Goal: Task Accomplishment & Management: Use online tool/utility

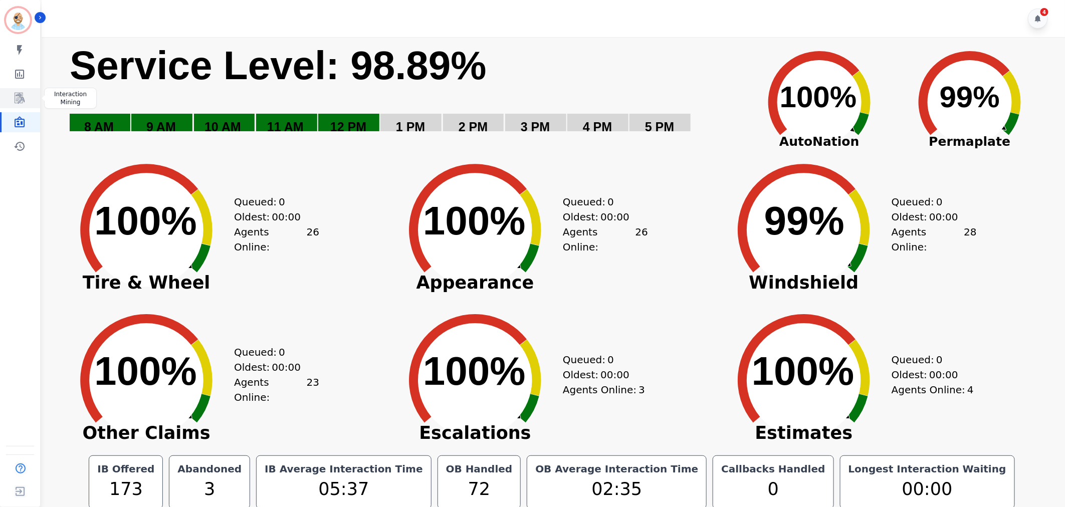
click at [23, 98] on icon "Sidebar" at bounding box center [20, 98] width 10 height 11
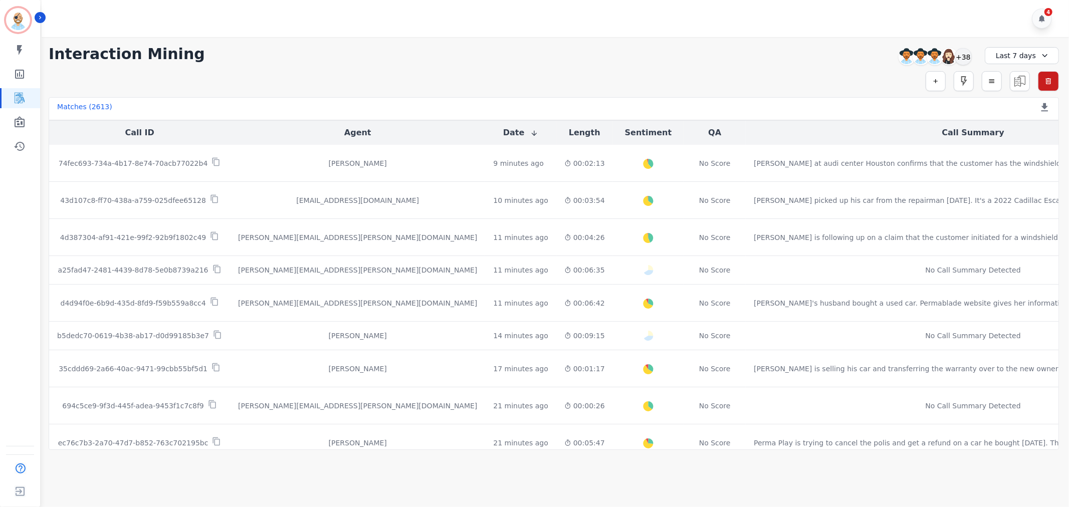
click at [356, 46] on div "**********" at bounding box center [554, 54] width 1010 height 18
click at [968, 56] on div "+38" at bounding box center [963, 56] width 17 height 17
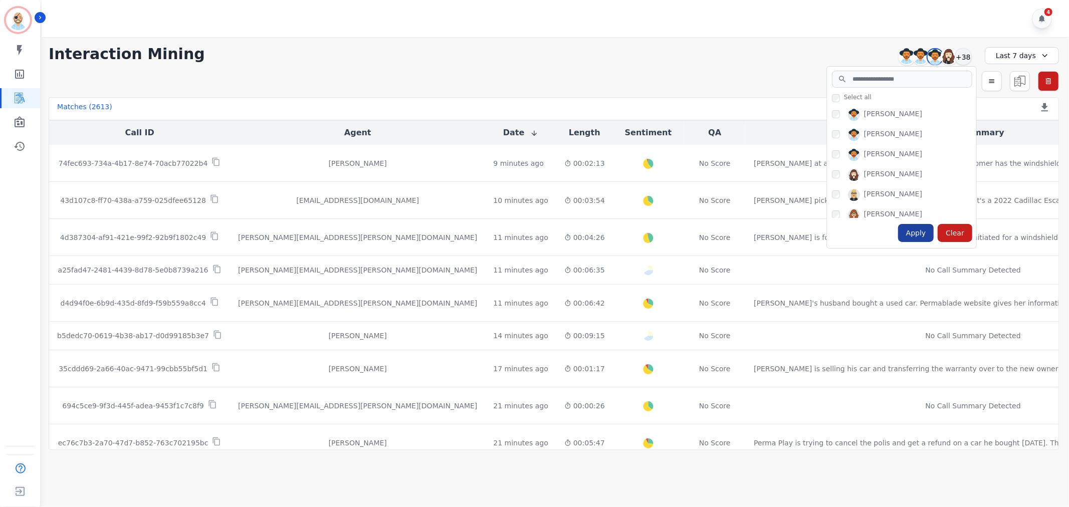
click at [915, 237] on div "Apply" at bounding box center [916, 233] width 36 height 18
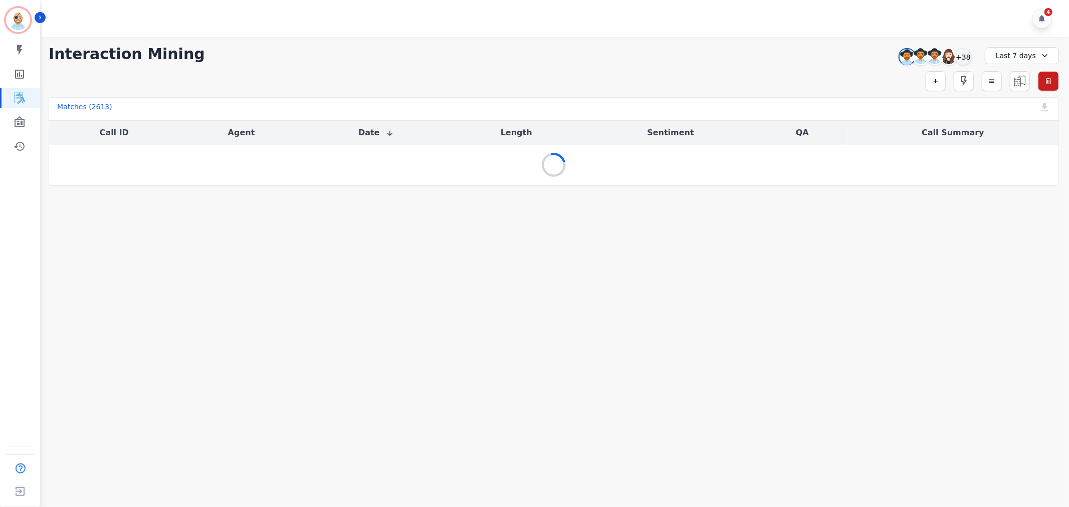
click at [472, 7] on div "4" at bounding box center [557, 18] width 1030 height 37
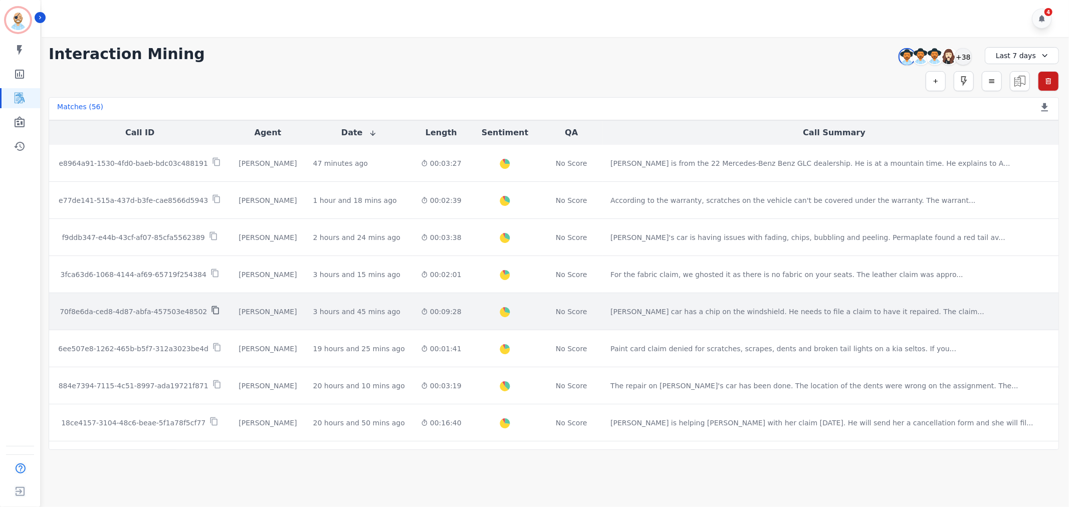
click at [211, 311] on icon at bounding box center [215, 310] width 9 height 9
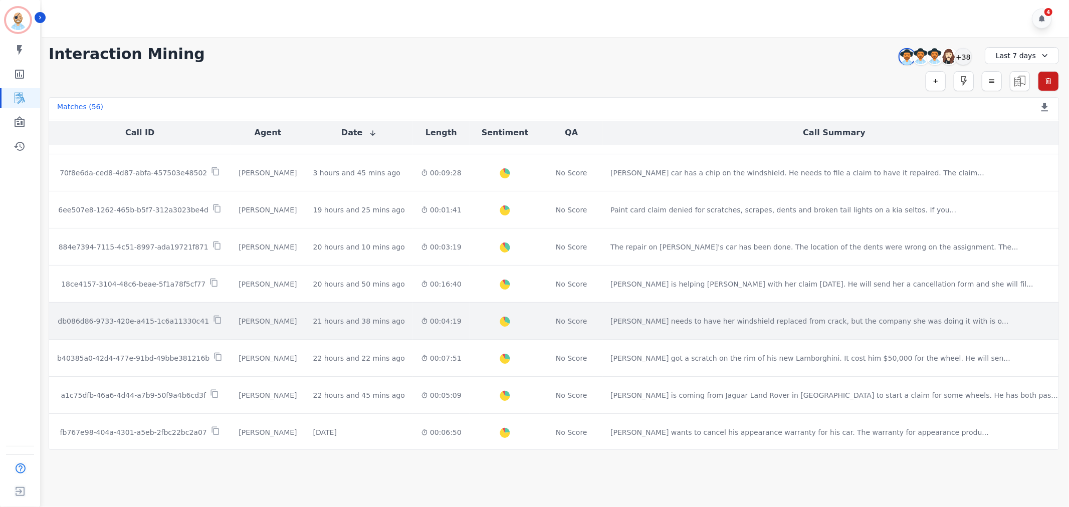
scroll to position [167, 0]
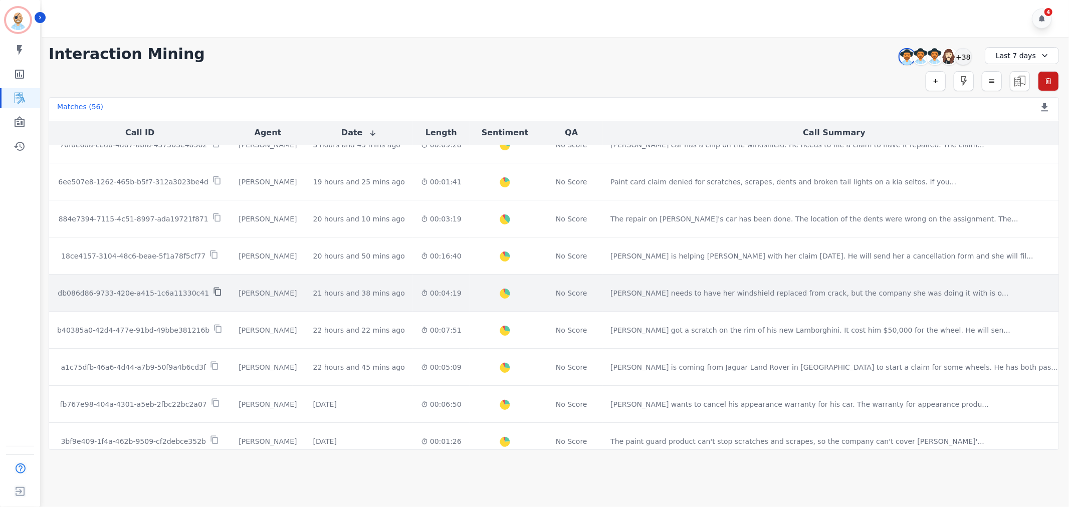
click at [213, 290] on icon at bounding box center [217, 291] width 9 height 9
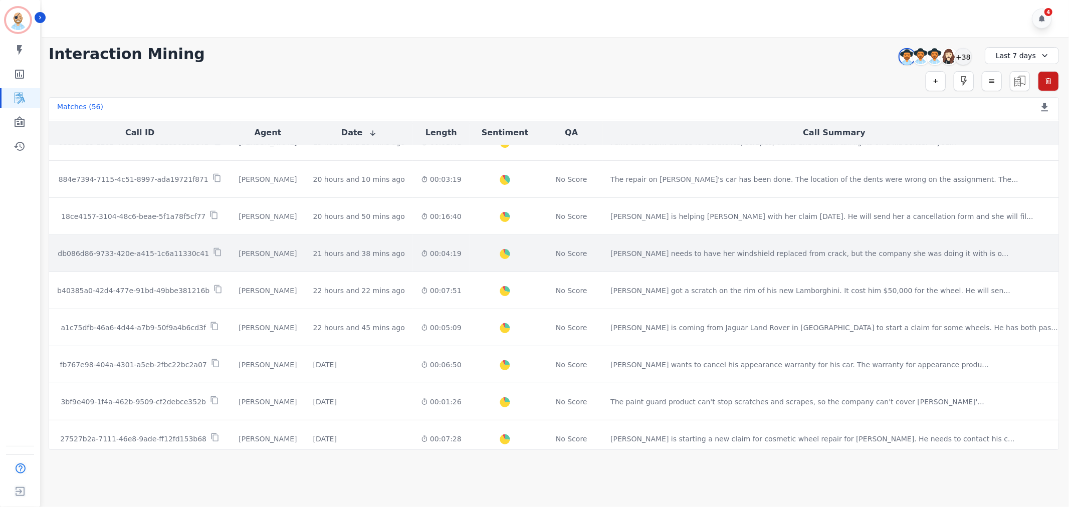
scroll to position [223, 0]
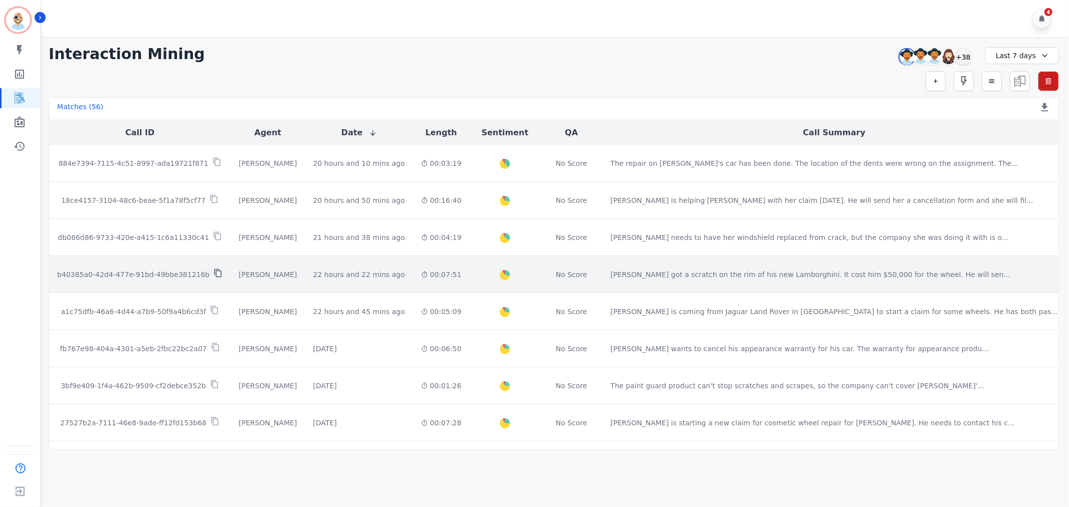
click at [213, 275] on icon at bounding box center [217, 273] width 9 height 9
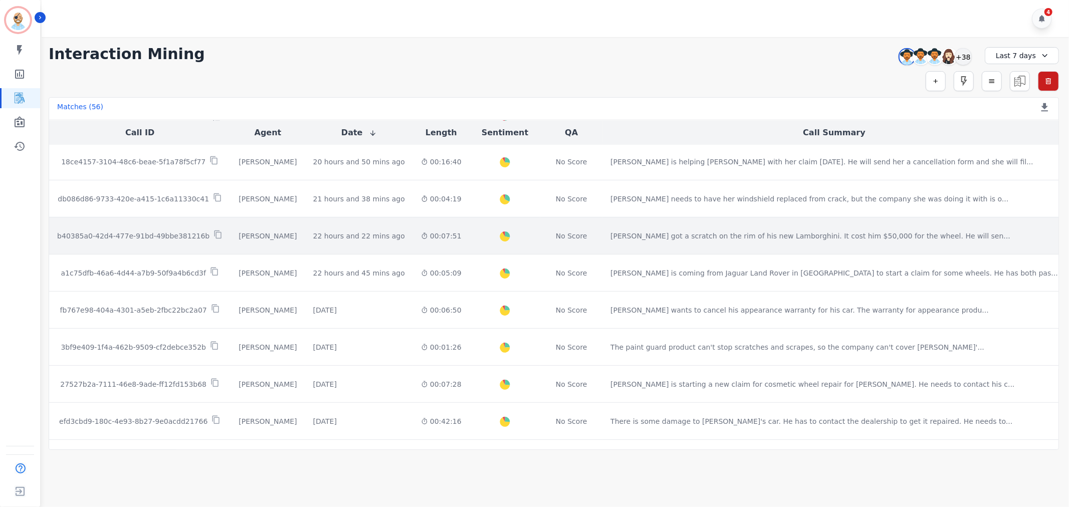
scroll to position [278, 0]
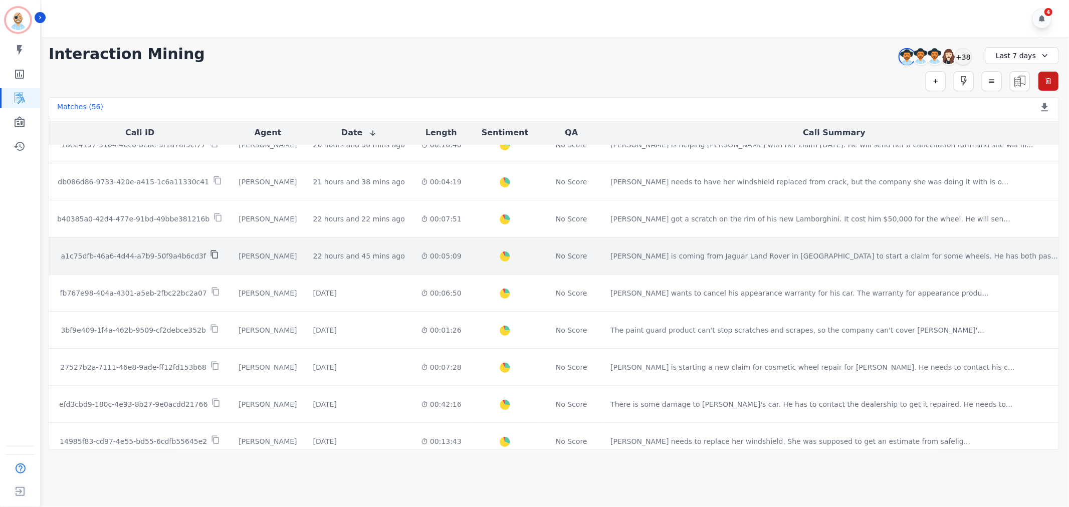
click at [215, 253] on icon at bounding box center [213, 255] width 7 height 9
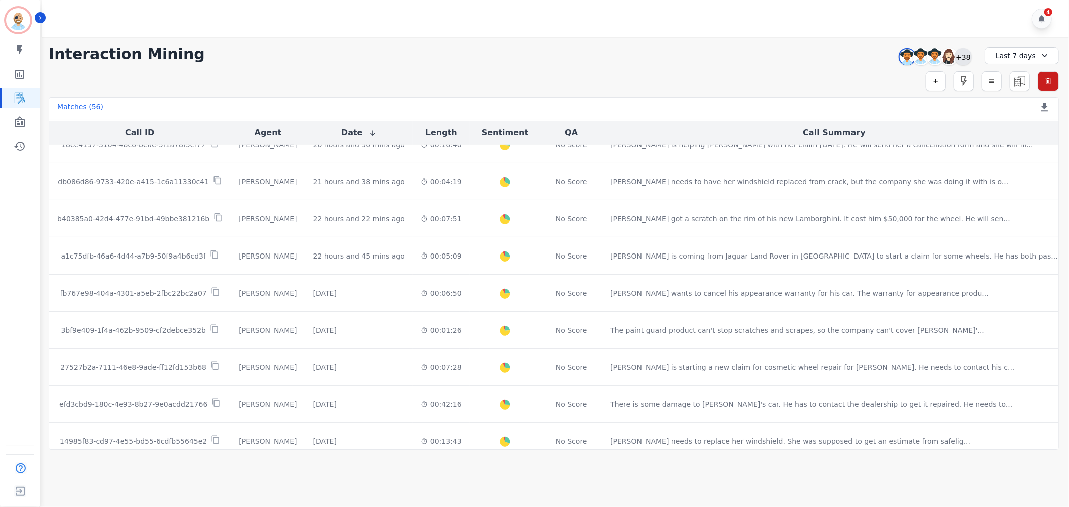
click at [963, 53] on div "+38" at bounding box center [963, 56] width 17 height 17
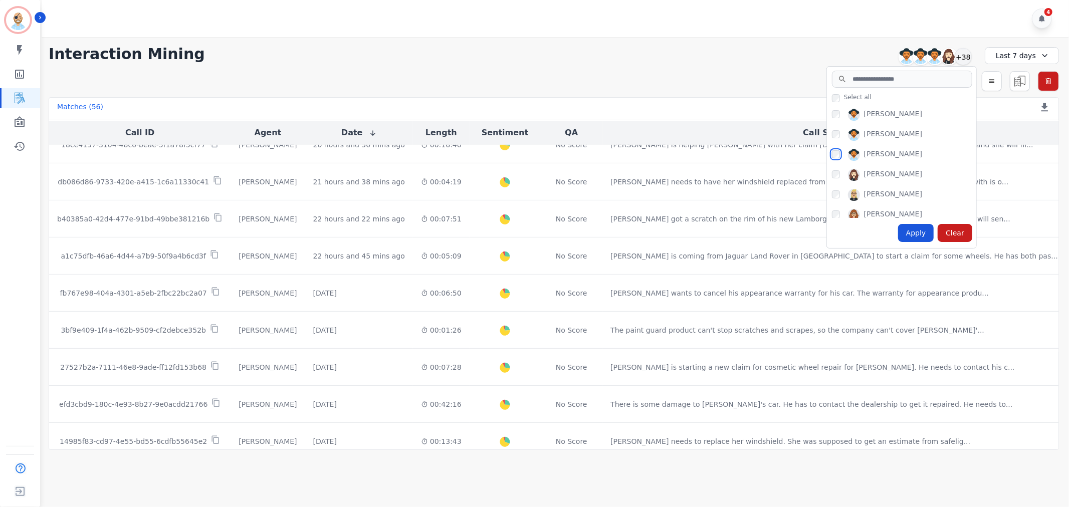
scroll to position [56, 0]
click at [927, 233] on div "Apply" at bounding box center [916, 233] width 36 height 18
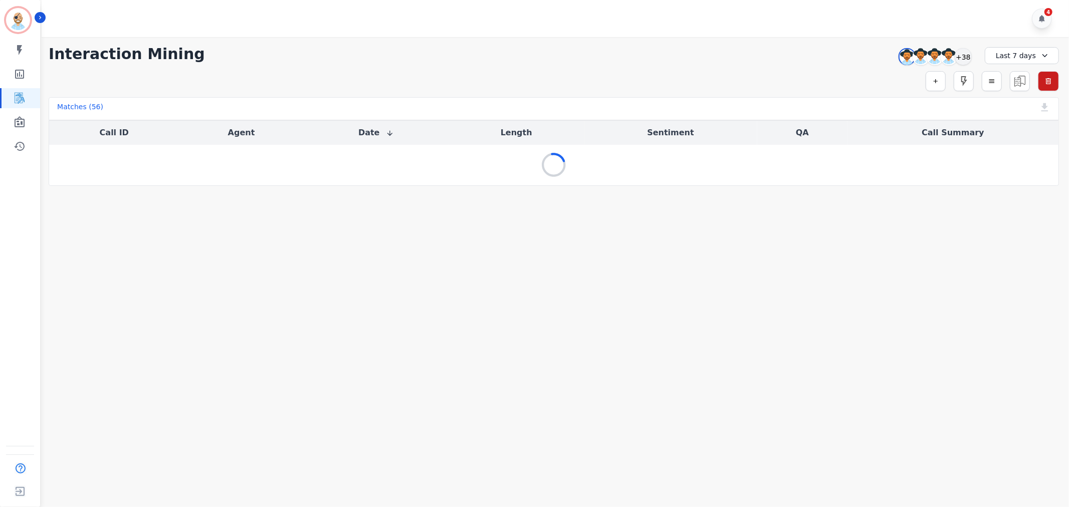
scroll to position [0, 0]
click at [644, 58] on div "**********" at bounding box center [554, 54] width 1010 height 18
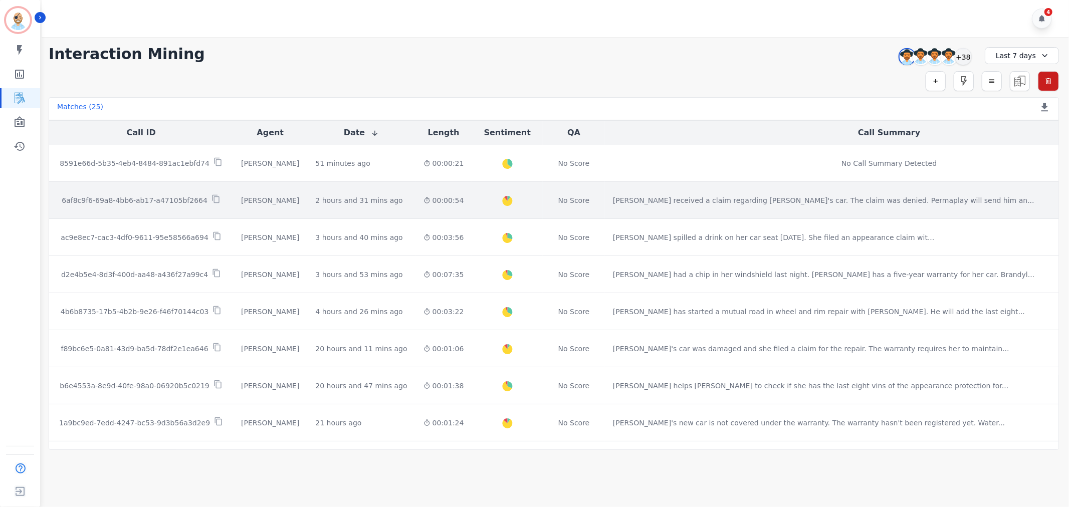
scroll to position [56, 0]
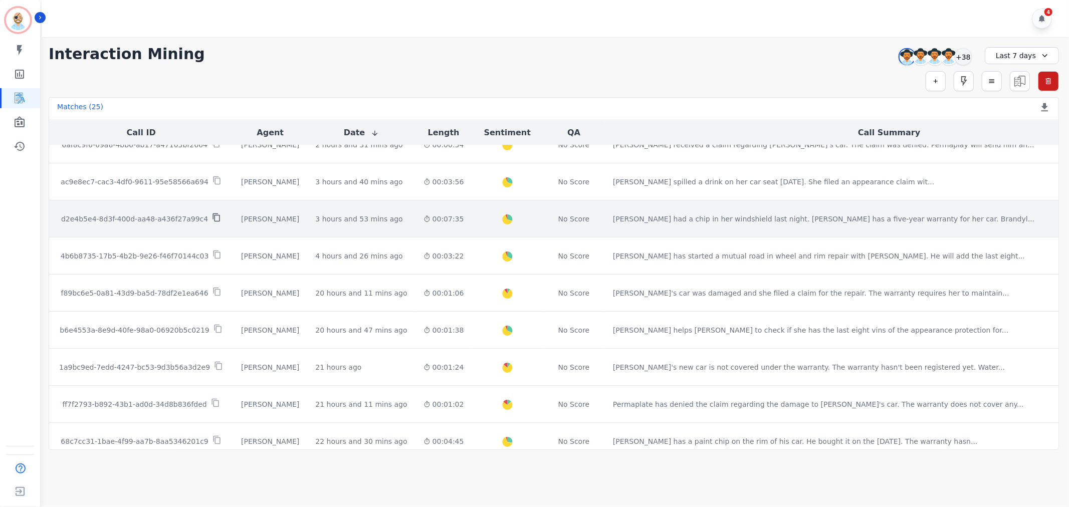
click at [214, 218] on icon at bounding box center [216, 217] width 9 height 9
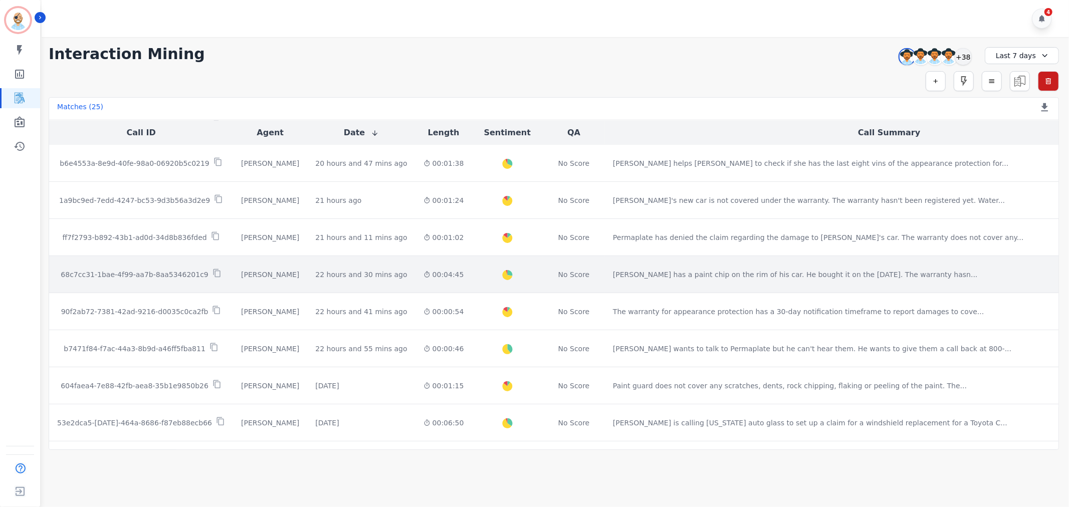
scroll to position [278, 0]
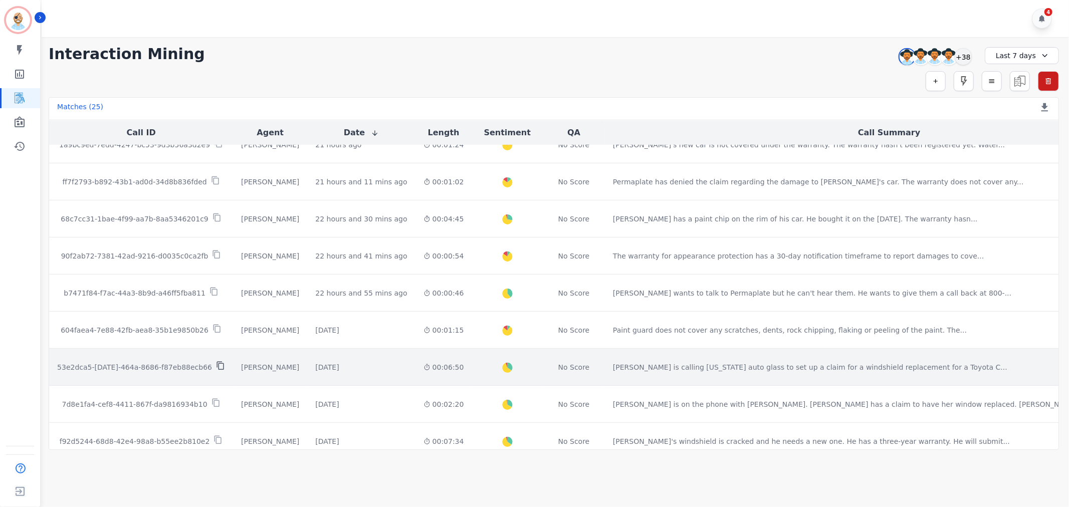
click at [217, 368] on icon at bounding box center [220, 366] width 7 height 9
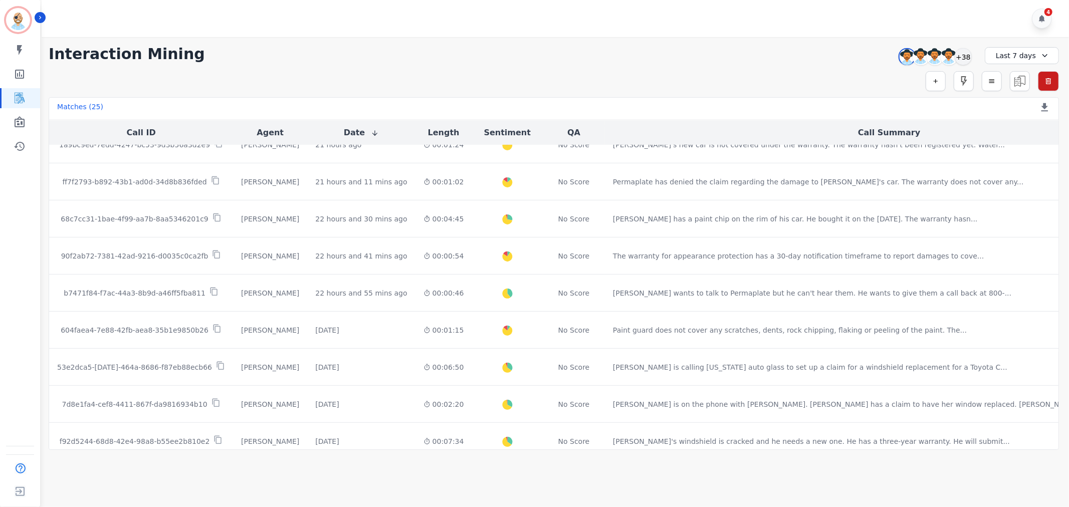
click at [428, 77] on div "Simple Search Metric Search Advanced Search Saved Rules Clear Filters" at bounding box center [554, 81] width 1010 height 20
click at [966, 55] on div "+38" at bounding box center [963, 56] width 17 height 17
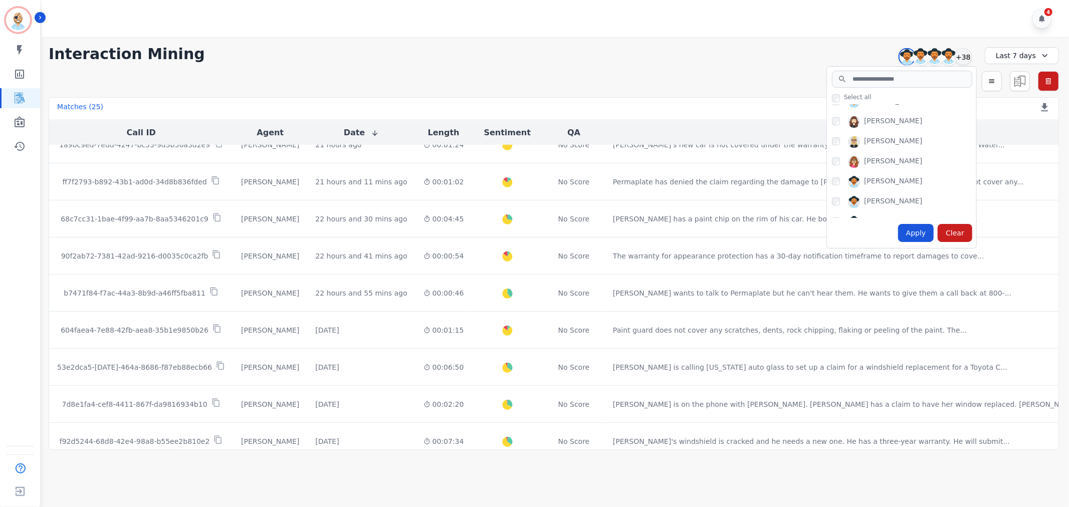
scroll to position [111, 0]
click at [914, 235] on div "Apply" at bounding box center [916, 233] width 36 height 18
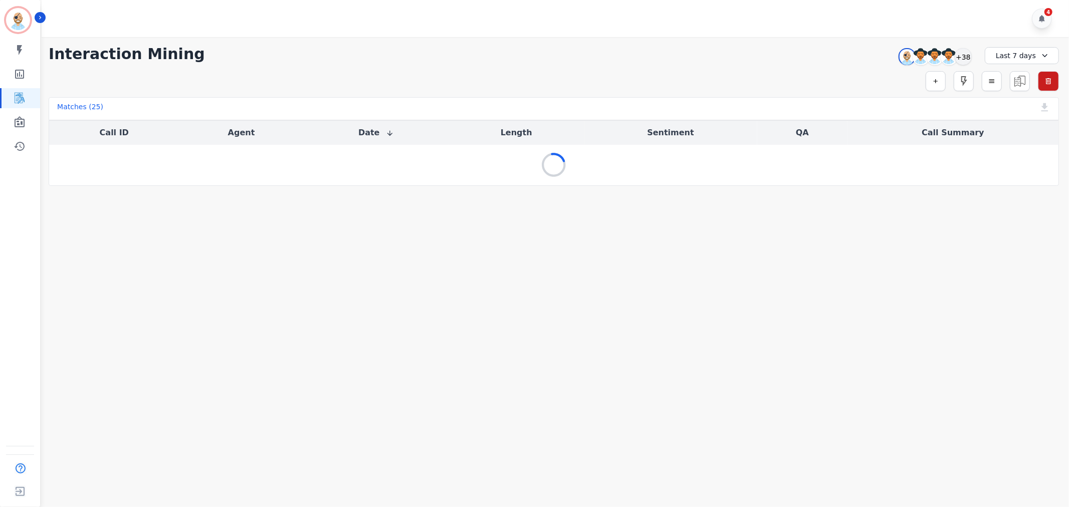
click at [642, 32] on div "4" at bounding box center [557, 18] width 1030 height 37
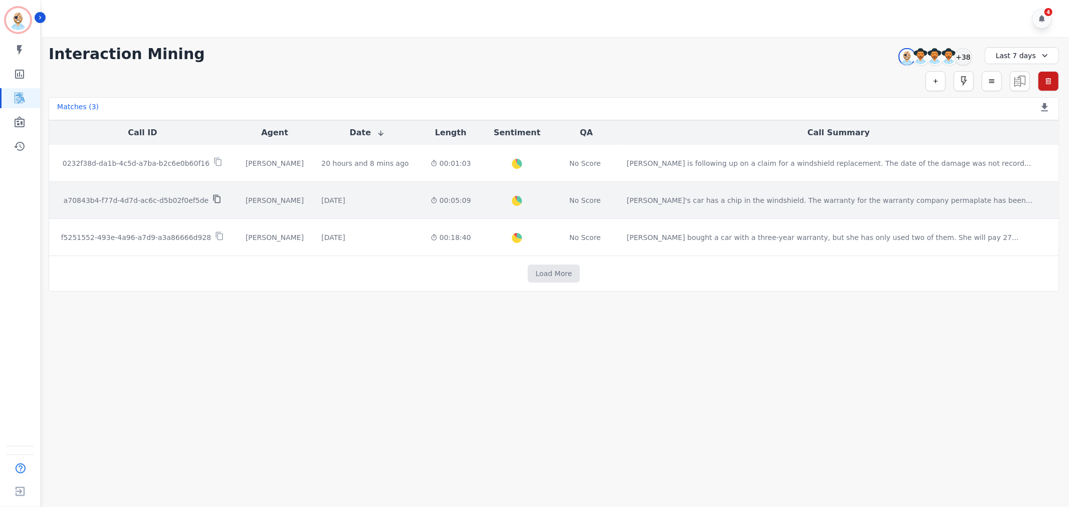
click at [217, 198] on icon at bounding box center [216, 198] width 9 height 9
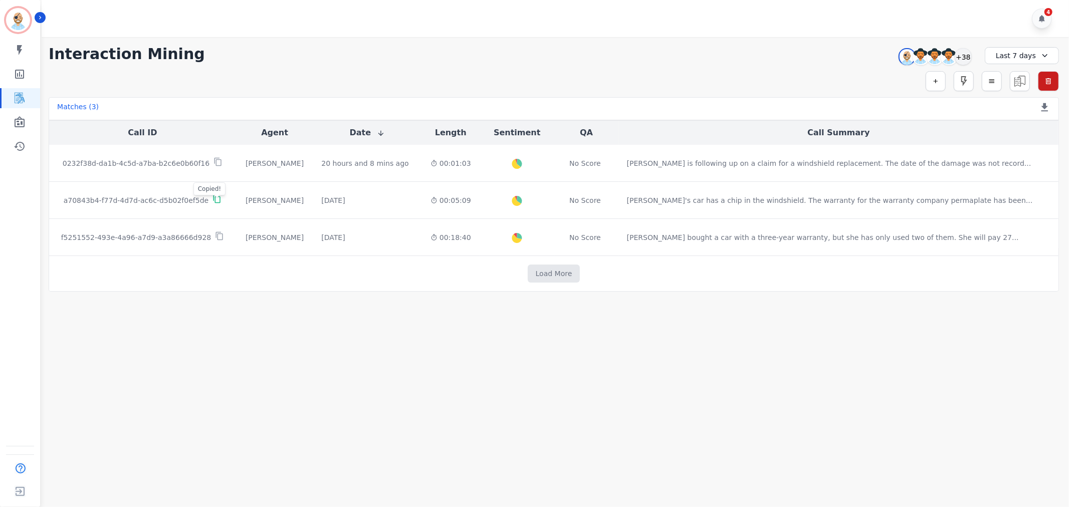
click at [404, 18] on div "4" at bounding box center [557, 18] width 1030 height 37
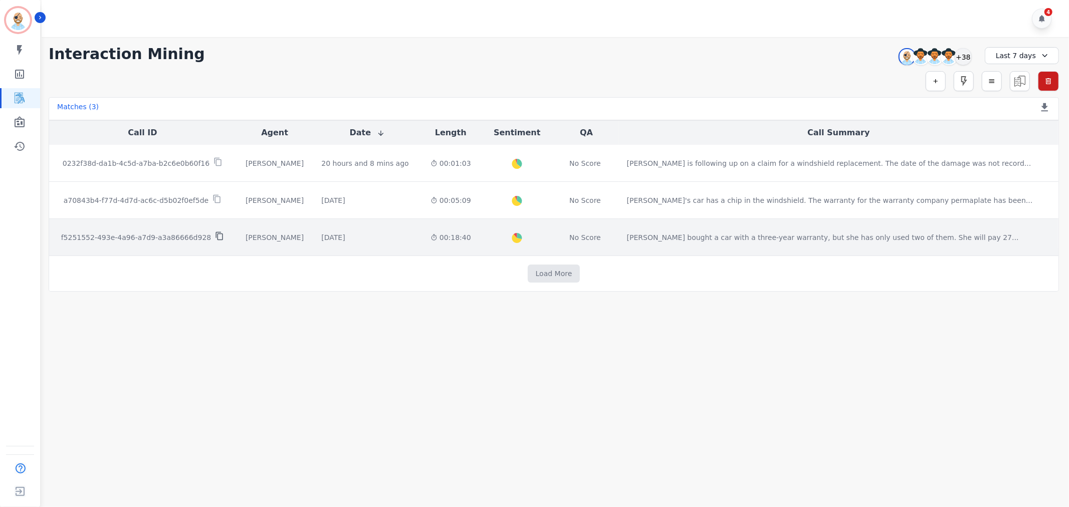
click at [216, 235] on icon at bounding box center [219, 236] width 7 height 9
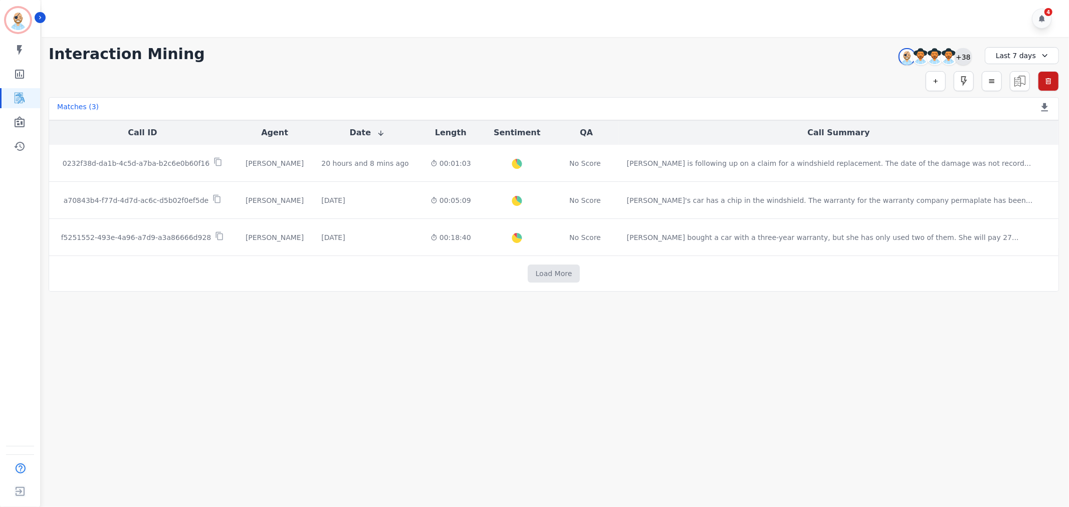
click at [961, 54] on div "+38" at bounding box center [963, 56] width 17 height 17
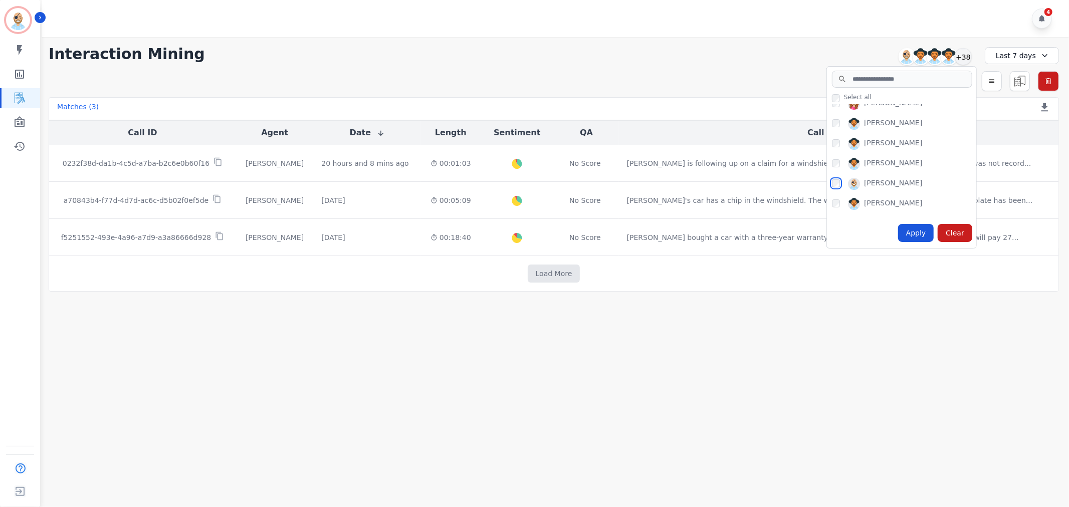
scroll to position [167, 0]
click at [921, 228] on div "Apply" at bounding box center [916, 233] width 36 height 18
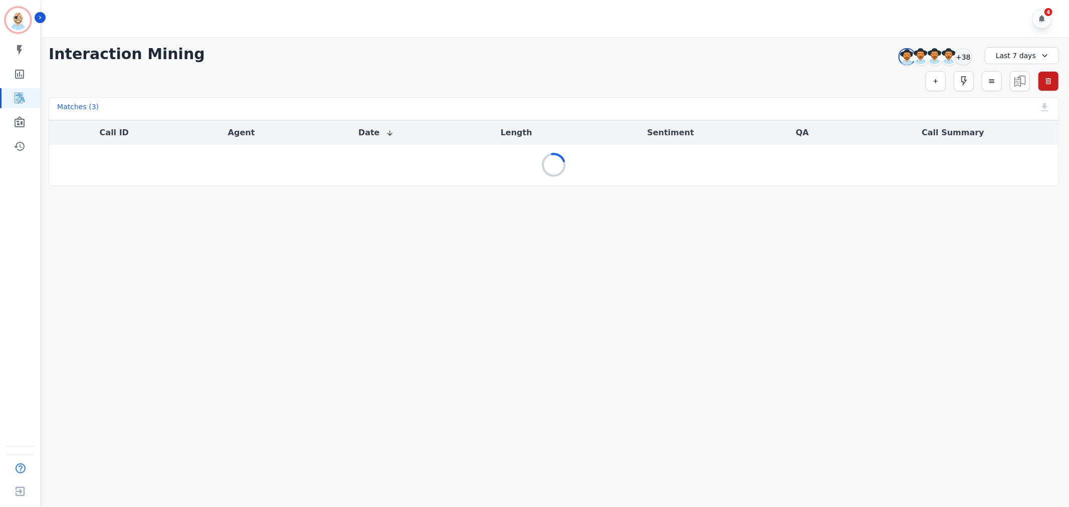
click at [653, 27] on div "4" at bounding box center [557, 18] width 1030 height 37
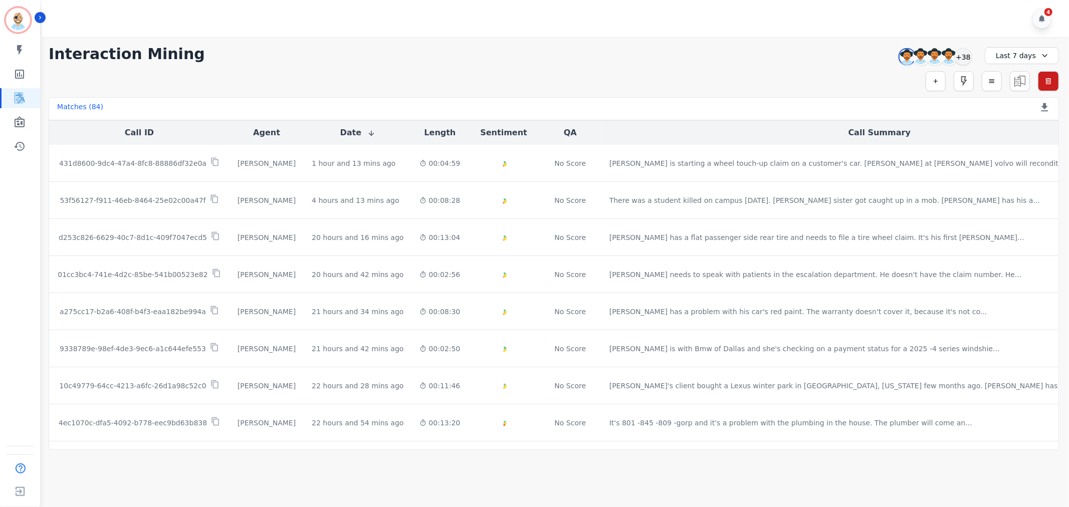
click at [537, 66] on div "**********" at bounding box center [554, 243] width 1030 height 413
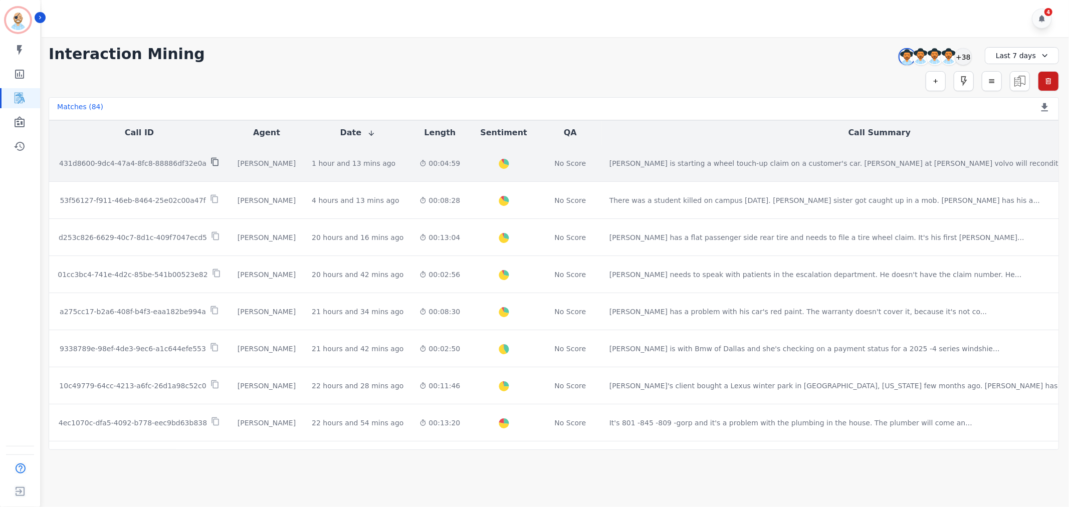
click at [213, 159] on icon at bounding box center [214, 162] width 7 height 9
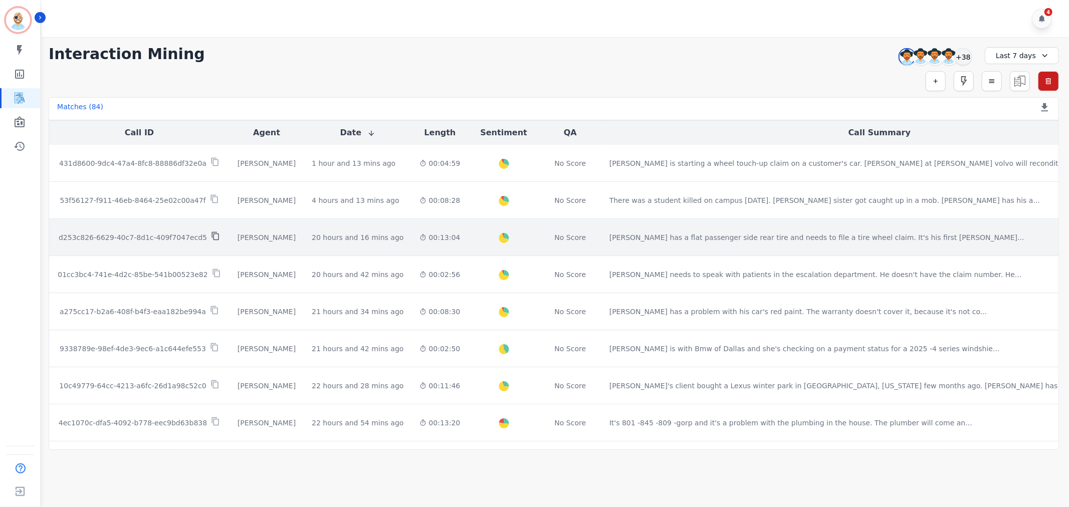
click at [212, 235] on icon at bounding box center [215, 236] width 9 height 9
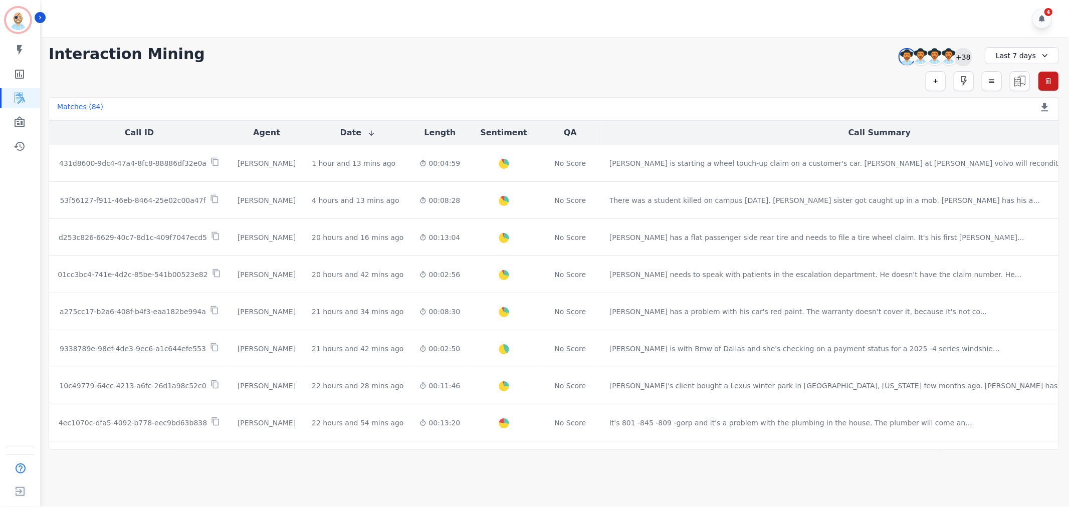
click at [963, 57] on div "+38" at bounding box center [963, 56] width 17 height 17
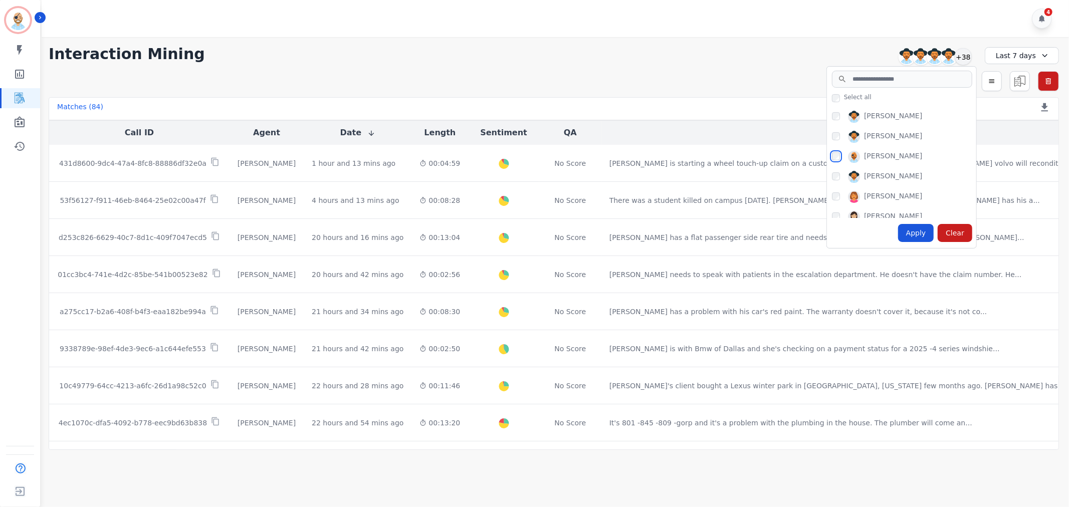
scroll to position [278, 0]
click at [914, 234] on div "Apply" at bounding box center [916, 233] width 36 height 18
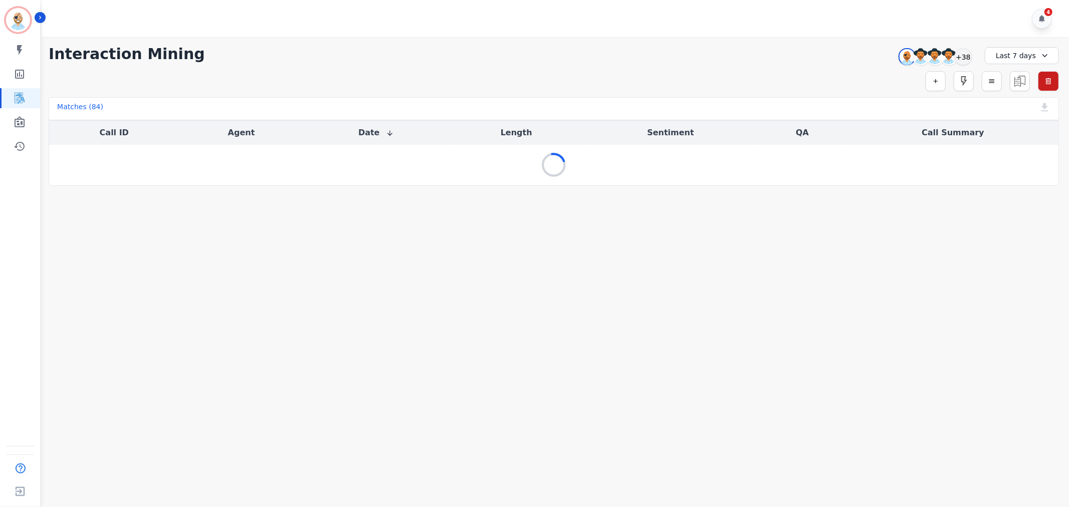
click at [498, 53] on div "**********" at bounding box center [554, 54] width 1010 height 18
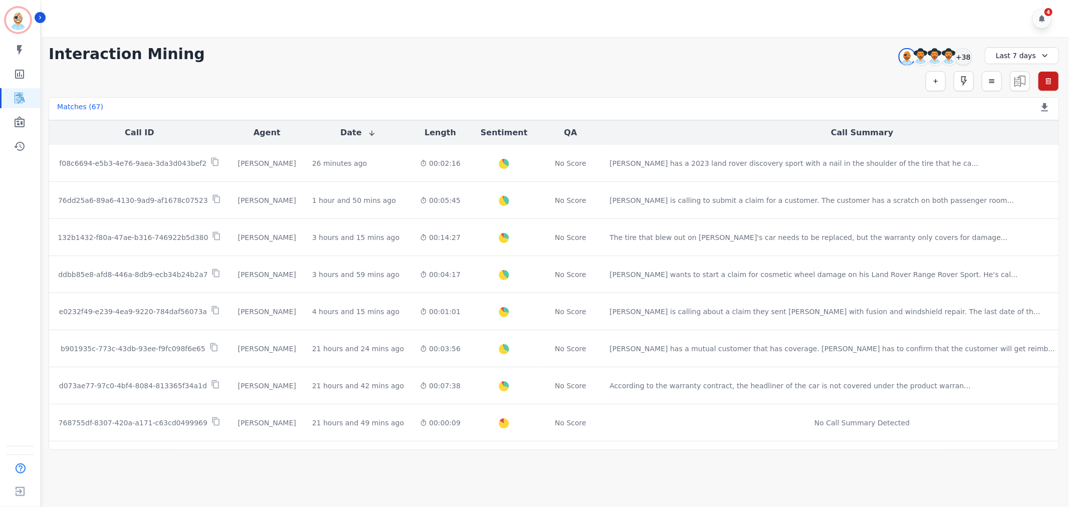
click at [382, 72] on div "Simple Search Metric Search Advanced Search Saved Rules Clear Filters" at bounding box center [554, 81] width 1010 height 20
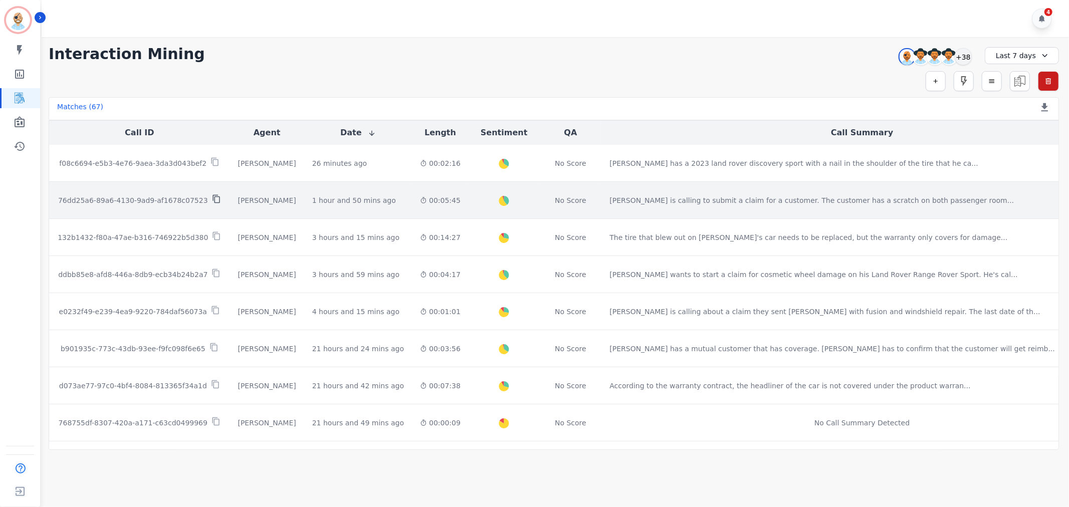
click at [214, 199] on icon at bounding box center [216, 198] width 9 height 9
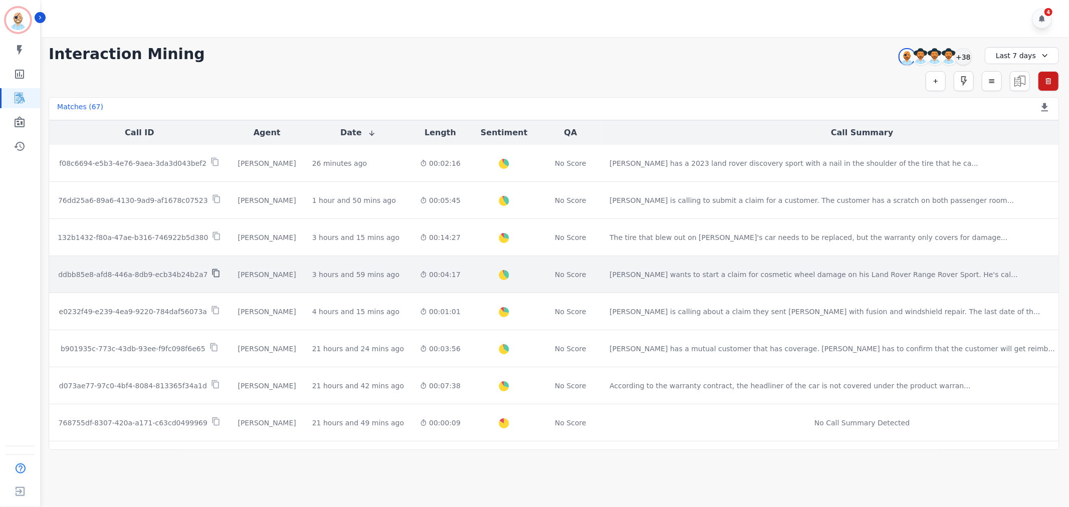
click at [217, 272] on icon at bounding box center [215, 273] width 9 height 9
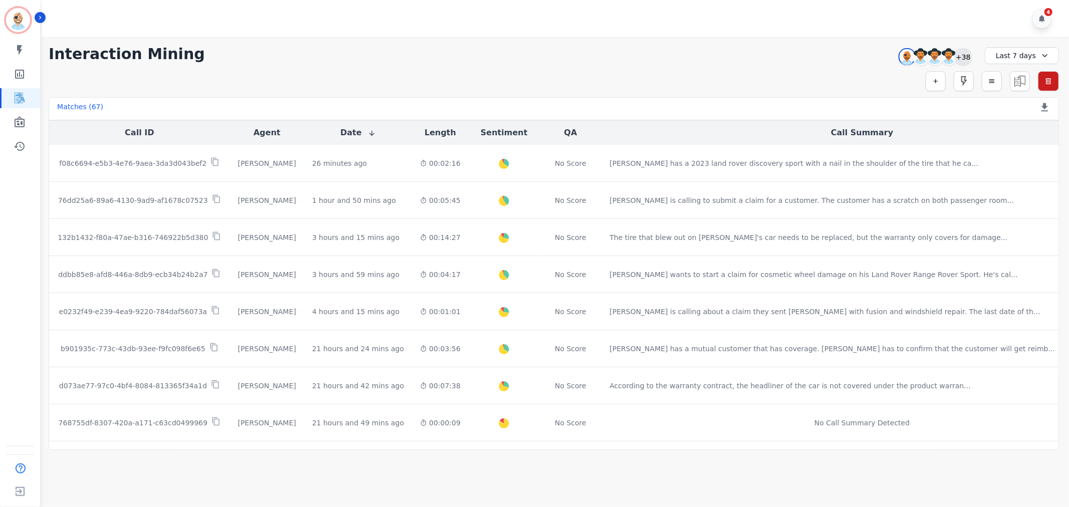
click at [958, 58] on div "+38" at bounding box center [963, 56] width 17 height 17
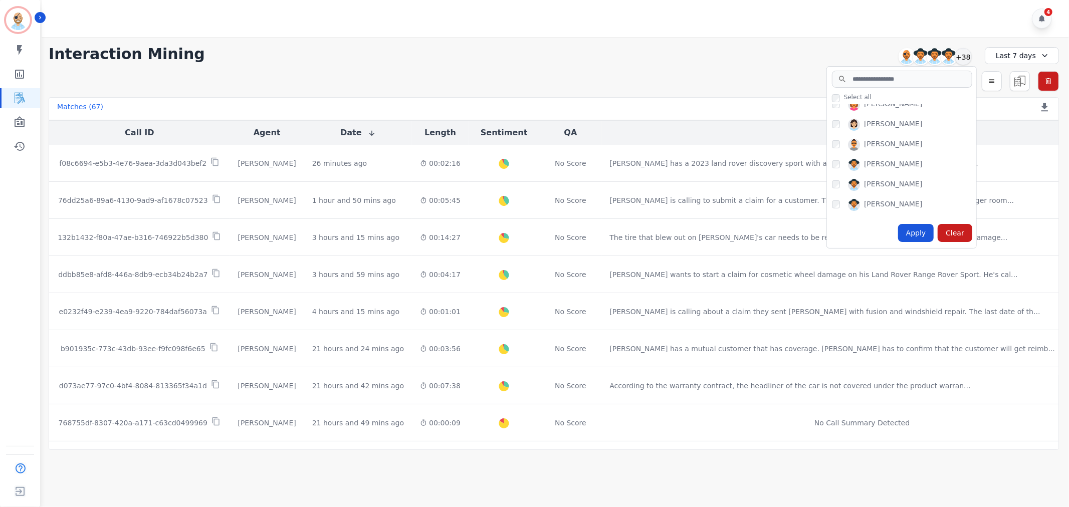
scroll to position [334, 0]
click at [908, 231] on div "Apply" at bounding box center [916, 233] width 36 height 18
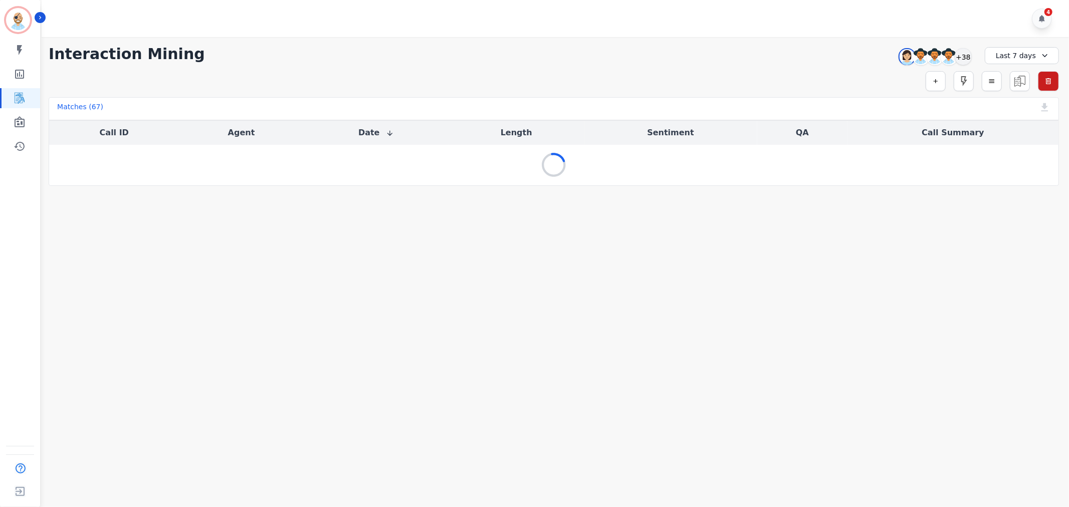
click at [579, 20] on div "4" at bounding box center [557, 18] width 1030 height 37
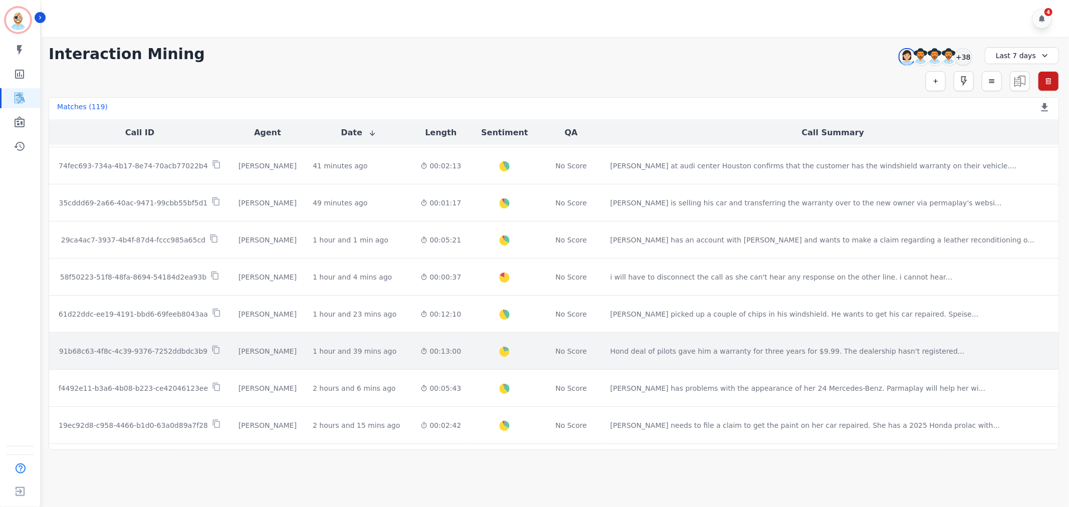
scroll to position [111, 0]
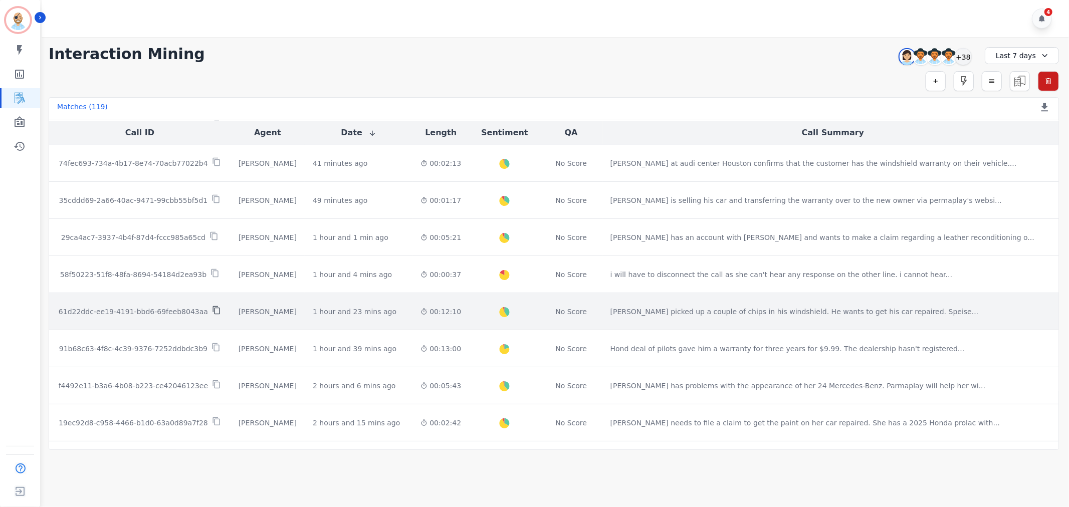
click at [213, 307] on icon at bounding box center [216, 310] width 9 height 9
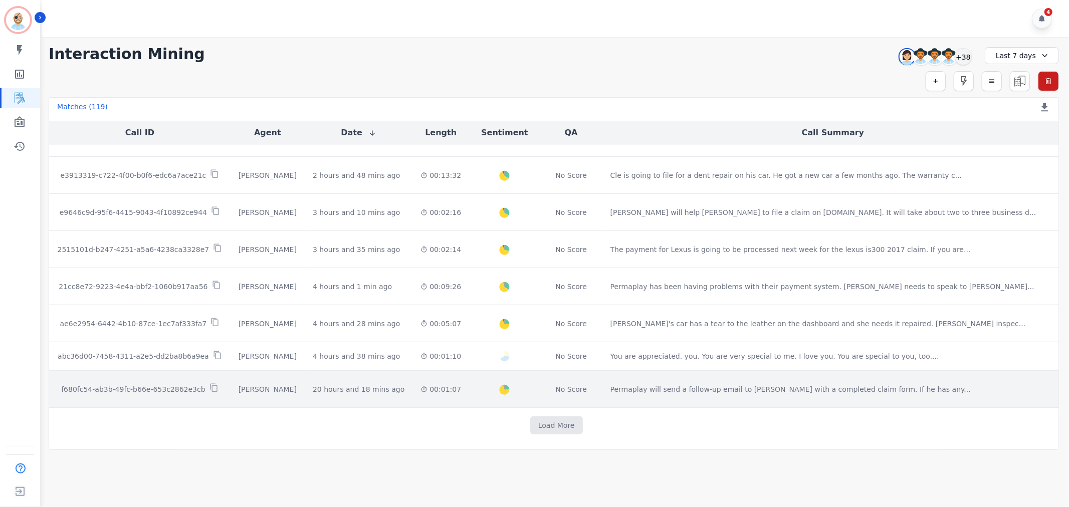
scroll to position [465, 0]
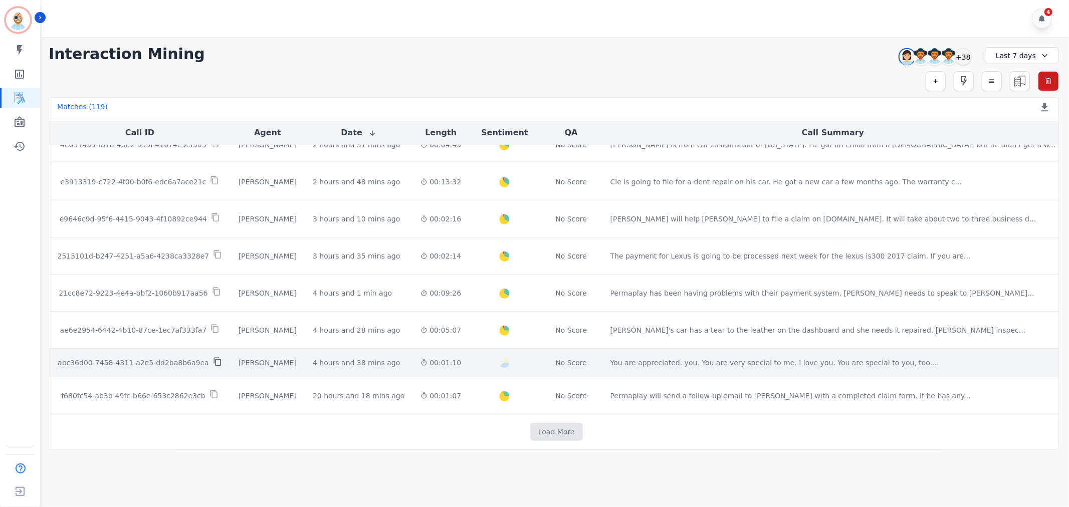
click at [214, 359] on icon at bounding box center [217, 361] width 9 height 9
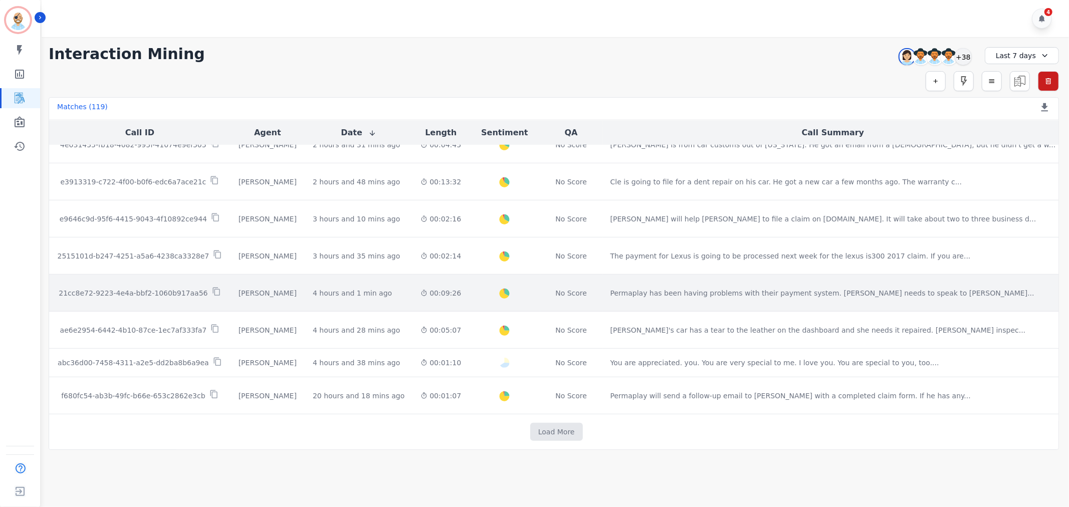
scroll to position [464, 0]
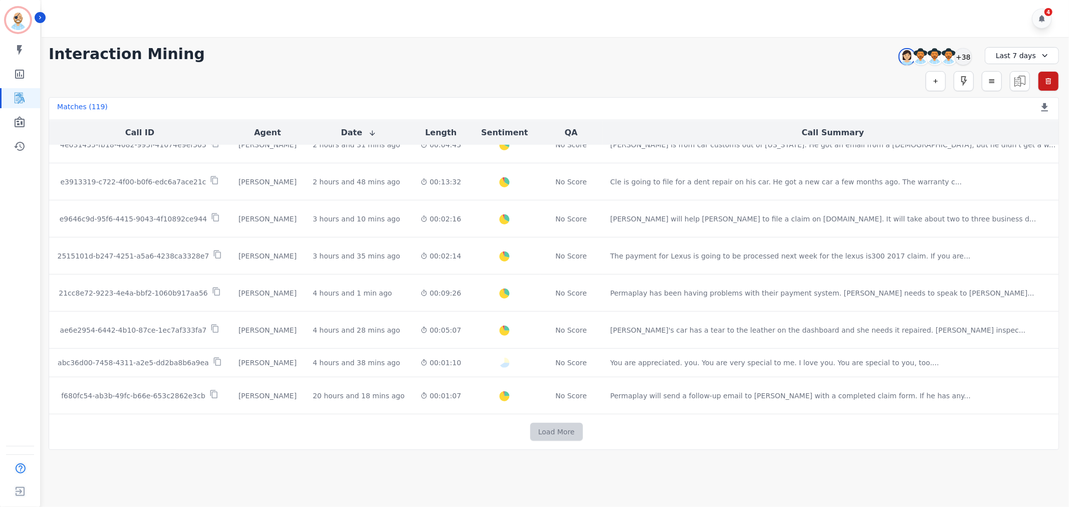
click at [549, 433] on button "Load More" at bounding box center [556, 432] width 53 height 18
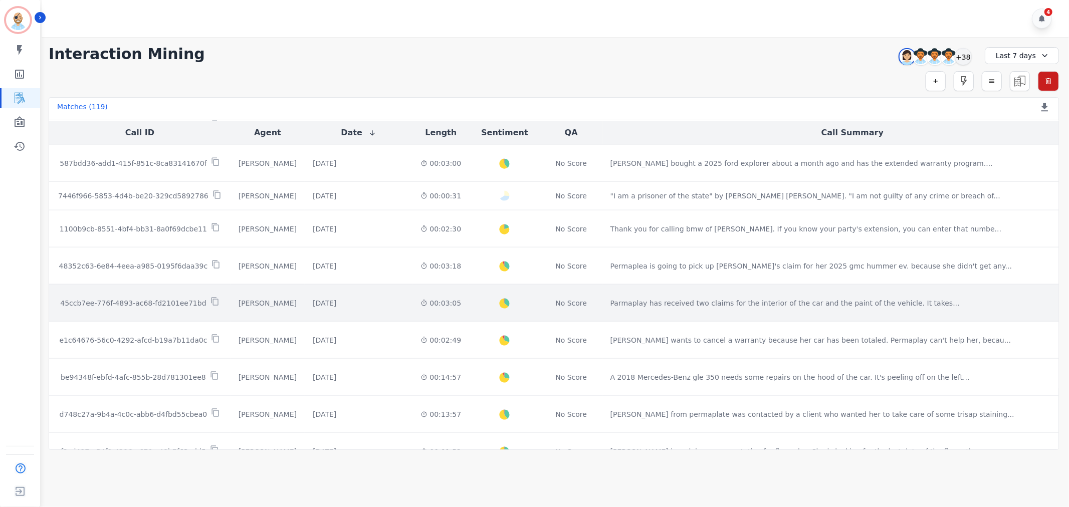
scroll to position [1188, 0]
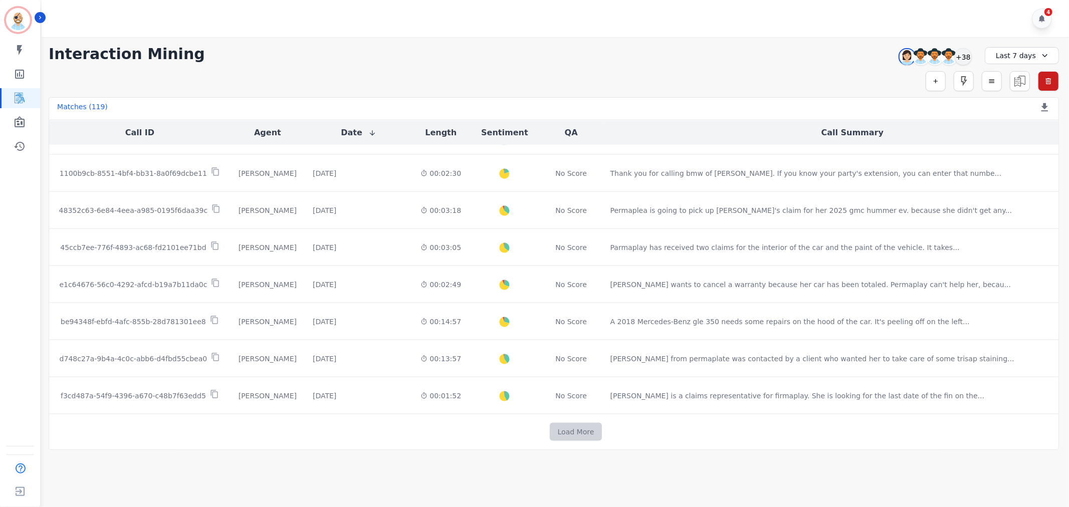
click at [553, 433] on button "Load More" at bounding box center [576, 432] width 53 height 18
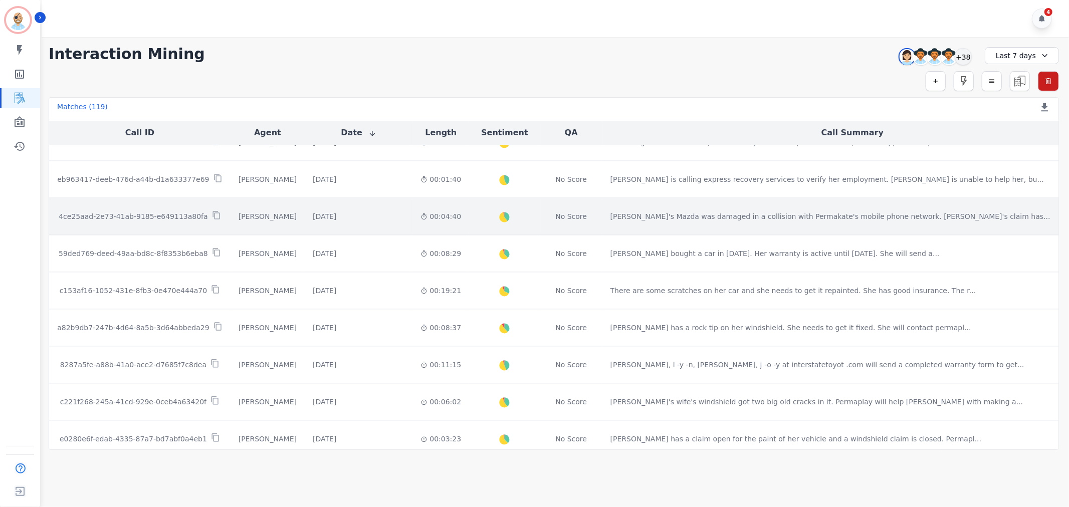
scroll to position [1801, 0]
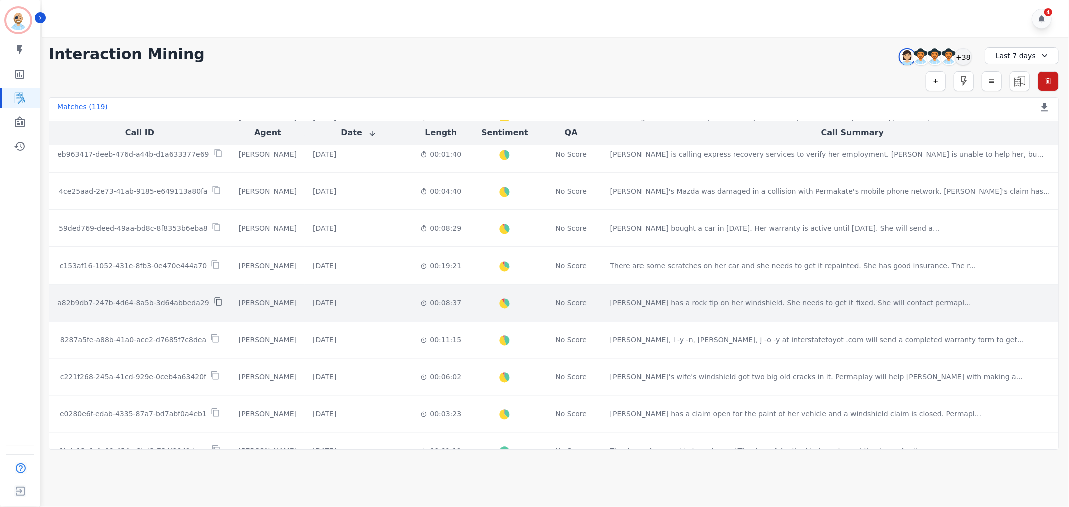
click at [218, 304] on icon at bounding box center [217, 301] width 9 height 9
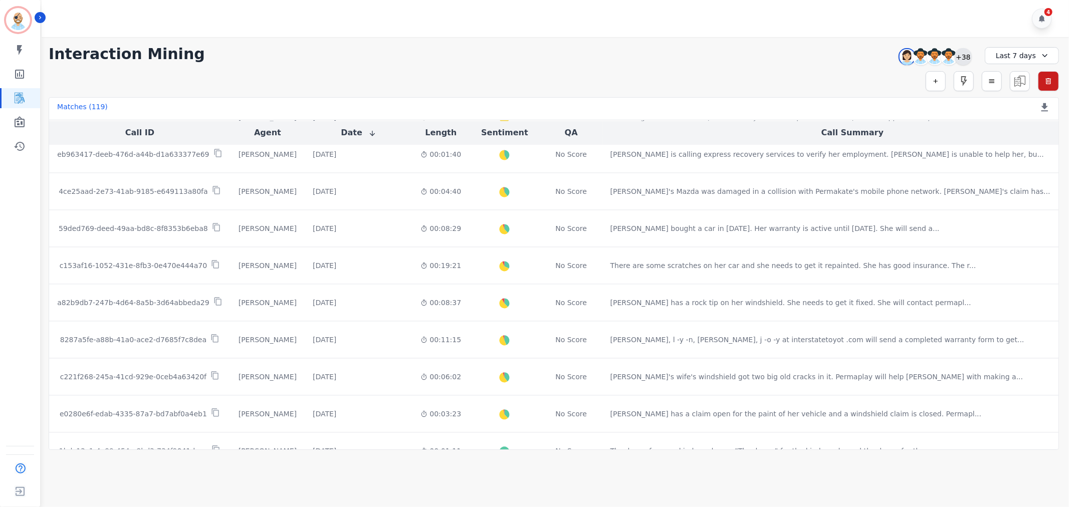
click at [959, 54] on div "+38" at bounding box center [963, 56] width 17 height 17
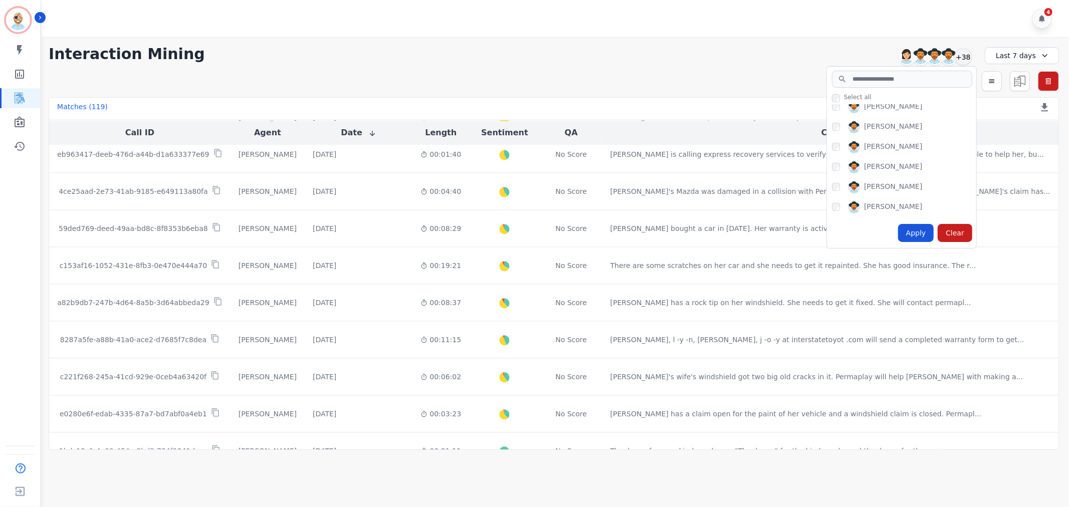
scroll to position [445, 0]
click at [920, 235] on div "Apply" at bounding box center [916, 233] width 36 height 18
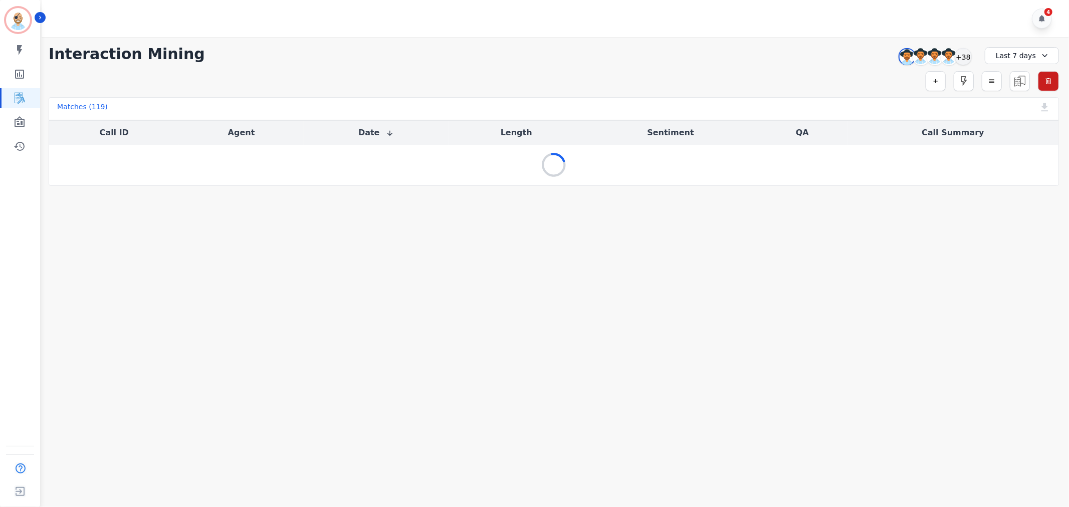
click at [627, 59] on div "**********" at bounding box center [554, 54] width 1010 height 18
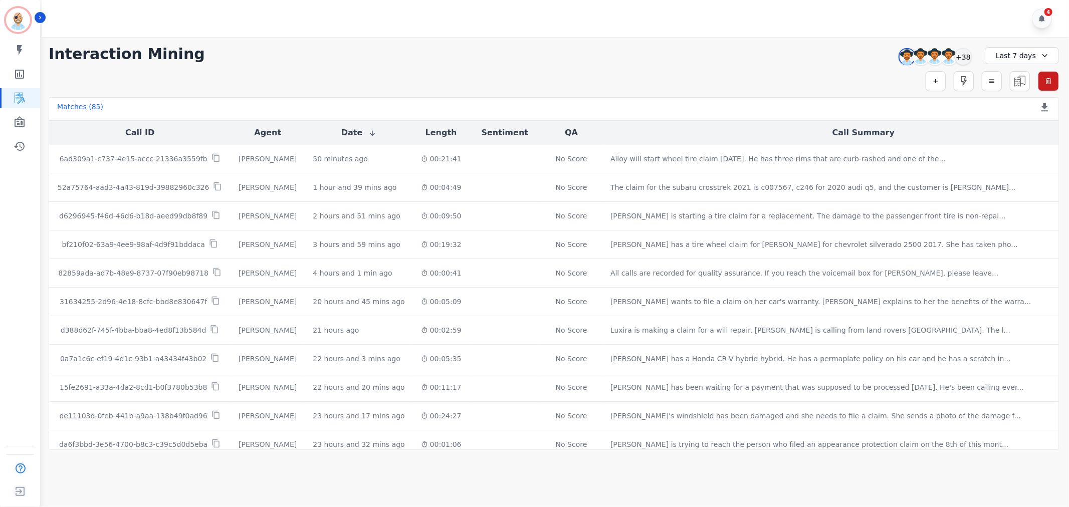
click at [603, 66] on div "**********" at bounding box center [554, 243] width 1030 height 413
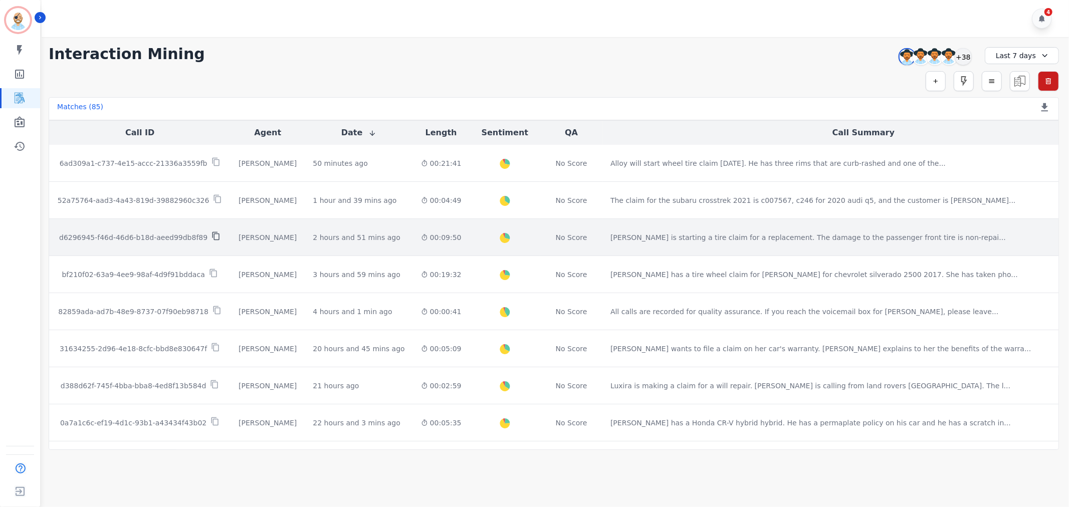
click at [215, 235] on icon at bounding box center [215, 236] width 9 height 9
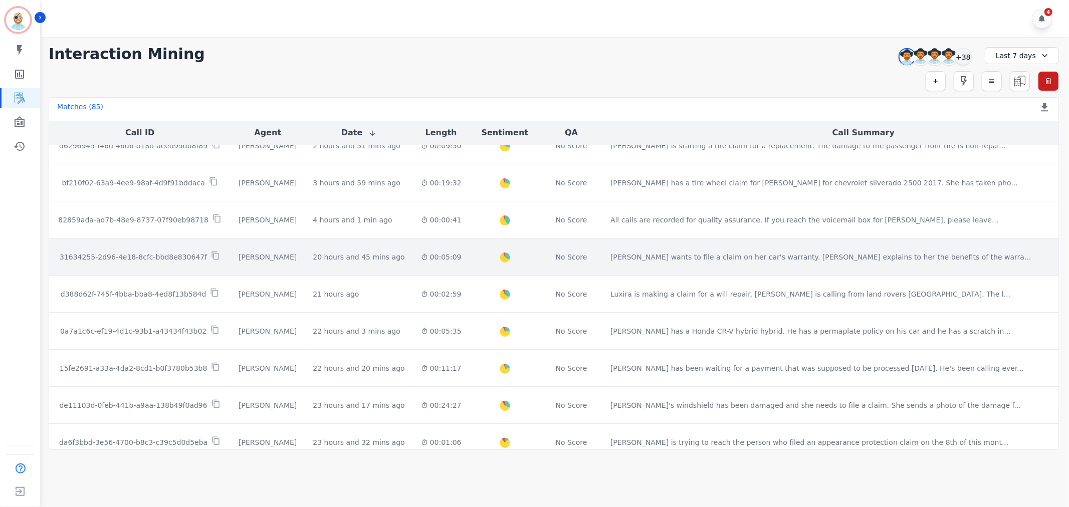
scroll to position [111, 0]
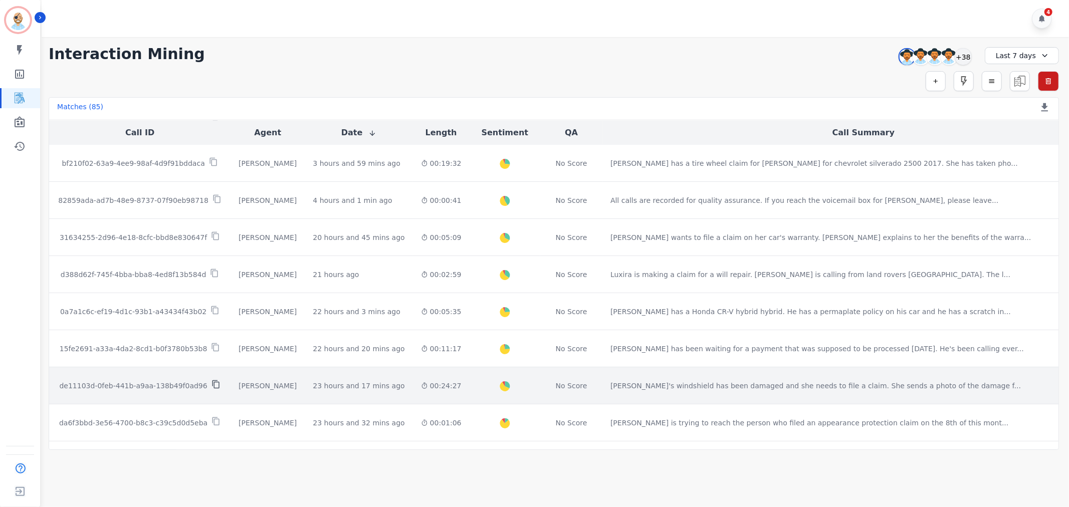
click at [215, 387] on icon at bounding box center [215, 384] width 7 height 9
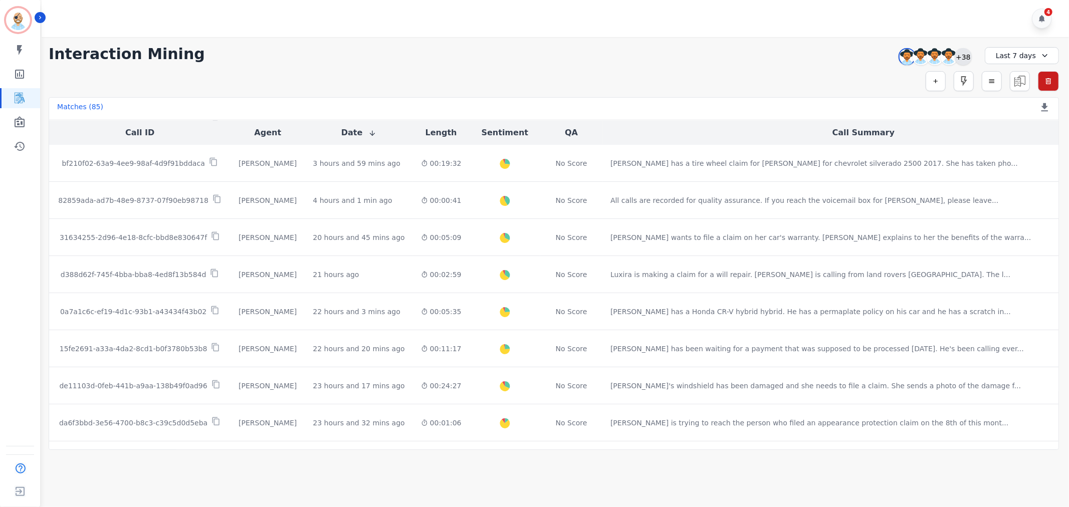
click at [966, 56] on div "+38" at bounding box center [963, 56] width 17 height 17
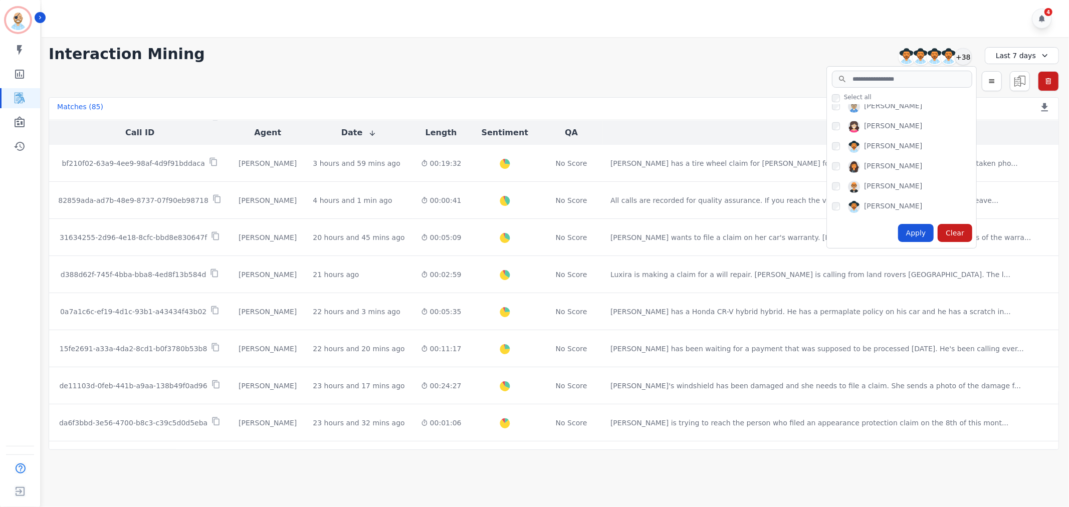
scroll to position [668, 0]
click at [912, 233] on div "Apply" at bounding box center [916, 233] width 36 height 18
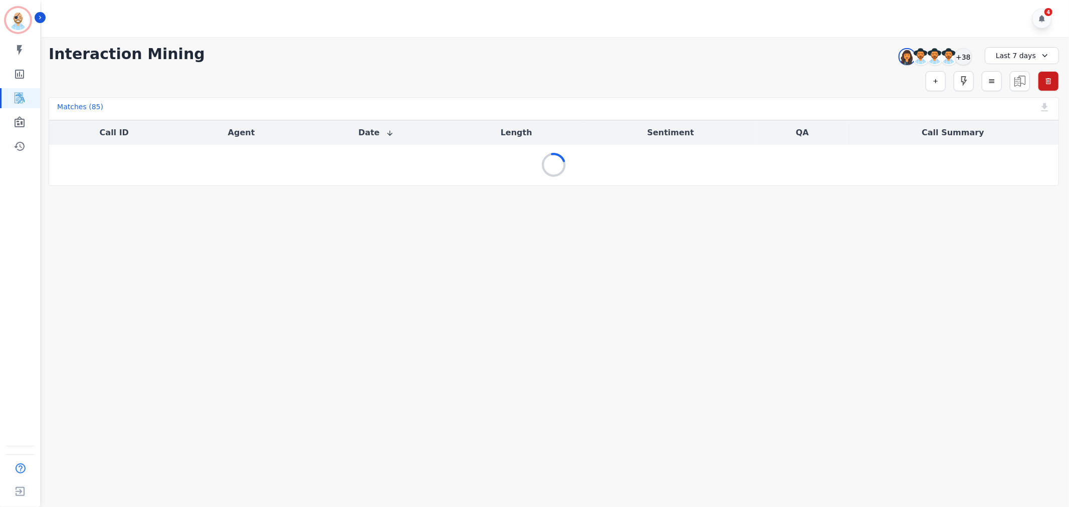
scroll to position [0, 0]
click at [539, 51] on div "**********" at bounding box center [554, 54] width 1010 height 18
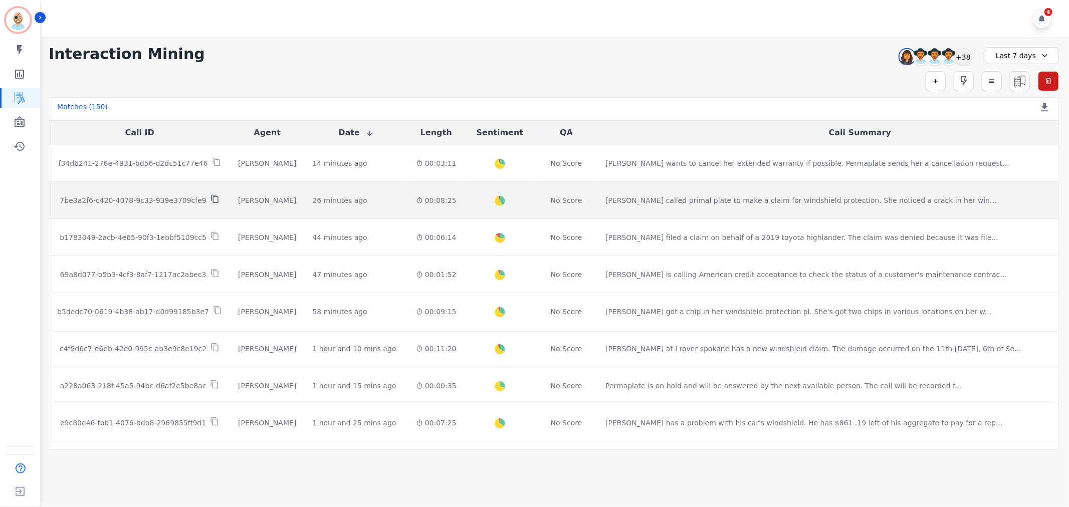
click at [210, 199] on icon at bounding box center [214, 198] width 9 height 9
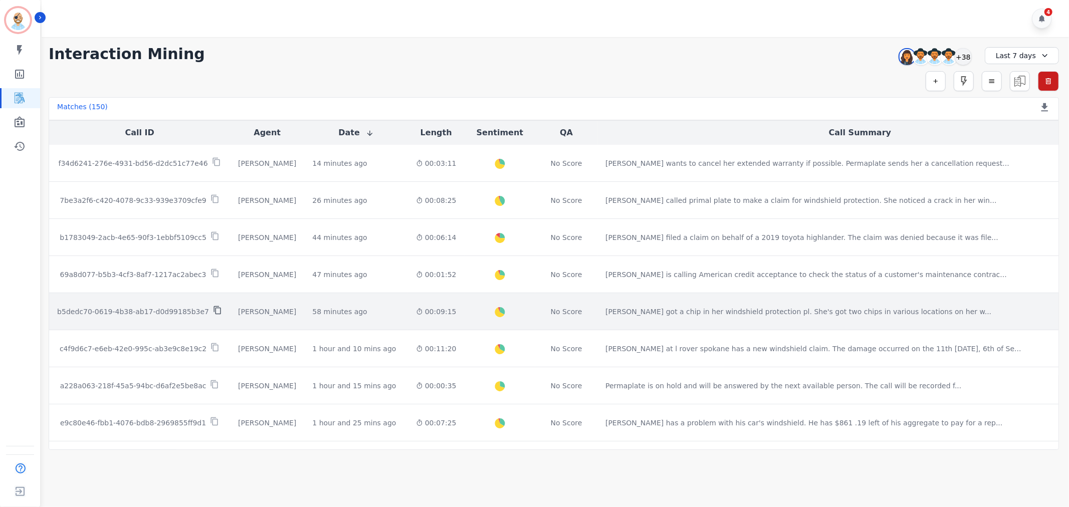
click at [213, 309] on icon at bounding box center [217, 310] width 9 height 9
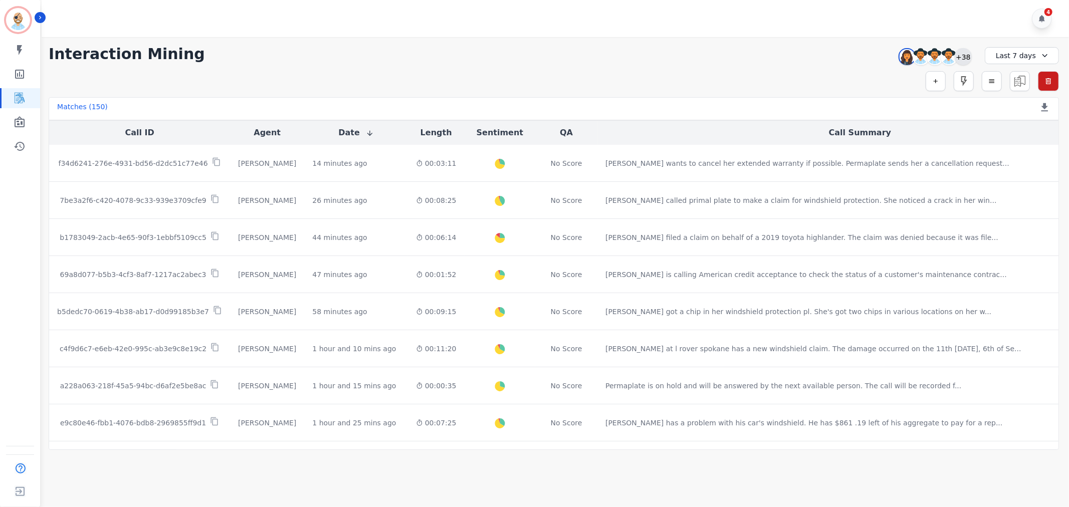
click at [962, 56] on div "+38" at bounding box center [963, 56] width 17 height 17
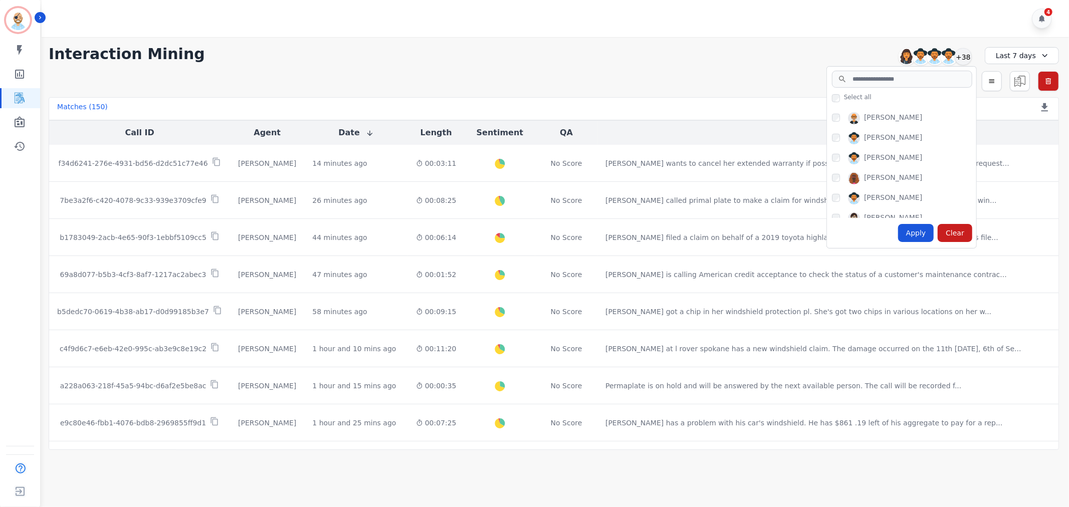
scroll to position [728, 0]
click at [910, 227] on div "Apply" at bounding box center [916, 233] width 36 height 18
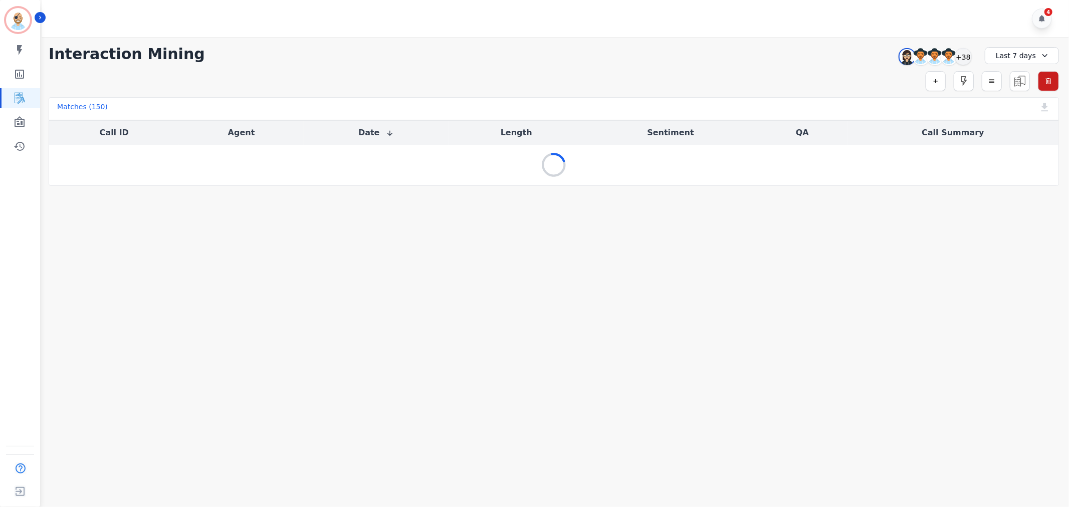
click at [565, 62] on div "**********" at bounding box center [554, 54] width 1010 height 18
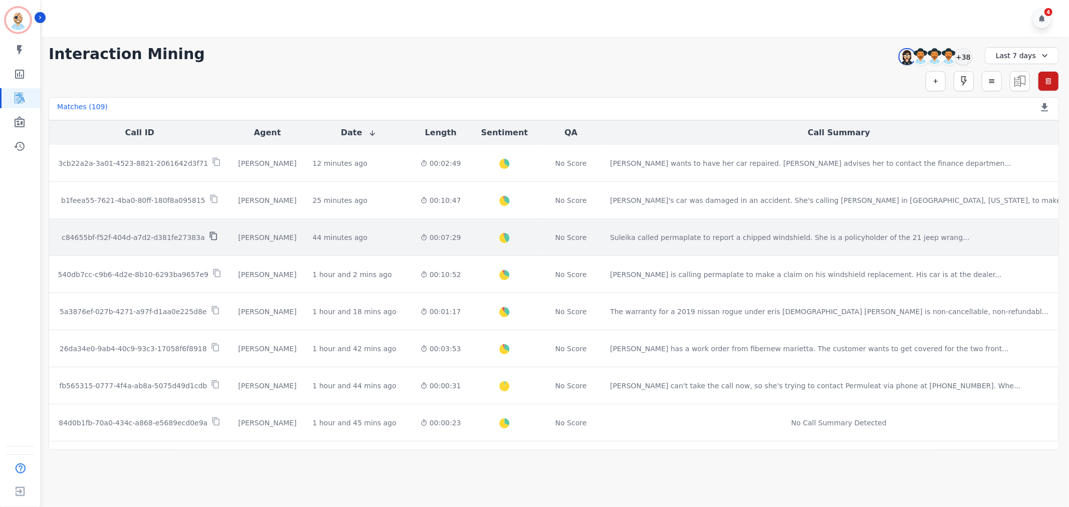
click at [211, 236] on icon at bounding box center [213, 236] width 9 height 9
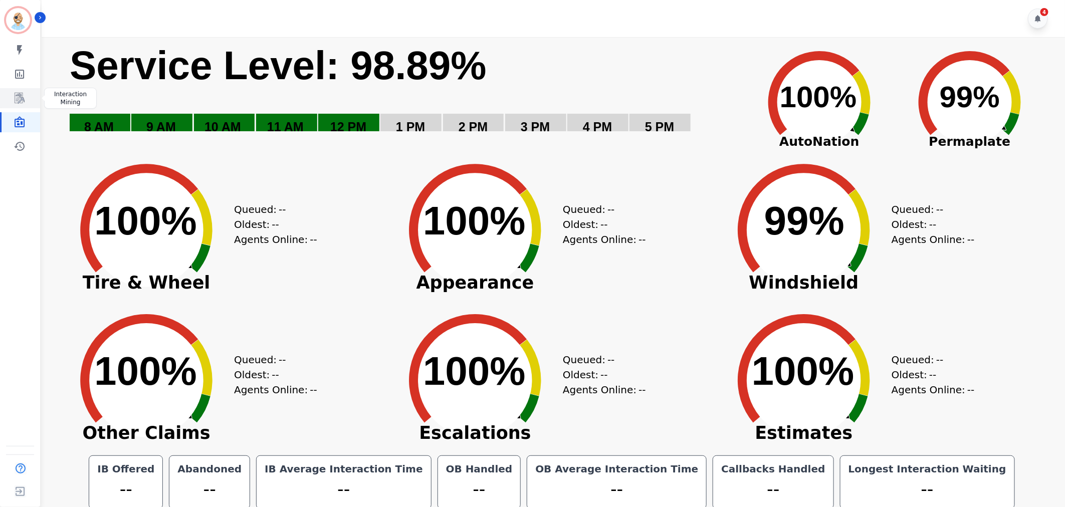
click at [18, 100] on icon "Sidebar" at bounding box center [20, 98] width 12 height 12
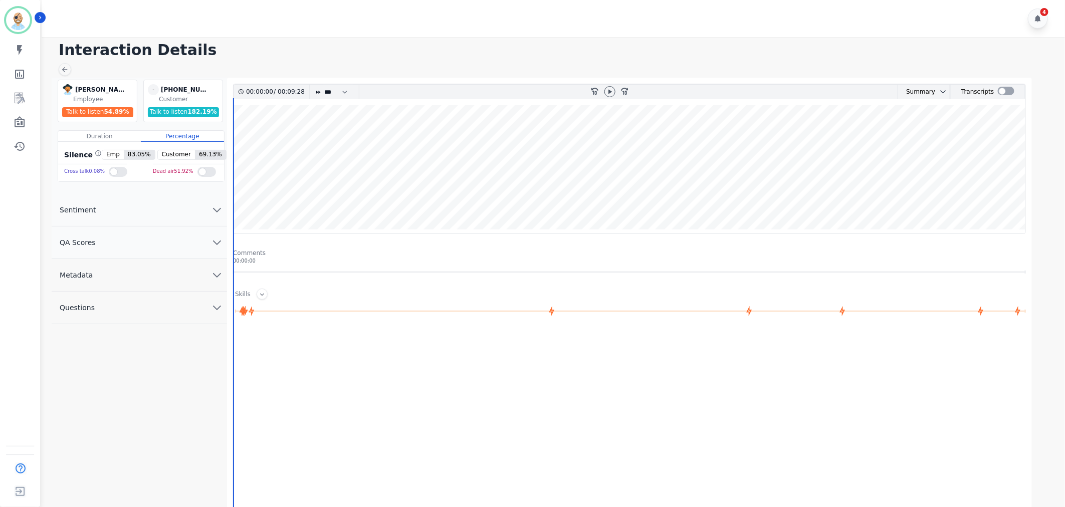
click at [178, 241] on button "QA Scores" at bounding box center [139, 243] width 175 height 33
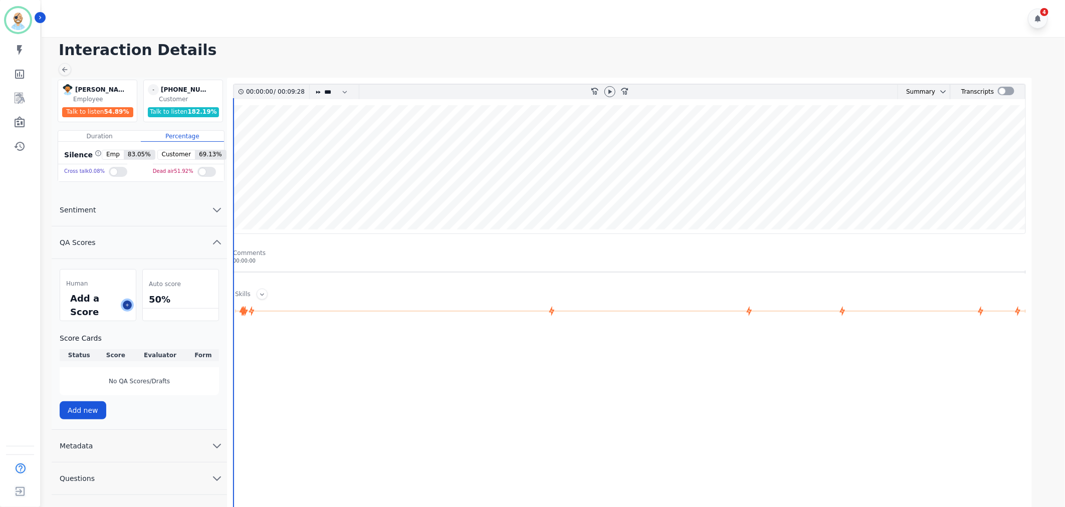
click at [127, 303] on icon at bounding box center [127, 305] width 5 height 5
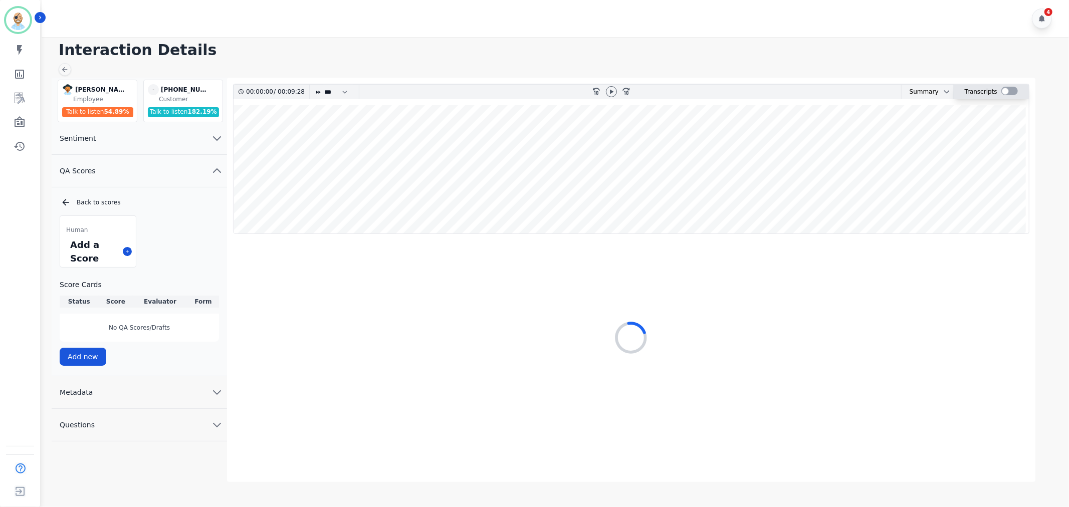
click at [1005, 89] on div at bounding box center [1009, 91] width 17 height 9
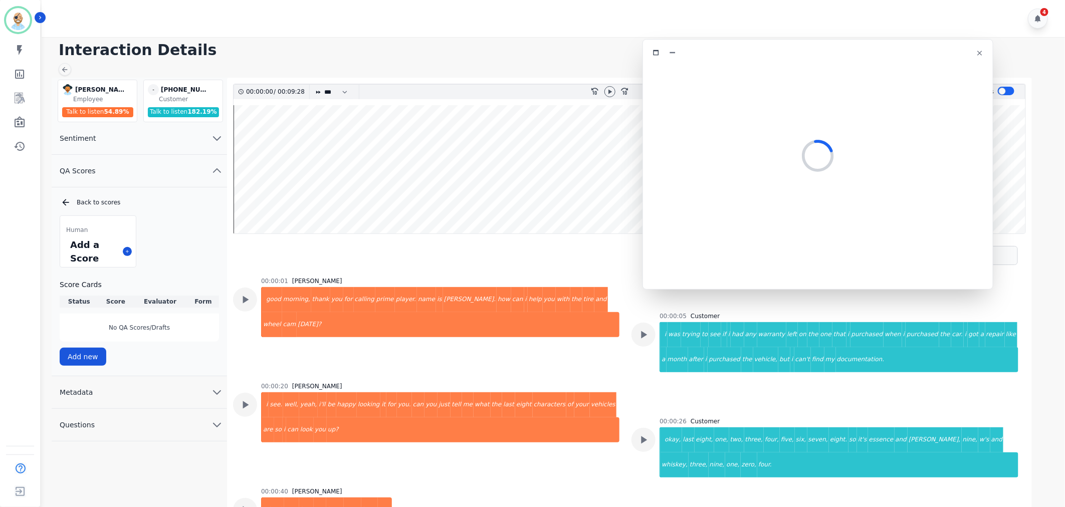
drag, startPoint x: 228, startPoint y: 55, endPoint x: 827, endPoint y: 52, distance: 598.9
click at [827, 52] on div at bounding box center [818, 53] width 338 height 15
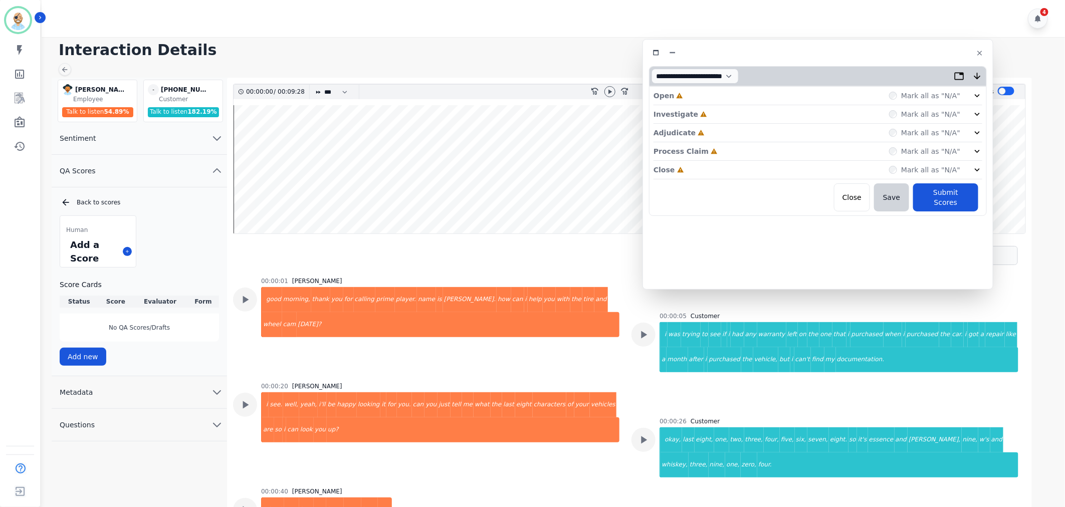
click at [729, 166] on div "Close Incomplete Mark all as "N/A"" at bounding box center [818, 170] width 329 height 19
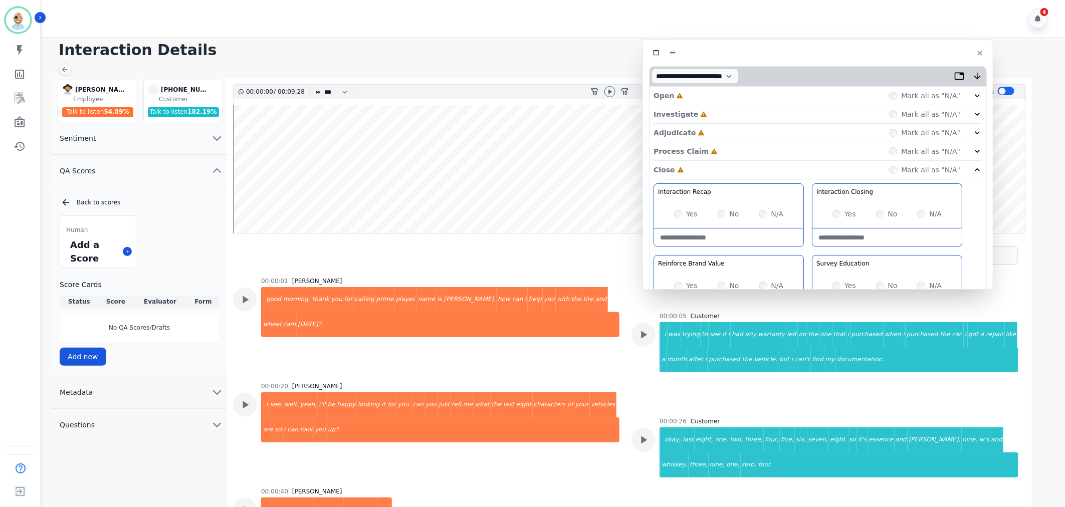
click at [725, 151] on div "Process Claim Incomplete Mark all as "N/A"" at bounding box center [818, 151] width 329 height 19
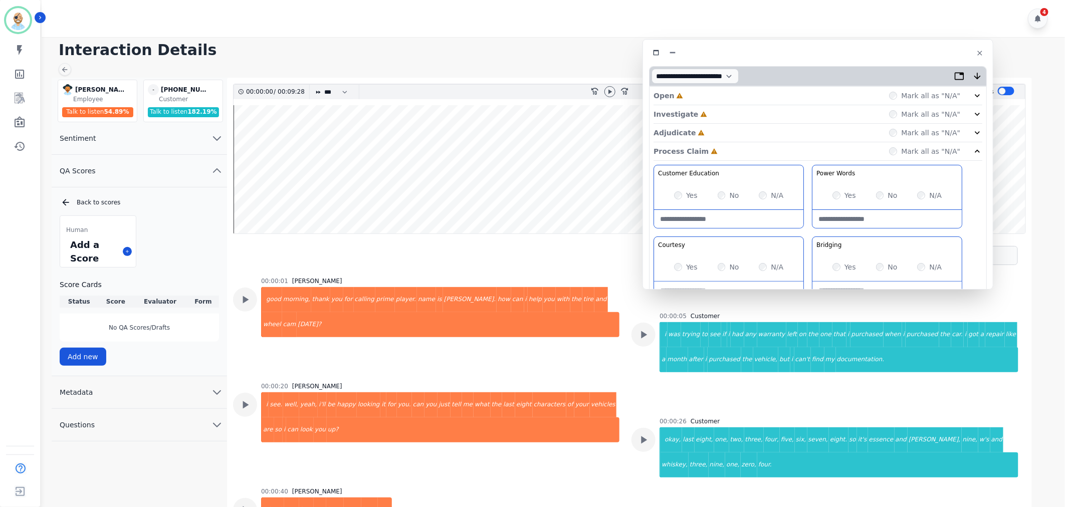
click at [725, 131] on div "Adjudicate Incomplete Mark all as "N/A"" at bounding box center [818, 133] width 329 height 19
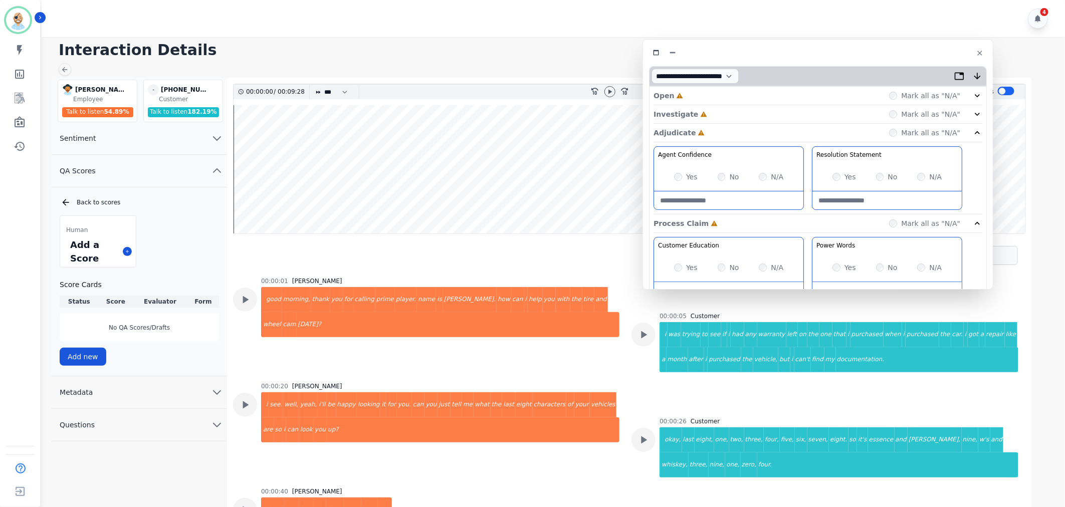
click at [728, 108] on div "Investigate Incomplete Mark all as "N/A"" at bounding box center [818, 114] width 329 height 19
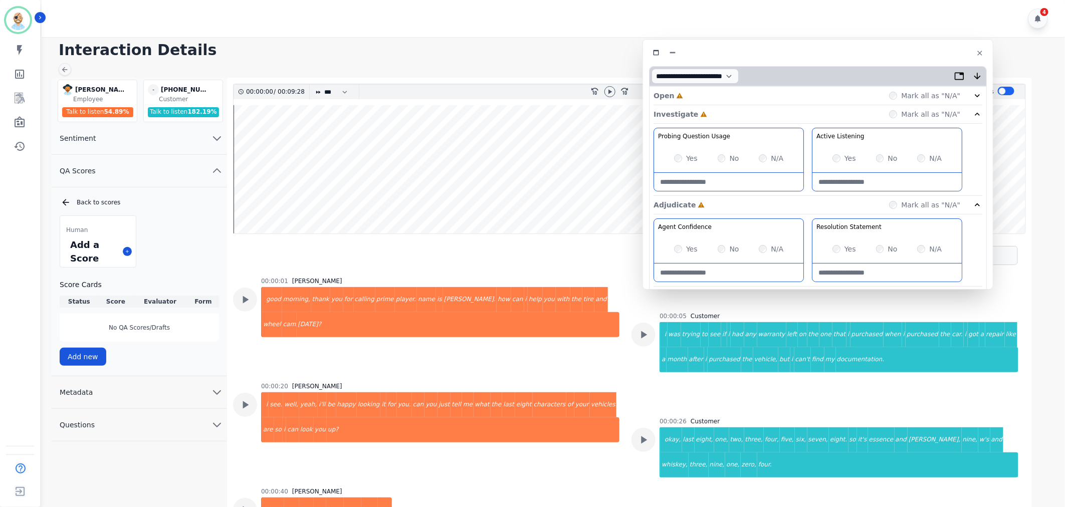
click at [728, 91] on div "Open Incomplete Mark all as "N/A"" at bounding box center [818, 96] width 329 height 19
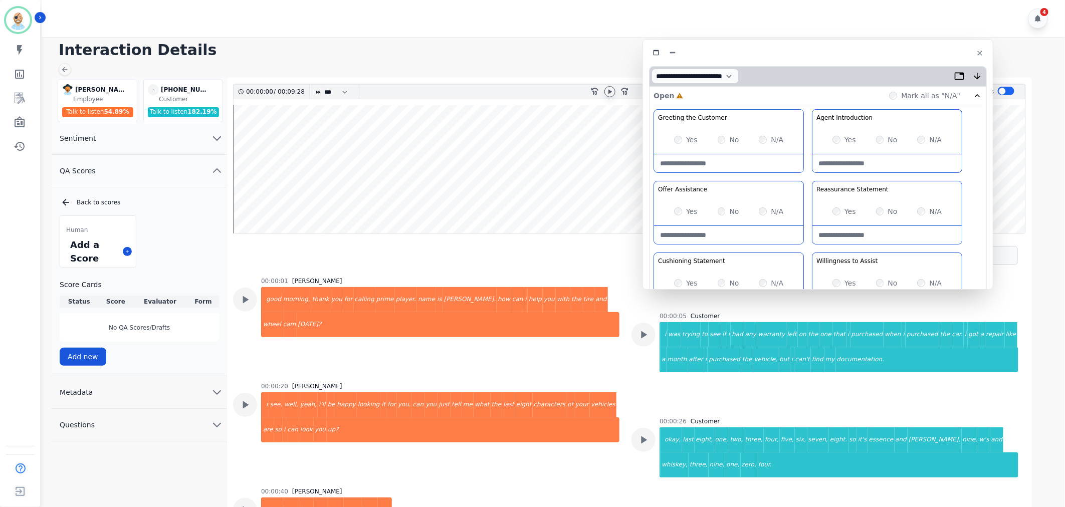
click at [606, 90] on icon at bounding box center [610, 92] width 8 height 8
click at [804, 181] on div "Greeting the Customer Welcome is where we quickly greet our customer as a known…" at bounding box center [818, 286] width 329 height 355
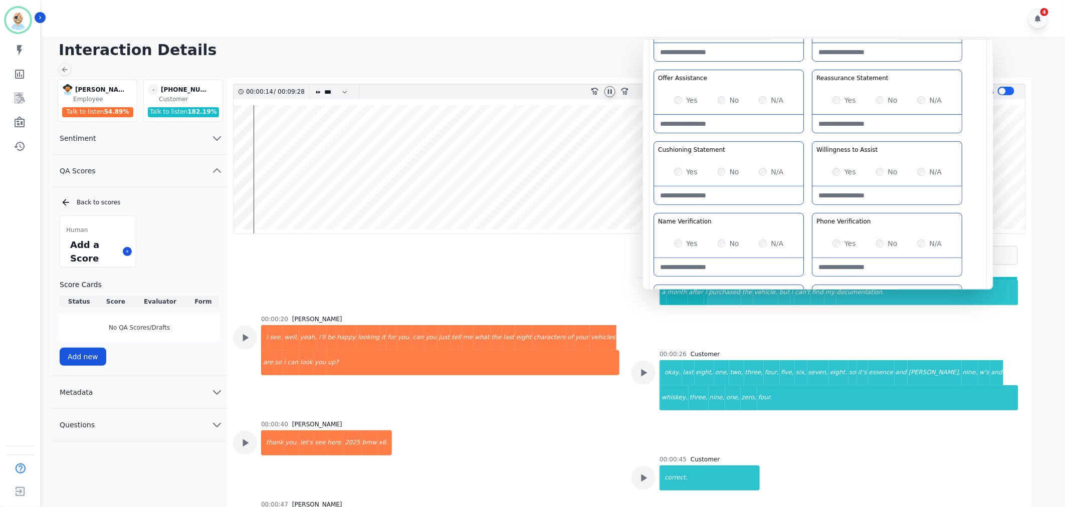
scroll to position [111, 0]
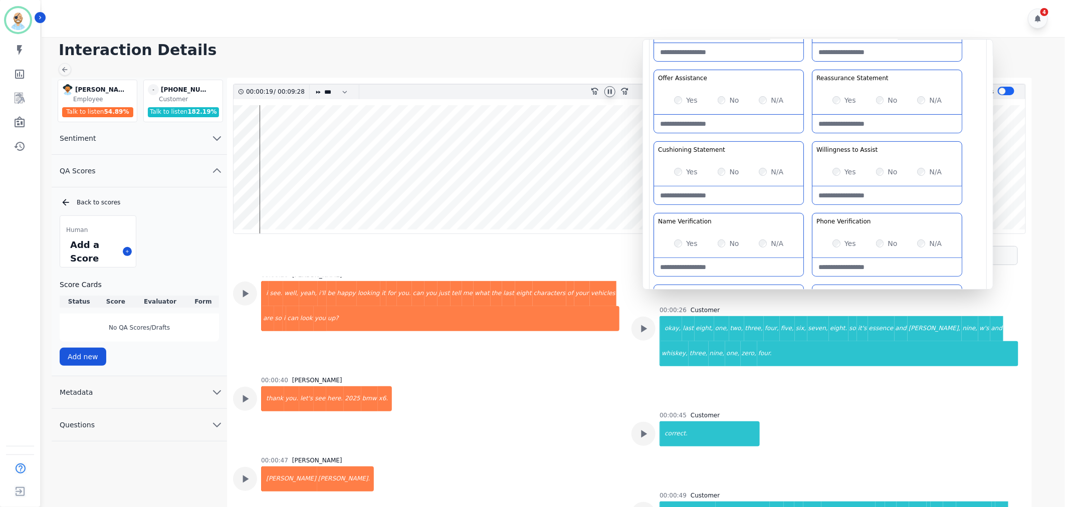
click at [837, 95] on div "Yes" at bounding box center [844, 100] width 24 height 10
click at [804, 206] on div "Greeting the Customer Welcome is where we quickly greet our customer as a known…" at bounding box center [818, 175] width 329 height 355
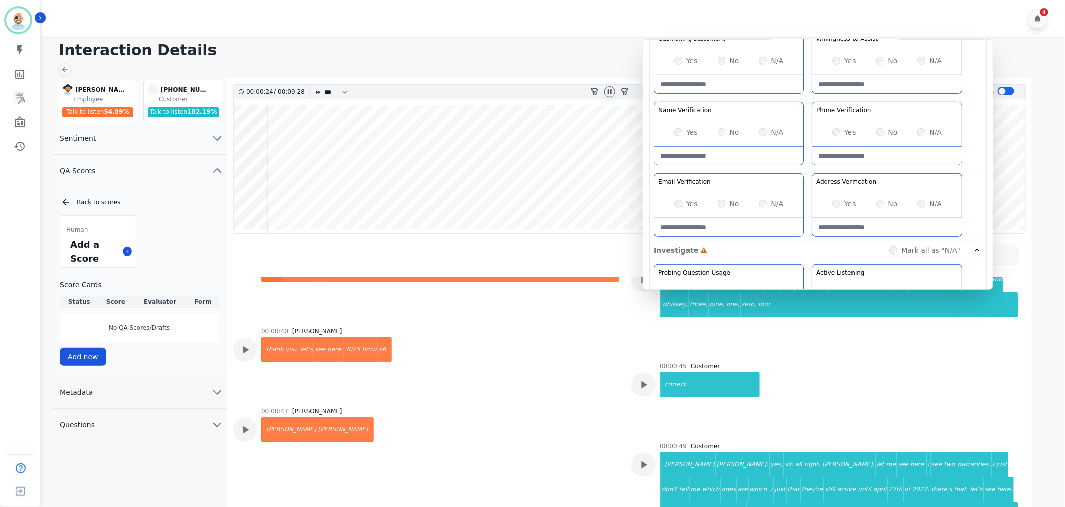
scroll to position [167, 0]
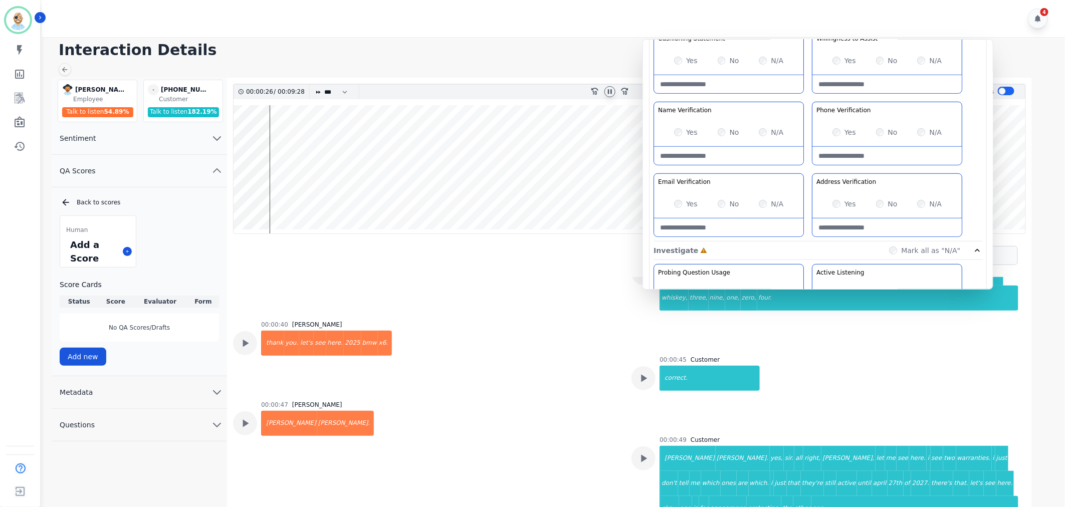
click at [717, 154] on Verification-note at bounding box center [728, 156] width 149 height 18
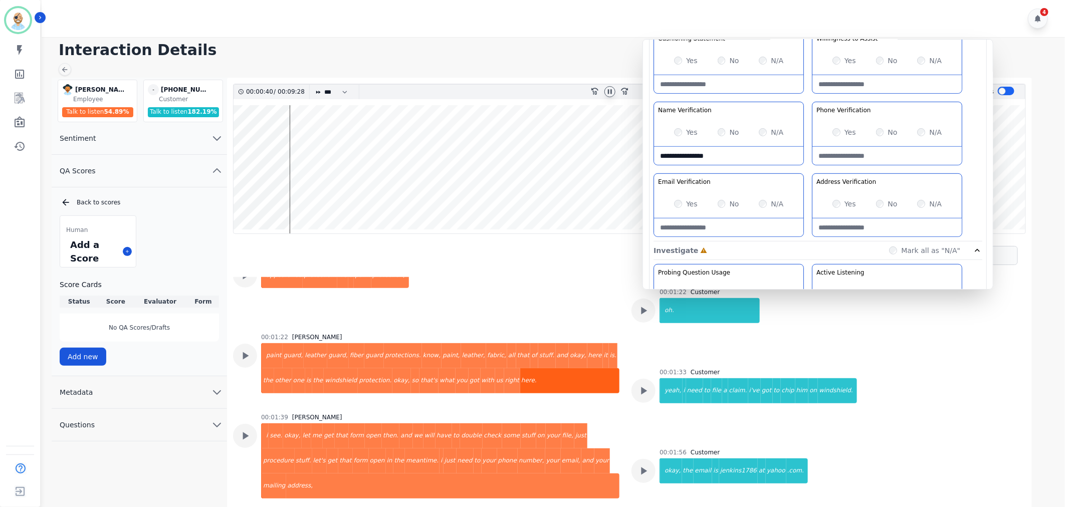
scroll to position [668, 0]
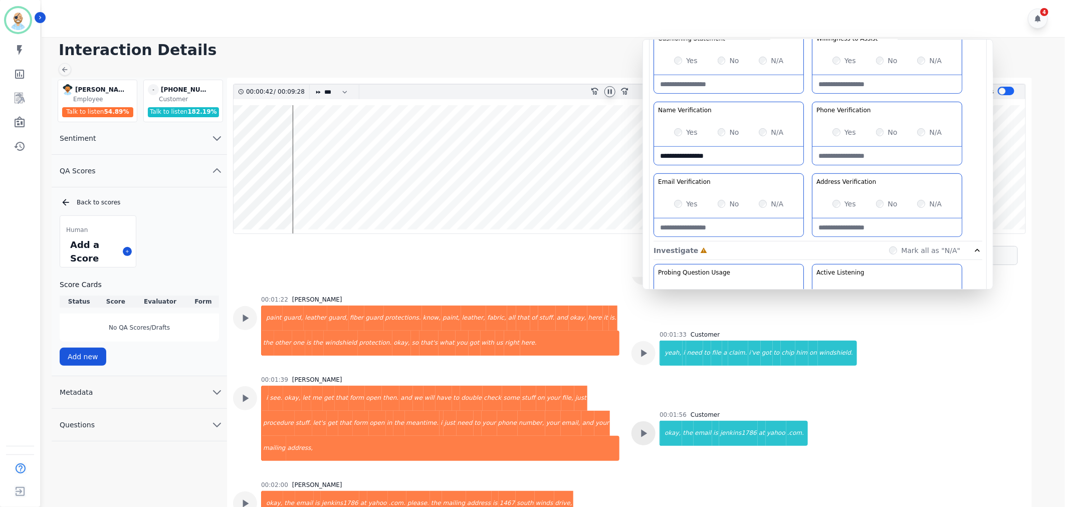
type Verification-note "**********"
click at [632, 421] on div at bounding box center [643, 433] width 24 height 24
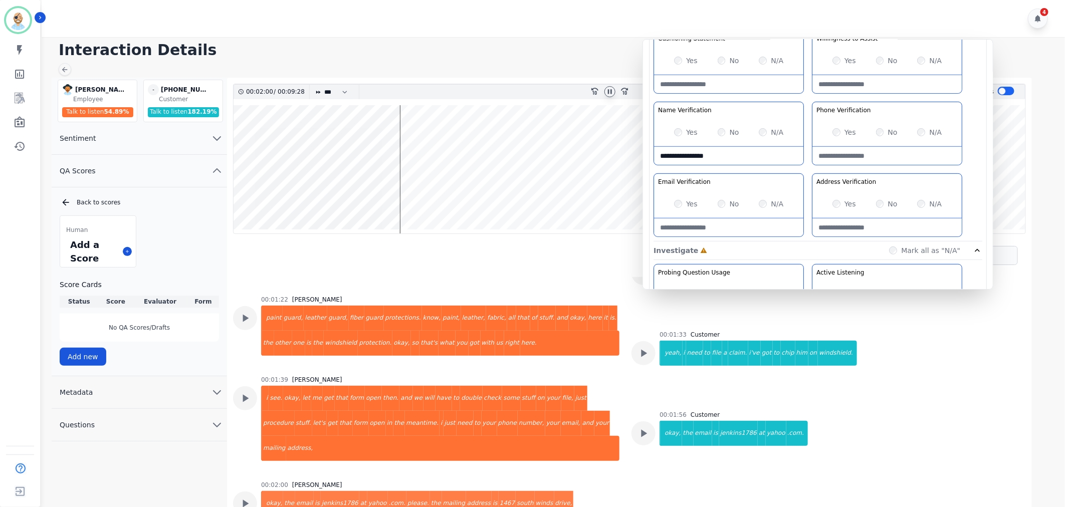
click at [807, 168] on div "Greeting the Customer Welcome is where we quickly greet our customer as a known…" at bounding box center [818, 64] width 329 height 355
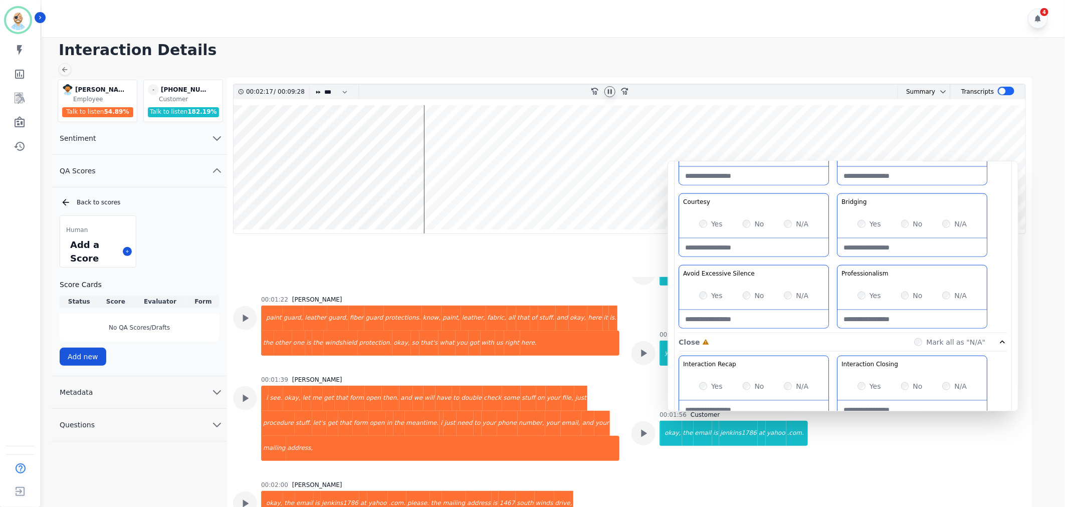
drag, startPoint x: 804, startPoint y: 137, endPoint x: 824, endPoint y: 221, distance: 86.2
click at [824, 221] on div "Customer Education Educate your customer on how to get the information that the…" at bounding box center [843, 227] width 329 height 211
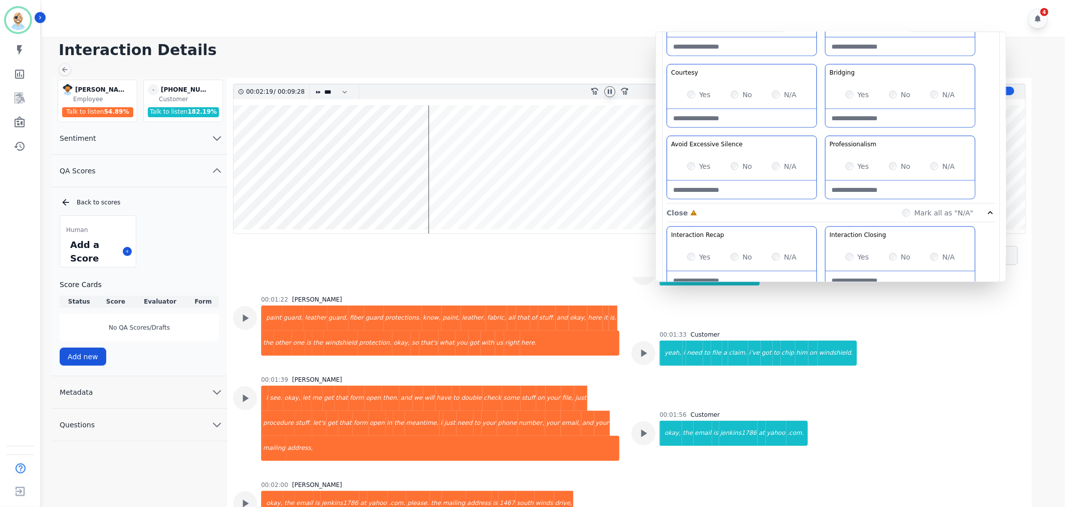
drag, startPoint x: 830, startPoint y: 222, endPoint x: 823, endPoint y: 130, distance: 91.5
click at [823, 130] on div "Customer Education Educate your customer on how to get the information that the…" at bounding box center [831, 97] width 329 height 211
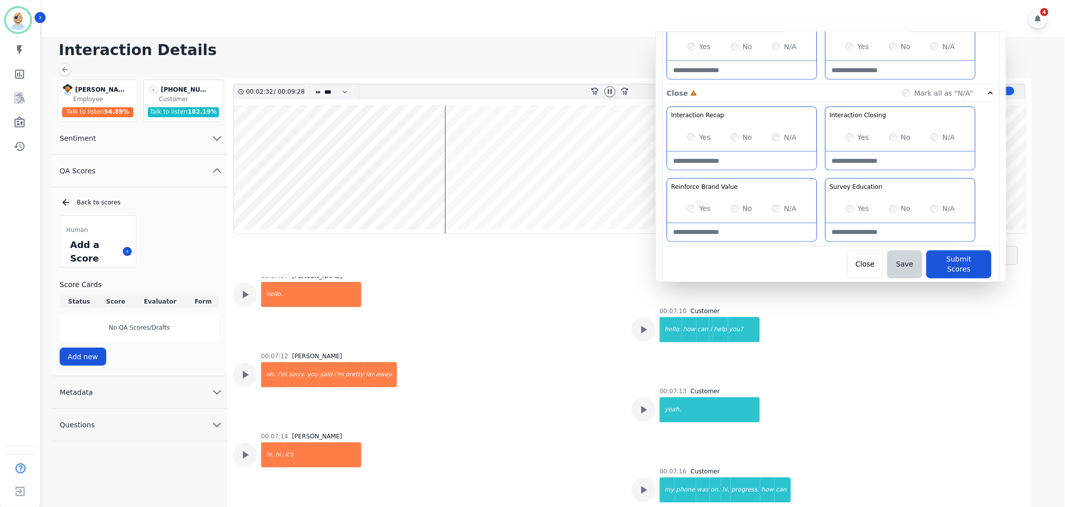
scroll to position [3063, 0]
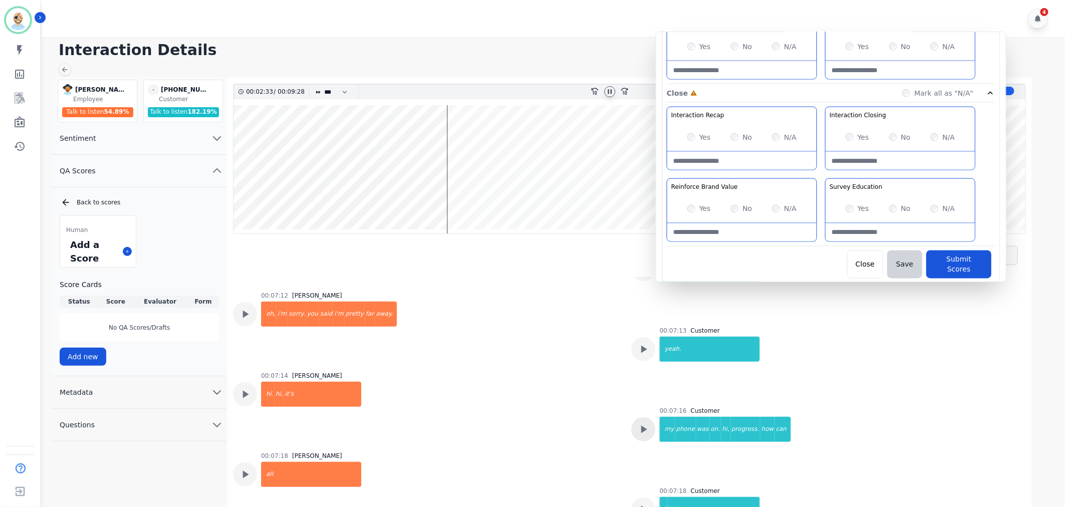
click at [642, 423] on icon at bounding box center [643, 429] width 13 height 13
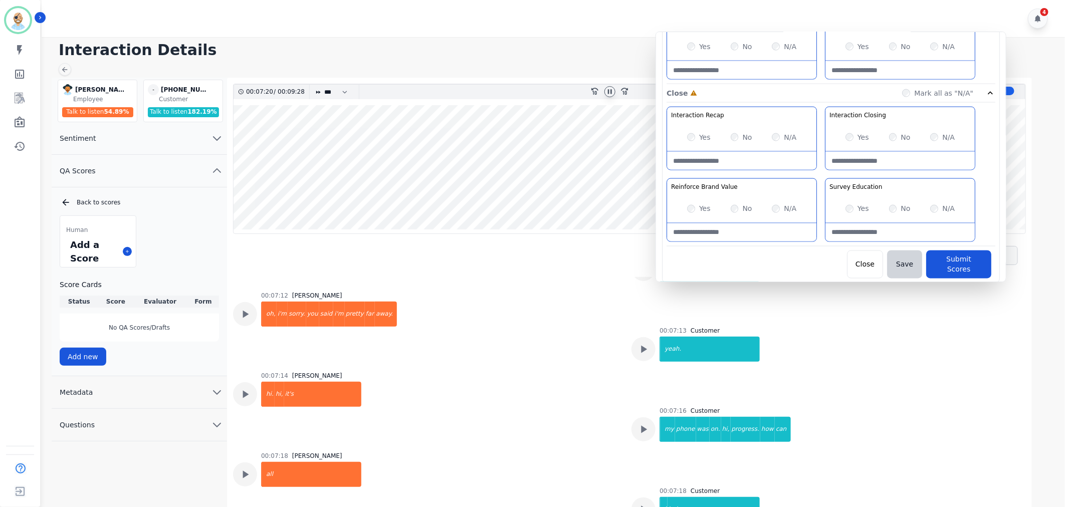
click at [610, 91] on icon at bounding box center [610, 92] width 8 height 8
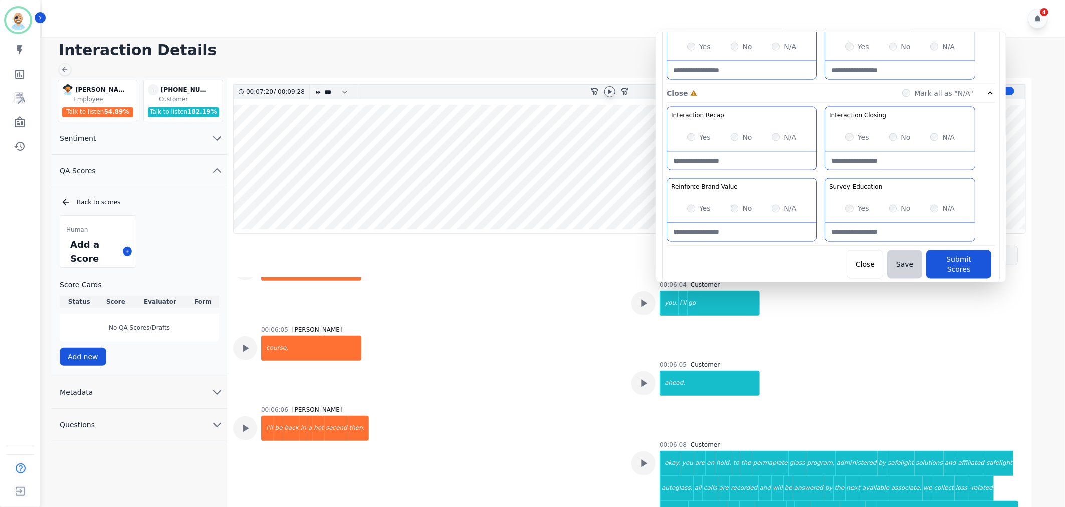
scroll to position [2728, 0]
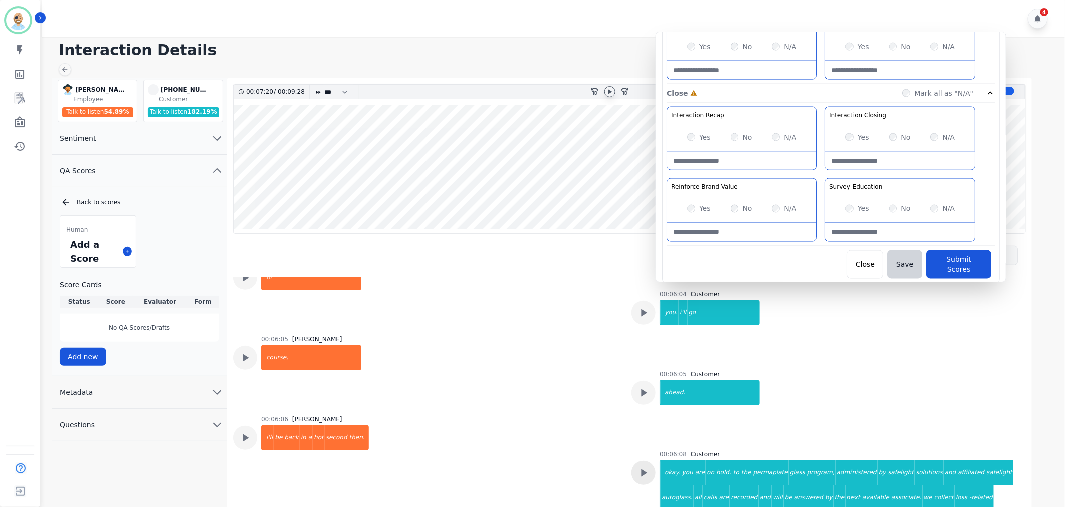
click at [637, 467] on icon at bounding box center [643, 473] width 13 height 13
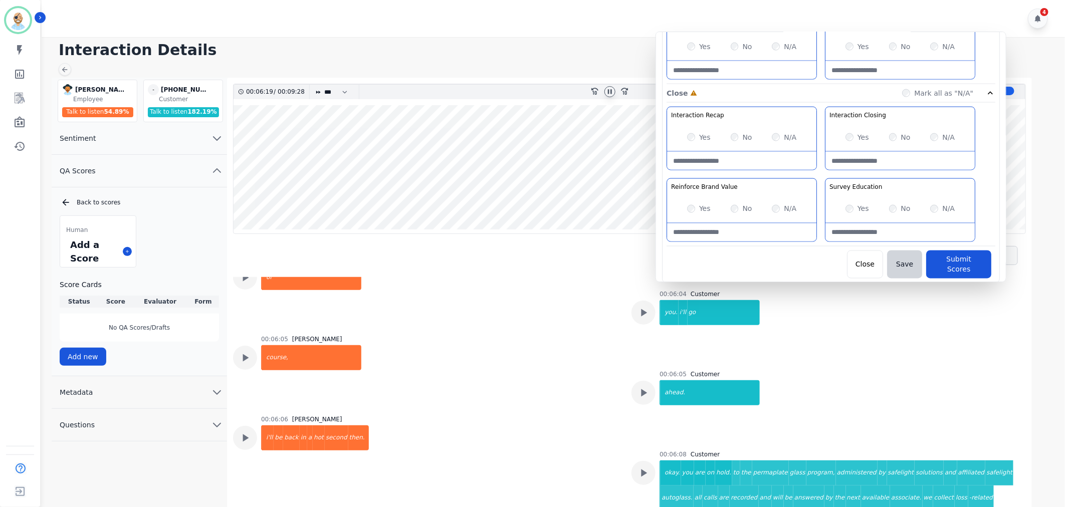
click at [607, 91] on icon at bounding box center [610, 92] width 8 height 8
click at [948, 258] on button "Submit Scores" at bounding box center [958, 265] width 65 height 28
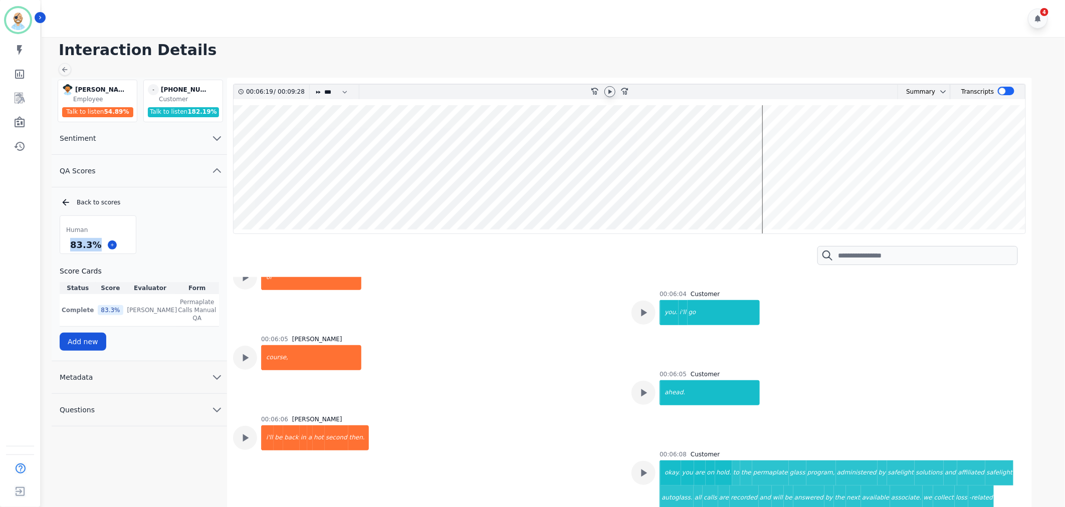
drag, startPoint x: 97, startPoint y: 245, endPoint x: 62, endPoint y: 241, distance: 35.3
click at [62, 241] on div "83.3 %" at bounding box center [98, 245] width 76 height 18
copy div "83.3 %"
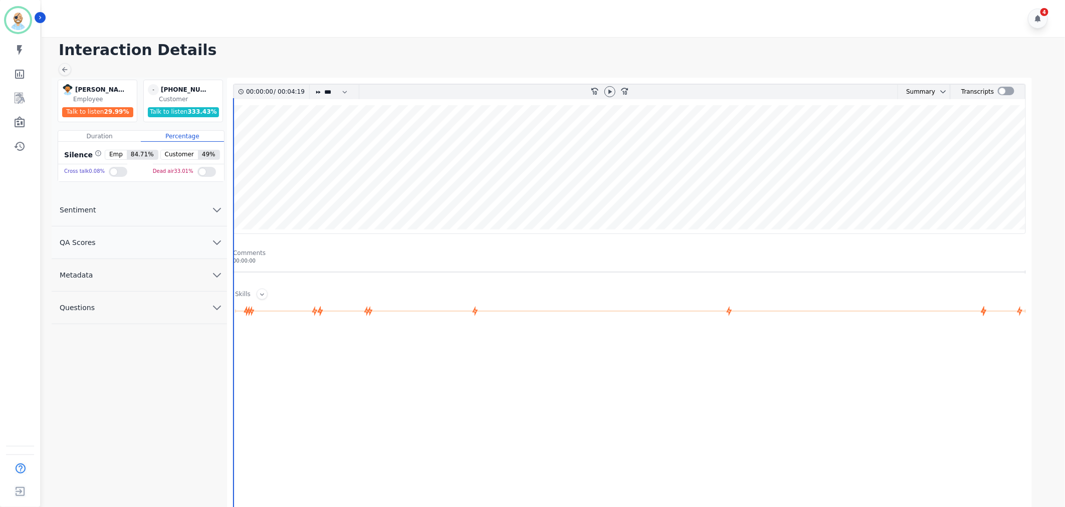
click at [135, 238] on button "QA Scores" at bounding box center [139, 243] width 175 height 33
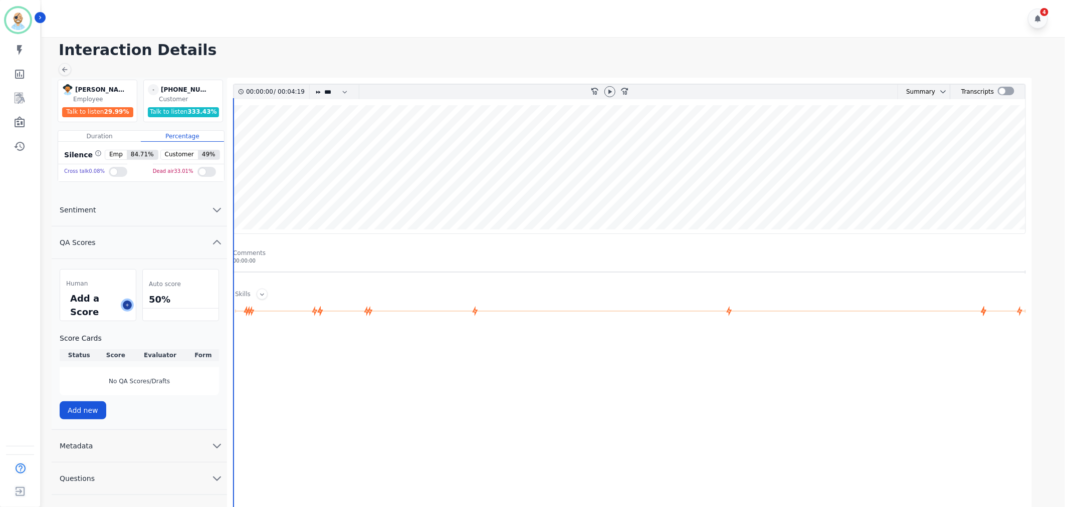
click at [126, 306] on icon at bounding box center [127, 305] width 5 height 5
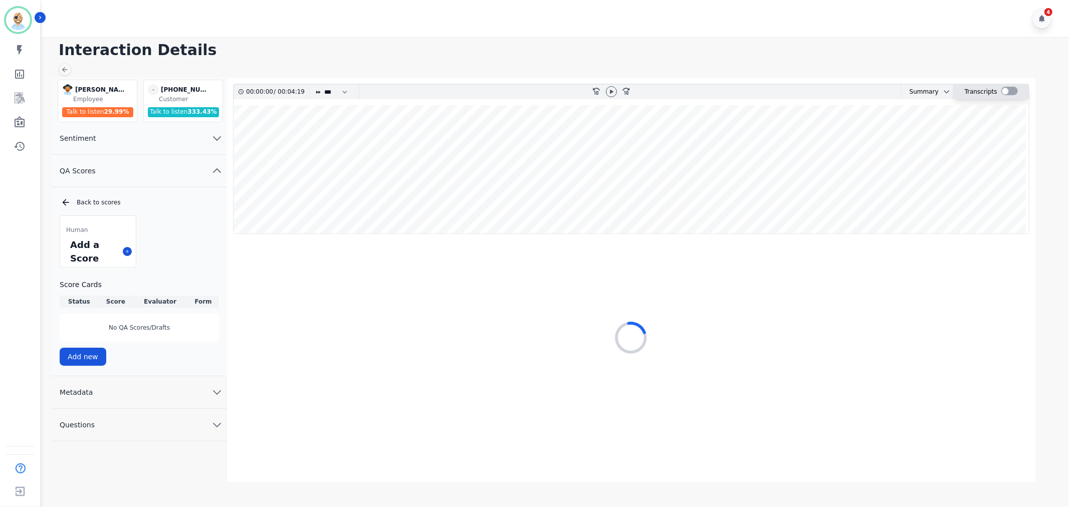
click at [1007, 93] on div at bounding box center [1009, 91] width 17 height 9
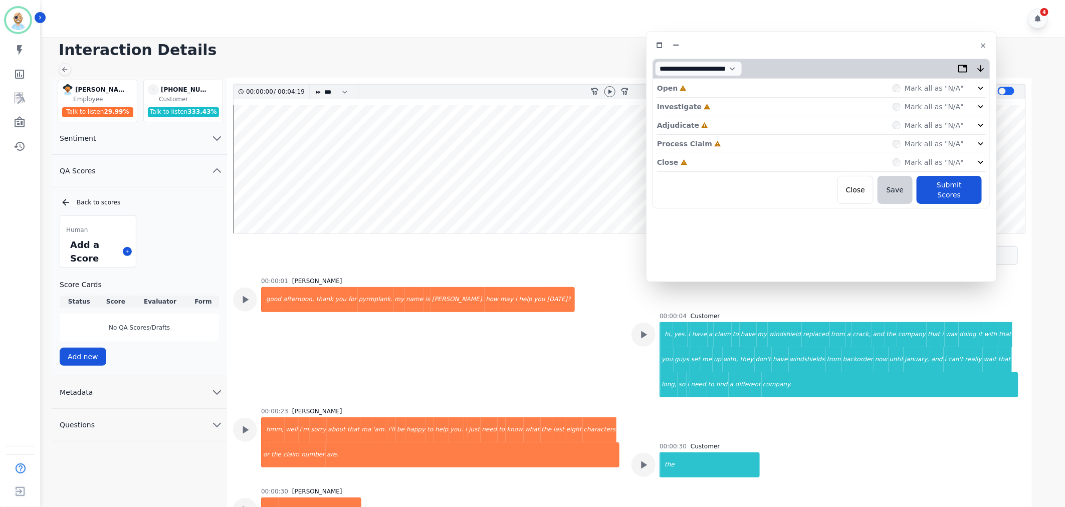
drag, startPoint x: 249, startPoint y: 62, endPoint x: 851, endPoint y: 51, distance: 602.5
click at [851, 51] on div at bounding box center [822, 45] width 338 height 15
click at [613, 92] on icon at bounding box center [610, 92] width 8 height 8
click at [715, 164] on div "Close Incomplete Mark all as "N/A"" at bounding box center [821, 162] width 329 height 19
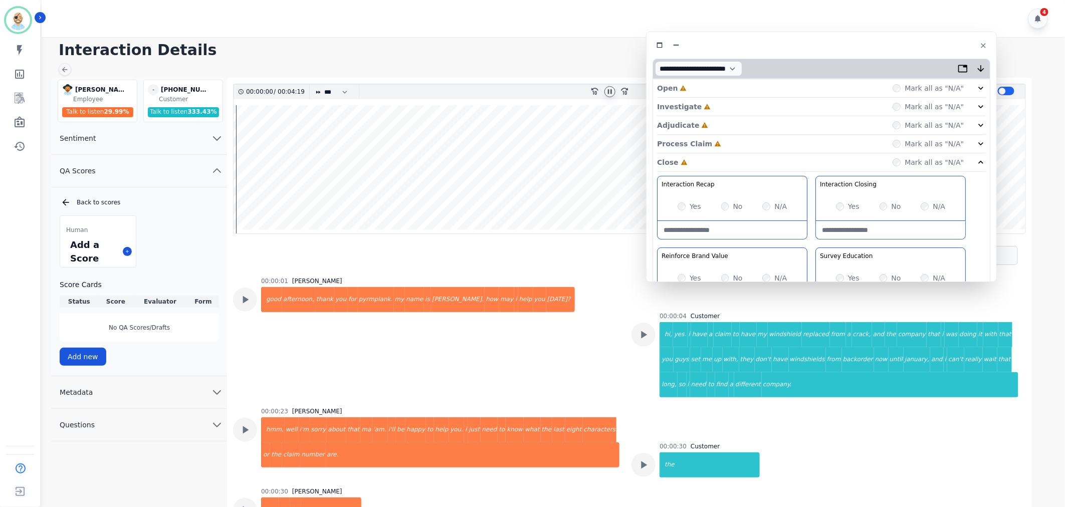
click at [723, 142] on div "Process Claim Incomplete Mark all as "N/A"" at bounding box center [821, 144] width 329 height 19
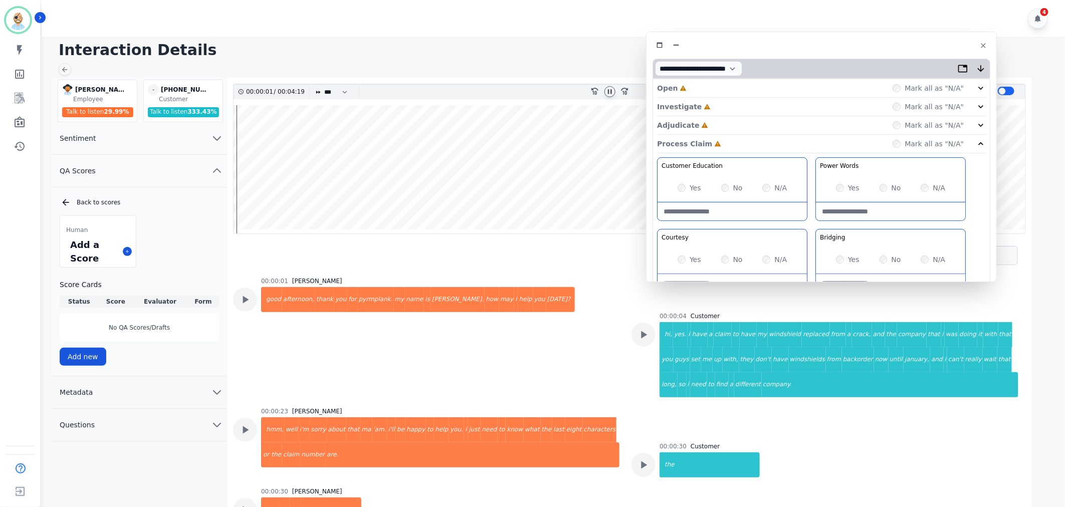
click at [722, 119] on div "Adjudicate Incomplete Mark all as "N/A"" at bounding box center [821, 125] width 329 height 19
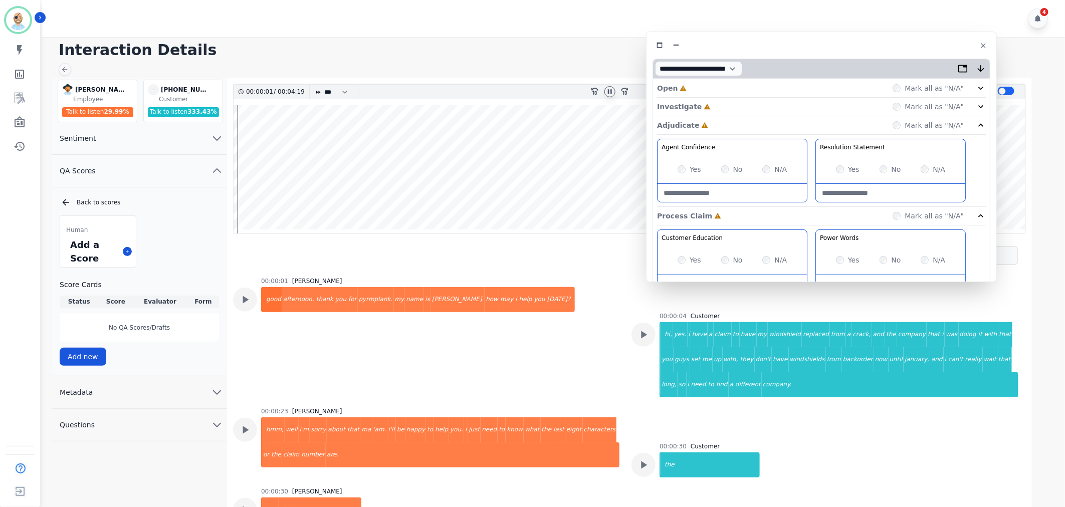
click at [720, 102] on div "Investigate Incomplete Mark all as "N/A"" at bounding box center [821, 107] width 329 height 19
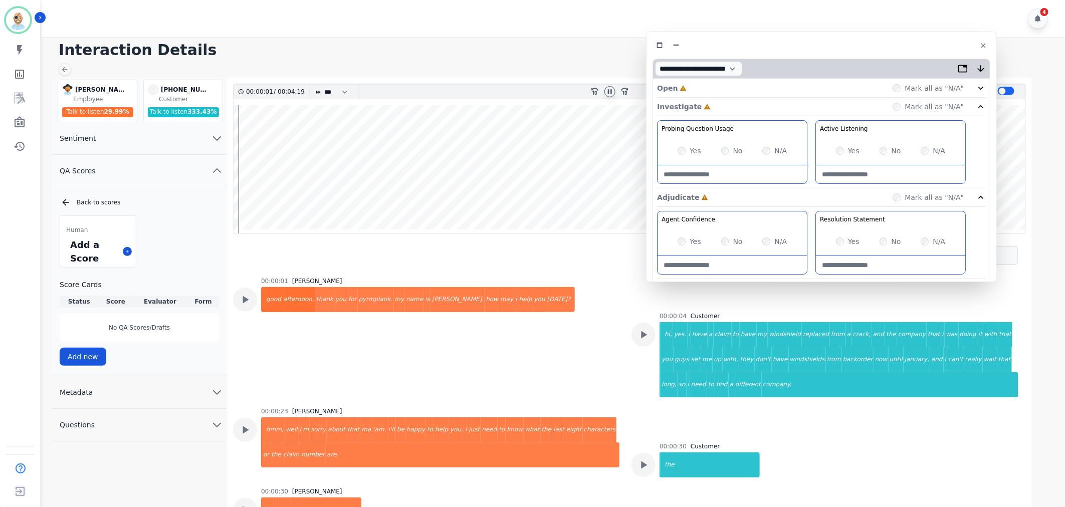
click at [717, 91] on div "Open Incomplete Mark all as "N/A"" at bounding box center [821, 88] width 329 height 19
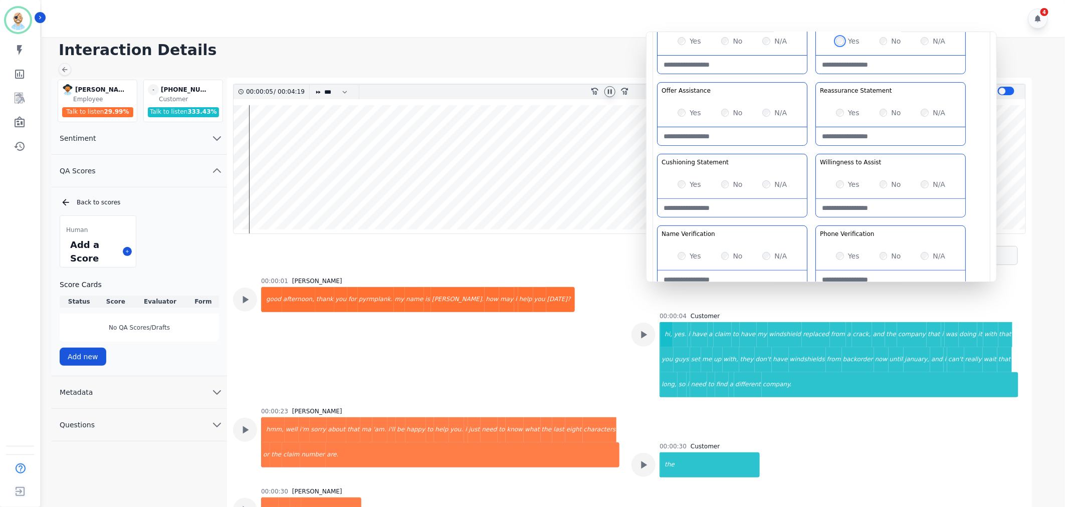
scroll to position [111, 0]
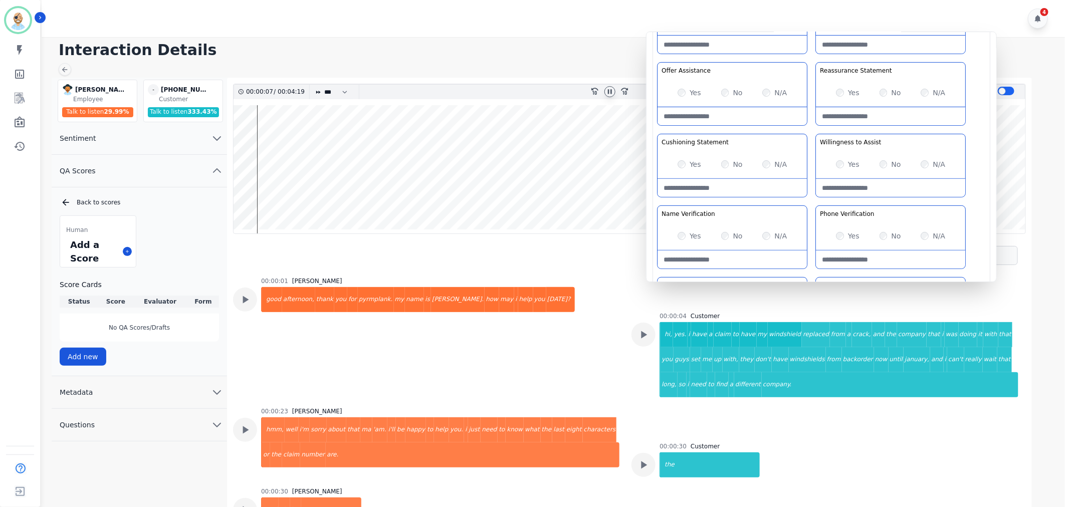
click at [677, 166] on div "Yes No N/A" at bounding box center [732, 164] width 149 height 28
click at [806, 126] on div "Greeting the Customer Welcome is where we quickly greet our customer as a known…" at bounding box center [821, 167] width 329 height 355
click at [837, 96] on div "Yes" at bounding box center [848, 93] width 24 height 10
click at [810, 124] on div "Greeting the Customer Welcome is where we quickly greet our customer as a known…" at bounding box center [821, 167] width 329 height 355
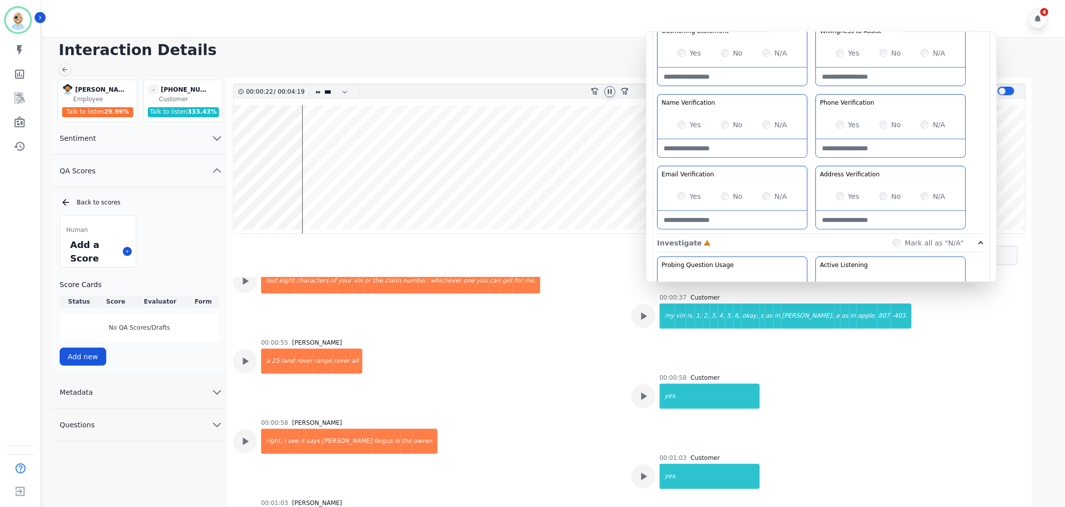
scroll to position [445, 0]
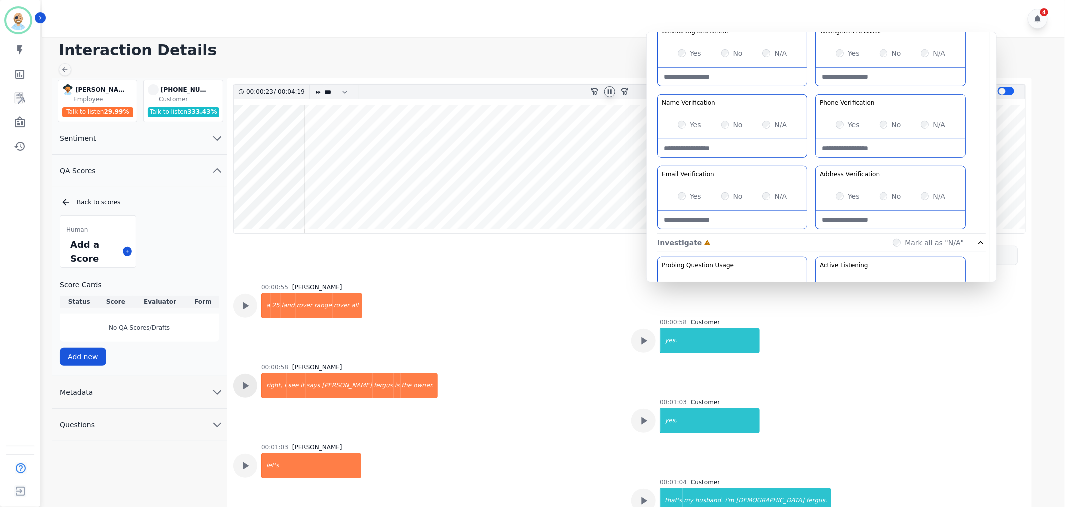
click at [254, 387] on div at bounding box center [245, 386] width 24 height 24
click at [708, 148] on Verification-note at bounding box center [732, 148] width 149 height 18
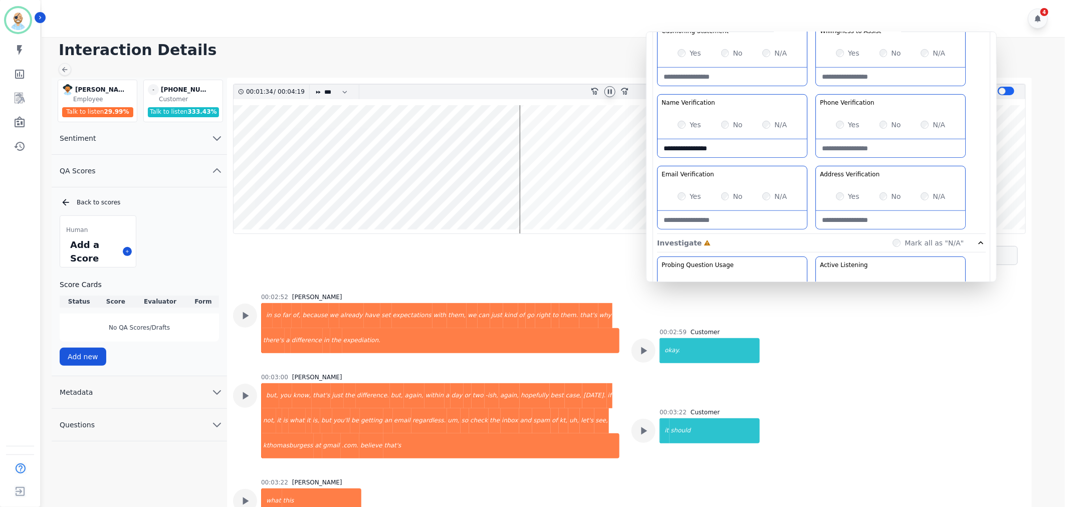
scroll to position [1503, 0]
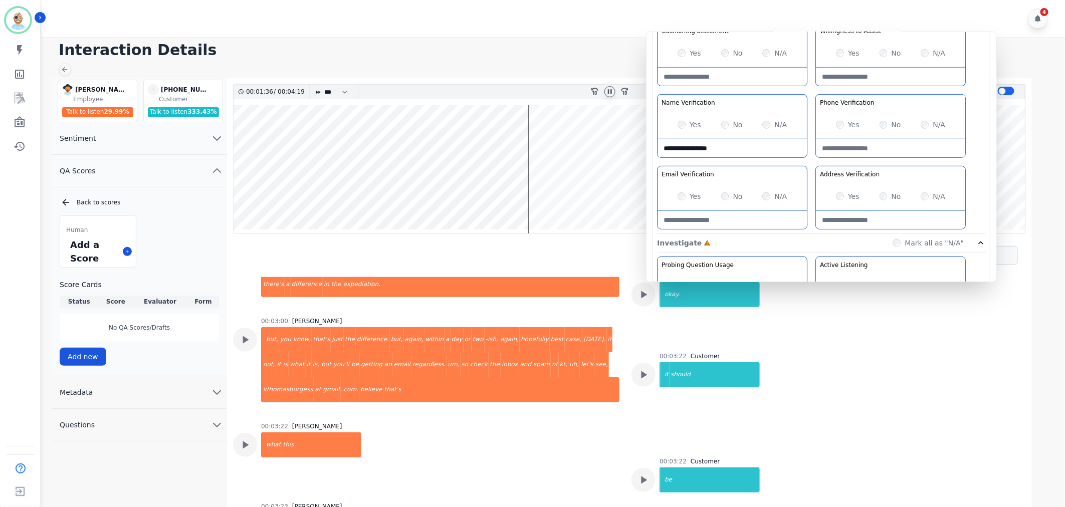
type Verification-note "**********"
click at [612, 92] on icon at bounding box center [610, 92] width 8 height 8
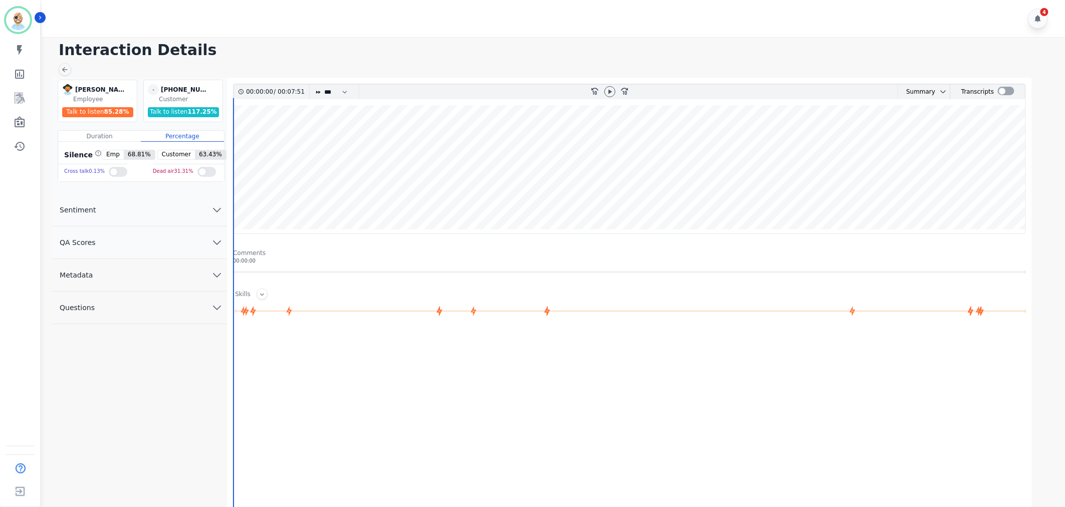
click at [159, 244] on button "QA Scores" at bounding box center [139, 243] width 175 height 33
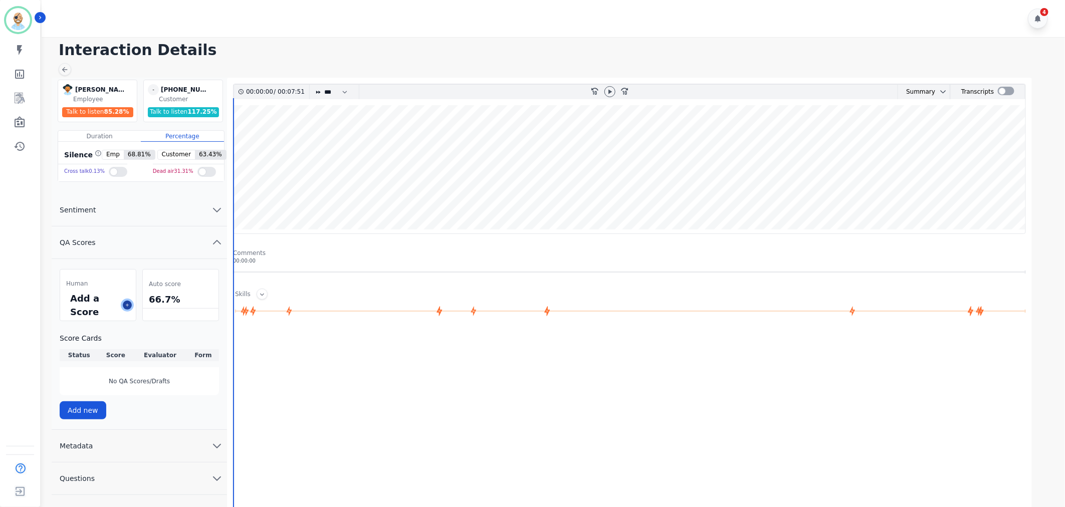
click at [127, 304] on icon at bounding box center [127, 305] width 5 height 5
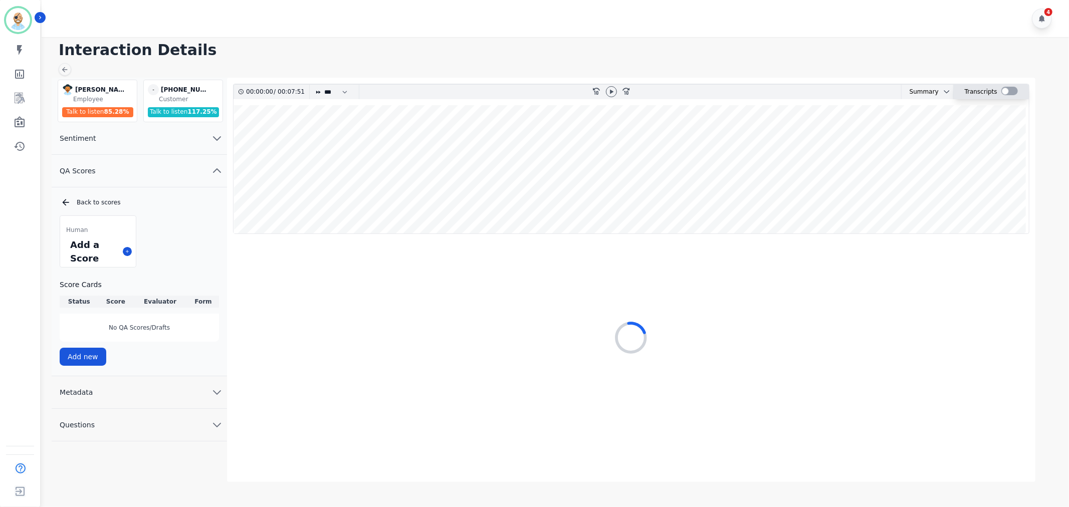
click at [1003, 93] on div at bounding box center [1009, 91] width 17 height 9
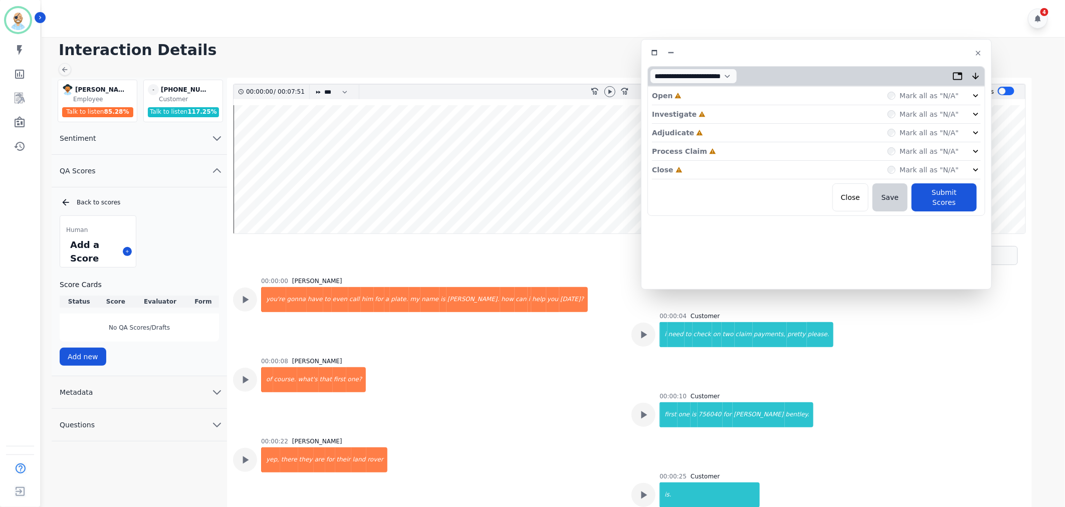
drag, startPoint x: 240, startPoint y: 63, endPoint x: 837, endPoint y: 60, distance: 597.4
click at [837, 60] on div "**********" at bounding box center [816, 164] width 351 height 251
click at [729, 166] on div "Close Incomplete Mark all as "N/A"" at bounding box center [816, 170] width 329 height 19
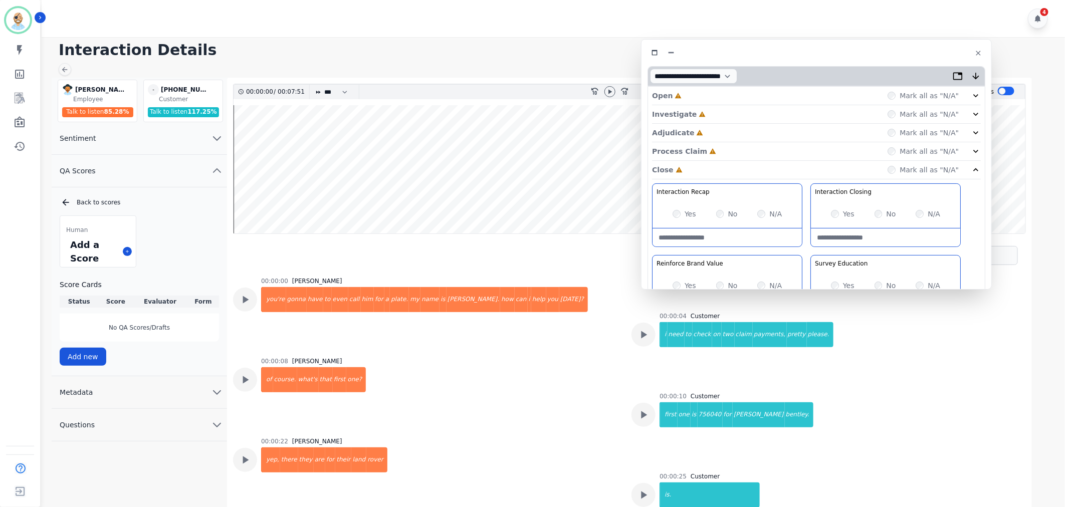
click at [730, 152] on div "Process Claim Incomplete Mark all as "N/A"" at bounding box center [816, 151] width 329 height 19
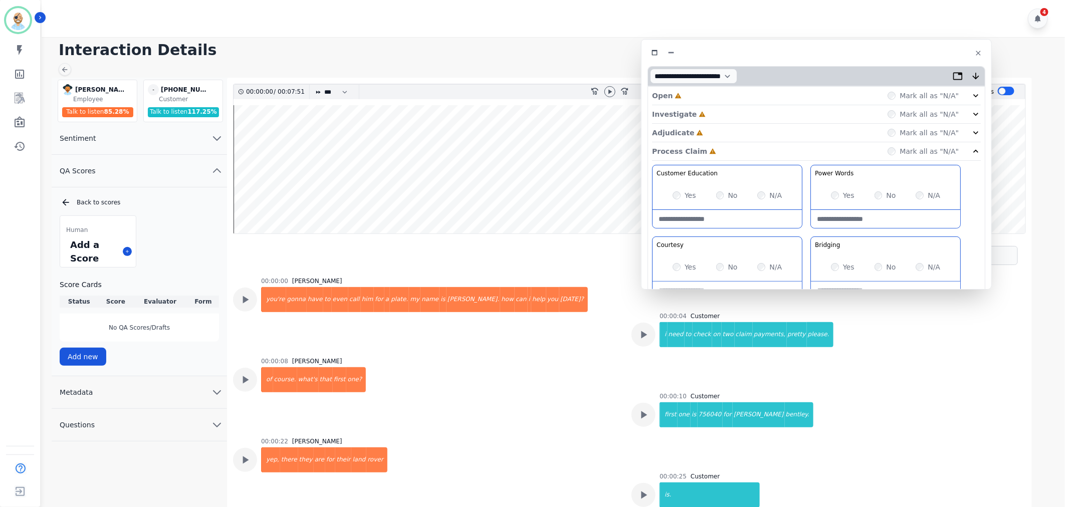
click at [732, 133] on div "Adjudicate Incomplete Mark all as "N/A"" at bounding box center [816, 133] width 329 height 19
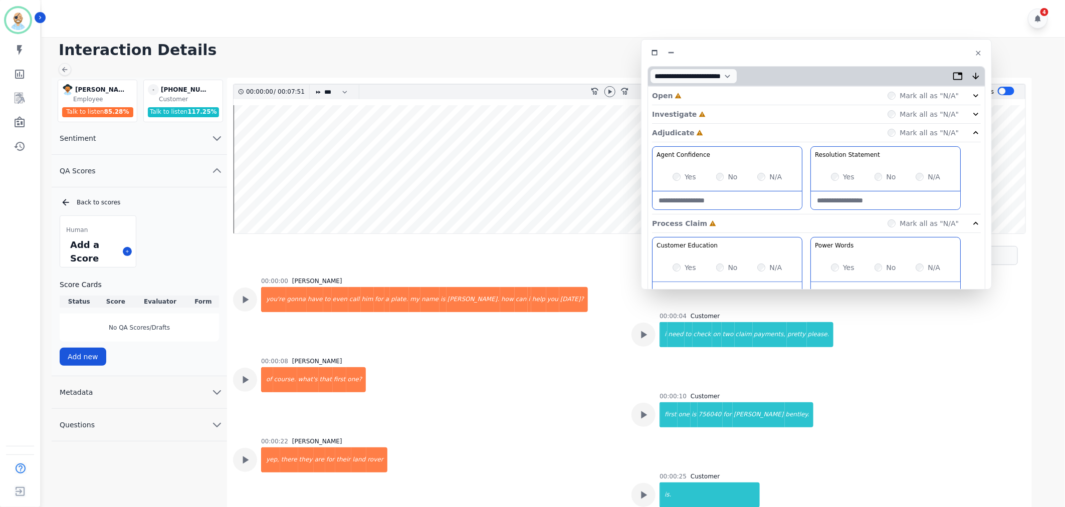
click at [734, 114] on div "Investigate Incomplete Mark all as "N/A"" at bounding box center [816, 114] width 329 height 19
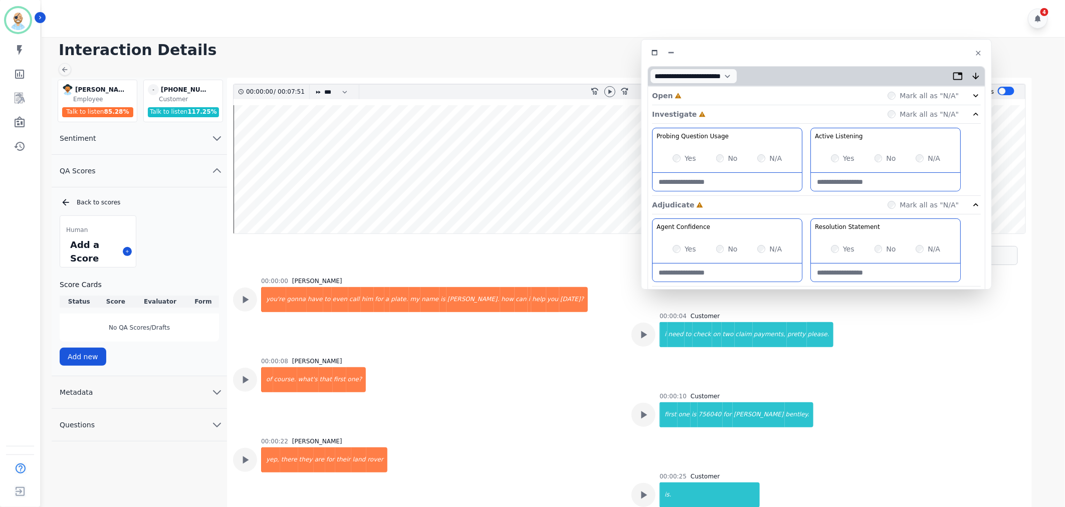
click at [740, 98] on div "Open Incomplete Mark all as "N/A"" at bounding box center [816, 96] width 329 height 19
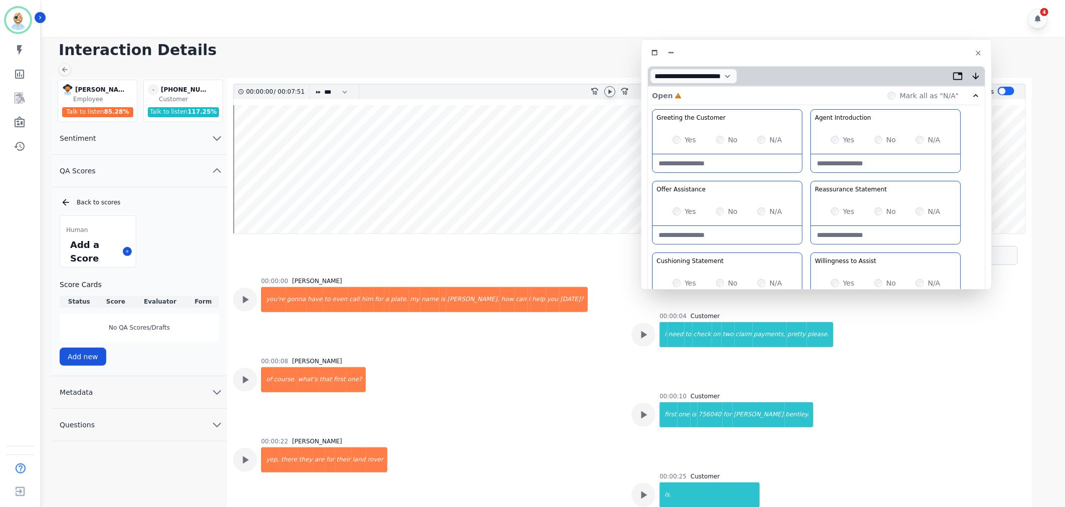
click at [612, 90] on icon at bounding box center [610, 92] width 8 height 8
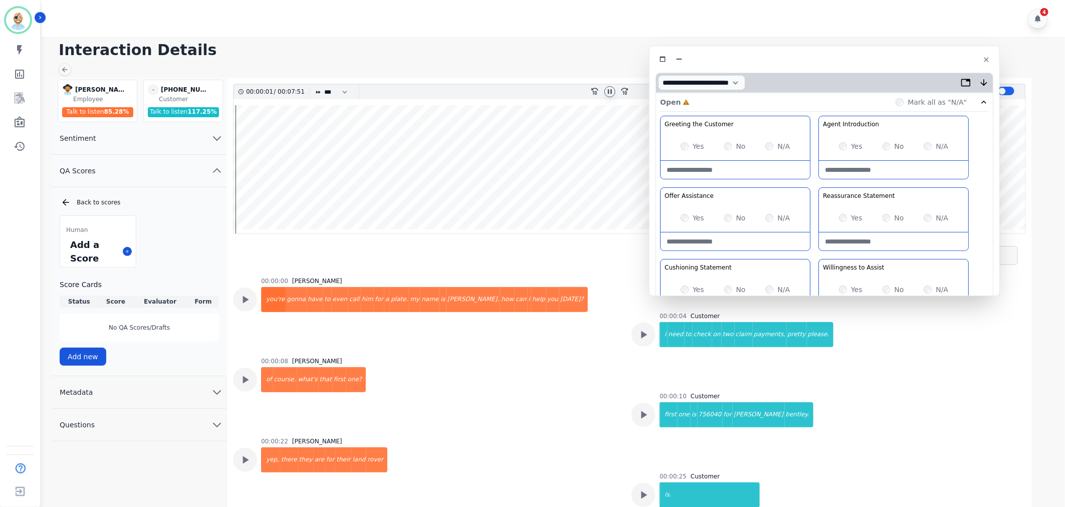
drag, startPoint x: 790, startPoint y: 52, endPoint x: 798, endPoint y: 59, distance: 10.3
click at [798, 59] on div at bounding box center [825, 59] width 338 height 15
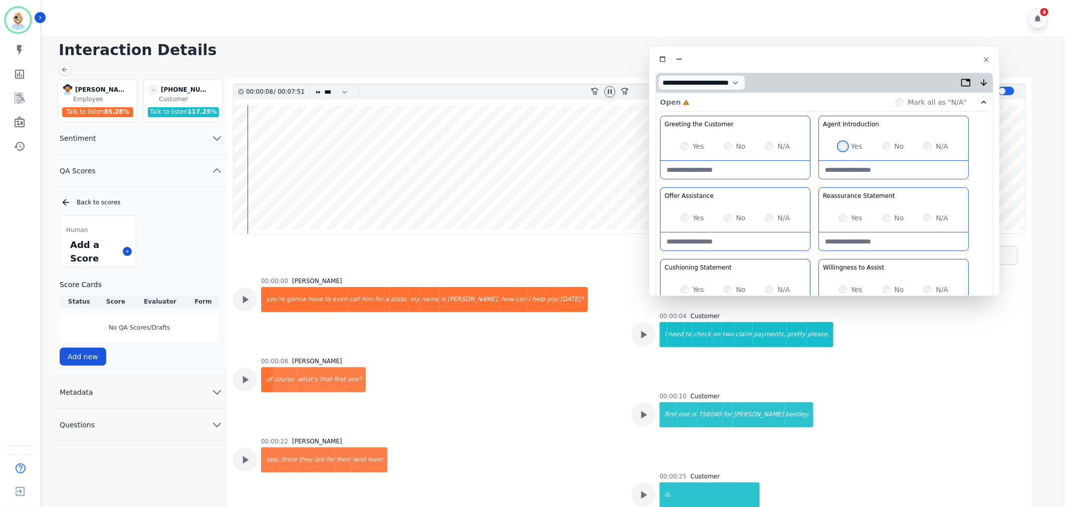
scroll to position [43, 0]
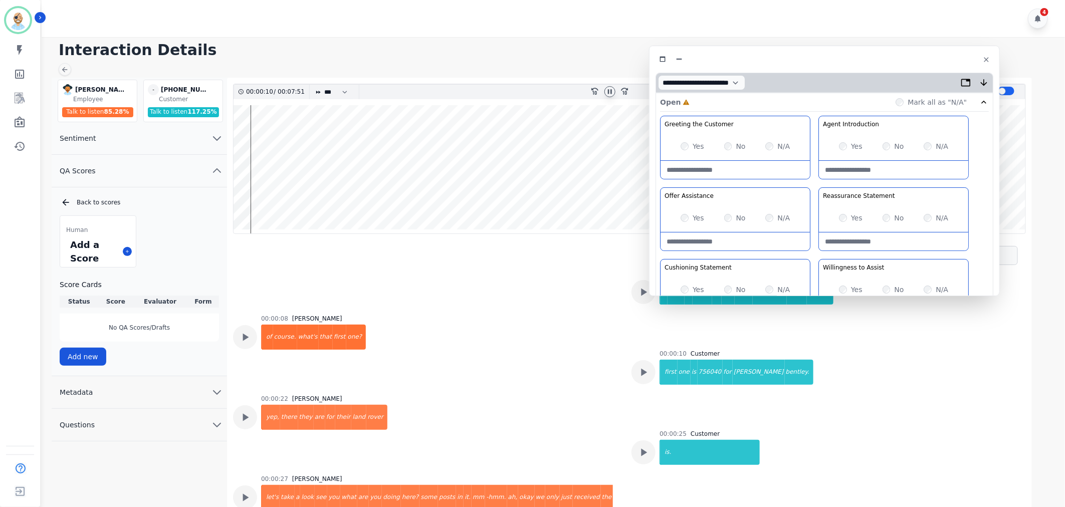
click at [610, 92] on icon at bounding box center [610, 92] width 8 height 8
click at [538, 9] on div "4" at bounding box center [555, 18] width 1026 height 37
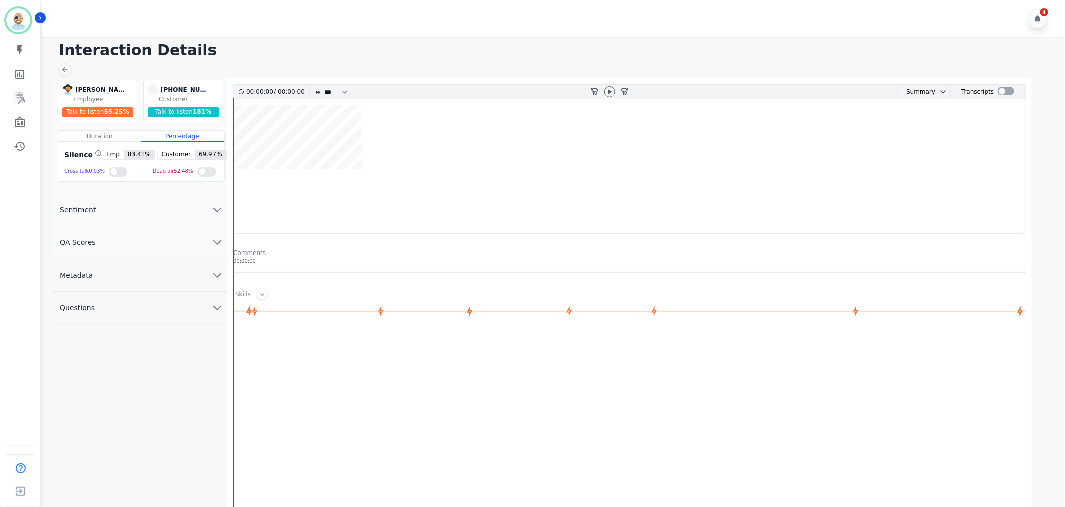
click at [145, 240] on button "QA Scores" at bounding box center [139, 243] width 175 height 33
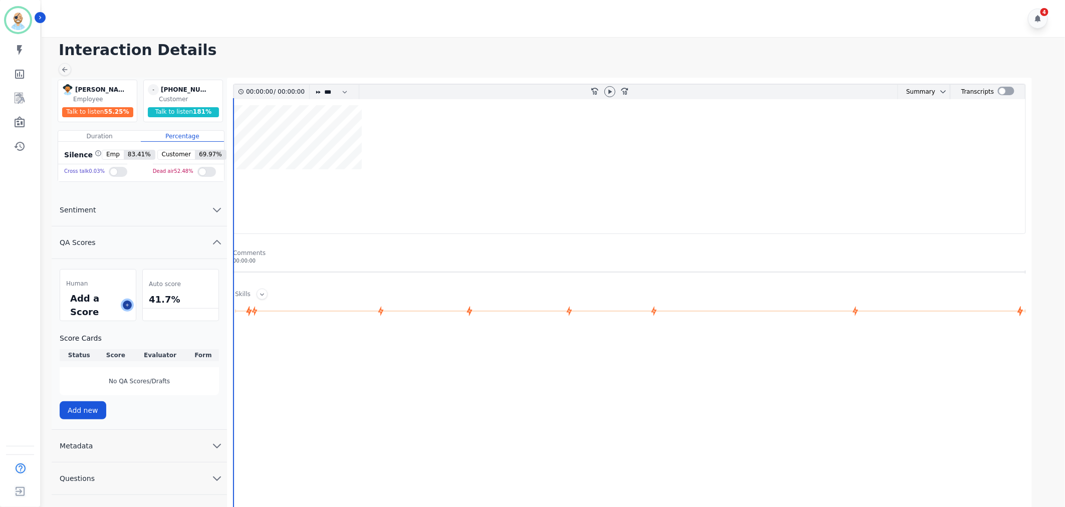
click at [126, 305] on icon at bounding box center [127, 305] width 5 height 5
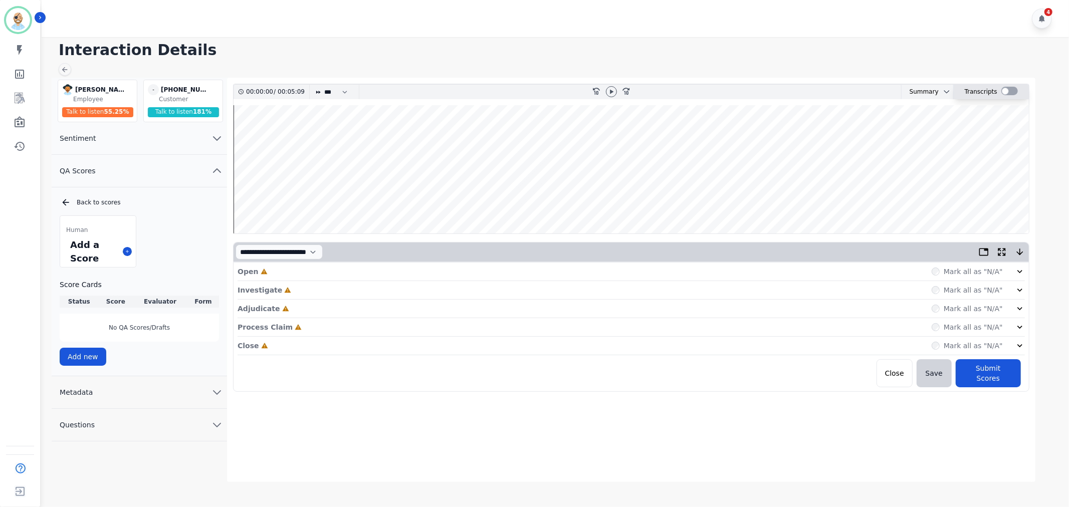
click at [1004, 88] on div at bounding box center [1009, 91] width 17 height 9
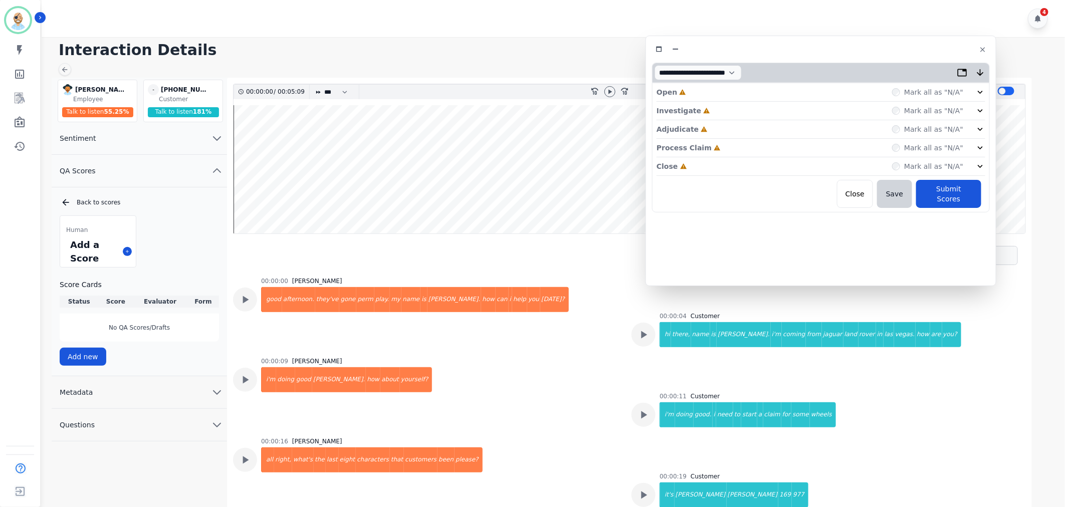
drag, startPoint x: 234, startPoint y: 65, endPoint x: 837, endPoint y: 59, distance: 602.9
click at [837, 59] on div "**********" at bounding box center [820, 161] width 351 height 251
click at [708, 167] on div "Close Incomplete Mark all as "N/A"" at bounding box center [822, 166] width 329 height 19
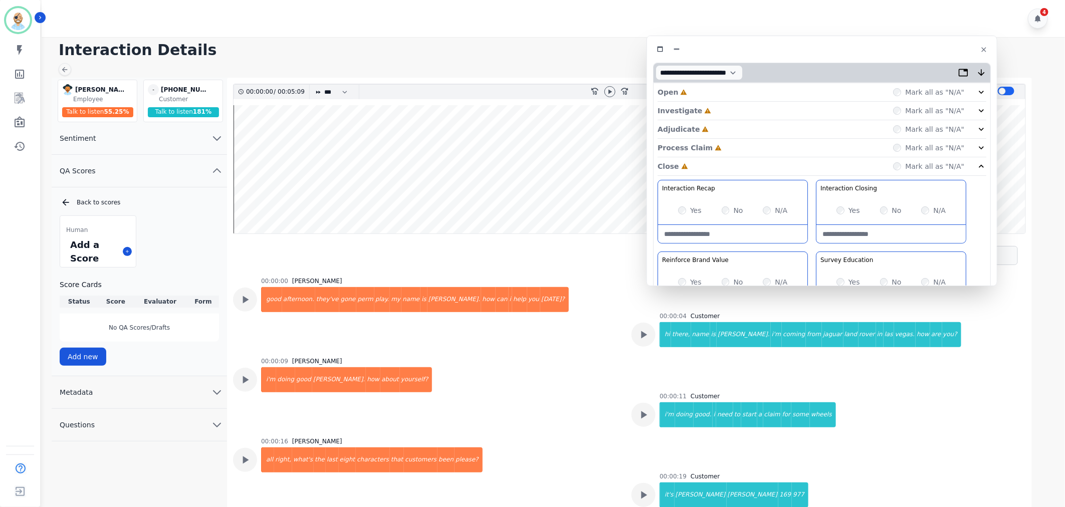
click at [715, 141] on div "Process Claim Incomplete Mark all as "N/A"" at bounding box center [822, 148] width 329 height 19
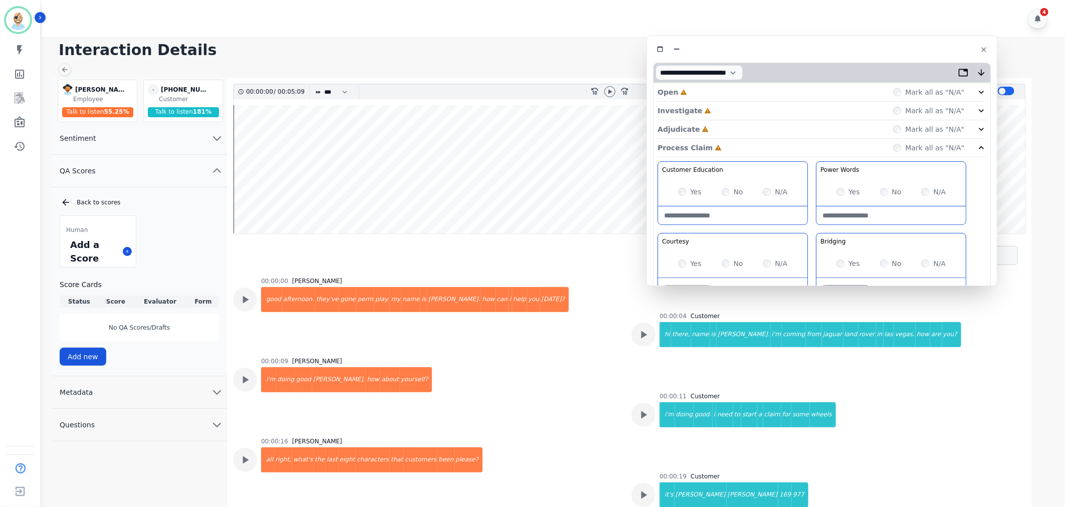
click at [717, 133] on div "Adjudicate Incomplete Mark all as "N/A"" at bounding box center [822, 129] width 329 height 19
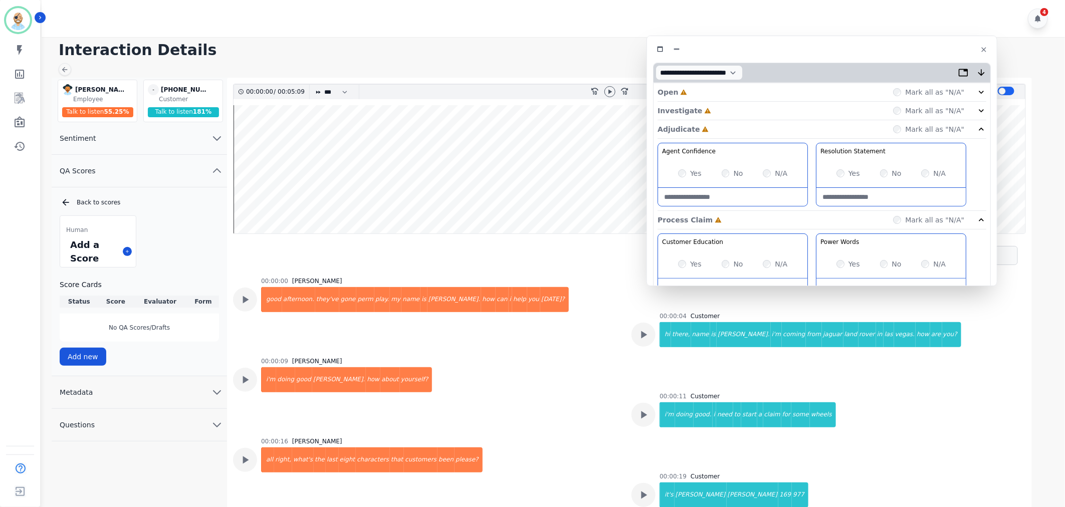
click at [717, 109] on div "Investigate Incomplete Mark all as "N/A"" at bounding box center [822, 111] width 329 height 19
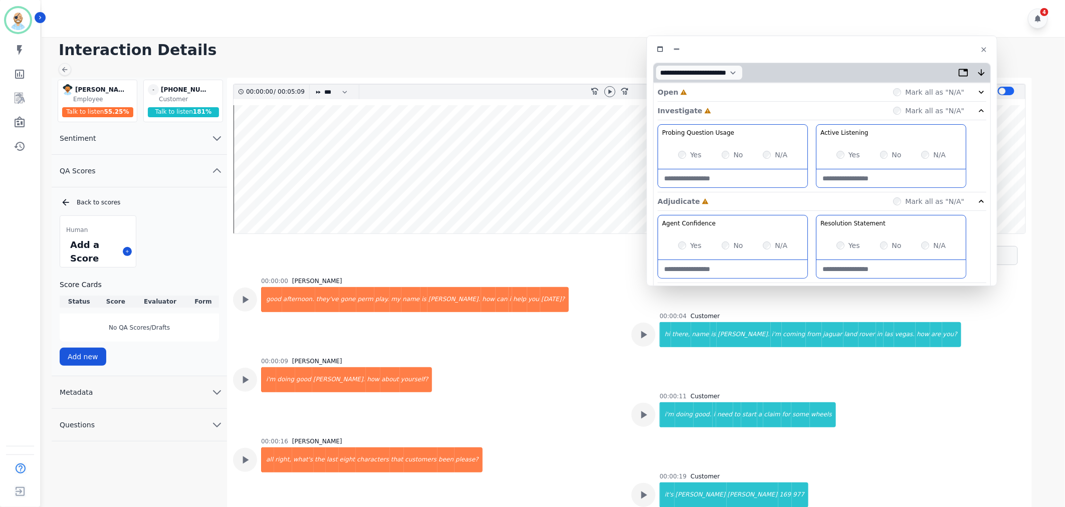
click at [715, 93] on div "Open Incomplete Mark all as "N/A"" at bounding box center [822, 92] width 329 height 19
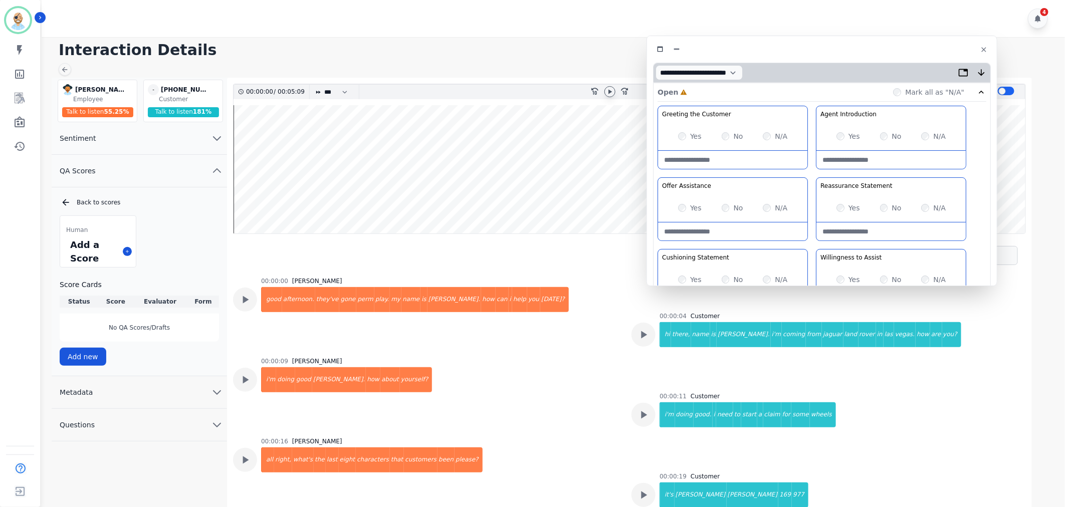
click at [606, 92] on icon at bounding box center [610, 92] width 8 height 8
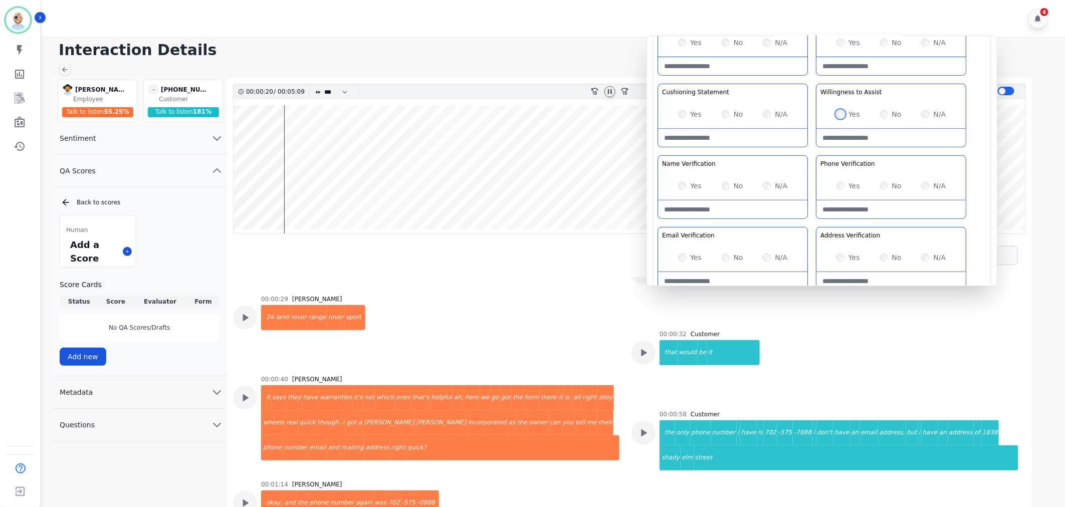
scroll to position [167, 0]
click at [678, 185] on div "Yes No N/A" at bounding box center [732, 184] width 149 height 28
click at [809, 149] on div "Greeting the Customer Welcome is where we quickly greet our customer as a known…" at bounding box center [822, 116] width 329 height 355
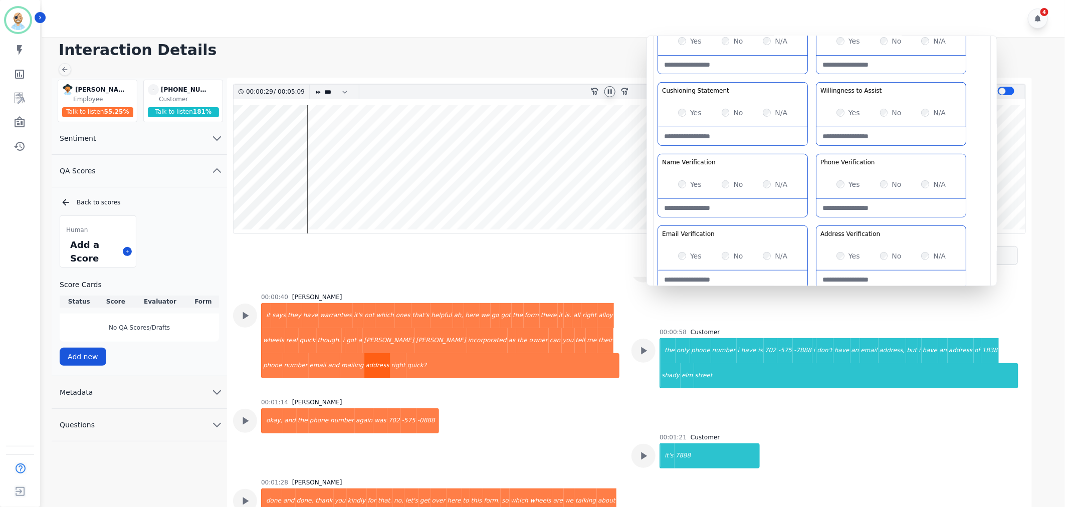
scroll to position [334, 0]
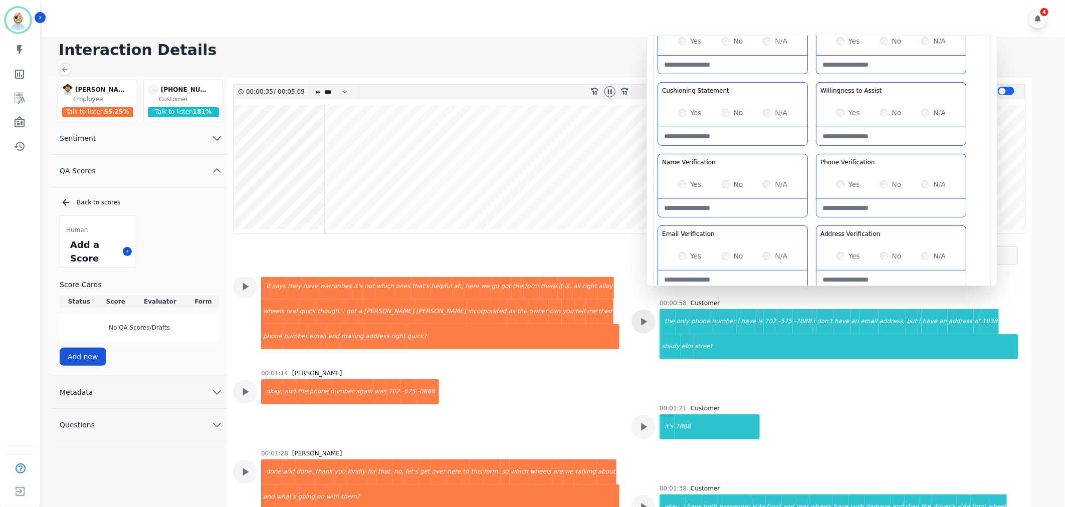
click at [638, 319] on icon at bounding box center [643, 321] width 13 height 13
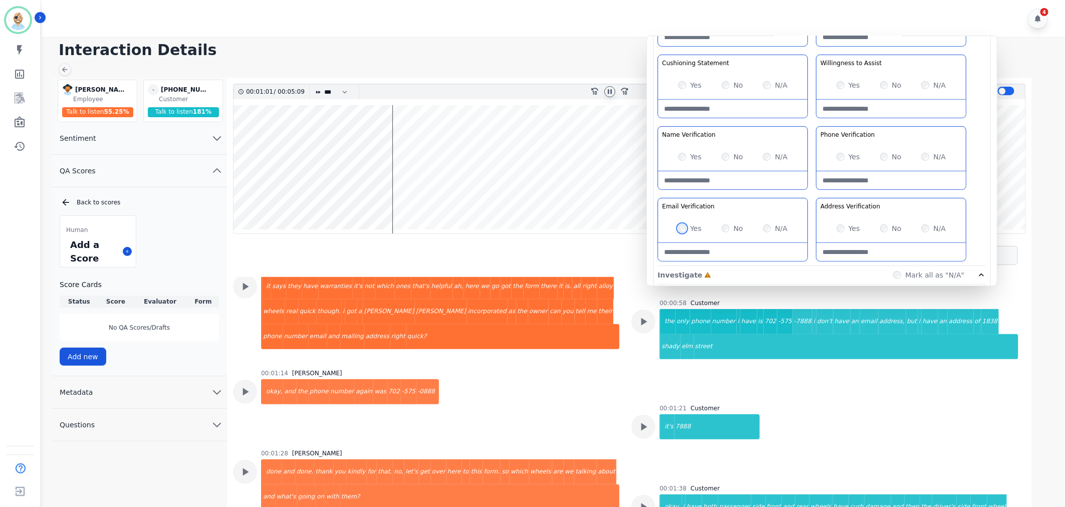
scroll to position [223, 0]
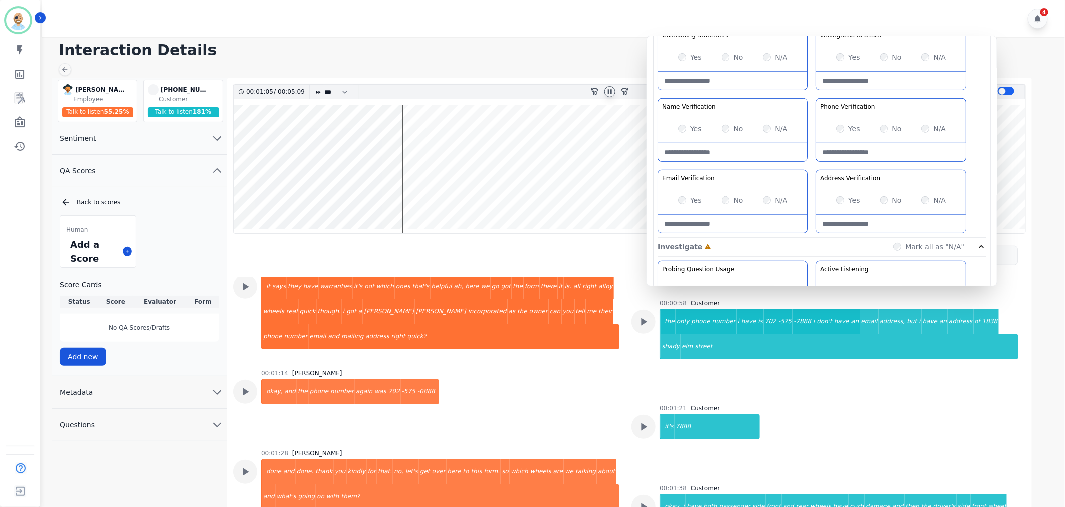
click at [812, 219] on div "Greeting the Customer Welcome is where we quickly greet our customer as a known…" at bounding box center [822, 60] width 329 height 355
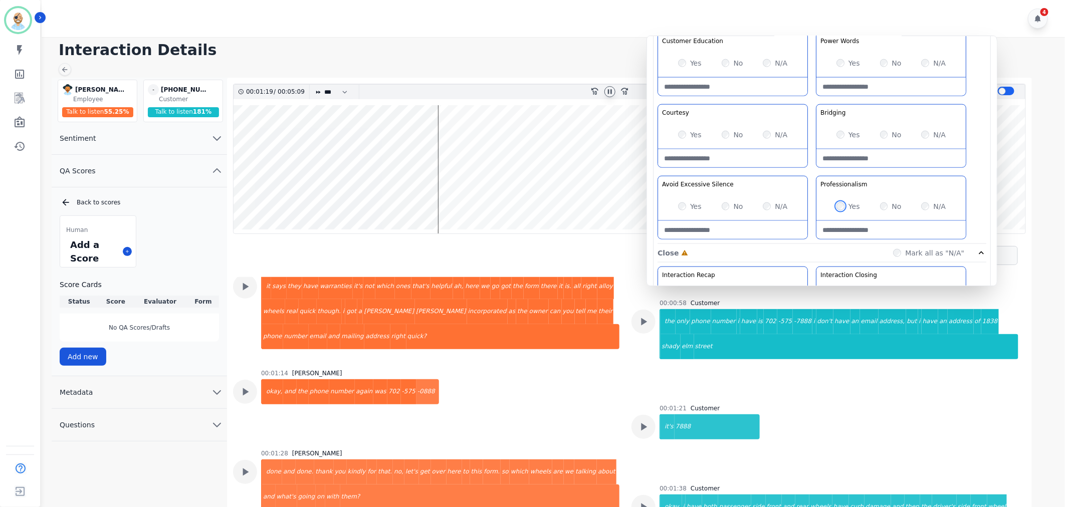
scroll to position [612, 0]
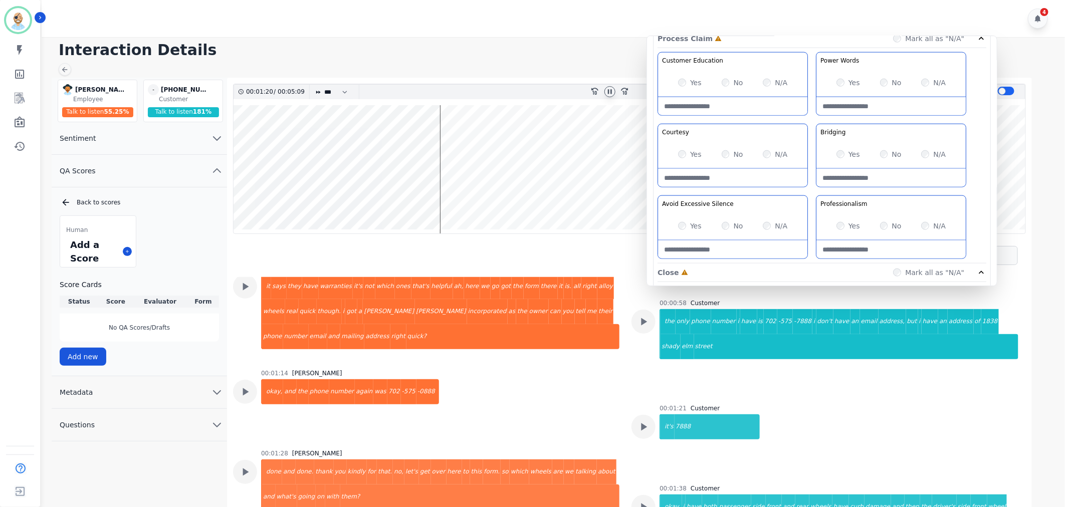
click at [842, 79] on div "Yes" at bounding box center [848, 83] width 24 height 10
click at [809, 123] on div "Customer Education Educate your customer on how to get the information that the…" at bounding box center [822, 157] width 329 height 211
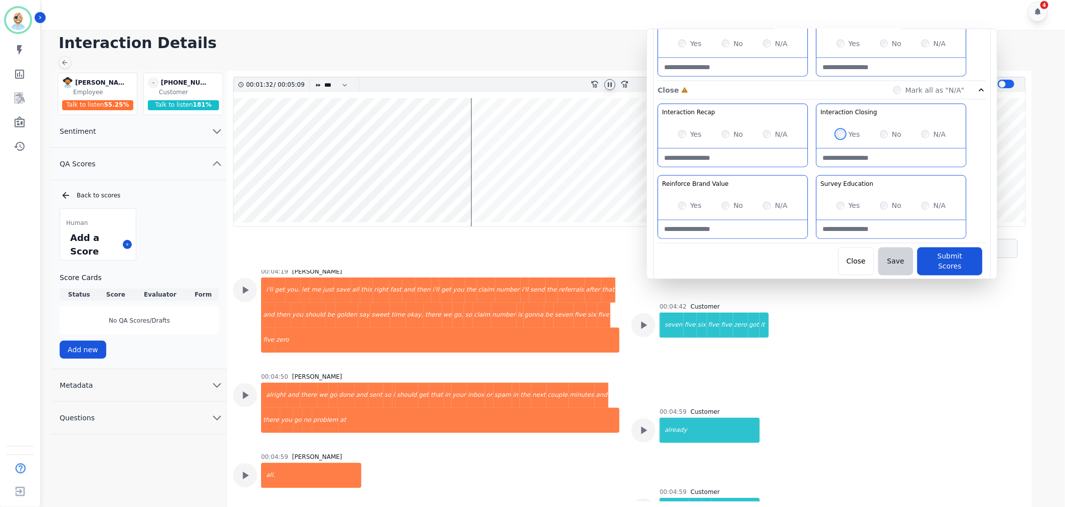
scroll to position [1500, 0]
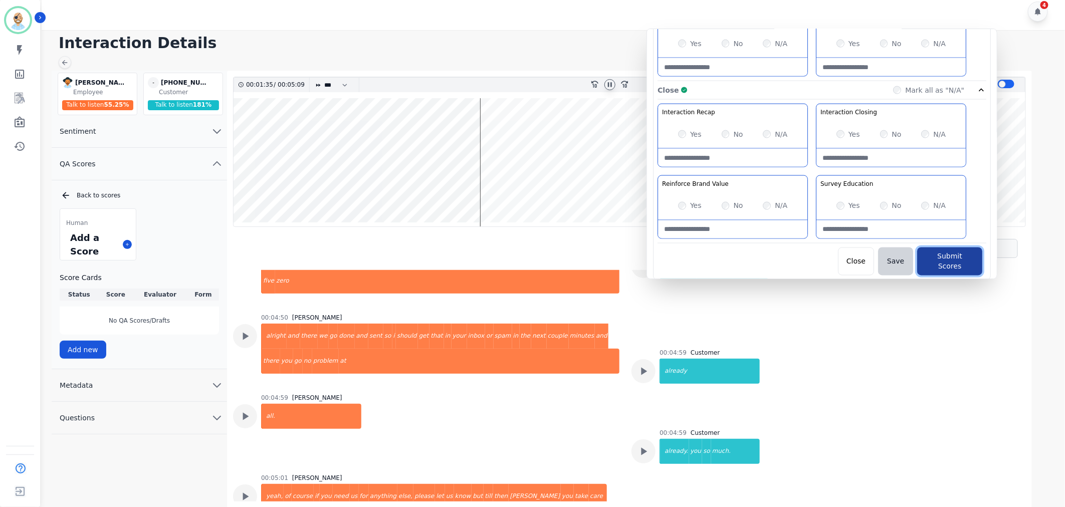
click at [936, 261] on button "Submit Scores" at bounding box center [949, 262] width 65 height 28
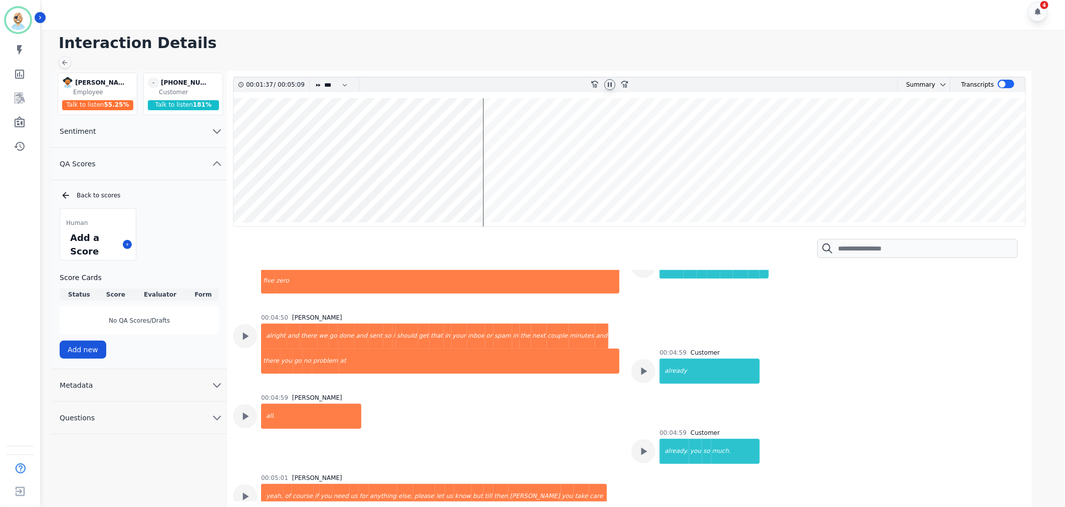
click at [588, 48] on h1 "Interaction Details" at bounding box center [557, 43] width 996 height 18
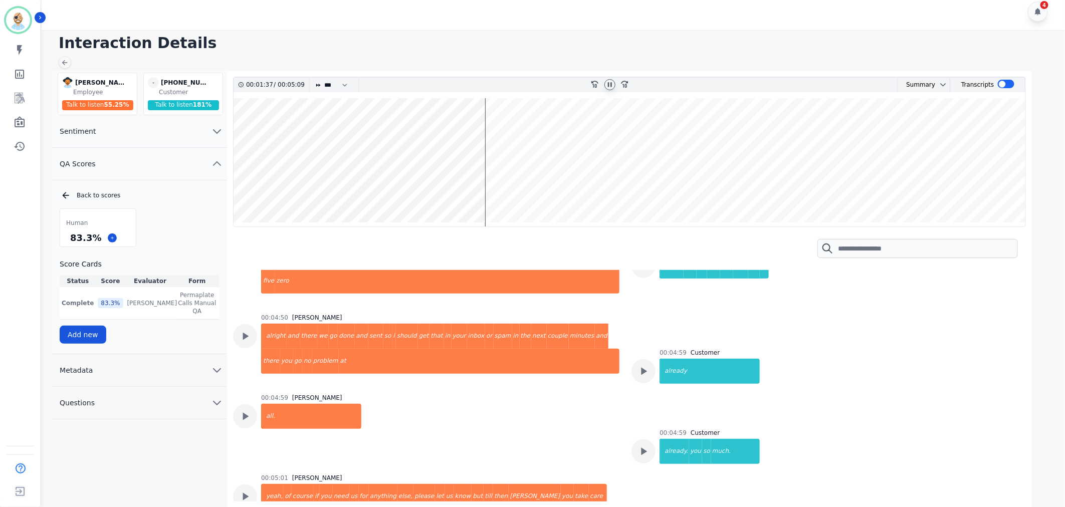
click at [610, 81] on icon at bounding box center [610, 85] width 8 height 8
drag, startPoint x: 96, startPoint y: 236, endPoint x: 66, endPoint y: 235, distance: 30.1
click at [66, 235] on div "83.3 %" at bounding box center [98, 238] width 76 height 18
copy div "83.3 %"
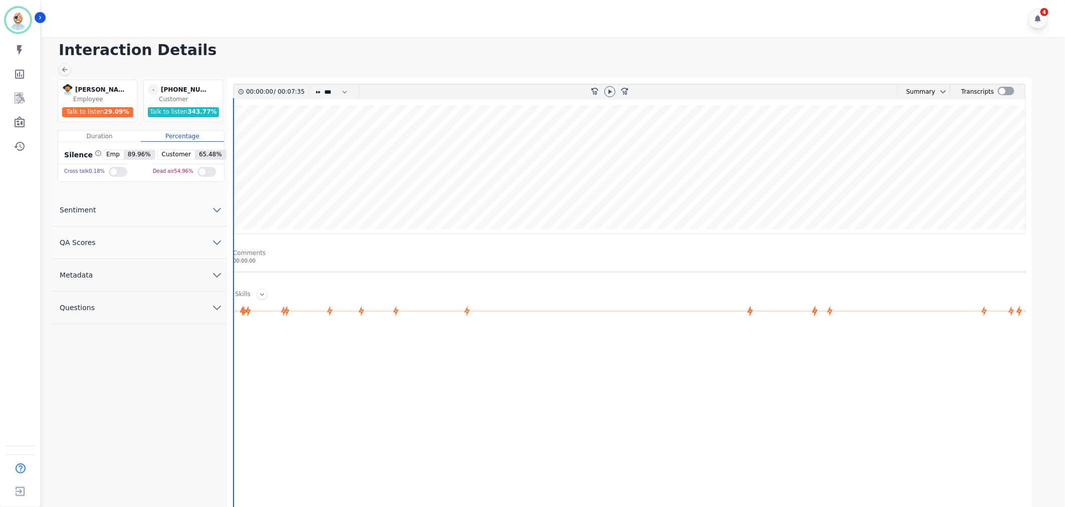
click at [186, 244] on button "QA Scores" at bounding box center [139, 243] width 175 height 33
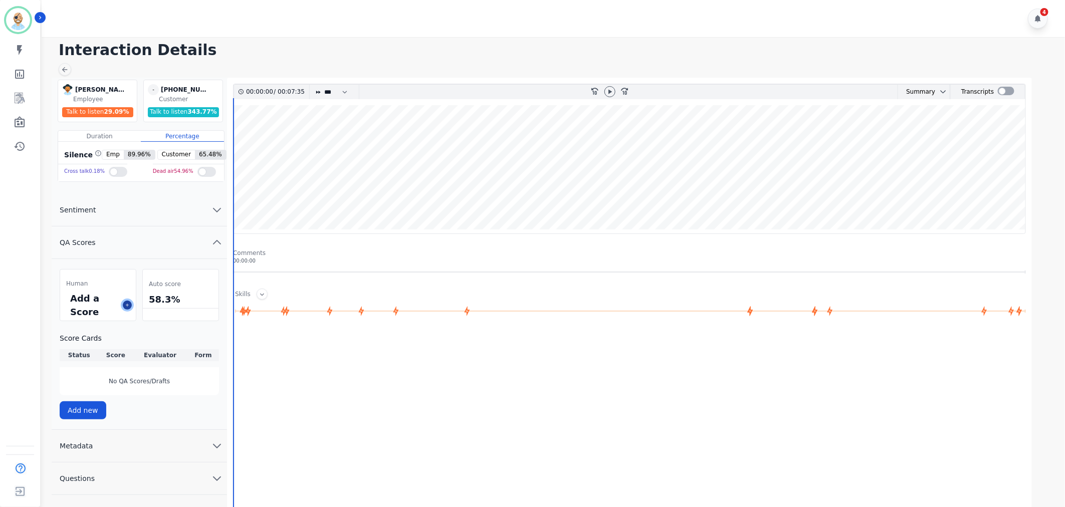
click at [126, 306] on icon at bounding box center [127, 305] width 5 height 5
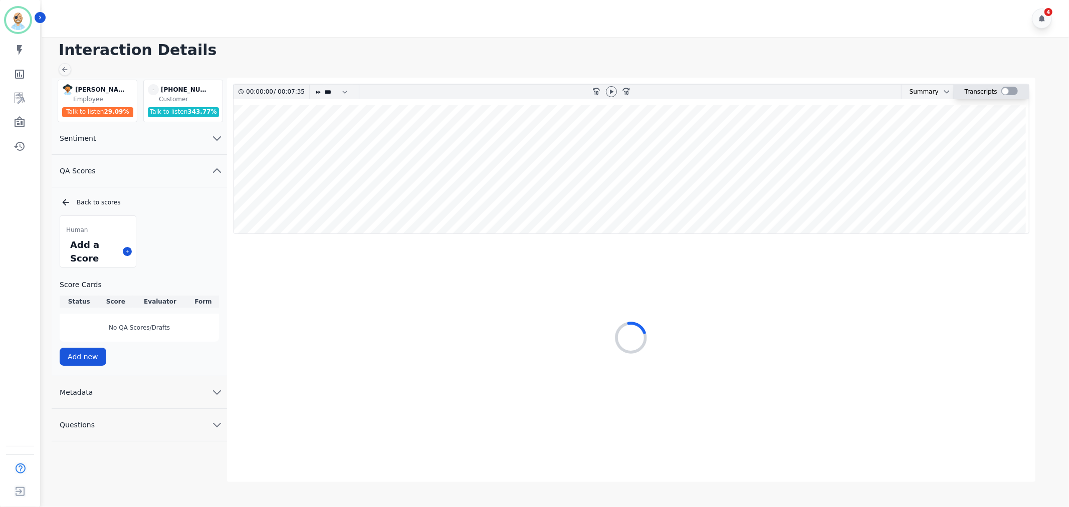
click at [1008, 93] on div at bounding box center [1009, 91] width 17 height 9
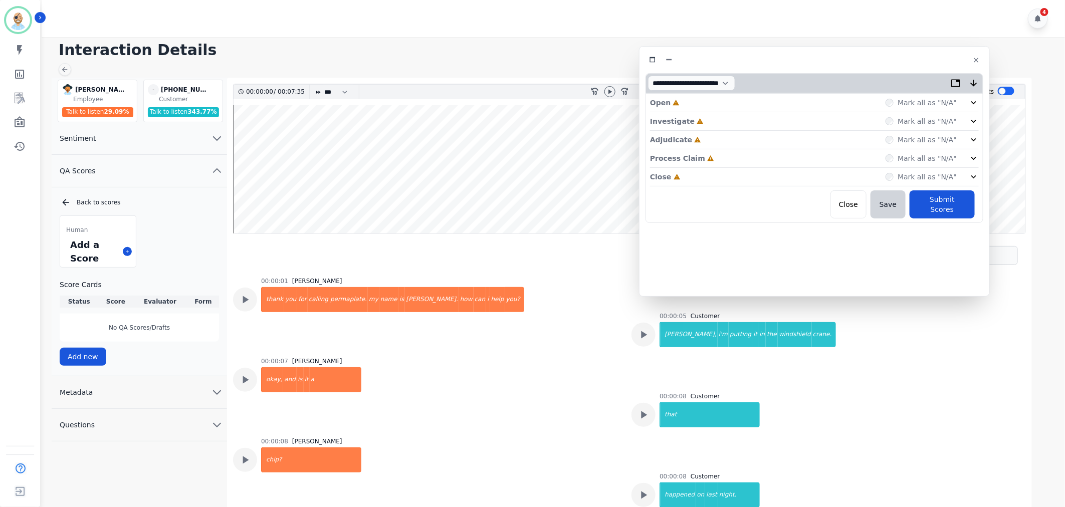
drag, startPoint x: 282, startPoint y: 53, endPoint x: 877, endPoint y: 57, distance: 595.4
click at [877, 57] on div at bounding box center [814, 60] width 338 height 15
click at [747, 179] on div "Close Incomplete Mark all as "N/A"" at bounding box center [814, 177] width 329 height 19
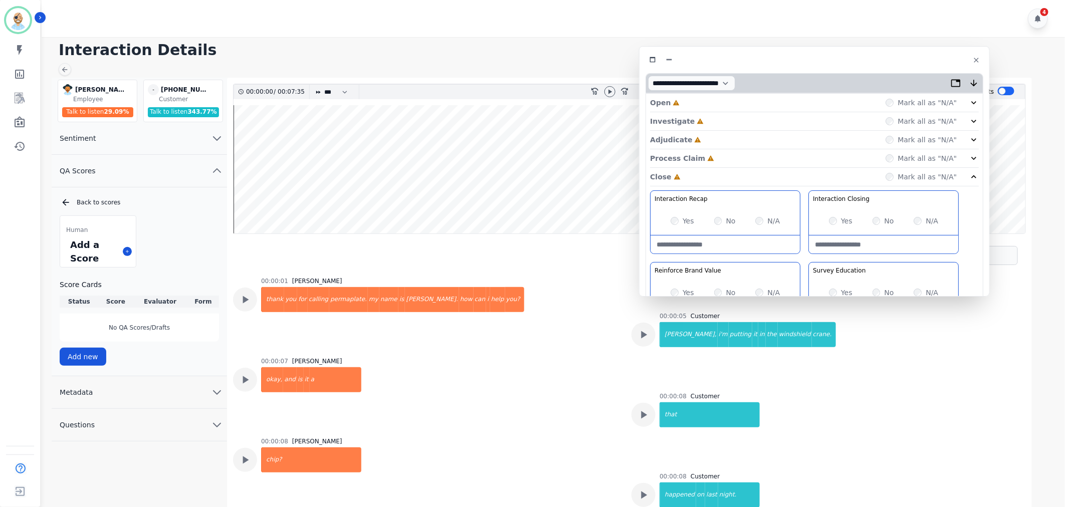
click at [742, 163] on div "Process Claim Incomplete Mark all as "N/A"" at bounding box center [814, 158] width 329 height 19
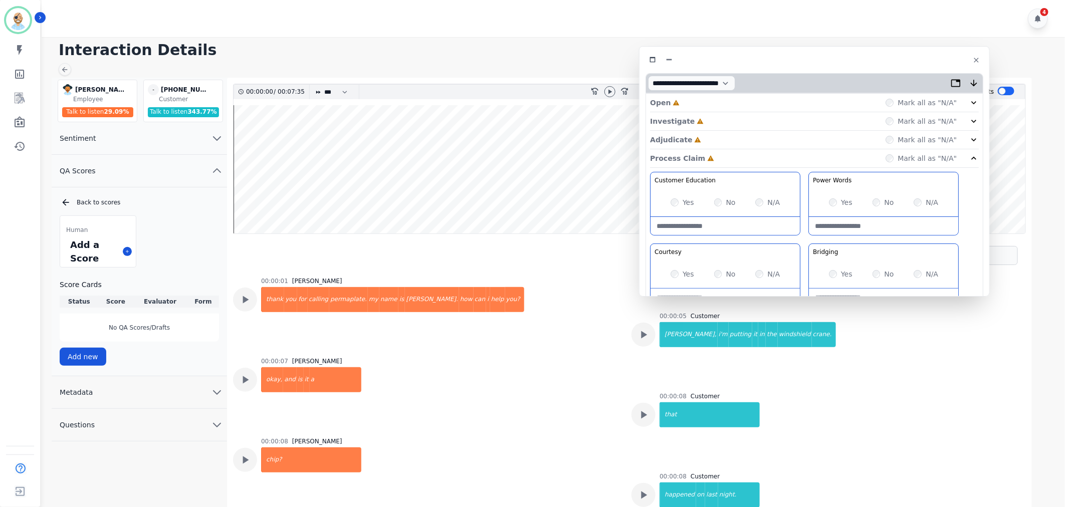
click at [739, 143] on div "Adjudicate Incomplete Mark all as "N/A"" at bounding box center [814, 140] width 329 height 19
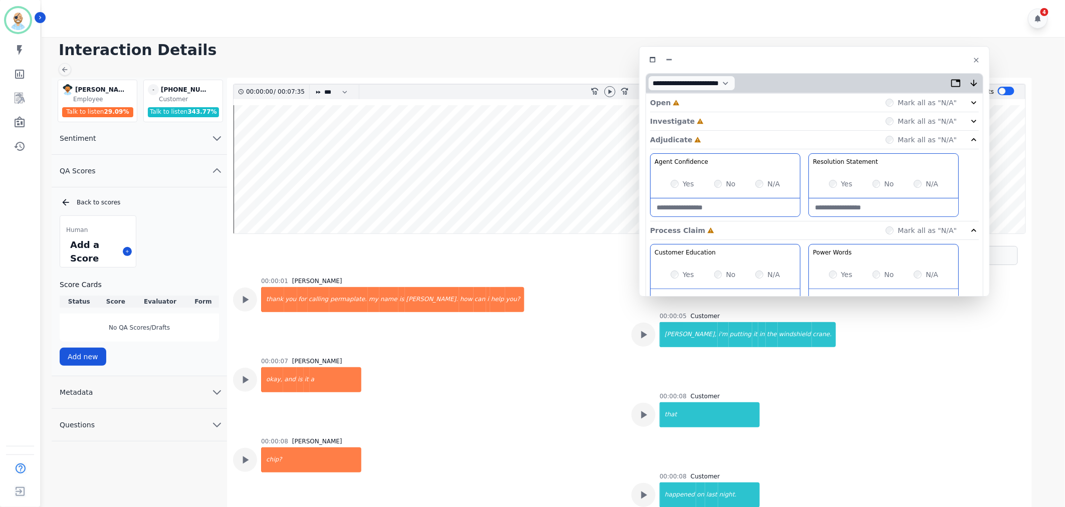
click at [733, 121] on div "Investigate Incomplete Mark all as "N/A"" at bounding box center [814, 121] width 329 height 19
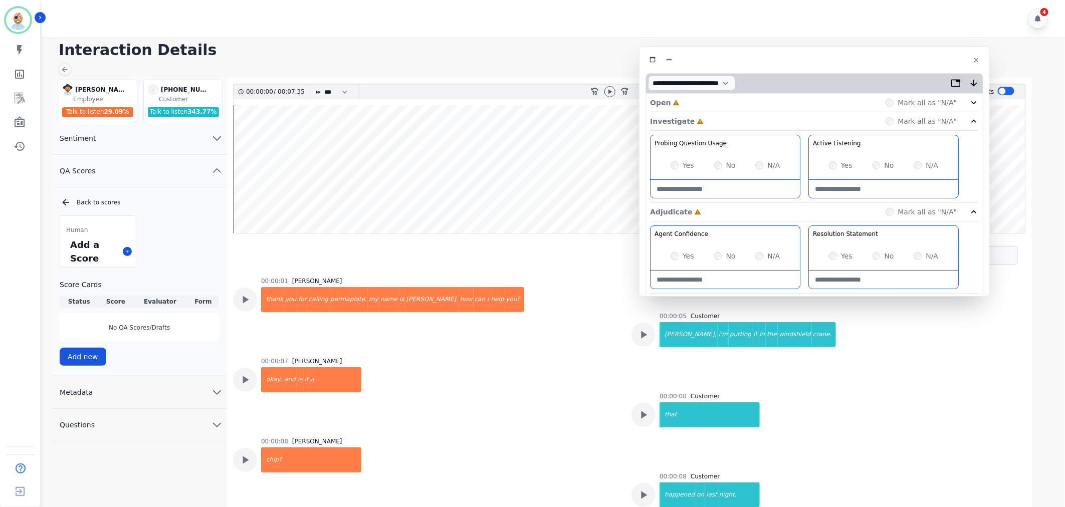
click at [729, 100] on div "Open Incomplete Mark all as "N/A"" at bounding box center [814, 103] width 329 height 19
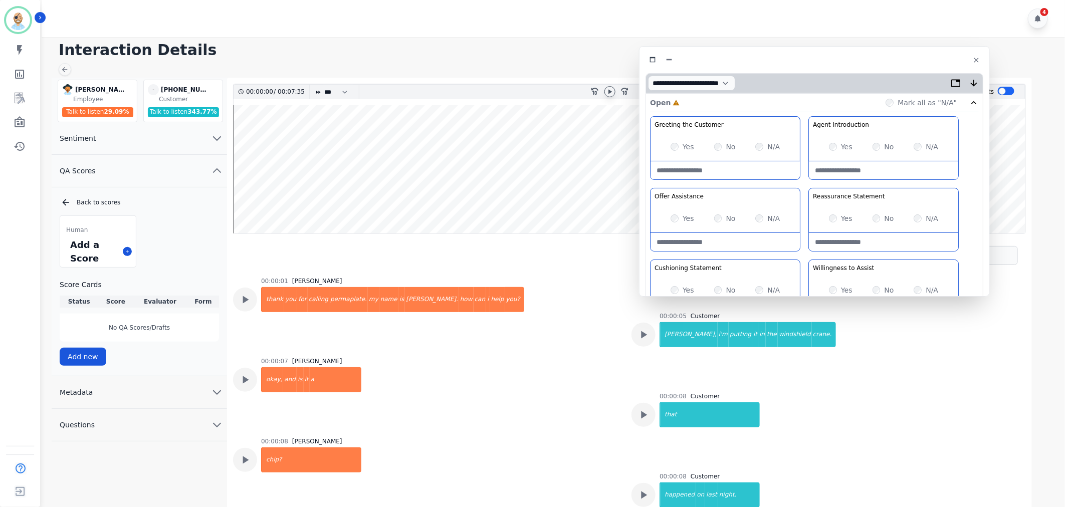
click at [608, 91] on icon at bounding box center [610, 92] width 8 height 8
click at [808, 181] on div "Greeting the Customer Welcome is where we quickly greet our customer as a known…" at bounding box center [814, 293] width 329 height 355
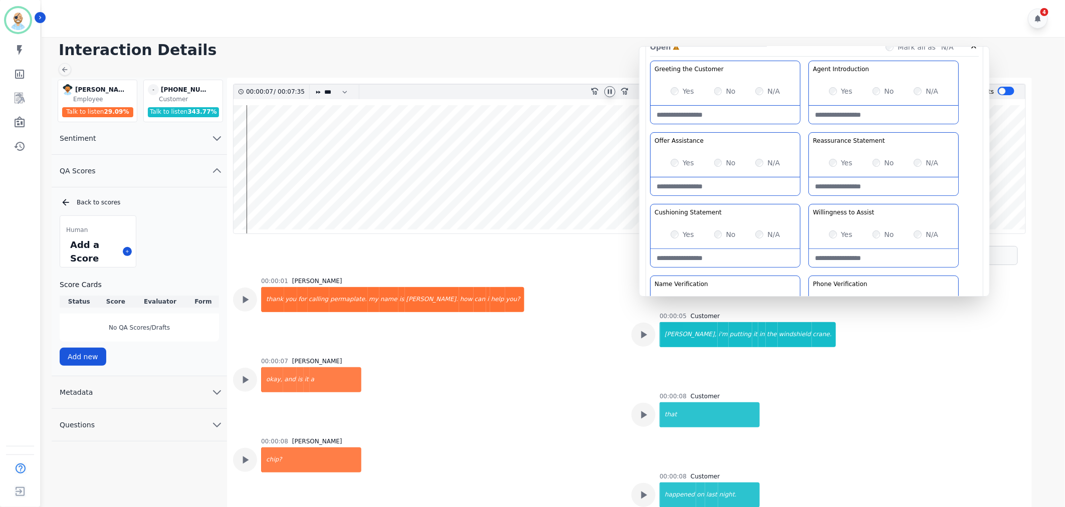
scroll to position [43, 0]
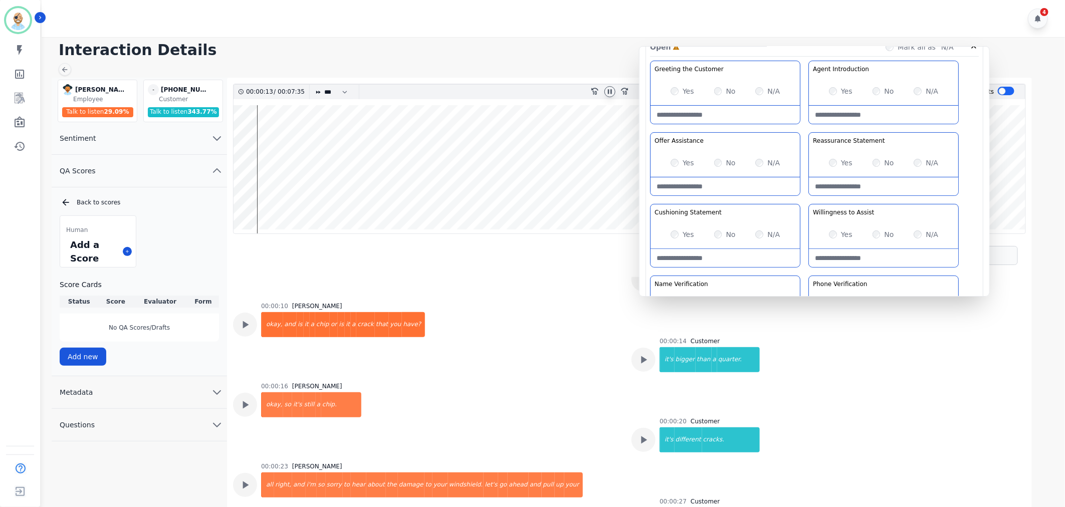
click at [804, 199] on div "Greeting the Customer Welcome is where we quickly greet our customer as a known…" at bounding box center [814, 238] width 329 height 355
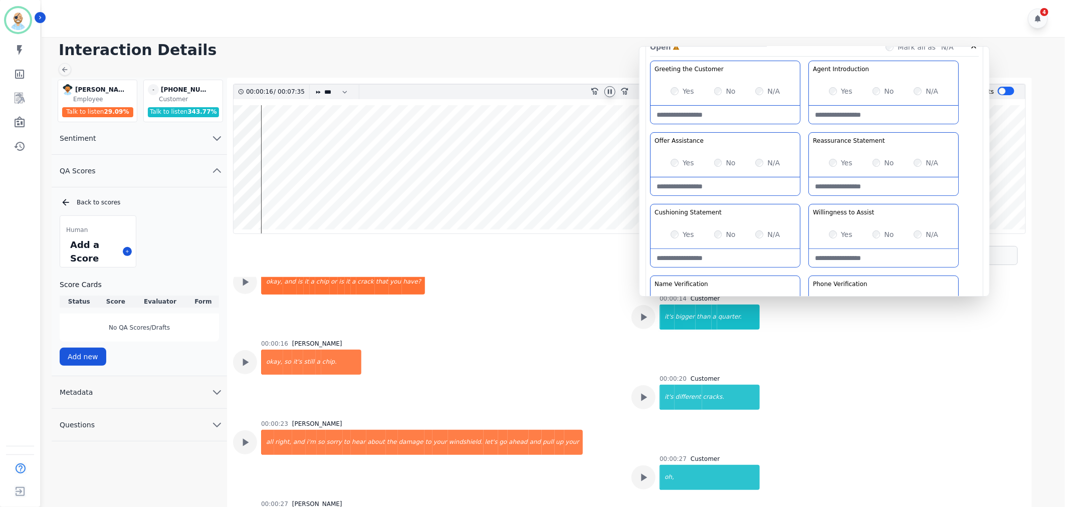
click at [803, 198] on div "Greeting the Customer Welcome is where we quickly greet our customer as a known…" at bounding box center [814, 238] width 329 height 355
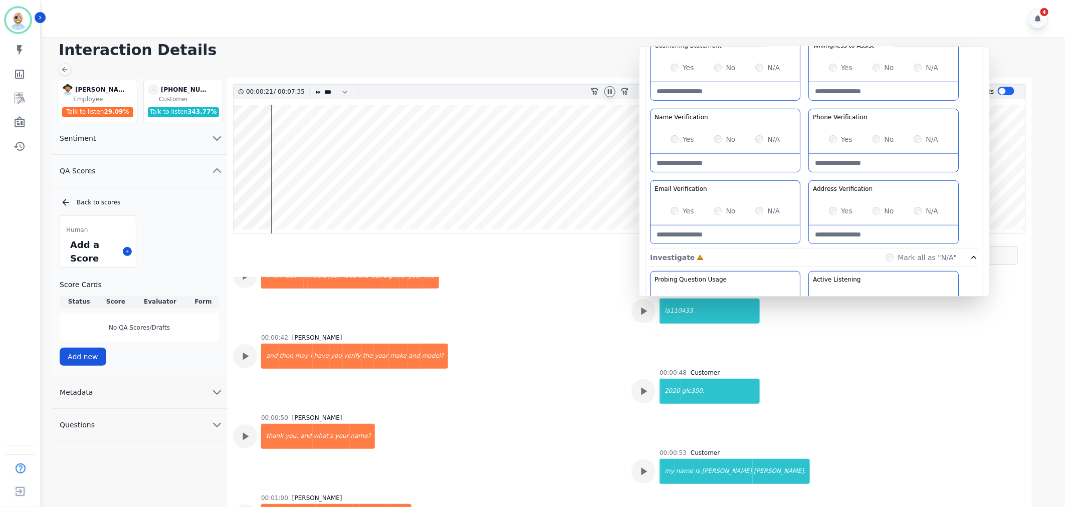
scroll to position [635, 0]
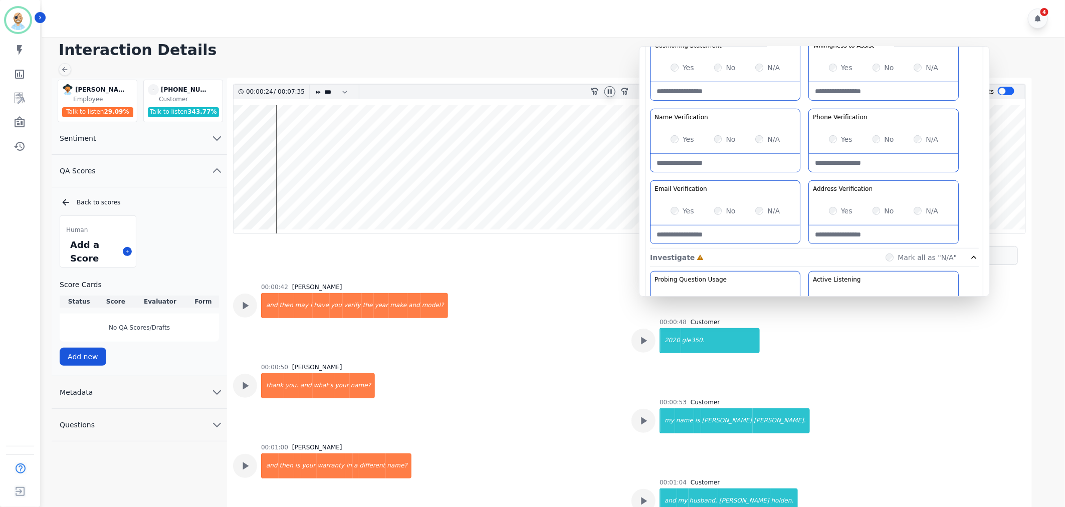
click at [803, 172] on div "Greeting the Customer Welcome is where we quickly greet our customer as a known…" at bounding box center [814, 71] width 329 height 355
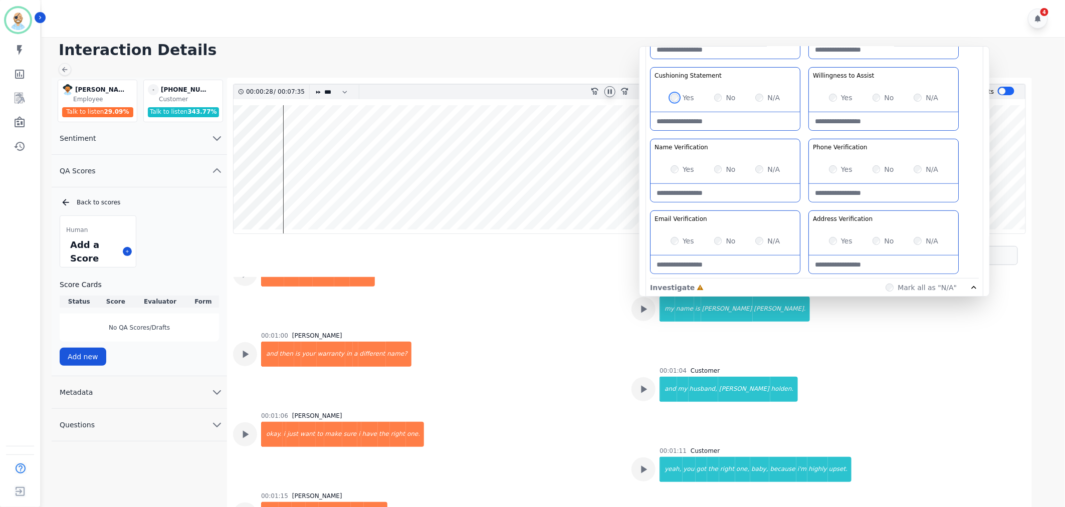
scroll to position [278, 0]
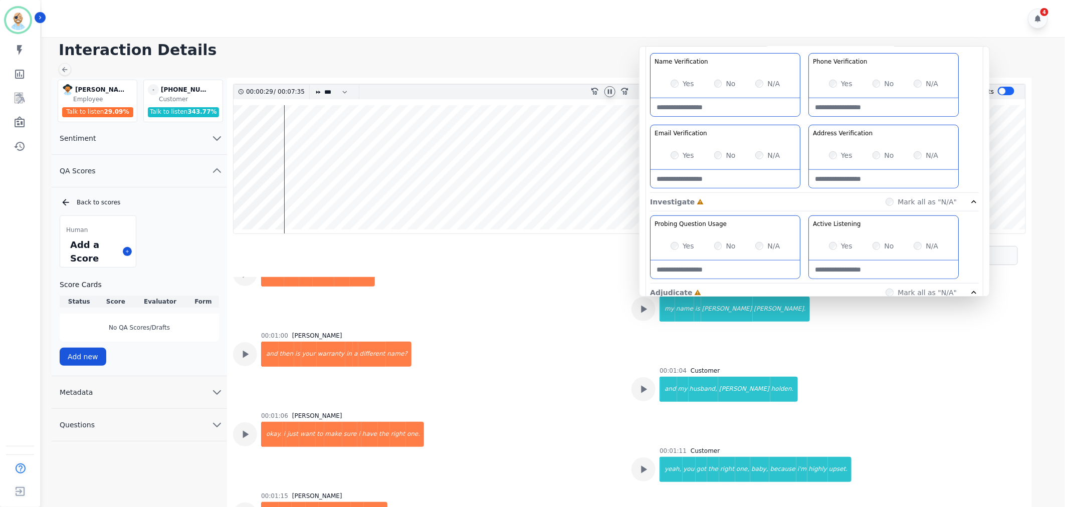
click at [804, 182] on div "Greeting the Customer Welcome is where we quickly greet our customer as a known…" at bounding box center [814, 15] width 329 height 355
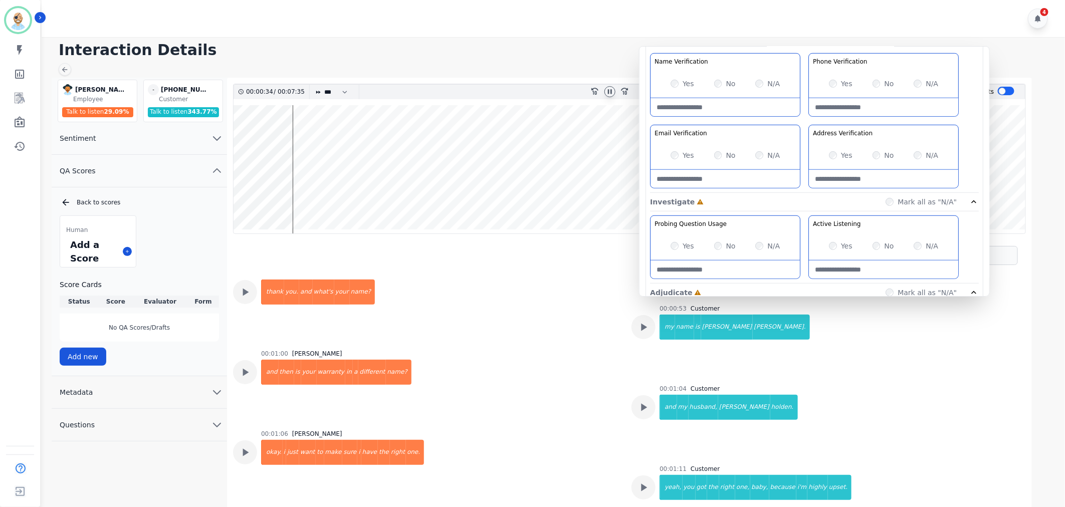
scroll to position [747, 0]
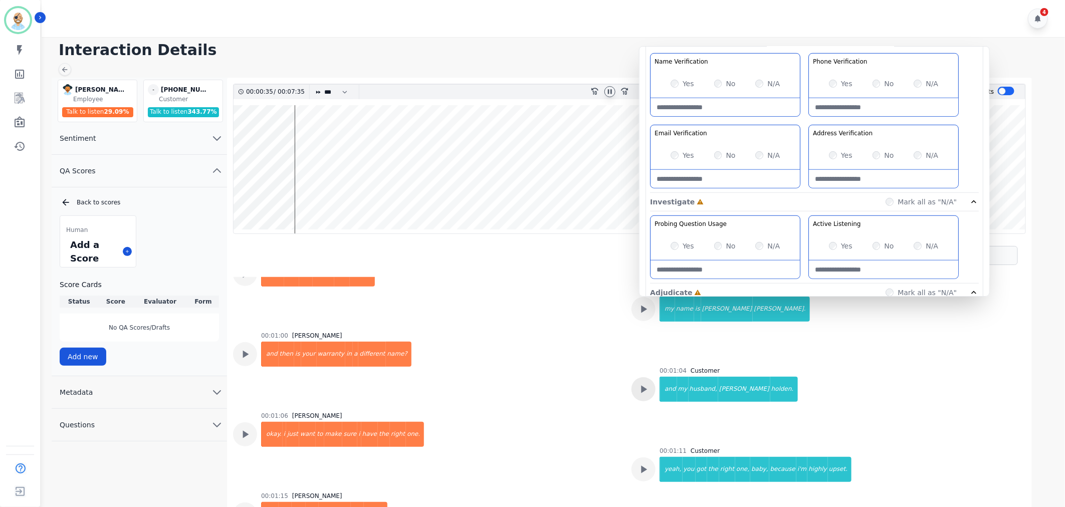
click at [645, 388] on icon at bounding box center [643, 389] width 13 height 13
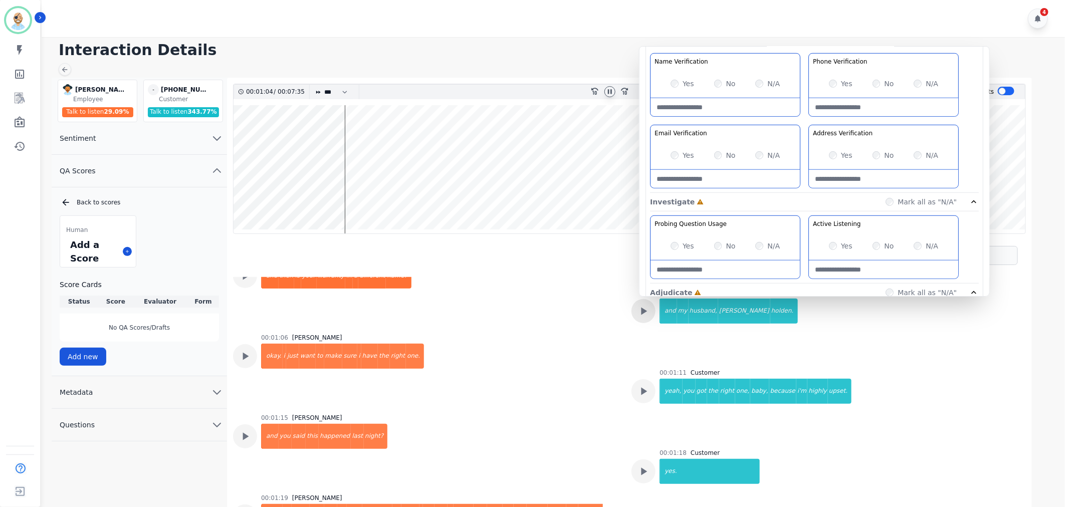
scroll to position [858, 0]
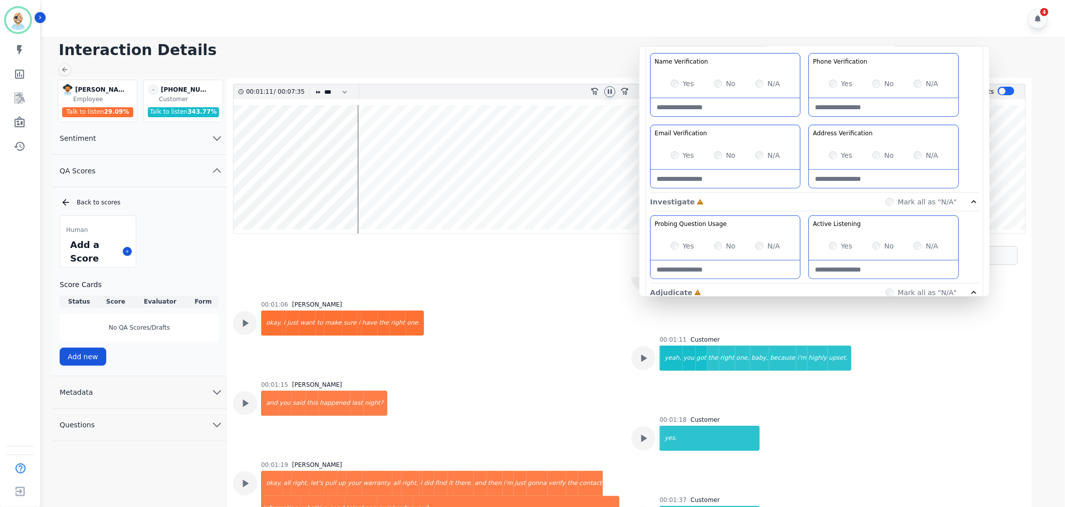
click at [804, 119] on div "Greeting the Customer Welcome is where we quickly greet our customer as a known…" at bounding box center [814, 15] width 329 height 355
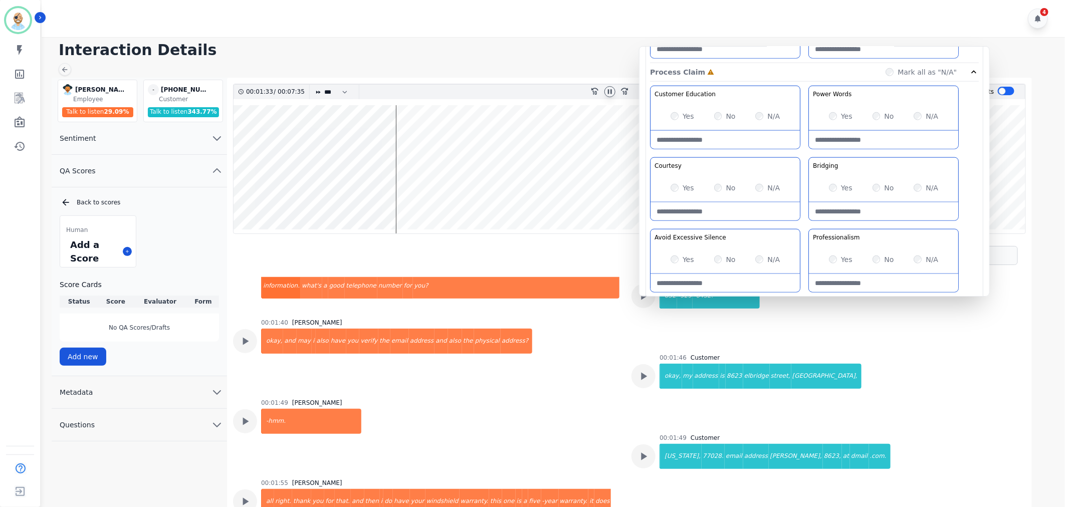
scroll to position [612, 0]
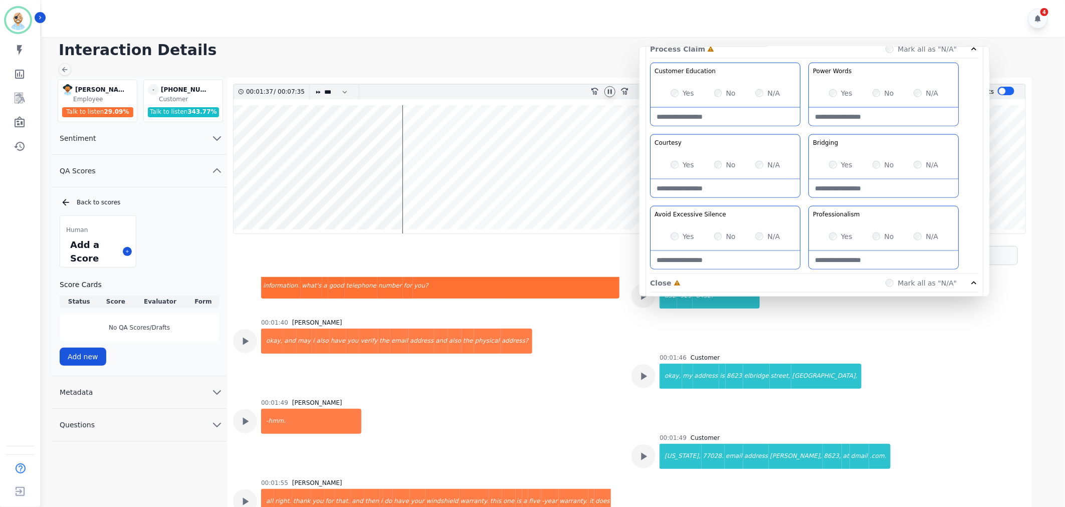
click at [875, 159] on div "Yes No N/A" at bounding box center [883, 165] width 149 height 28
click at [800, 202] on div "Customer Education Educate your customer on how to get the information that the…" at bounding box center [814, 168] width 329 height 211
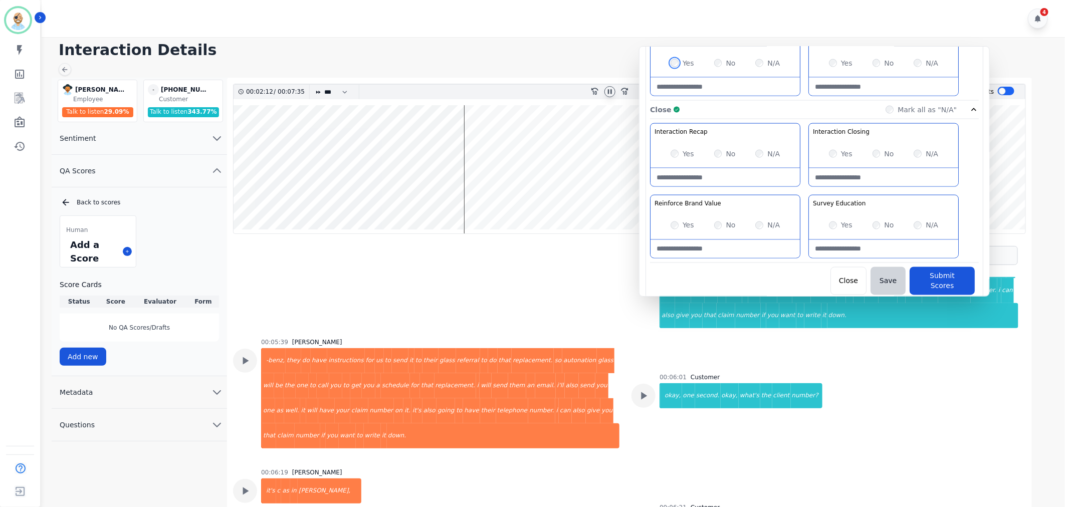
scroll to position [788, 0]
click at [804, 188] on div "Interaction Recap Effectively summarize the conversation and set expectations f…" at bounding box center [814, 191] width 329 height 140
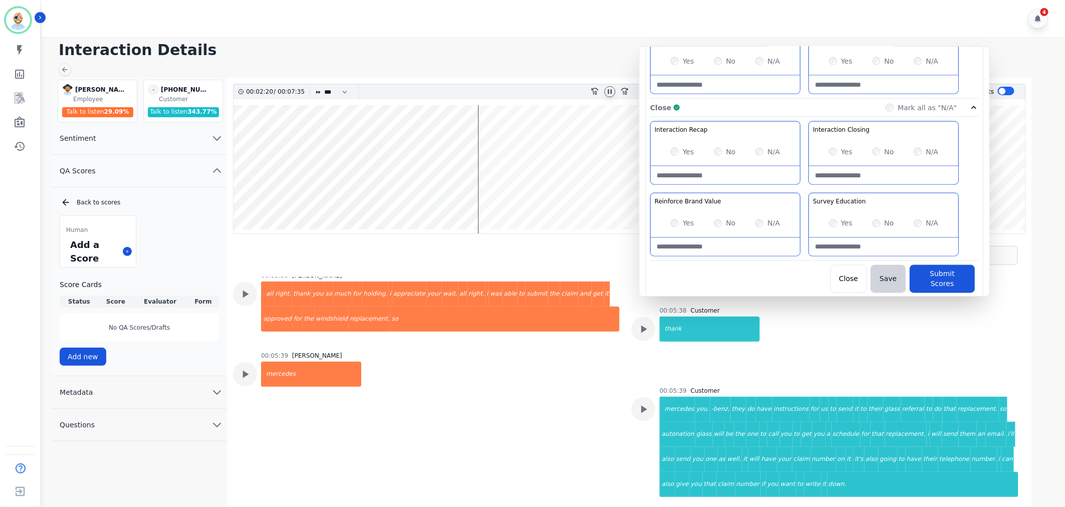
scroll to position [2723, 0]
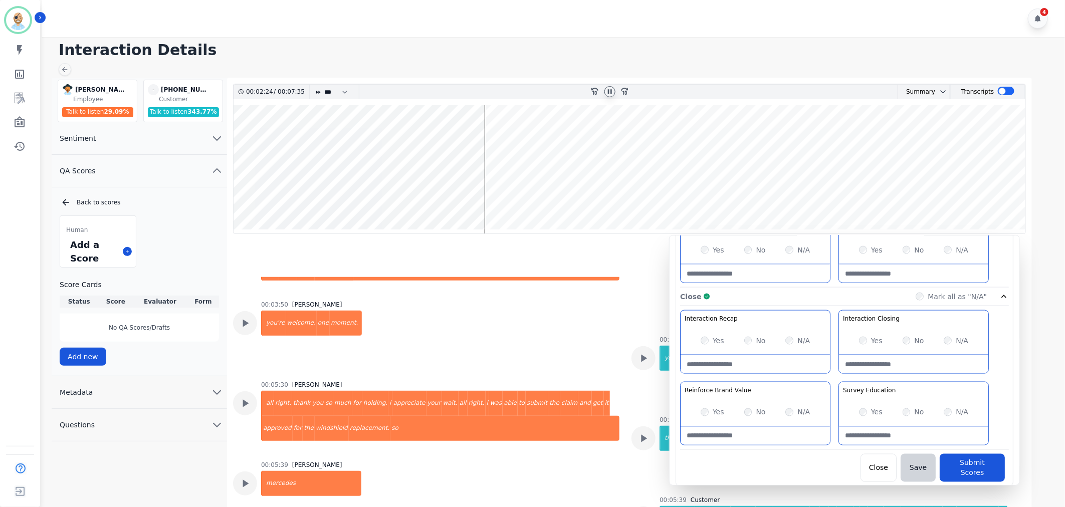
drag, startPoint x: 804, startPoint y: 83, endPoint x: 834, endPoint y: 272, distance: 191.3
click at [834, 272] on div "Customer Education Educate your customer on how to get the information that the…" at bounding box center [844, 181] width 329 height 211
click at [629, 196] on wave at bounding box center [630, 169] width 792 height 128
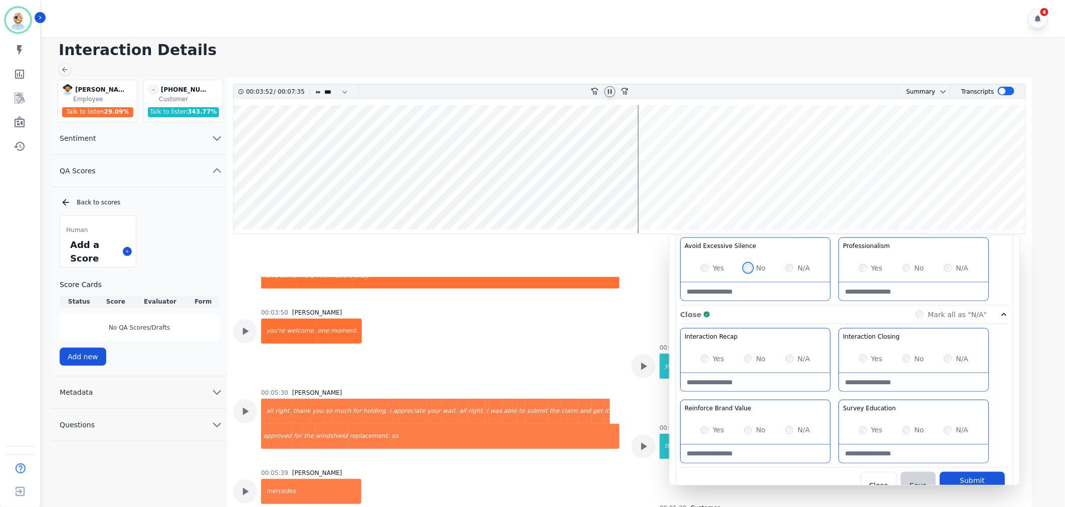
scroll to position [788, 0]
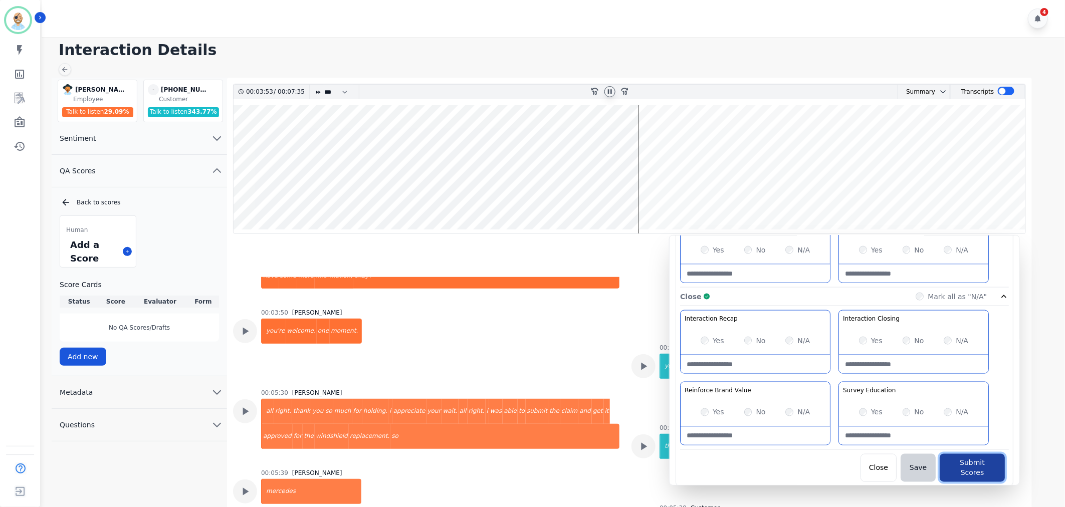
click at [954, 460] on button "Submit Scores" at bounding box center [972, 468] width 65 height 28
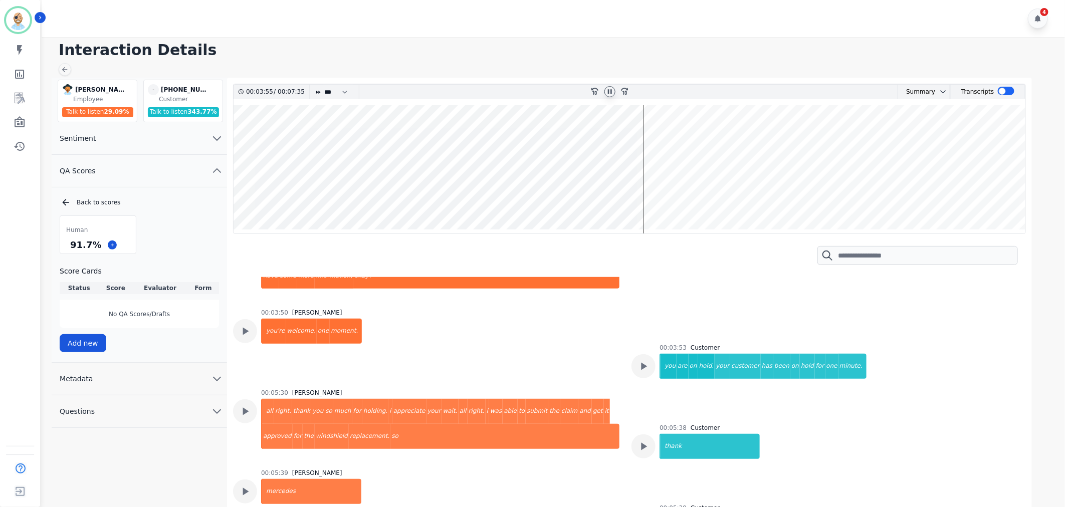
click at [179, 212] on div "Back to scores Human 91.7 % Score Cards Status Score Evaluator Form No QA Score…" at bounding box center [139, 274] width 175 height 155
drag, startPoint x: 97, startPoint y: 244, endPoint x: 68, endPoint y: 243, distance: 29.1
click at [68, 243] on div "91.7 %" at bounding box center [85, 245] width 35 height 18
copy div "91.7 %"
click at [607, 91] on icon at bounding box center [610, 92] width 8 height 8
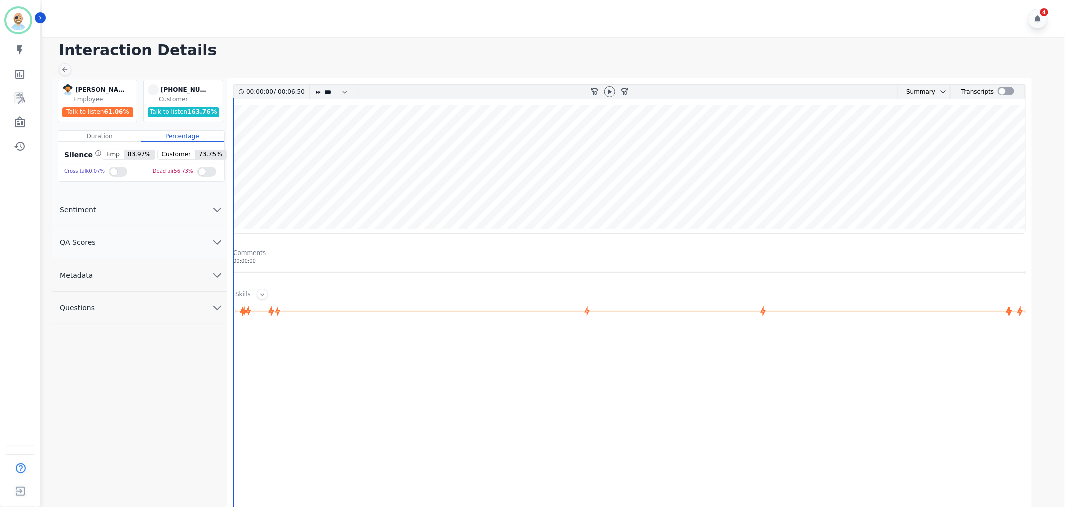
click at [177, 236] on button "QA Scores" at bounding box center [139, 243] width 175 height 33
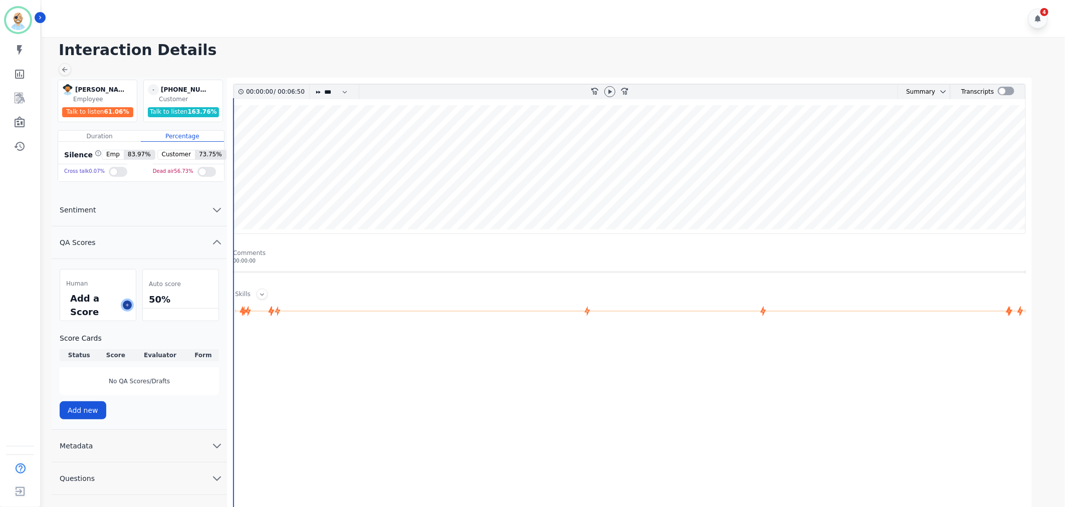
click at [127, 307] on icon at bounding box center [127, 305] width 5 height 5
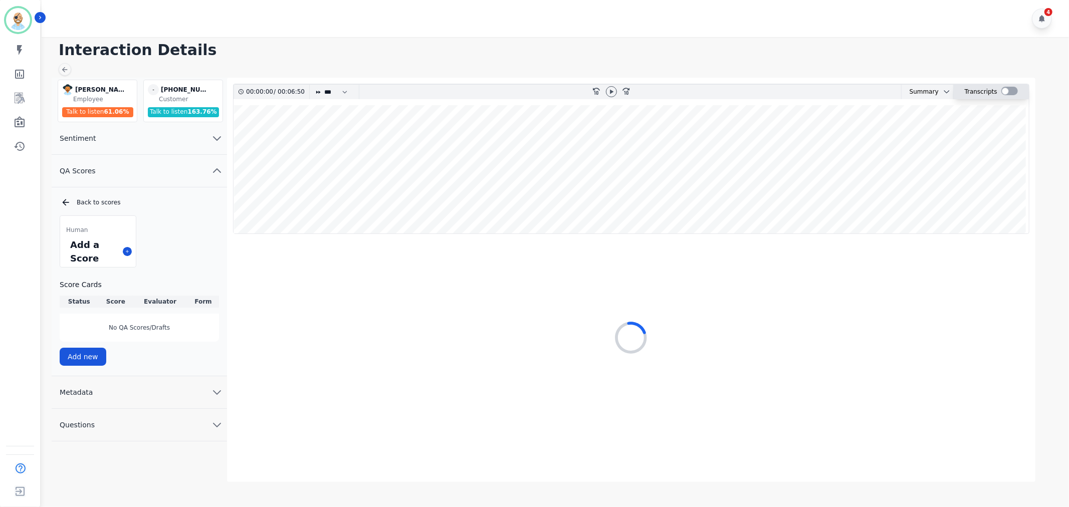
click at [1005, 88] on div at bounding box center [1009, 91] width 17 height 9
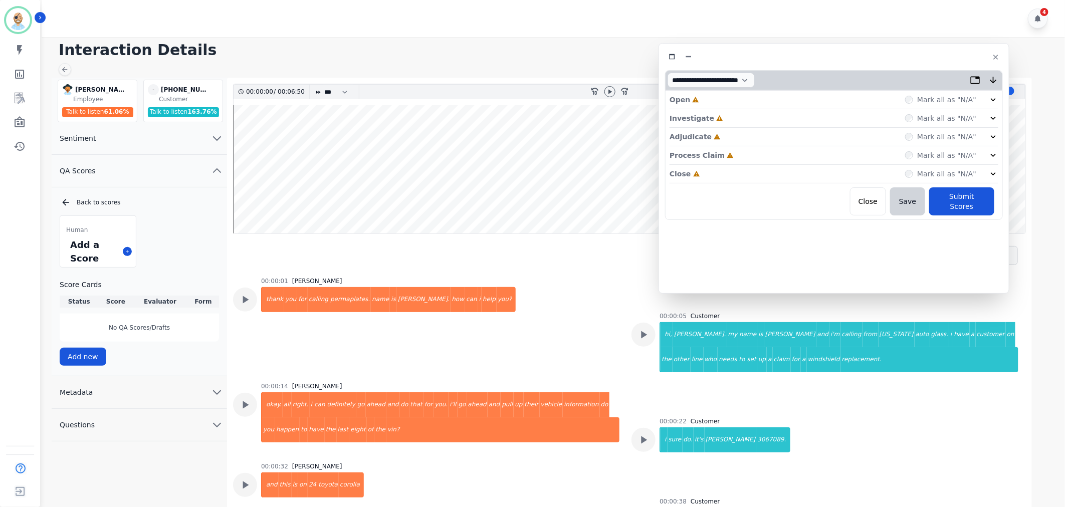
drag, startPoint x: 243, startPoint y: 61, endPoint x: 857, endPoint y: 62, distance: 614.9
click at [857, 62] on div at bounding box center [834, 57] width 338 height 15
click at [722, 174] on div "Close Incomplete Mark all as "N/A"" at bounding box center [834, 174] width 329 height 19
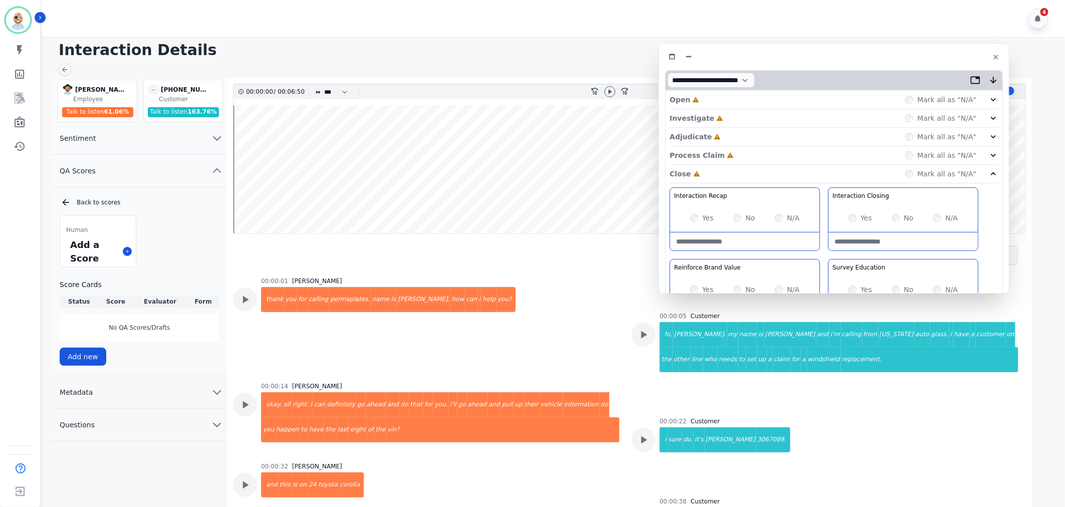
click at [732, 153] on div "Process Claim Incomplete Mark all as "N/A"" at bounding box center [834, 155] width 329 height 19
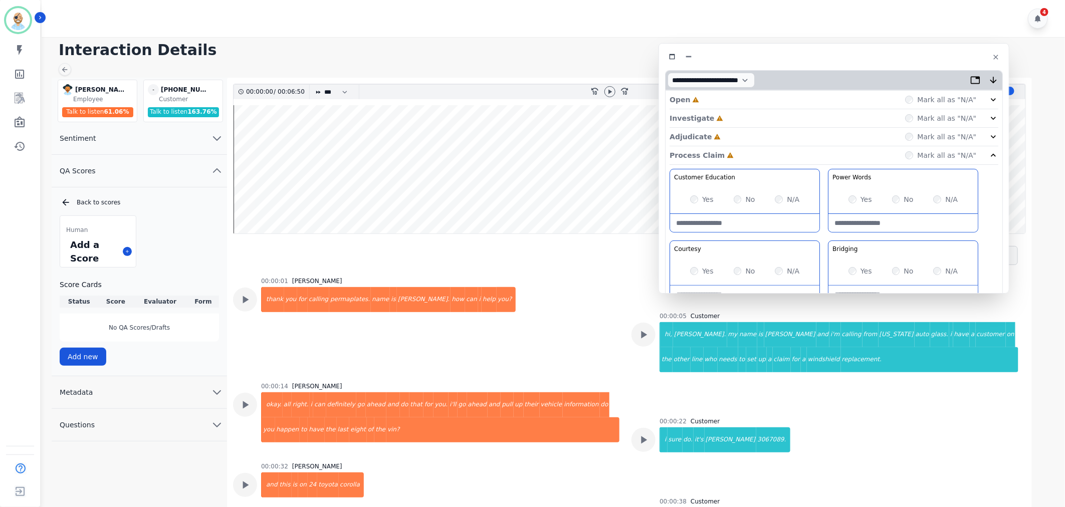
drag, startPoint x: 732, startPoint y: 139, endPoint x: 730, endPoint y: 123, distance: 15.7
click at [732, 138] on div "Adjudicate Incomplete Mark all as "N/A"" at bounding box center [834, 137] width 329 height 19
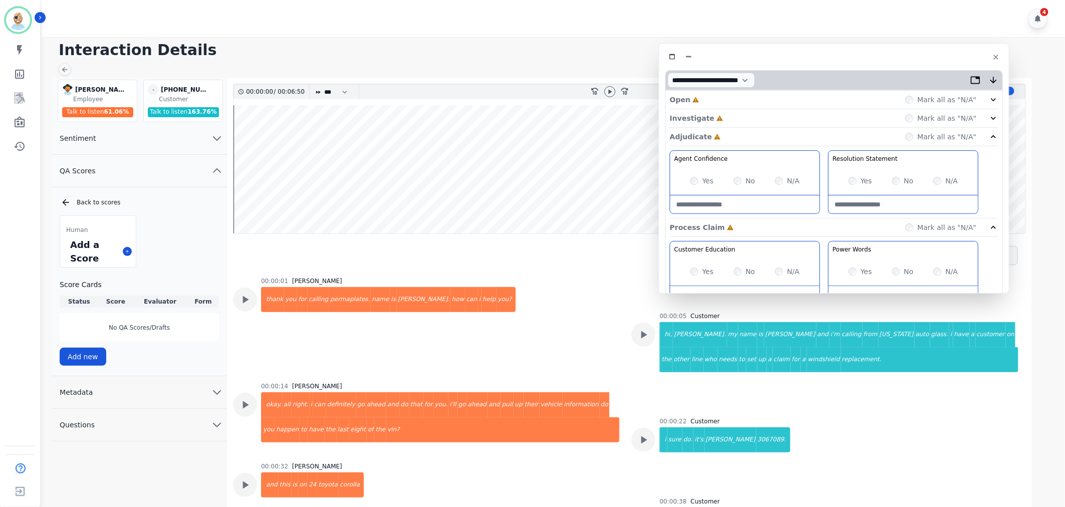
click at [728, 116] on div "Investigate Incomplete Mark all as "N/A"" at bounding box center [834, 118] width 329 height 19
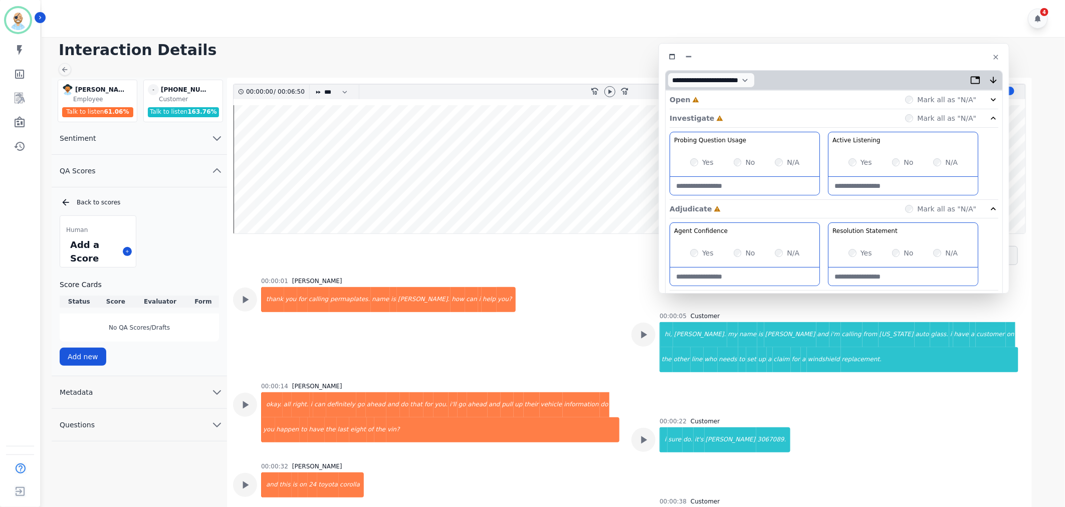
click at [727, 94] on div "Open Incomplete Mark all as "N/A"" at bounding box center [834, 100] width 329 height 19
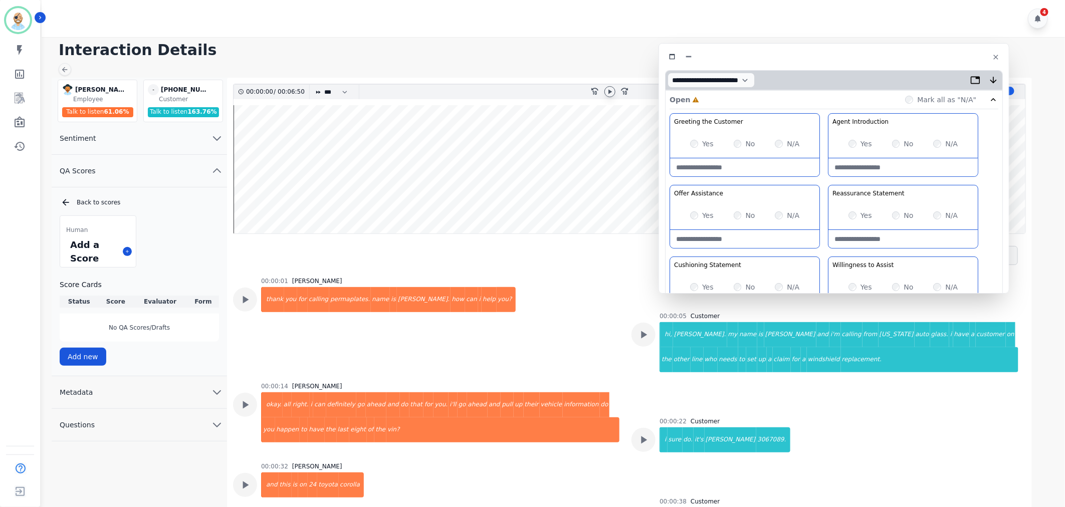
click at [610, 93] on icon at bounding box center [610, 92] width 8 height 8
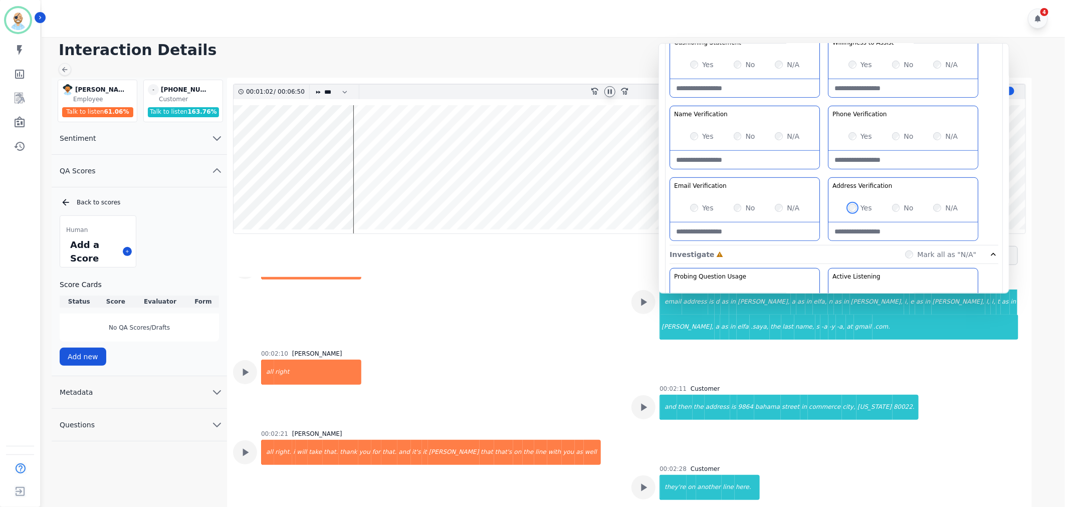
scroll to position [724, 0]
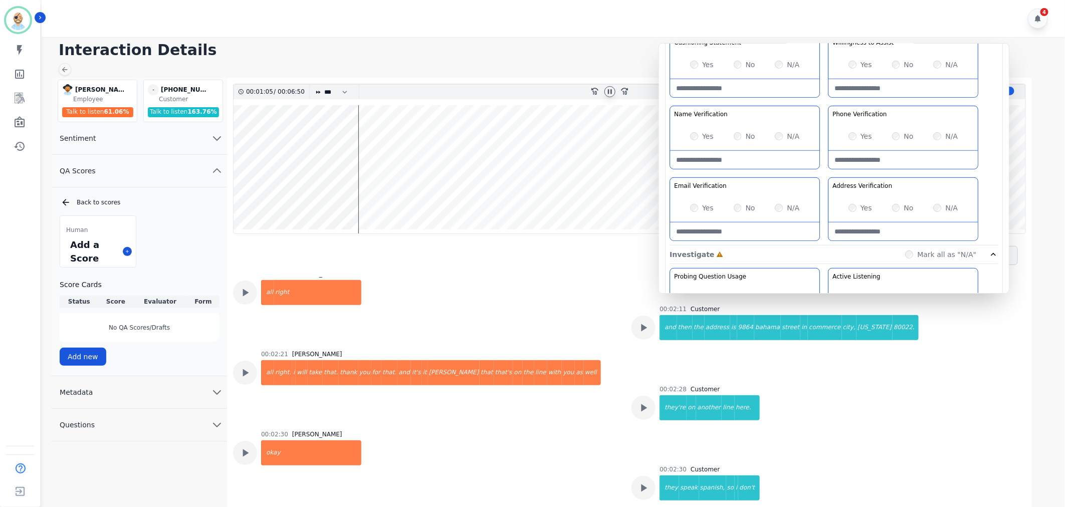
click at [724, 156] on Verification-note at bounding box center [744, 160] width 149 height 18
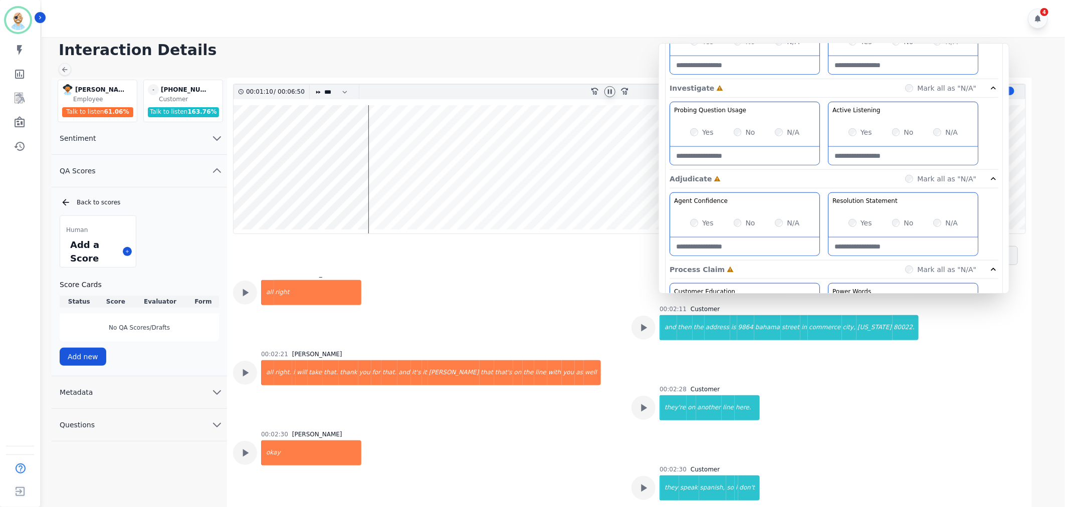
scroll to position [389, 0]
type Verification-note "**********"
click at [853, 125] on div "Yes No N/A" at bounding box center [902, 132] width 149 height 28
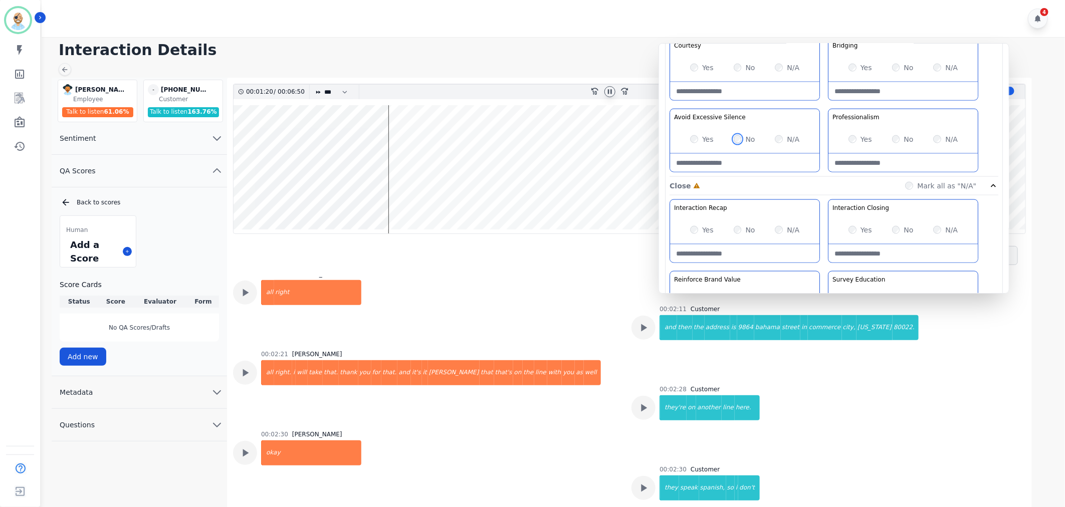
scroll to position [788, 0]
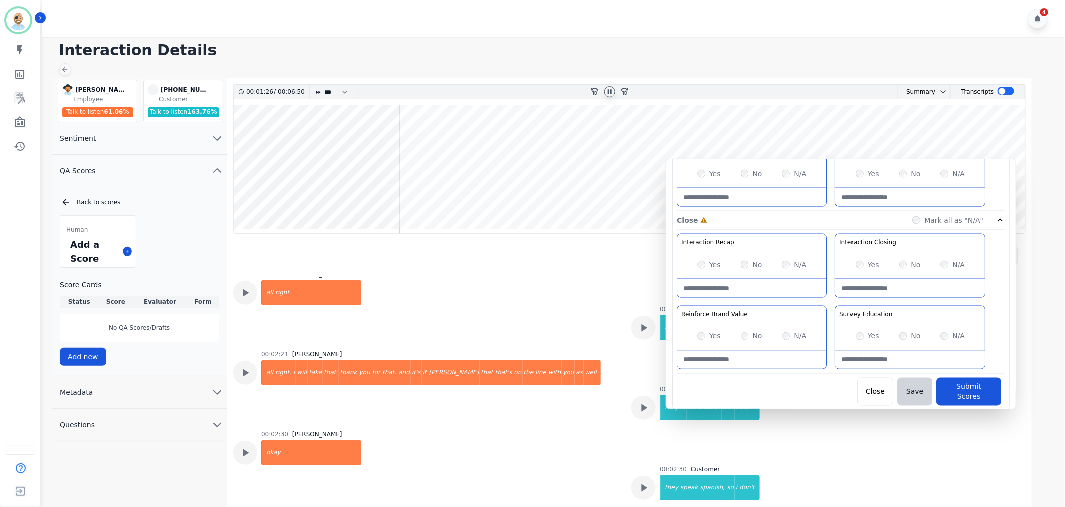
drag, startPoint x: 821, startPoint y: 81, endPoint x: 828, endPoint y: 196, distance: 116.0
click at [828, 196] on div "Customer Education Educate your customer on how to get the information that the…" at bounding box center [841, 105] width 329 height 211
click at [628, 192] on wave at bounding box center [630, 169] width 792 height 128
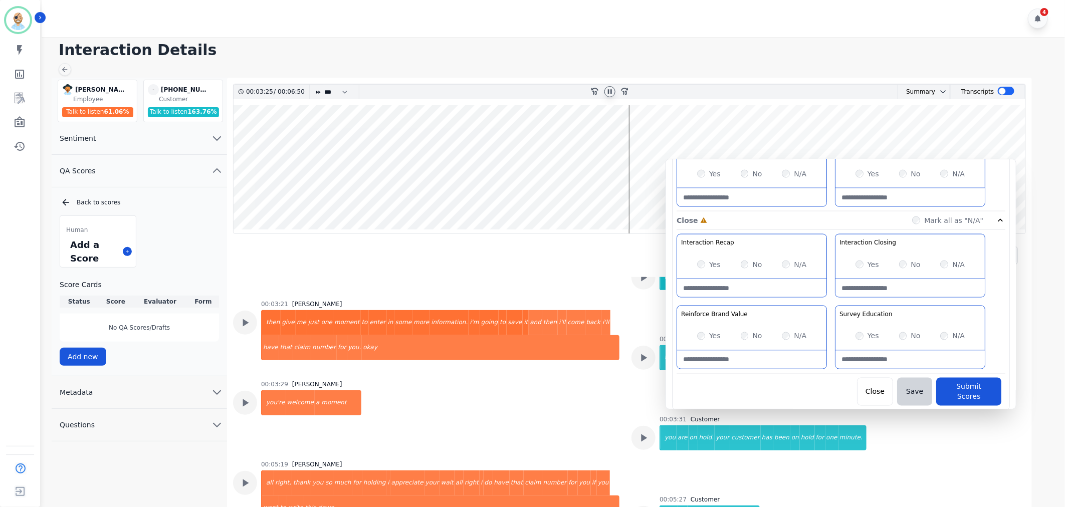
click at [639, 192] on wave at bounding box center [630, 169] width 792 height 128
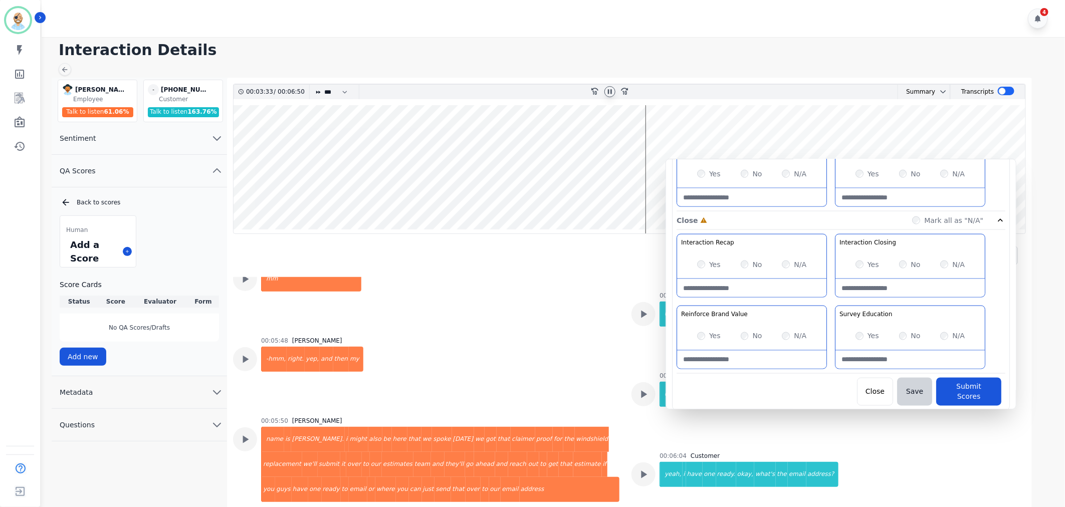
scroll to position [2698, 0]
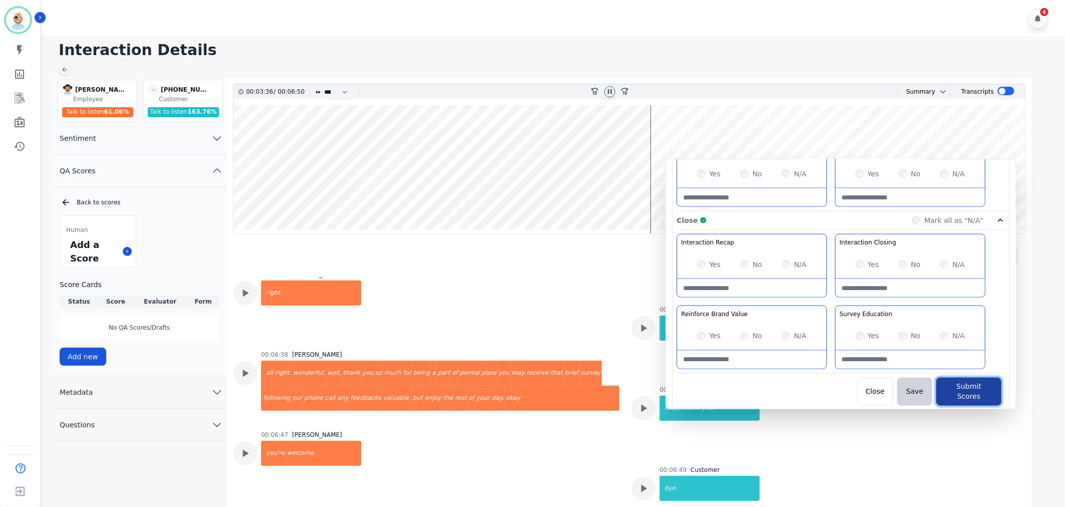
click at [962, 380] on button "Submit Scores" at bounding box center [968, 392] width 65 height 28
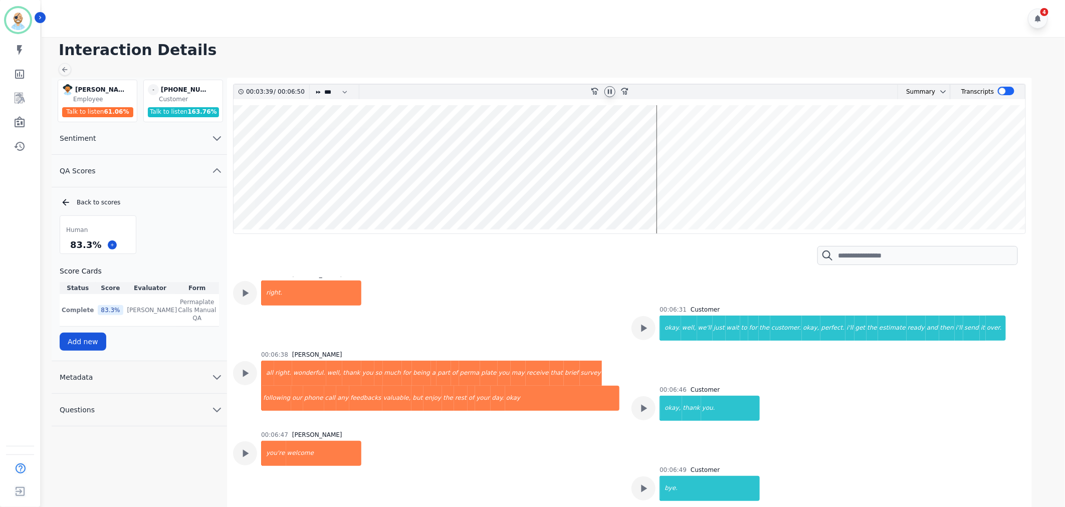
click at [608, 93] on icon at bounding box center [610, 91] width 4 height 5
click at [132, 248] on div "83.3 %" at bounding box center [98, 245] width 76 height 18
drag, startPoint x: 98, startPoint y: 246, endPoint x: 65, endPoint y: 246, distance: 33.1
click at [65, 246] on div "83.3 %" at bounding box center [98, 245] width 76 height 18
copy div "83.3 %"
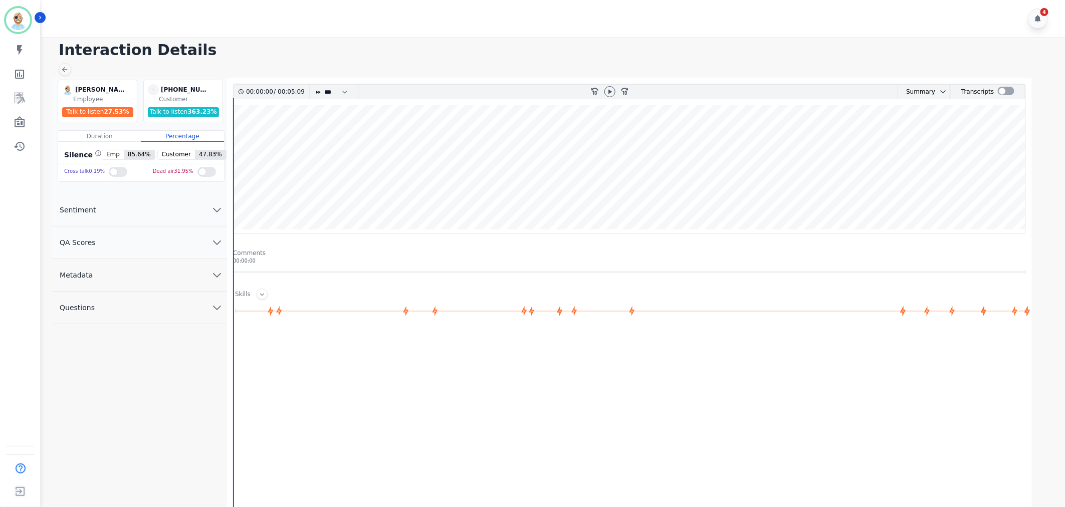
click at [181, 234] on button "QA Scores" at bounding box center [139, 243] width 175 height 33
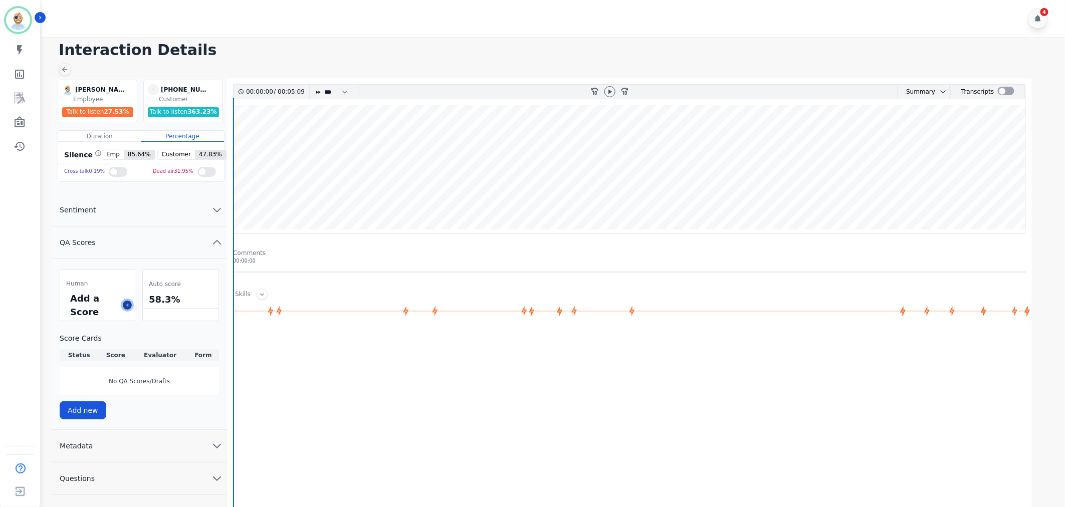
click at [127, 304] on icon at bounding box center [127, 305] width 5 height 5
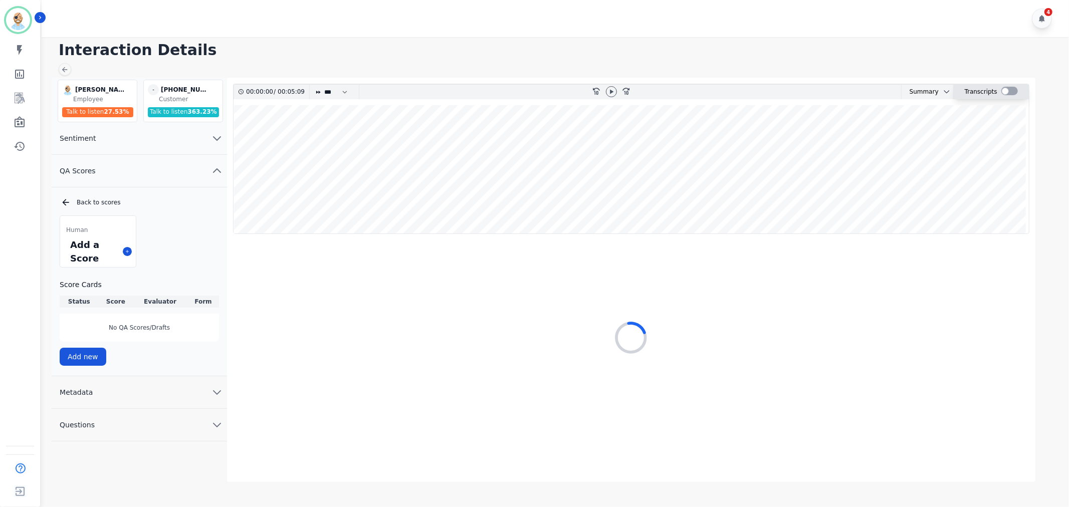
click at [1006, 91] on div at bounding box center [1009, 91] width 17 height 9
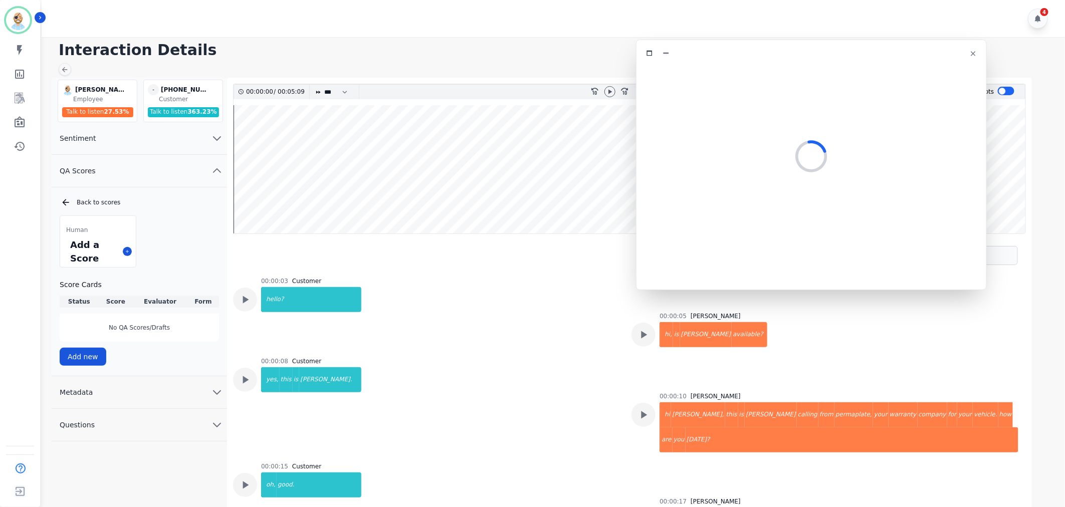
drag, startPoint x: 267, startPoint y: 59, endPoint x: 861, endPoint y: 56, distance: 593.9
click at [861, 56] on div at bounding box center [811, 53] width 338 height 15
click at [600, 92] on div "rewind-10" at bounding box center [594, 92] width 15 height 15
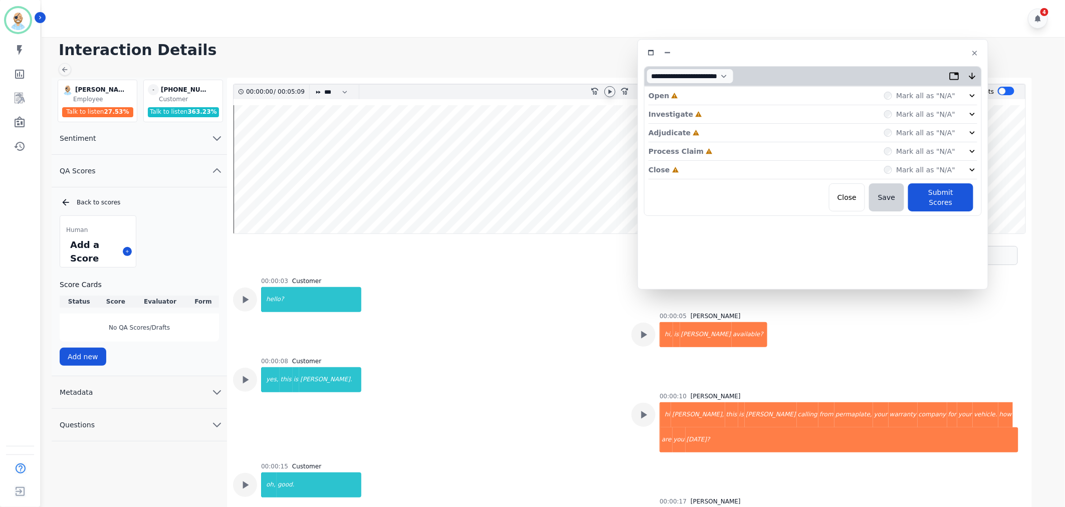
click at [608, 91] on icon at bounding box center [610, 91] width 4 height 5
click at [699, 172] on div "Close Incomplete Mark all as "N/A"" at bounding box center [812, 170] width 329 height 19
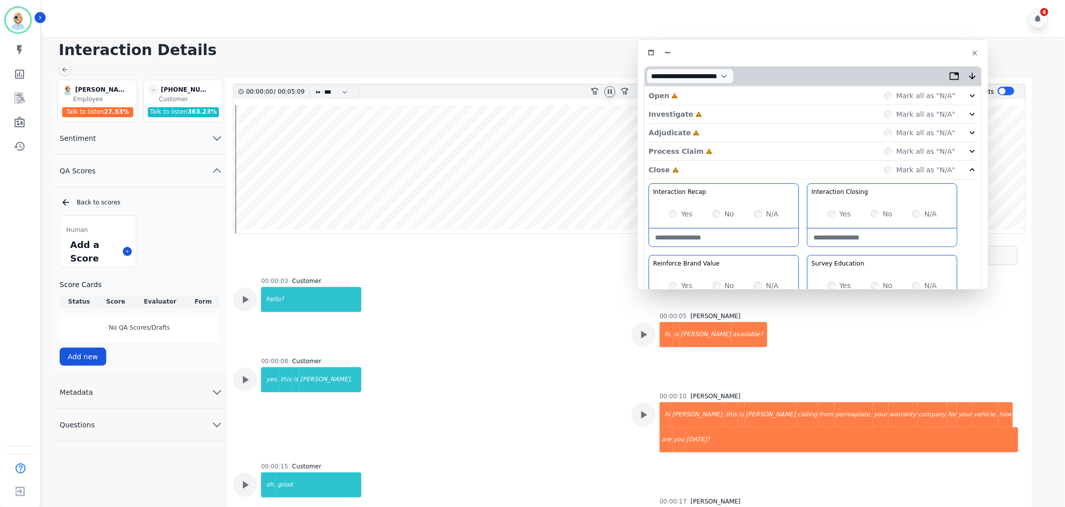
click at [716, 152] on div "Process Claim Incomplete Mark all as "N/A"" at bounding box center [812, 151] width 329 height 19
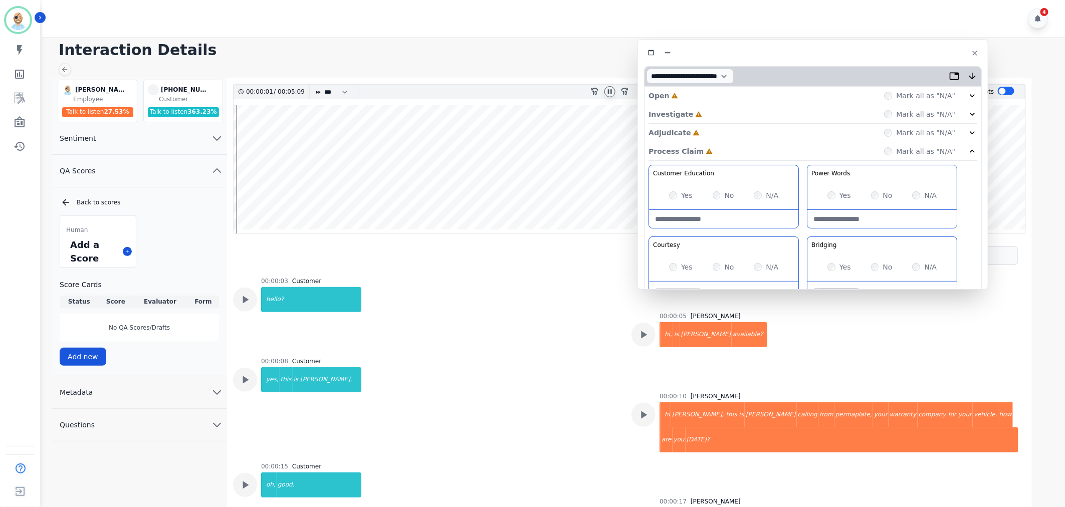
click at [709, 126] on div "Adjudicate Incomplete Mark all as "N/A"" at bounding box center [812, 133] width 329 height 19
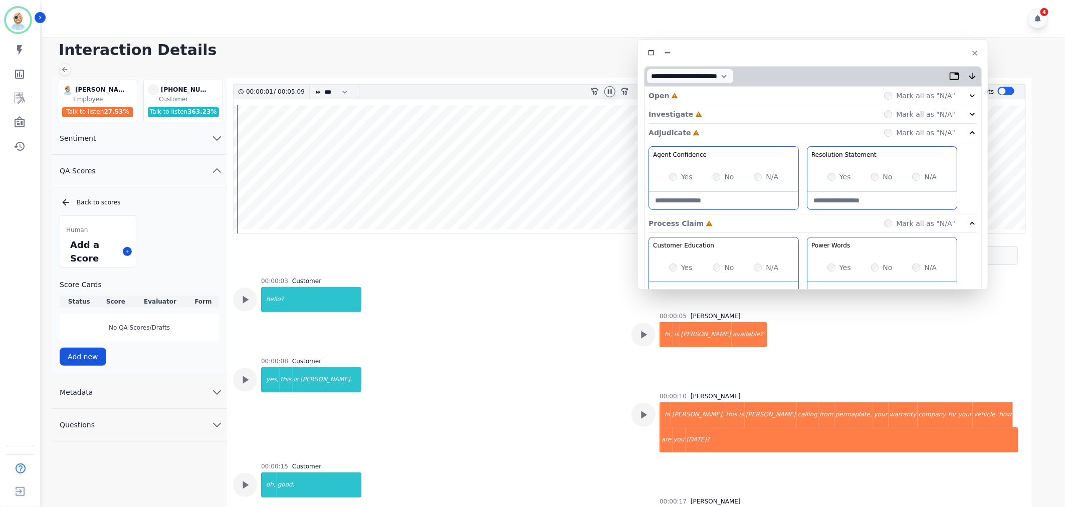
click at [707, 108] on div "Investigate Incomplete Mark all as "N/A"" at bounding box center [812, 114] width 329 height 19
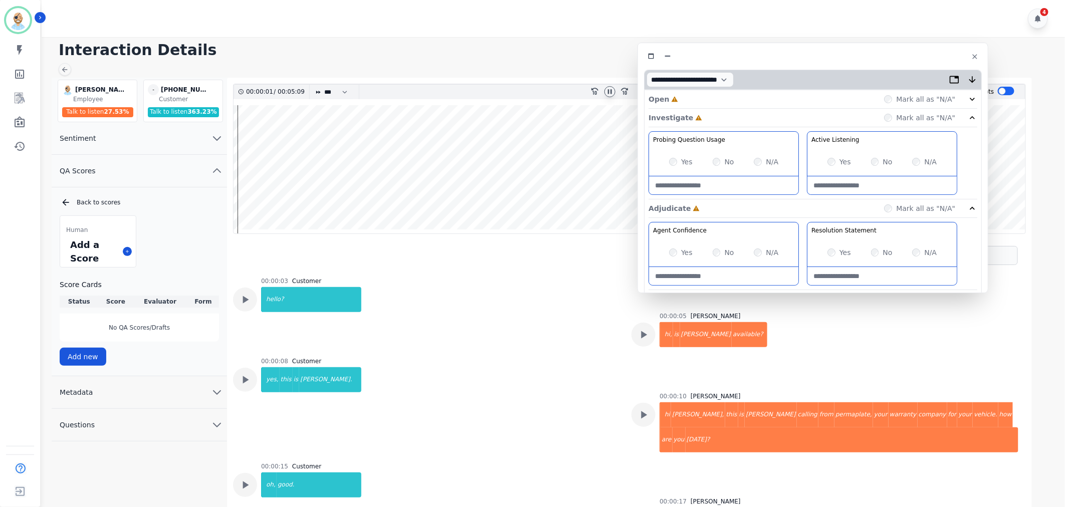
click at [700, 95] on div "Open Incomplete Mark all as "N/A"" at bounding box center [812, 99] width 329 height 19
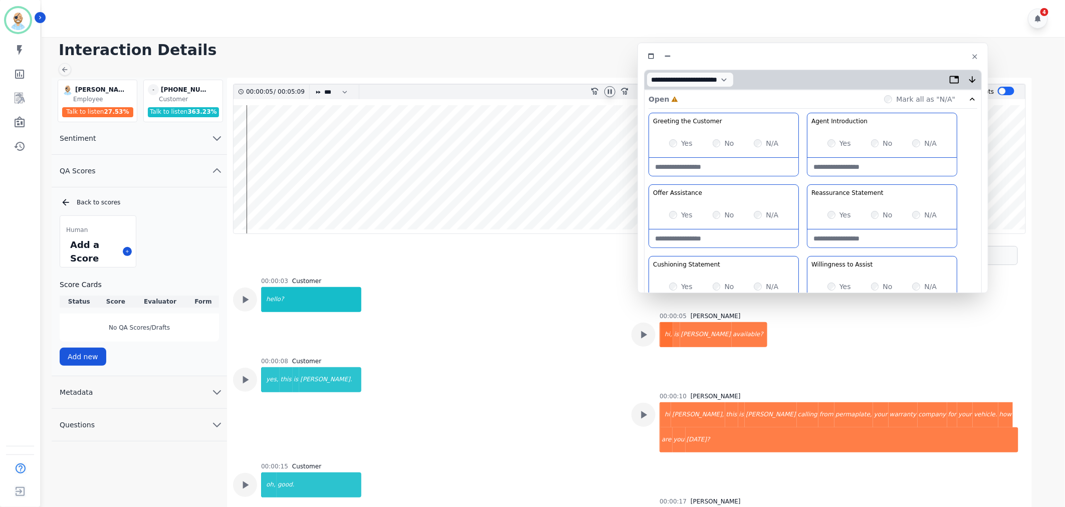
click at [802, 176] on div "Greeting the Customer Welcome is where we quickly greet our customer as a known…" at bounding box center [812, 290] width 329 height 355
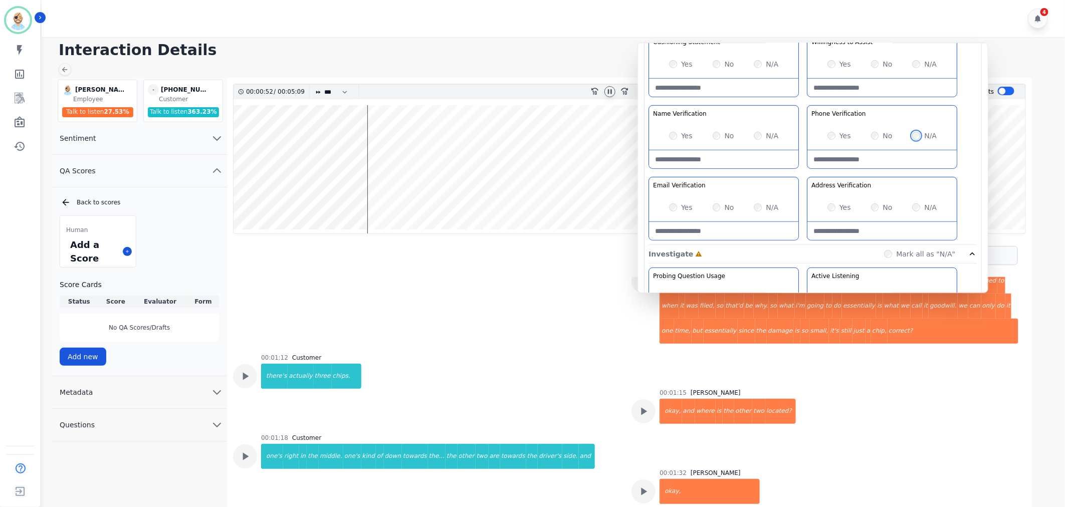
scroll to position [476, 0]
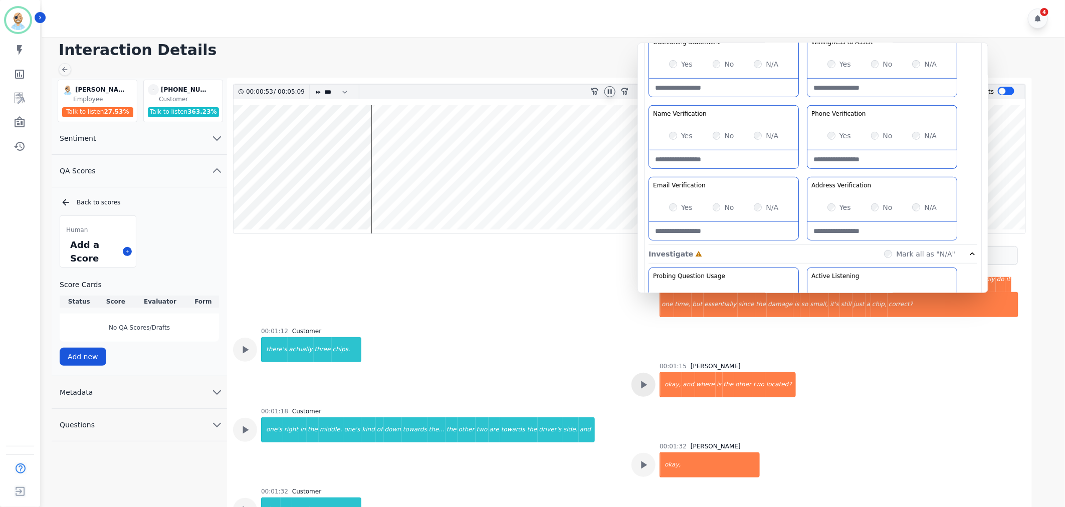
click at [637, 378] on icon at bounding box center [643, 384] width 13 height 13
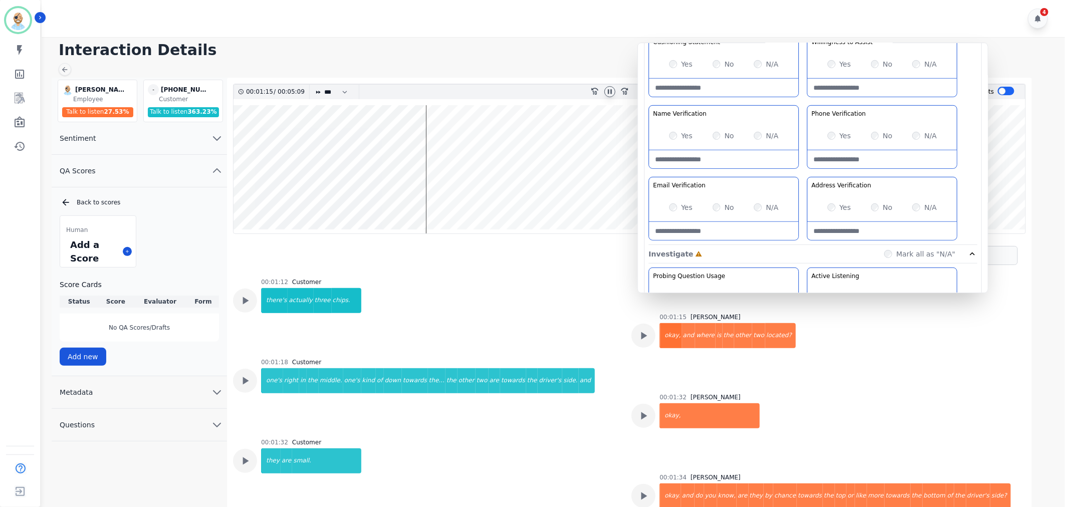
scroll to position [587, 0]
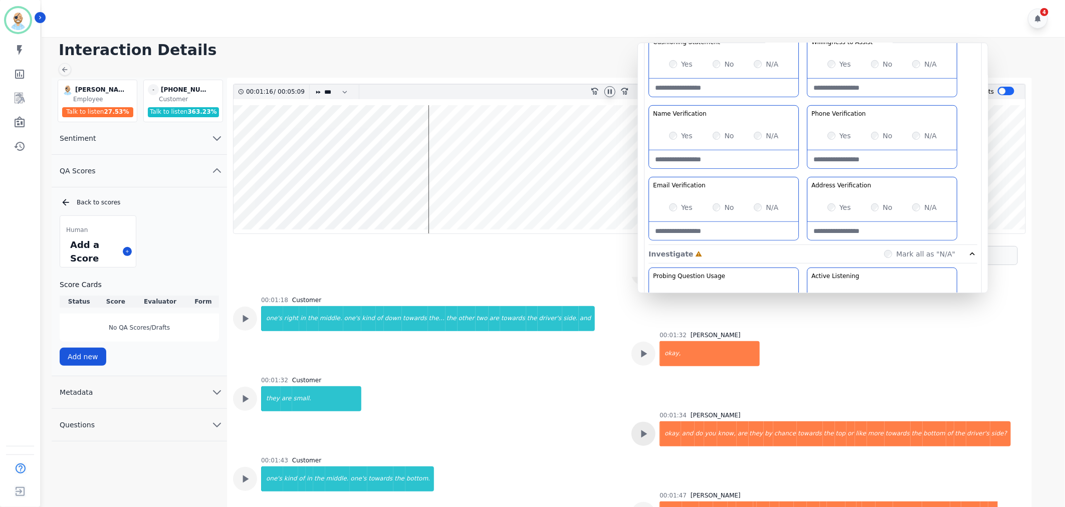
click at [638, 427] on icon at bounding box center [643, 433] width 13 height 13
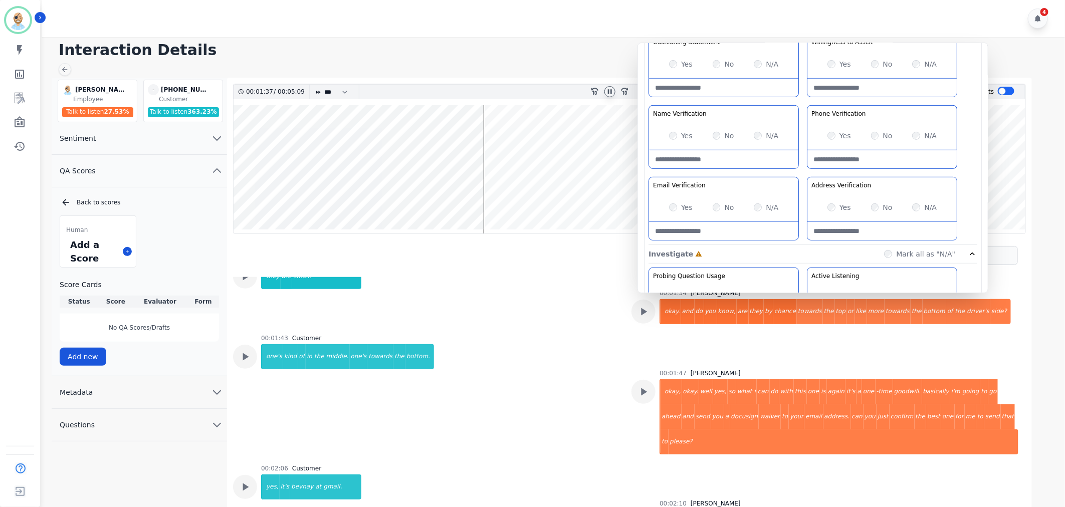
scroll to position [754, 0]
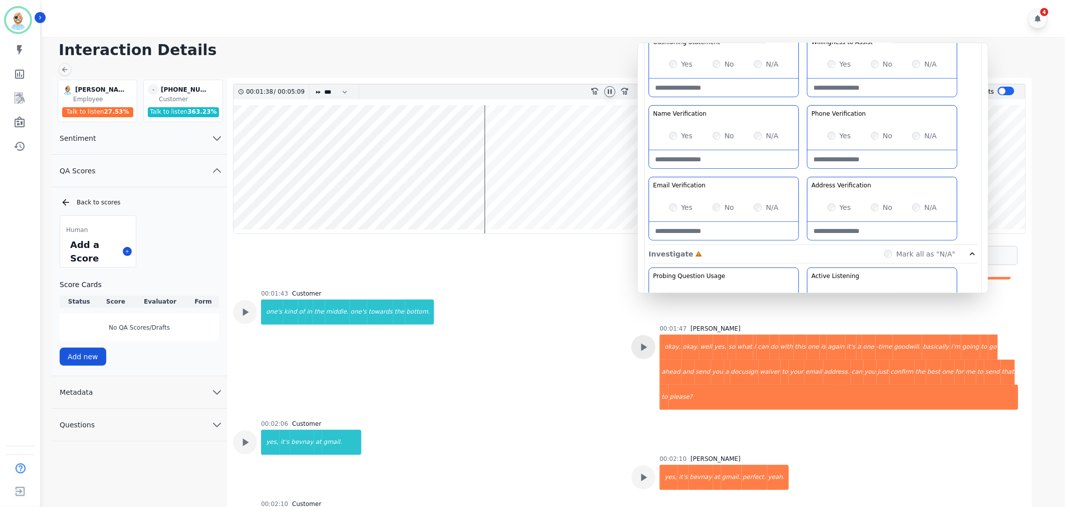
click at [647, 341] on icon at bounding box center [643, 347] width 13 height 13
click at [644, 474] on icon at bounding box center [644, 478] width 6 height 8
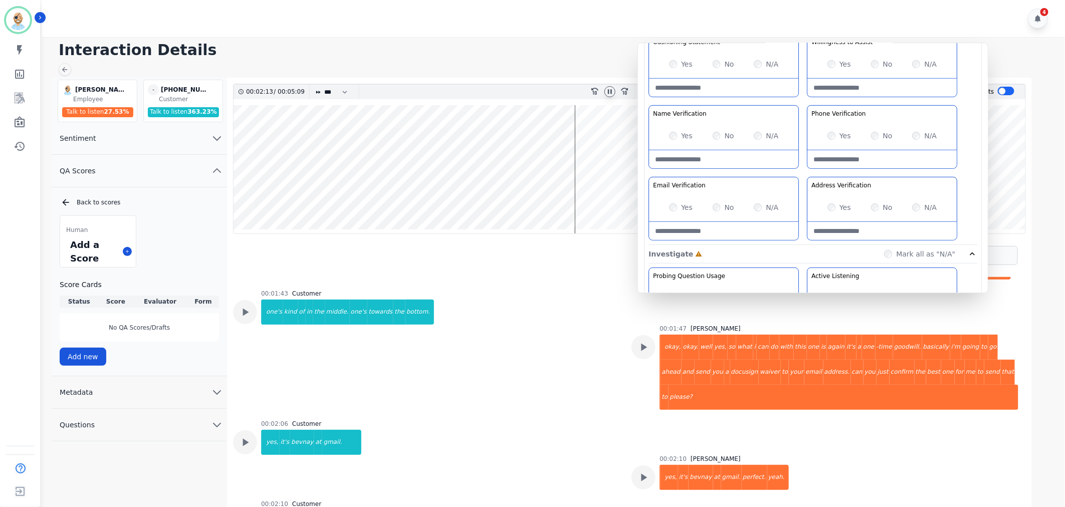
click at [799, 169] on div "Greeting the Customer Welcome is where we quickly greet our customer as a known…" at bounding box center [812, 67] width 329 height 355
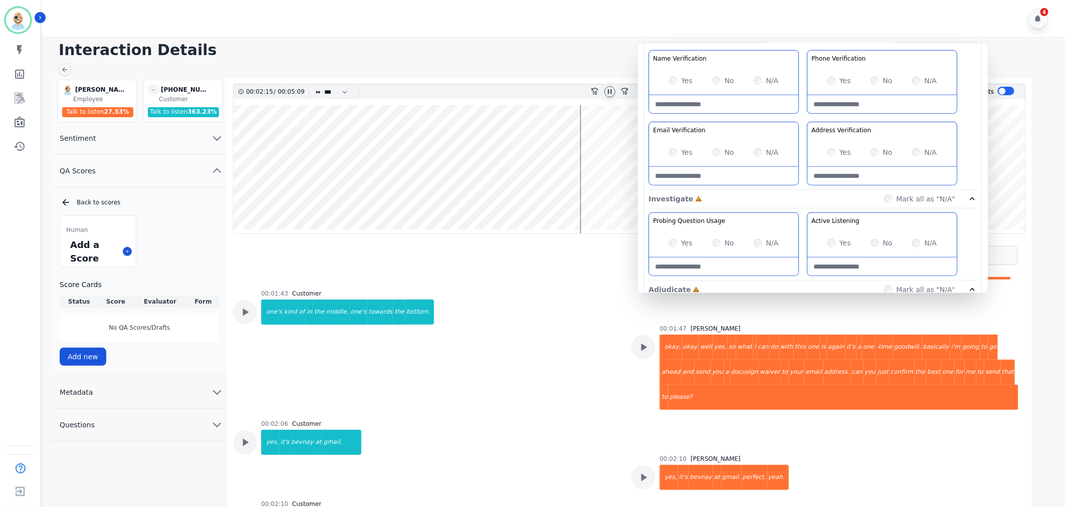
scroll to position [278, 0]
click at [800, 164] on div "Greeting the Customer Welcome is where we quickly greet our customer as a known…" at bounding box center [812, 12] width 329 height 355
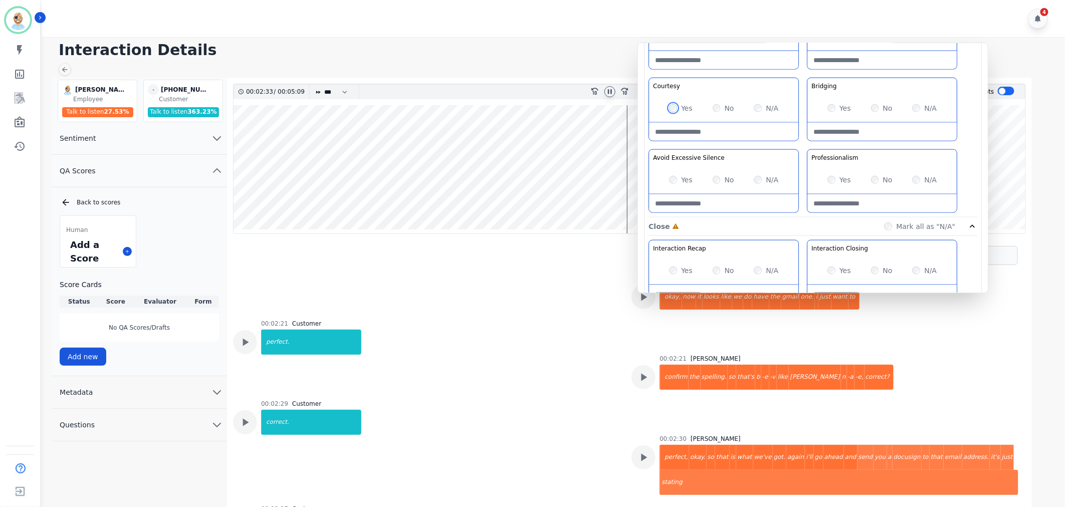
scroll to position [668, 0]
click at [799, 142] on div "Customer Education Educate your customer on how to get the information that the…" at bounding box center [812, 109] width 329 height 211
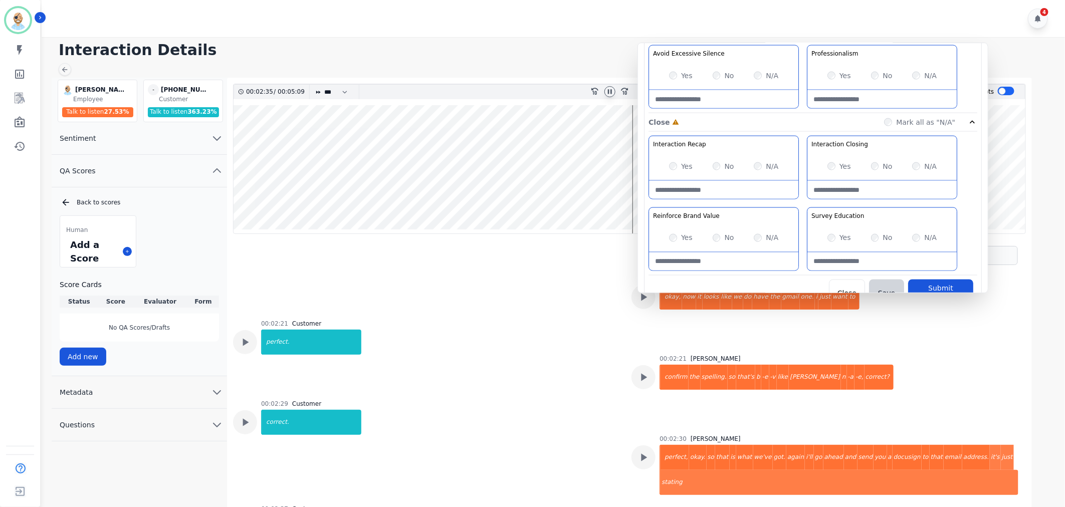
scroll to position [779, 0]
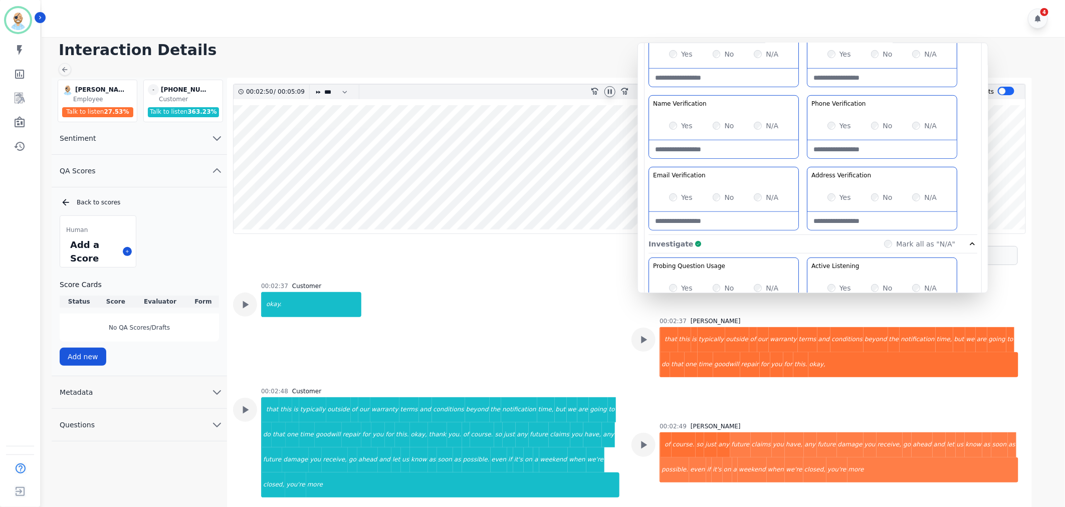
scroll to position [223, 0]
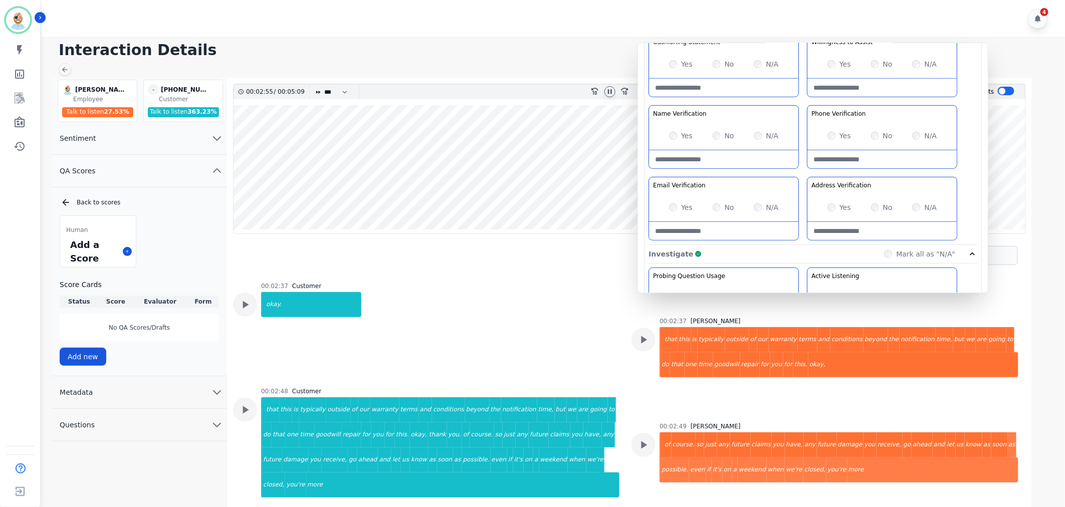
click at [800, 169] on div "Greeting the Customer Welcome is where we quickly greet our customer as a known…" at bounding box center [812, 67] width 329 height 355
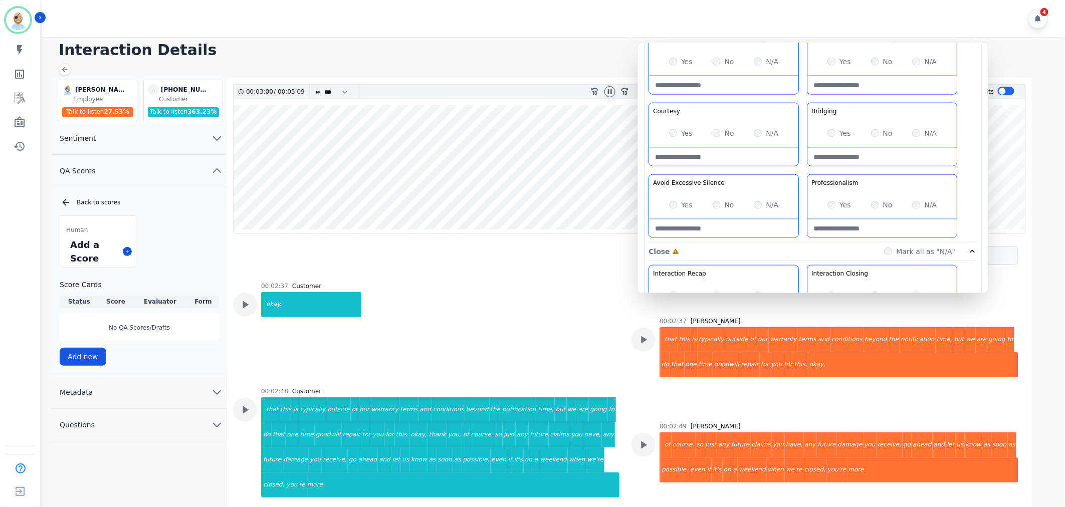
scroll to position [668, 0]
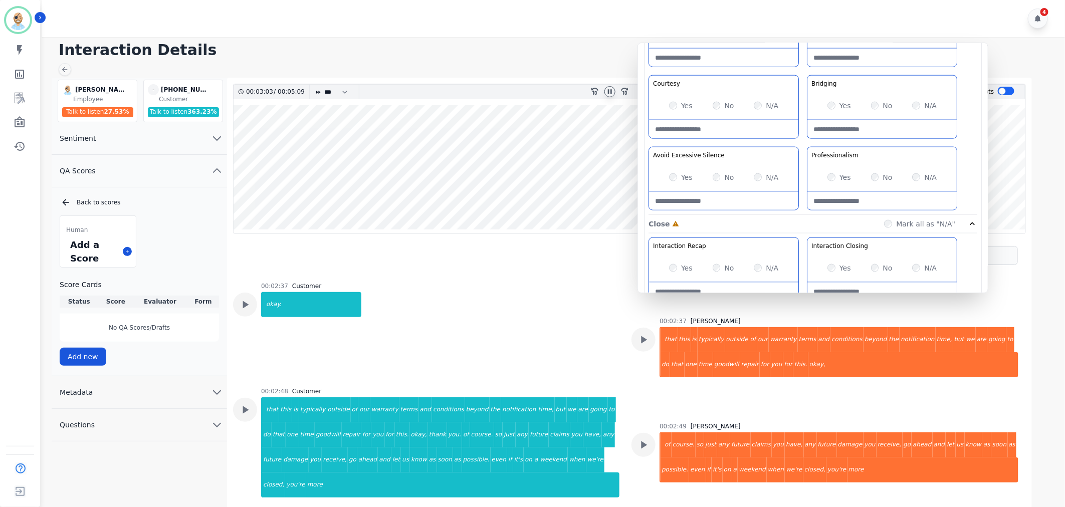
click at [802, 141] on div "Customer Education Educate your customer on how to get the information that the…" at bounding box center [812, 109] width 329 height 211
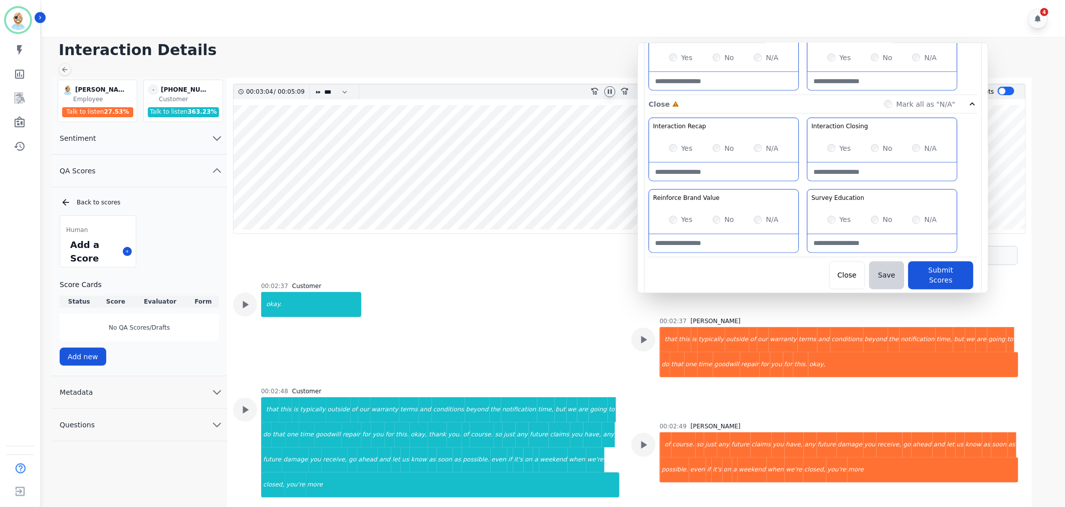
click at [802, 187] on div "Interaction Recap Effectively summarize the conversation and set expectations f…" at bounding box center [812, 188] width 329 height 140
click at [802, 234] on div "Interaction Recap Effectively summarize the conversation and set expectations f…" at bounding box center [812, 188] width 329 height 140
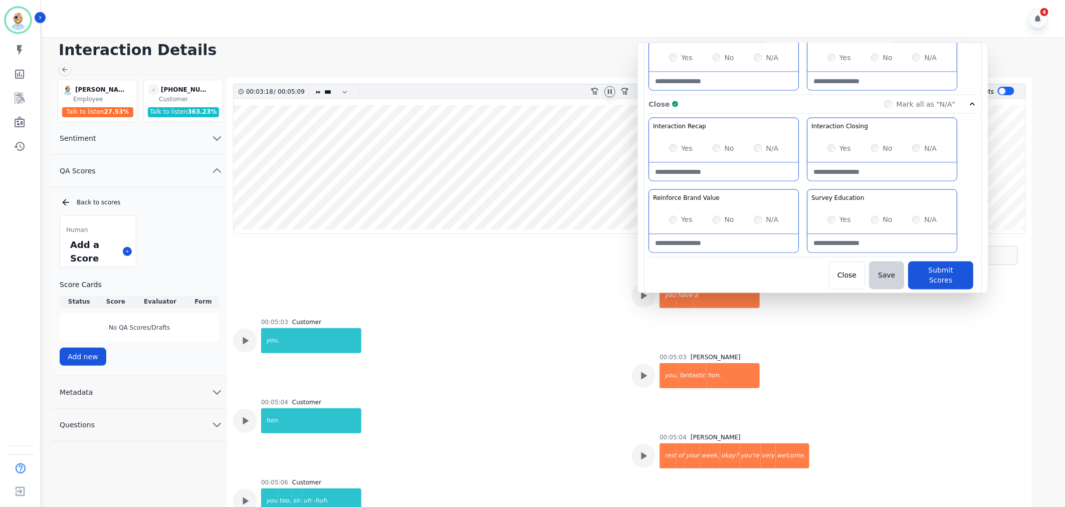
scroll to position [3194, 0]
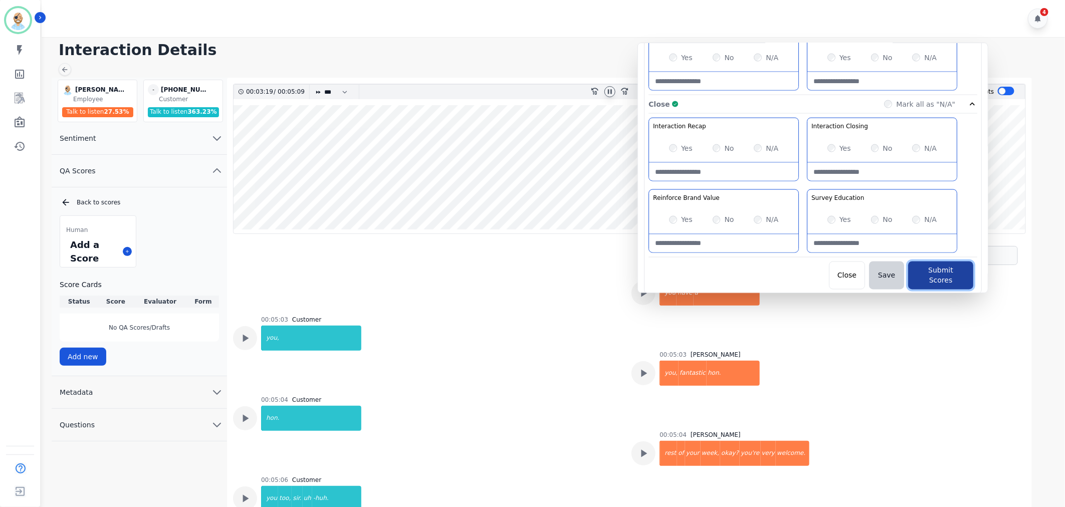
click at [913, 274] on button "Submit Scores" at bounding box center [940, 276] width 65 height 28
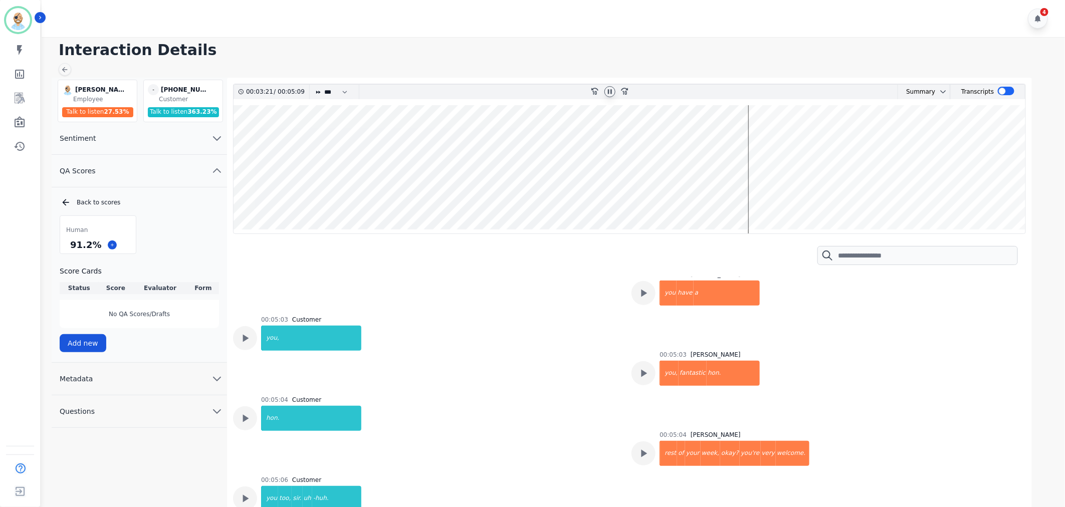
click at [608, 88] on icon at bounding box center [610, 92] width 8 height 8
drag, startPoint x: 95, startPoint y: 244, endPoint x: 69, endPoint y: 247, distance: 26.2
click at [69, 247] on div "91.2 %" at bounding box center [85, 245] width 35 height 18
copy div "91.2 %"
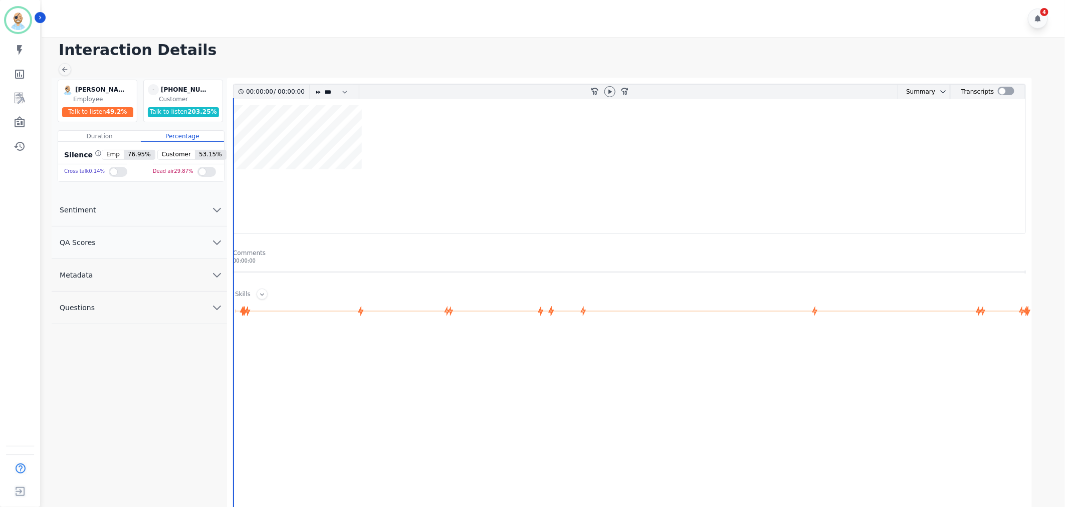
drag, startPoint x: 159, startPoint y: 239, endPoint x: 163, endPoint y: 243, distance: 5.3
click at [159, 239] on button "QA Scores" at bounding box center [139, 243] width 175 height 33
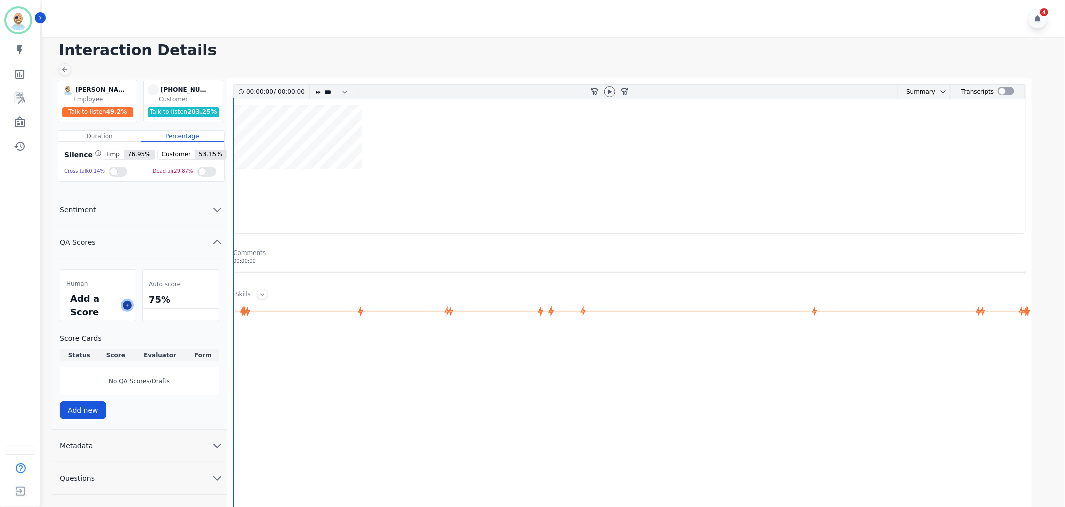
click at [128, 304] on icon at bounding box center [127, 305] width 5 height 5
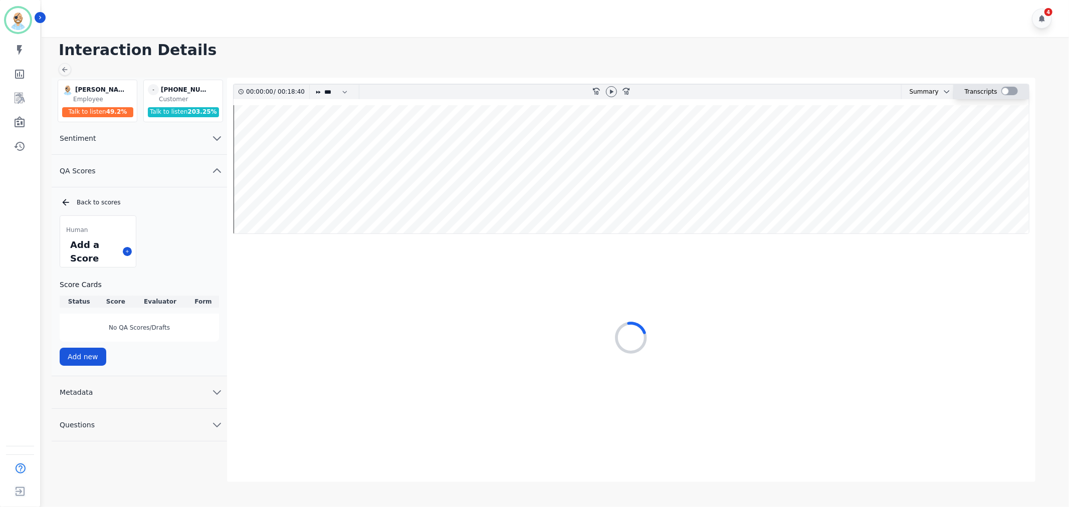
click at [1009, 88] on div at bounding box center [1009, 91] width 17 height 9
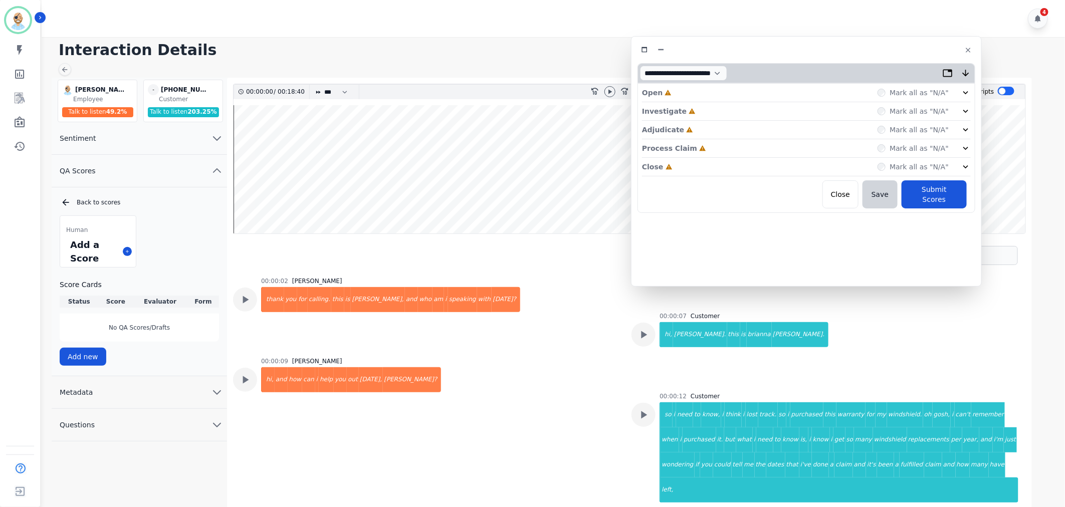
drag, startPoint x: 322, startPoint y: 59, endPoint x: 916, endPoint y: 53, distance: 594.4
click at [916, 53] on div at bounding box center [806, 50] width 338 height 15
click at [771, 163] on div "Close Incomplete Mark all as "N/A"" at bounding box center [813, 167] width 329 height 19
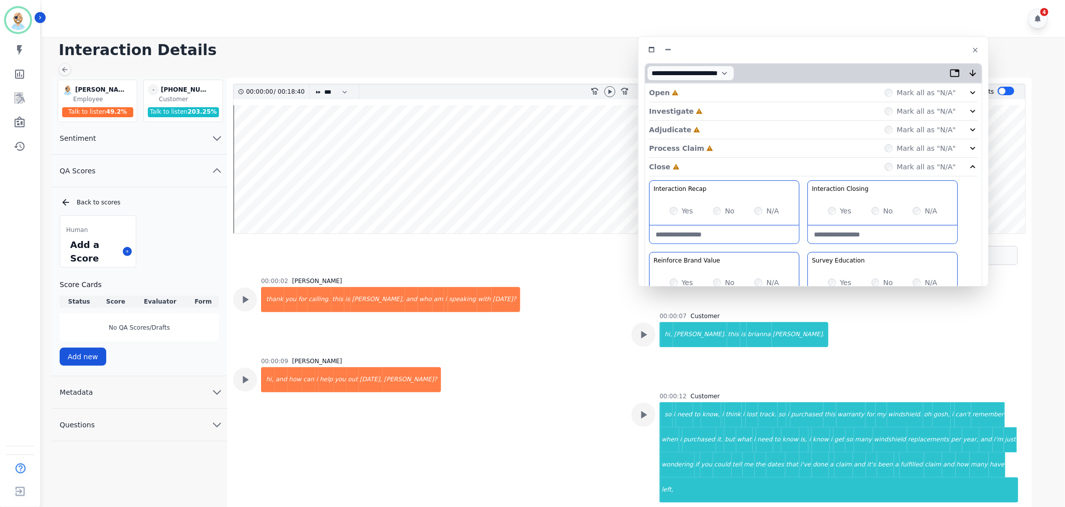
click at [767, 153] on div "Process Claim Incomplete Mark all as "N/A"" at bounding box center [813, 148] width 329 height 19
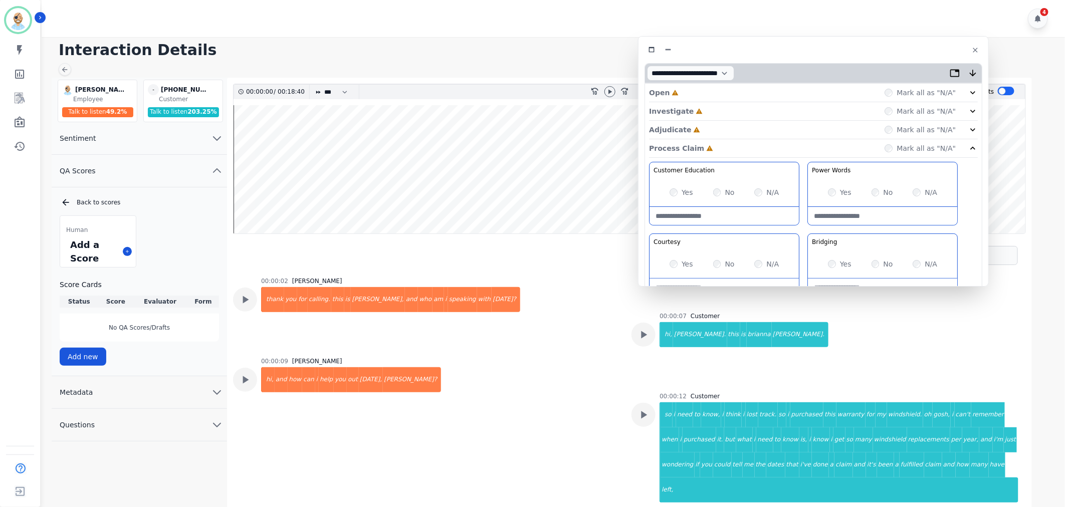
click at [754, 127] on div "Adjudicate Incomplete Mark all as "N/A"" at bounding box center [813, 130] width 329 height 19
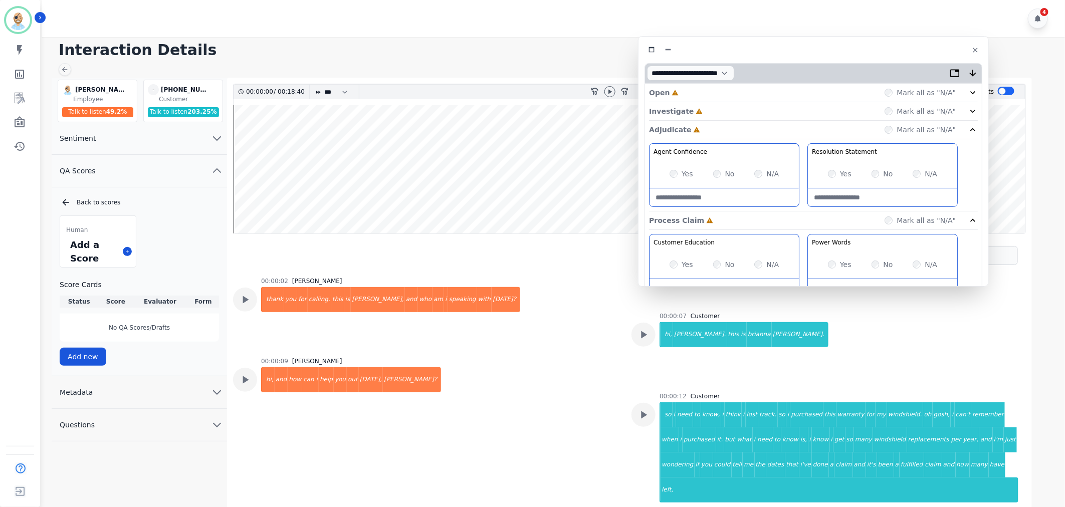
click at [753, 112] on div "Investigate Incomplete Mark all as "N/A"" at bounding box center [813, 111] width 329 height 19
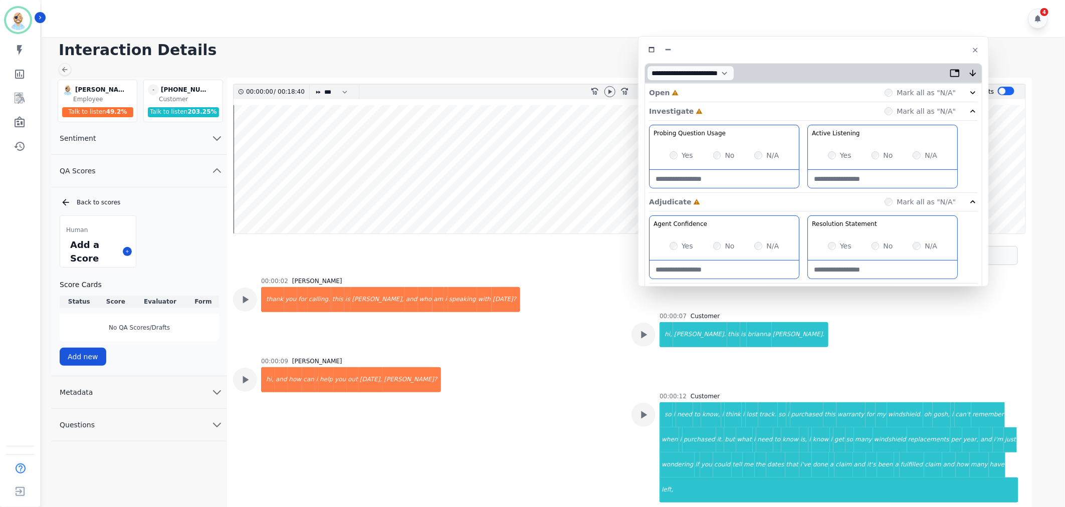
click at [755, 92] on div "Open Incomplete Mark all as "N/A"" at bounding box center [813, 93] width 329 height 19
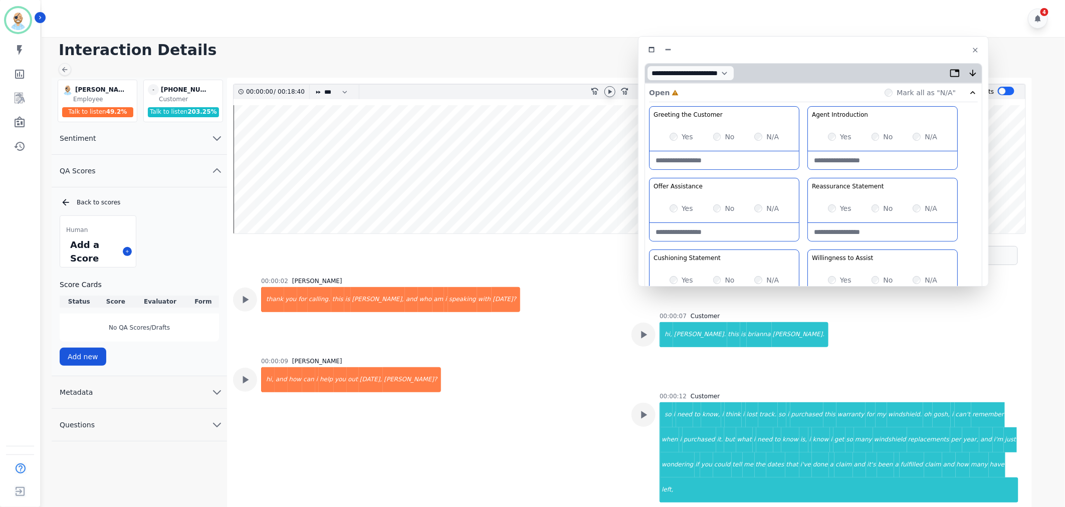
click at [610, 89] on icon at bounding box center [610, 92] width 8 height 8
click at [804, 171] on div "Greeting the Customer Welcome is where we quickly greet our customer as a known…" at bounding box center [813, 283] width 329 height 355
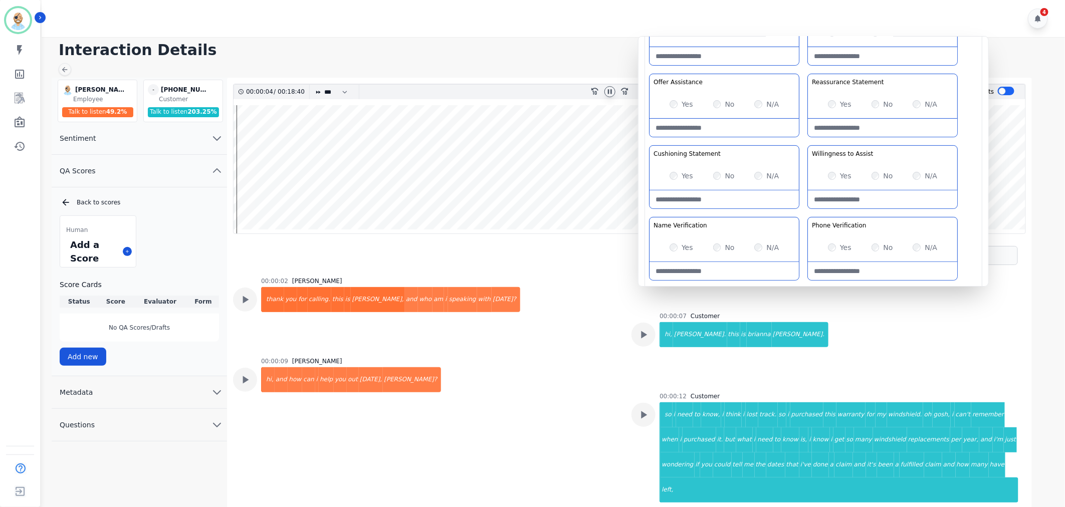
scroll to position [111, 0]
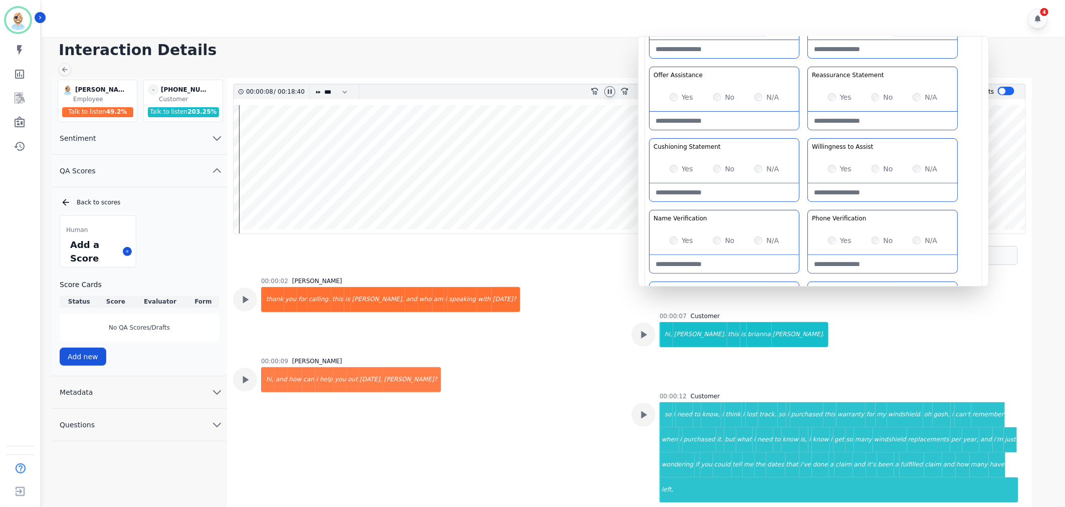
click at [802, 129] on div "Greeting the Customer Welcome is where we quickly greet our customer as a known…" at bounding box center [813, 172] width 329 height 355
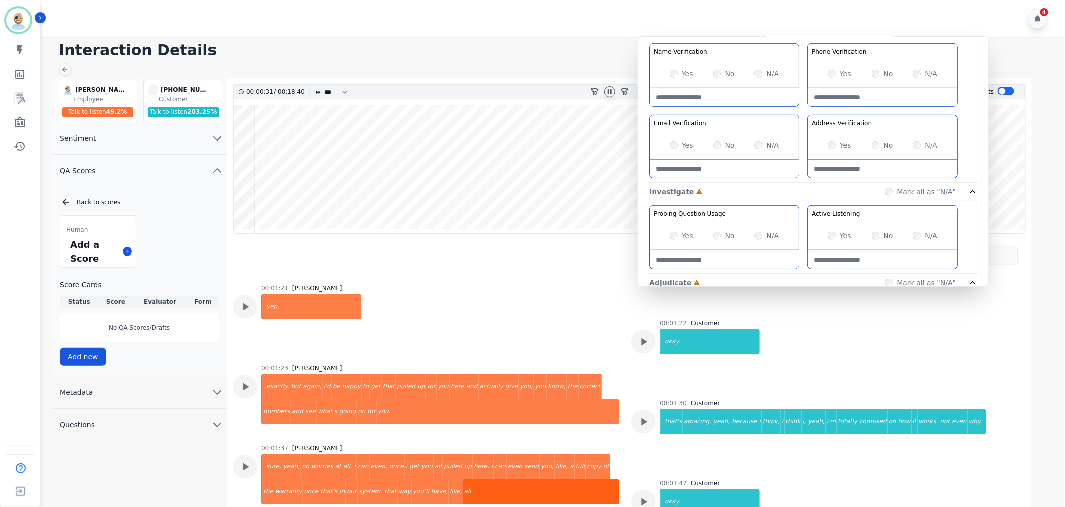
scroll to position [643, 0]
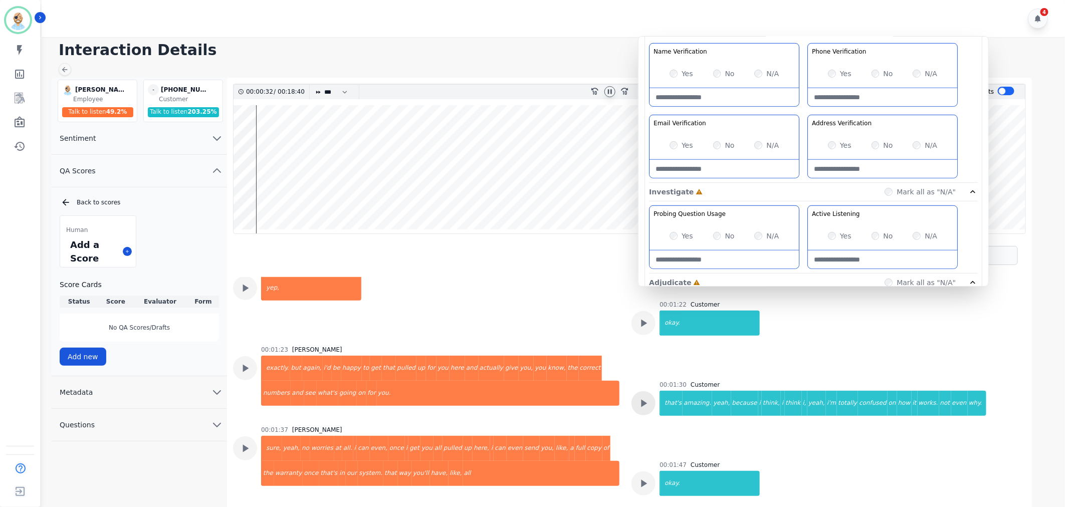
click at [648, 391] on div at bounding box center [643, 403] width 24 height 24
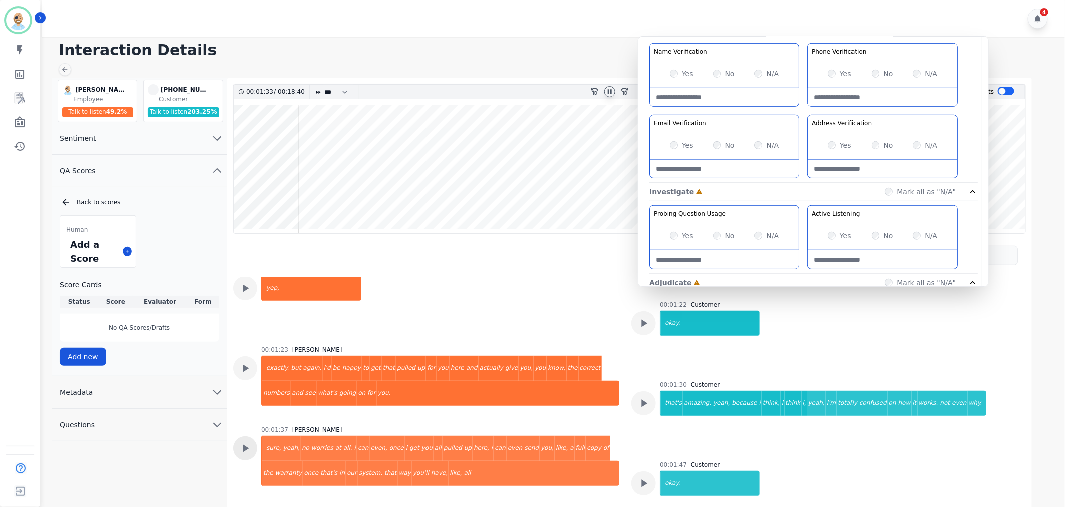
click at [244, 445] on icon at bounding box center [246, 449] width 6 height 8
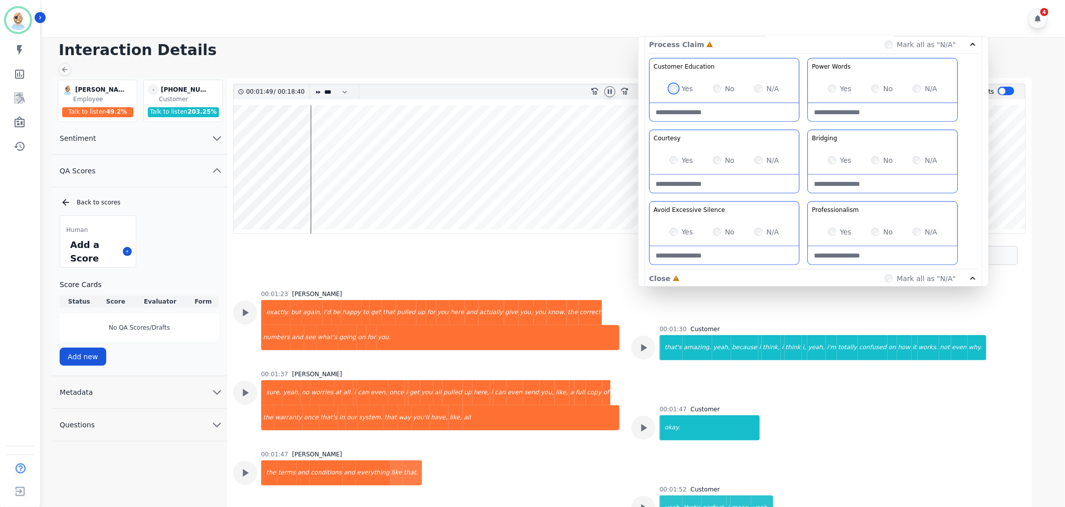
scroll to position [668, 0]
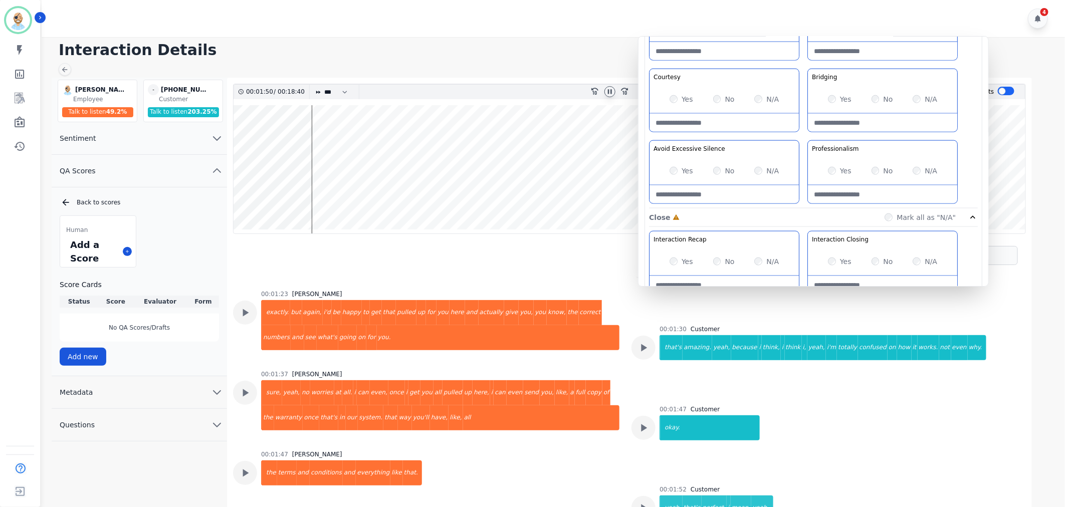
click at [803, 136] on div "Customer Education Educate your customer on how to get the information that the…" at bounding box center [813, 102] width 329 height 211
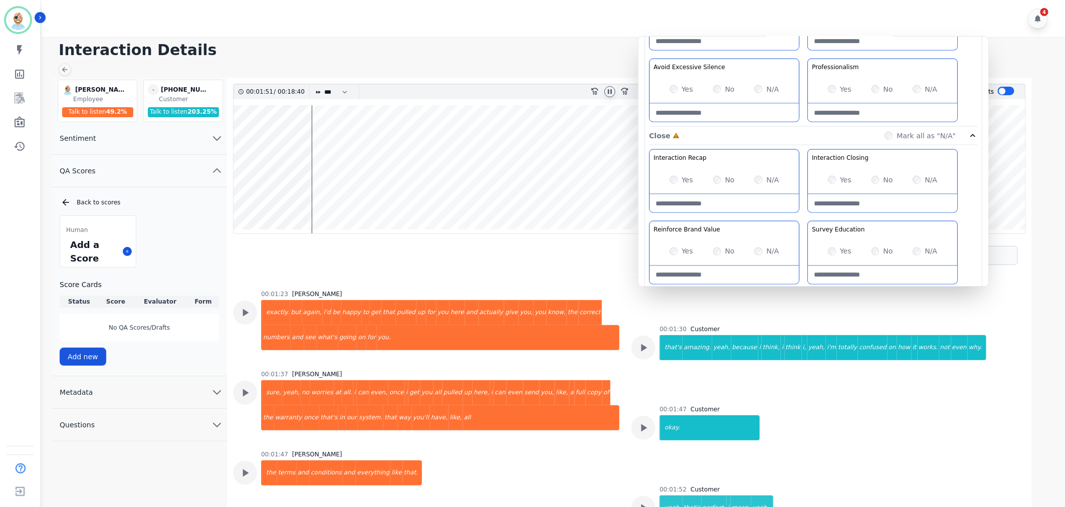
scroll to position [779, 0]
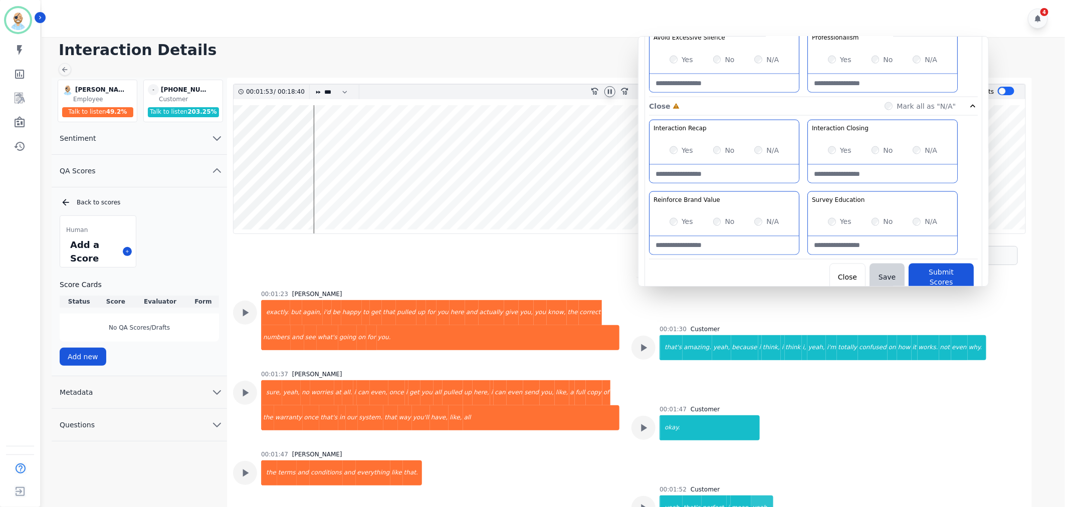
click at [835, 148] on div "Yes" at bounding box center [840, 150] width 24 height 10
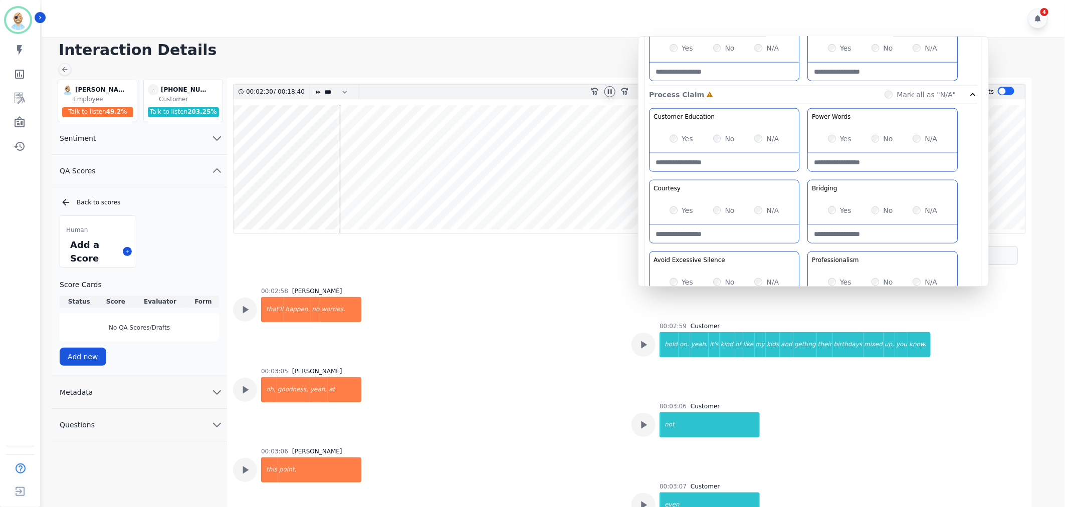
scroll to position [612, 0]
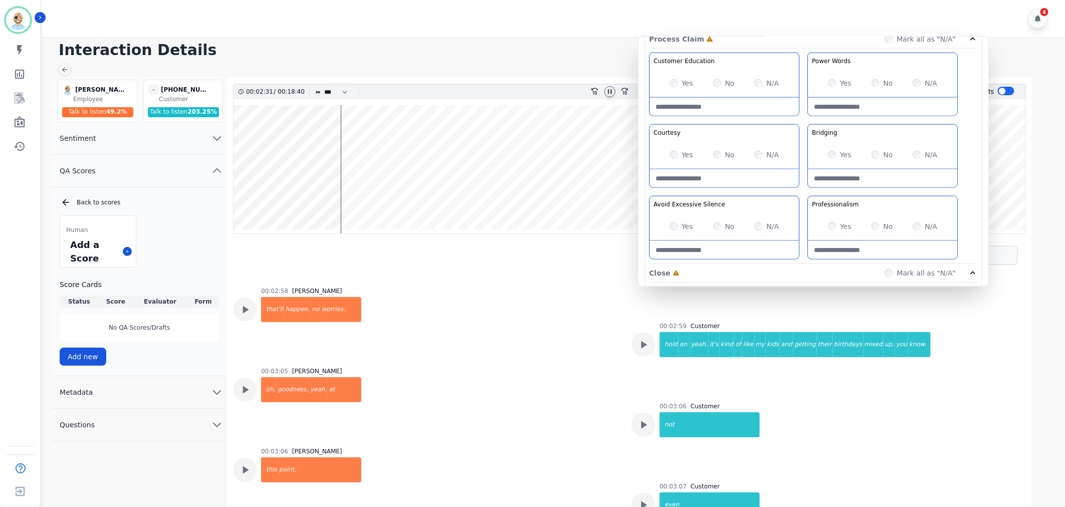
click at [802, 123] on div "Customer Education Educate your customer on how to get the information that the…" at bounding box center [813, 158] width 329 height 211
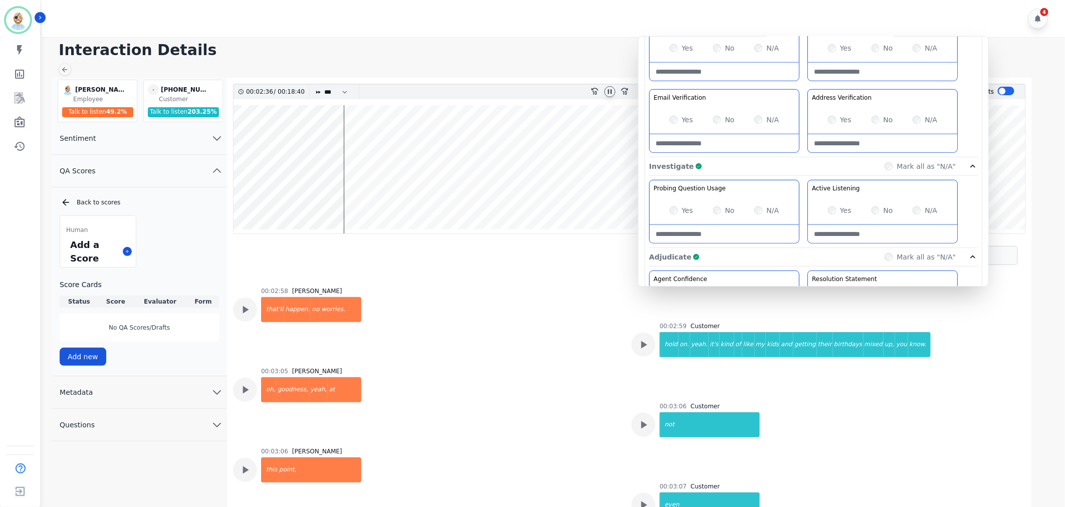
scroll to position [278, 0]
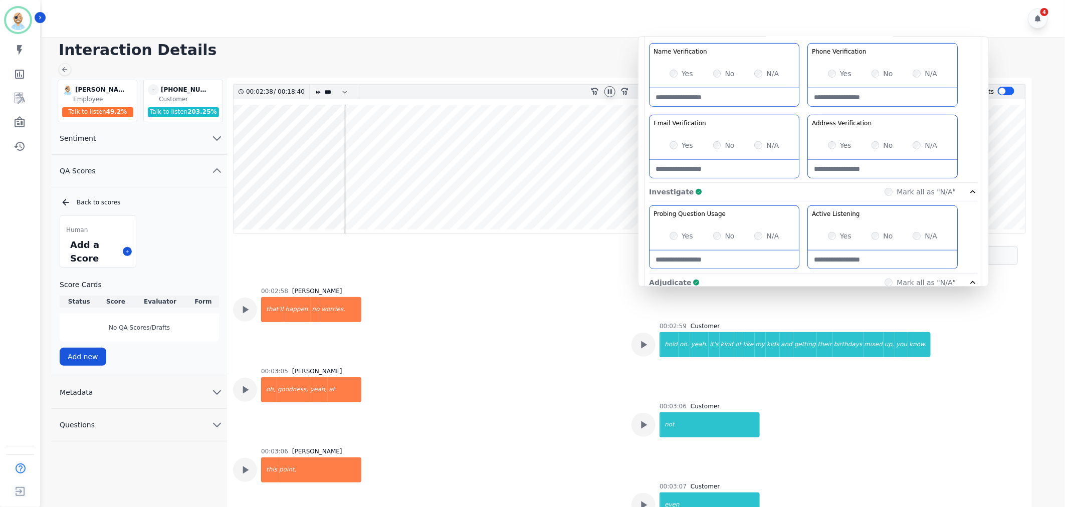
click at [803, 108] on div "Greeting the Customer Welcome is where we quickly greet our customer as a known…" at bounding box center [813, 5] width 329 height 355
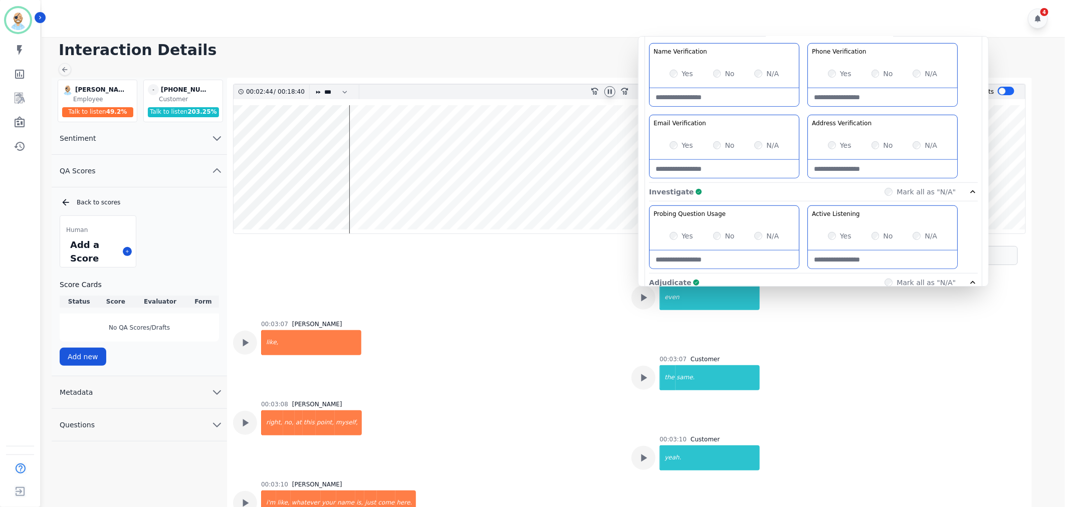
scroll to position [2202, 0]
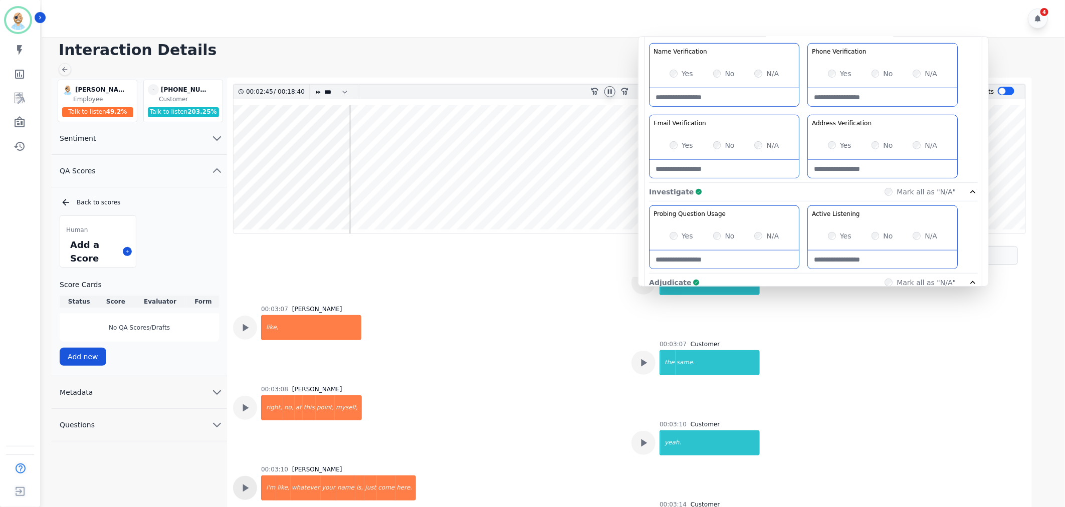
click at [254, 476] on div at bounding box center [245, 488] width 24 height 24
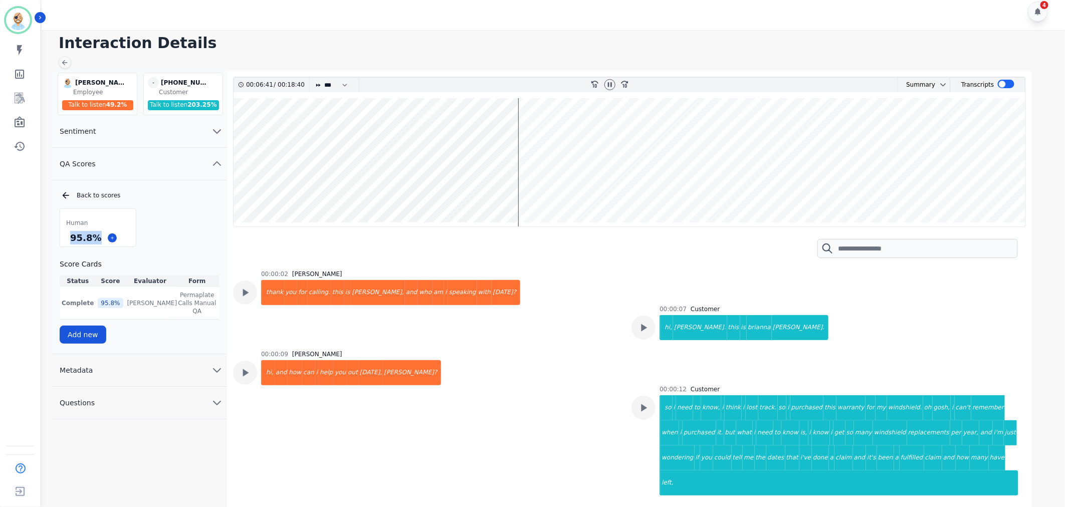
scroll to position [3602, 0]
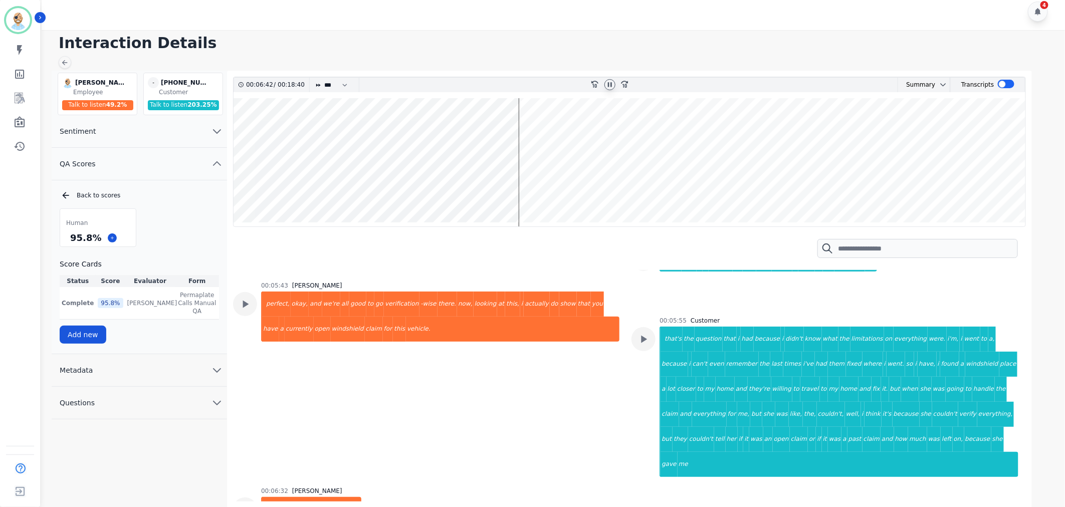
click at [610, 84] on icon at bounding box center [610, 84] width 4 height 5
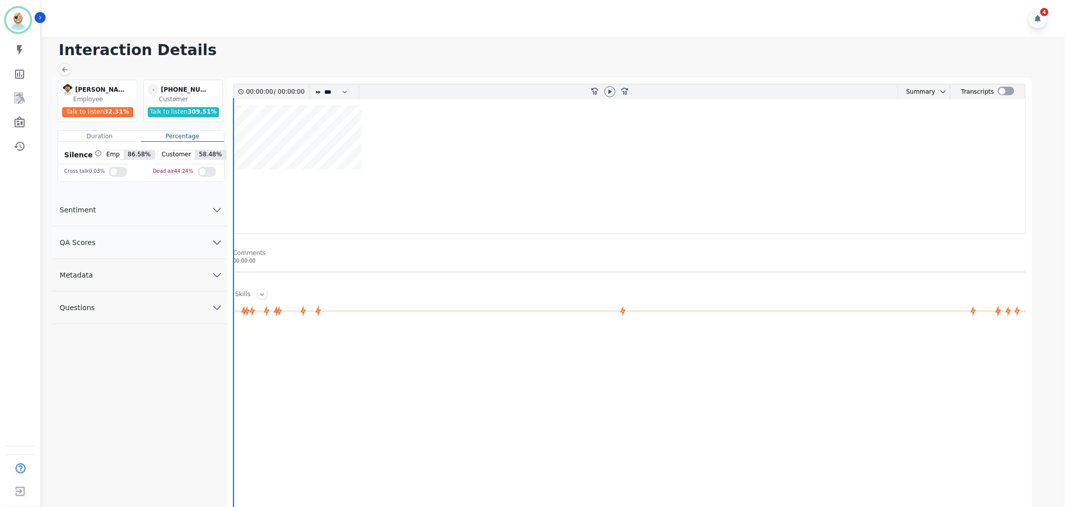
drag, startPoint x: 193, startPoint y: 240, endPoint x: 146, endPoint y: 238, distance: 47.6
click at [146, 238] on button "QA Scores" at bounding box center [139, 243] width 175 height 33
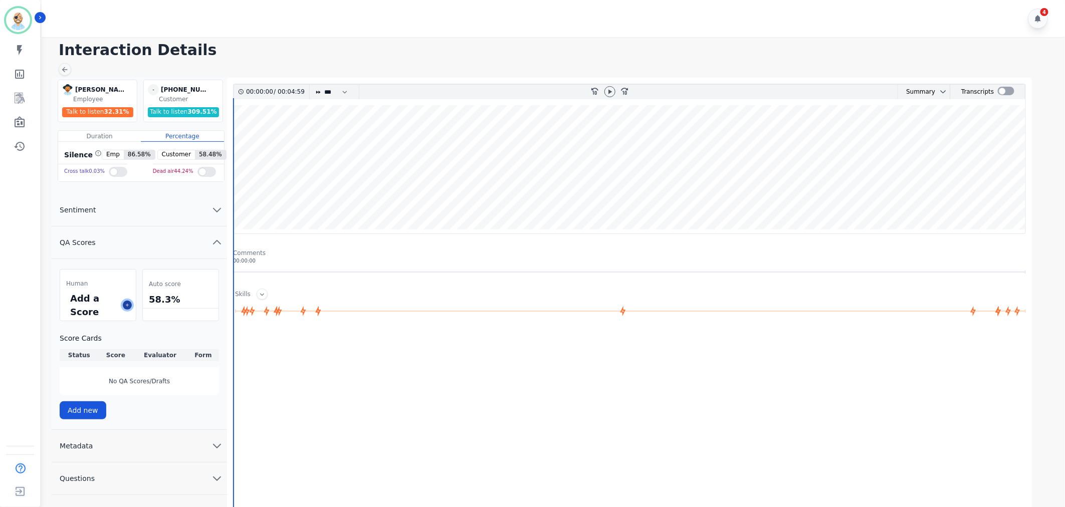
click at [128, 309] on button at bounding box center [127, 305] width 9 height 9
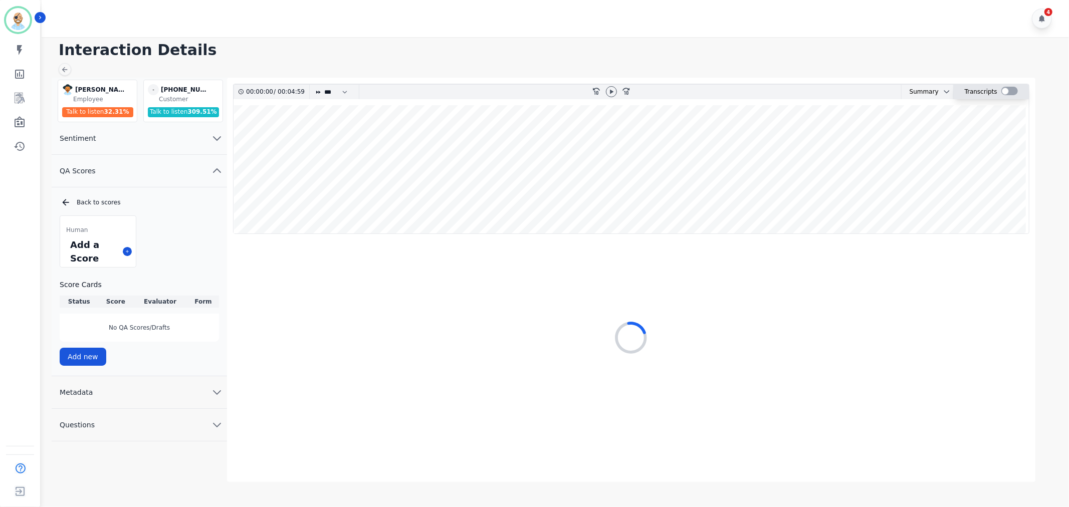
click at [1001, 88] on div at bounding box center [1009, 91] width 17 height 9
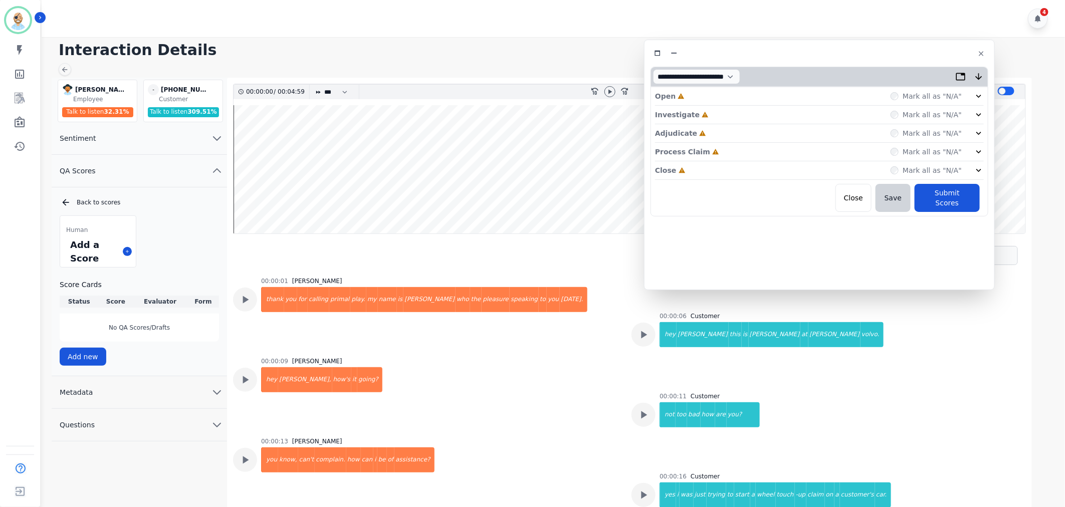
drag, startPoint x: 274, startPoint y: 61, endPoint x: 874, endPoint y: 58, distance: 600.4
click at [874, 58] on div at bounding box center [819, 53] width 338 height 15
click at [733, 169] on div "Close Incomplete Mark all as "N/A"" at bounding box center [819, 170] width 329 height 19
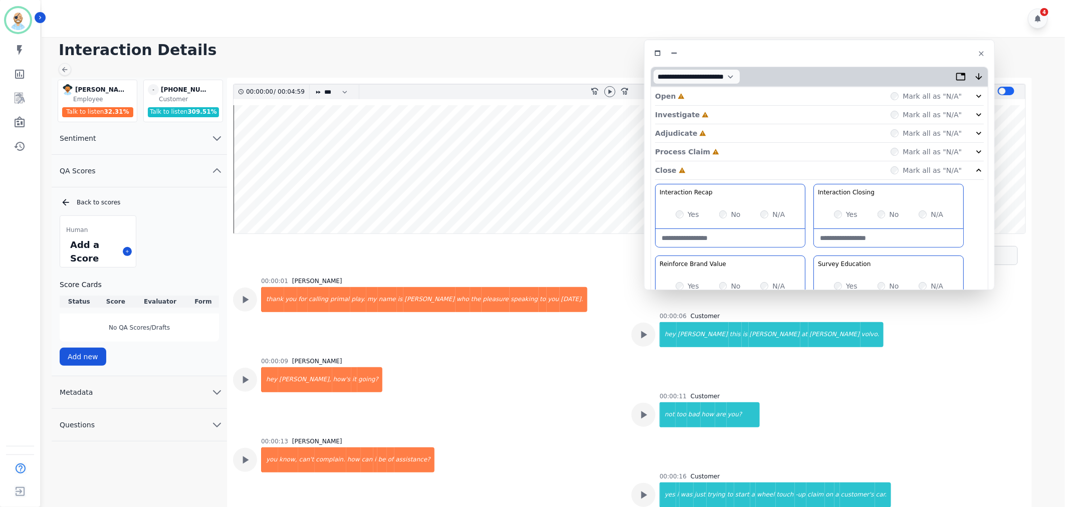
click at [730, 152] on div "Process Claim Incomplete Mark all as "N/A"" at bounding box center [819, 152] width 329 height 19
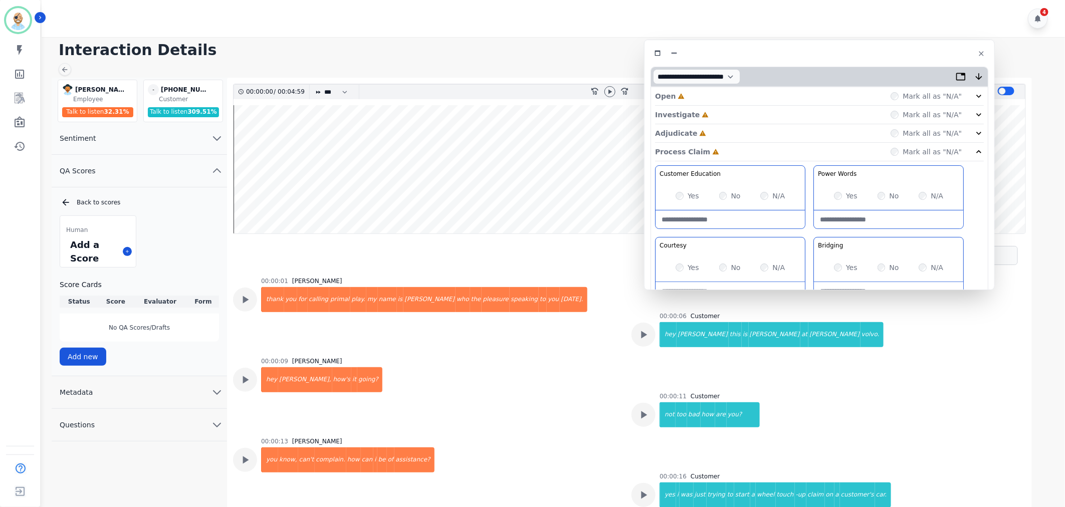
click at [728, 133] on div "Adjudicate Incomplete Mark all as "N/A"" at bounding box center [819, 133] width 329 height 19
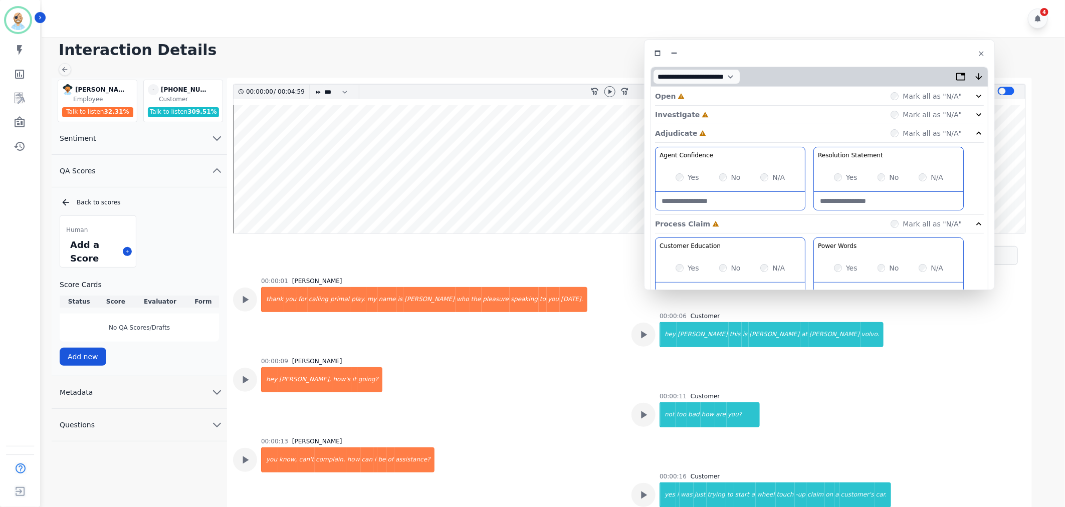
click at [723, 116] on div "Investigate Incomplete Mark all as "N/A"" at bounding box center [819, 115] width 329 height 19
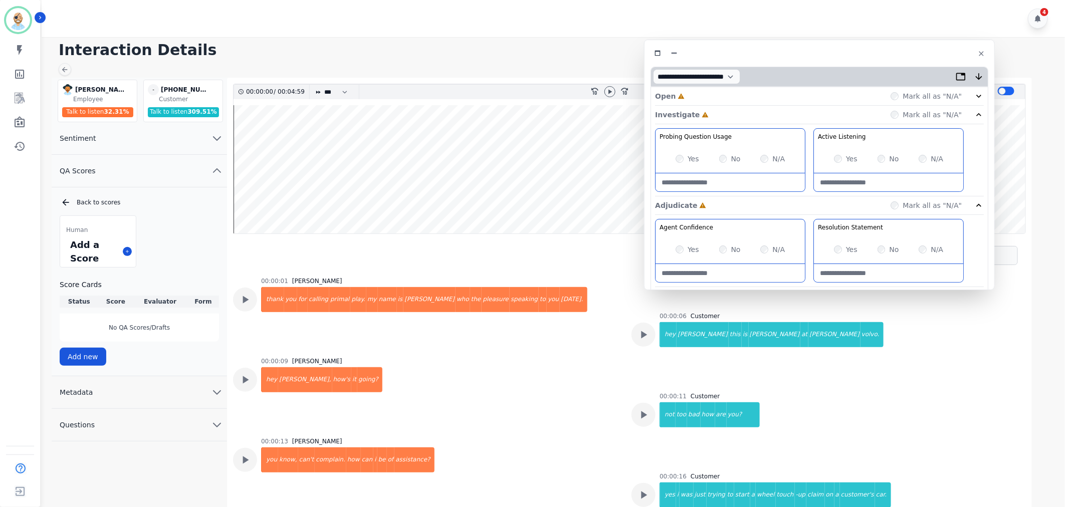
click at [718, 97] on div "Open Incomplete Mark all as "N/A"" at bounding box center [819, 96] width 329 height 19
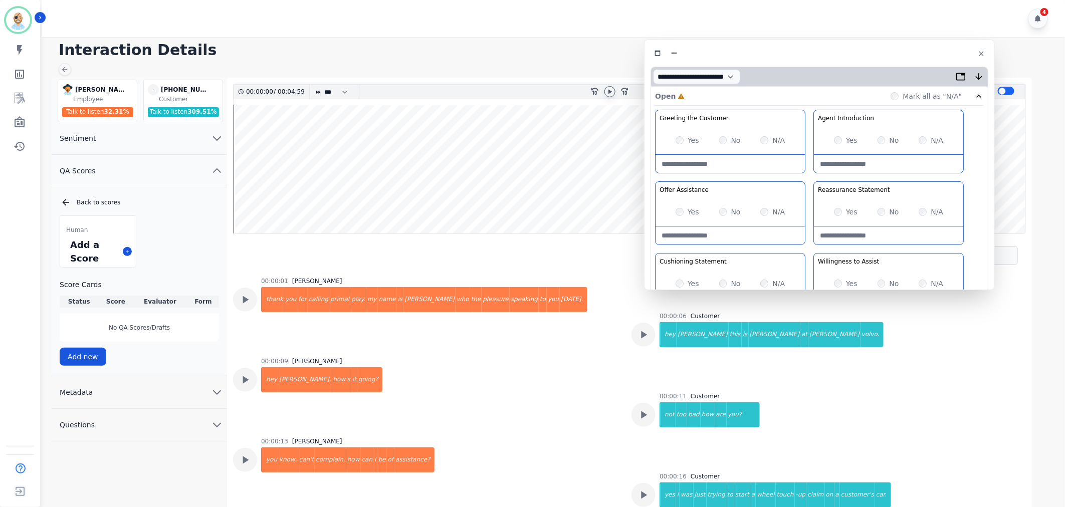
click at [611, 90] on icon at bounding box center [610, 92] width 8 height 8
click at [810, 177] on div "Greeting the Customer Welcome is where we quickly greet our customer as a known…" at bounding box center [819, 287] width 329 height 355
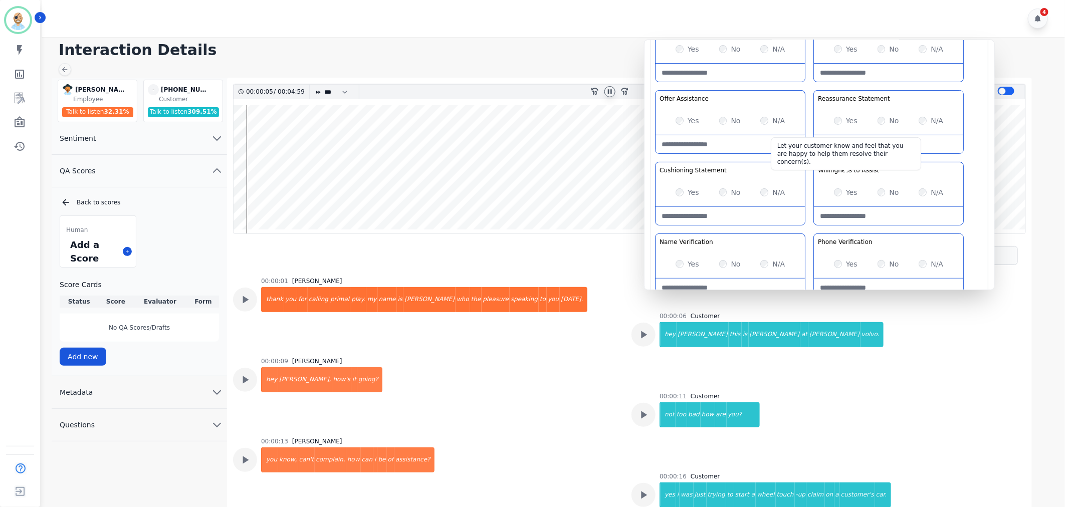
scroll to position [111, 0]
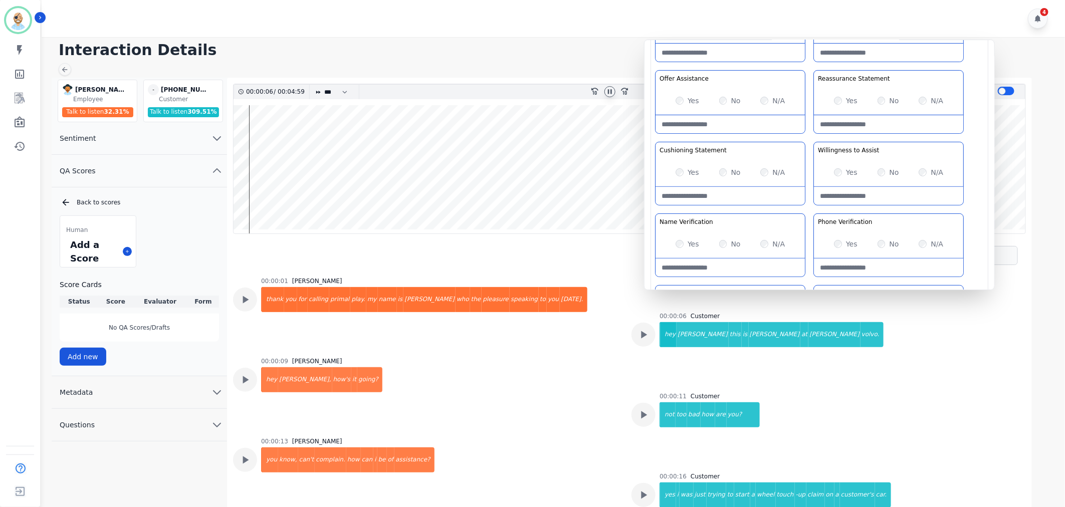
click at [806, 132] on div "Greeting the Customer Welcome is where we quickly greet our customer as a known…" at bounding box center [819, 175] width 329 height 355
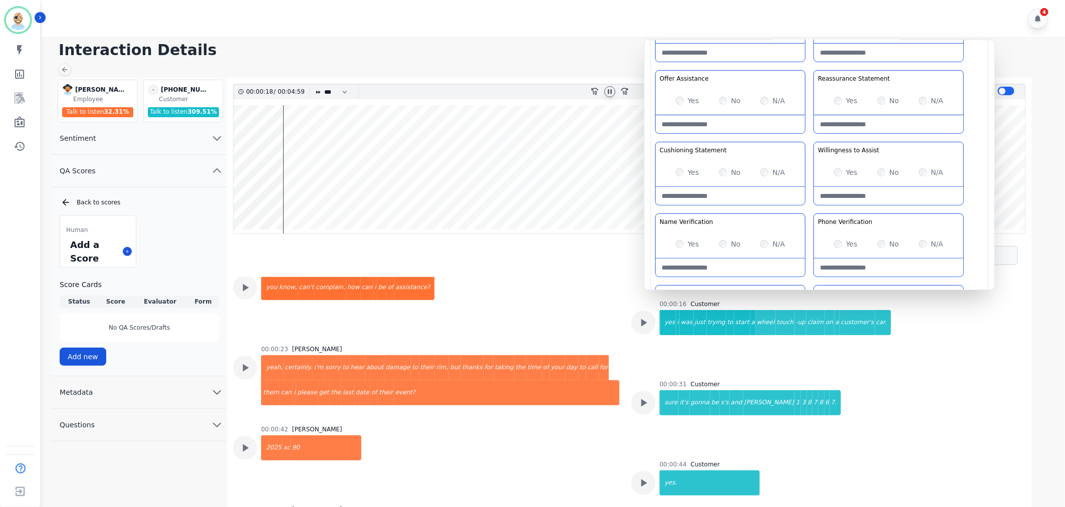
click at [810, 137] on div "Greeting the Customer Welcome is where we quickly greet our customer as a known…" at bounding box center [819, 175] width 329 height 355
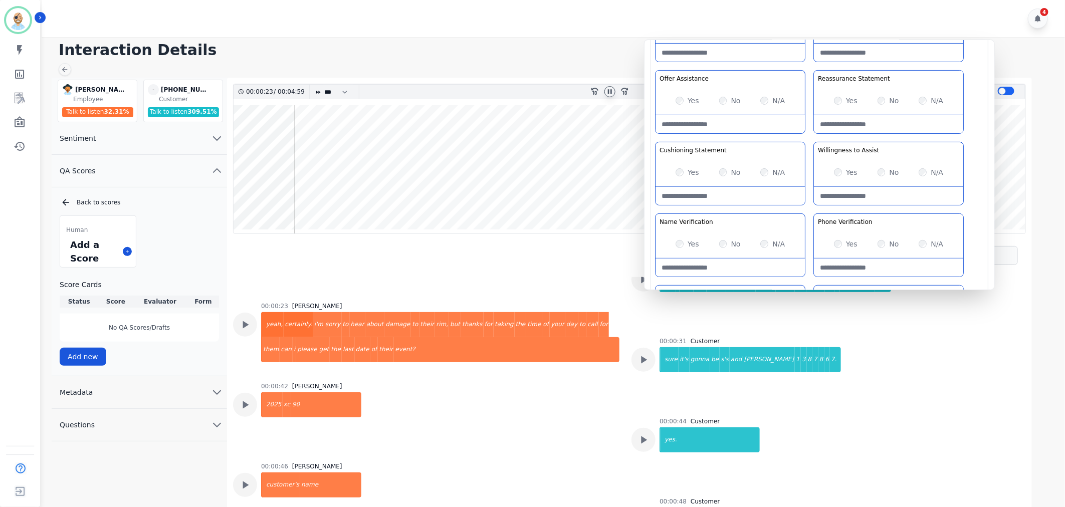
click at [810, 138] on div "Greeting the Customer Welcome is where we quickly greet our customer as a known…" at bounding box center [819, 175] width 329 height 355
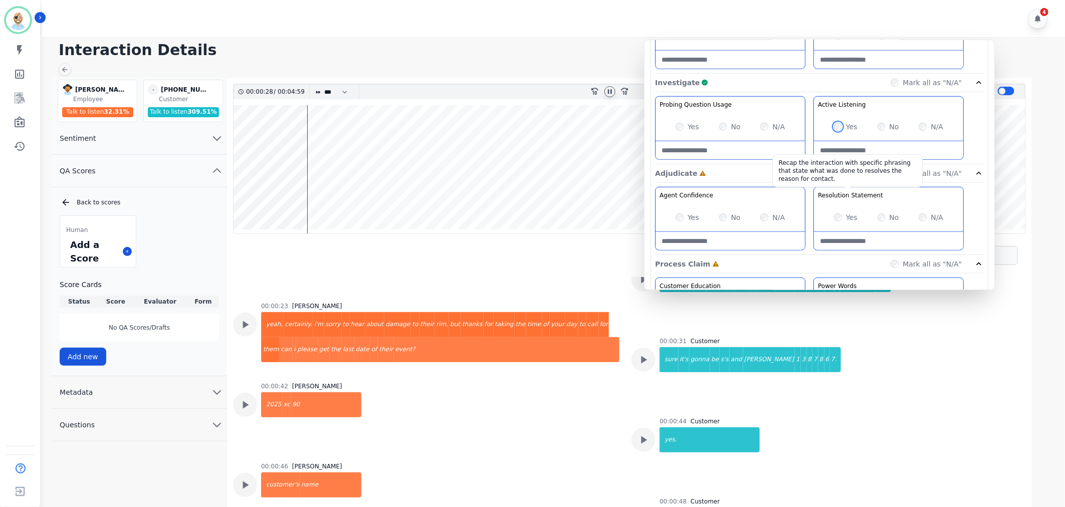
scroll to position [445, 0]
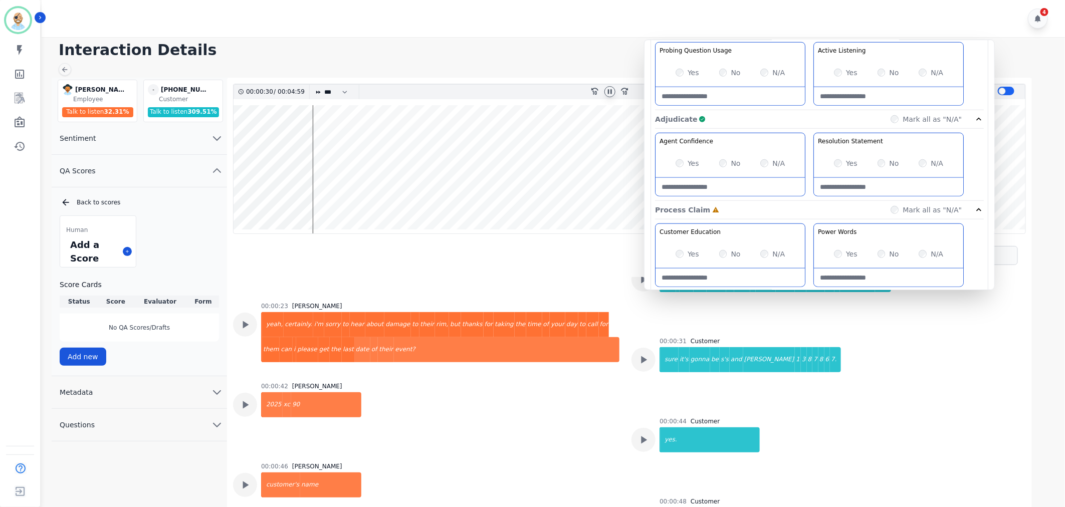
click at [811, 146] on div "Agent Confidence Gain your customers trust by being knowledgeable and confident…" at bounding box center [819, 167] width 329 height 68
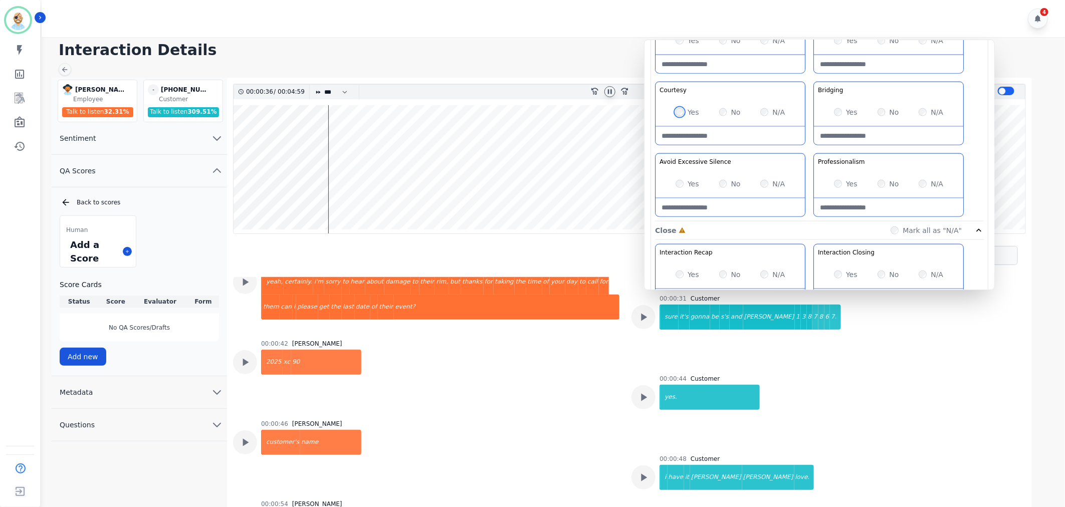
scroll to position [0, 0]
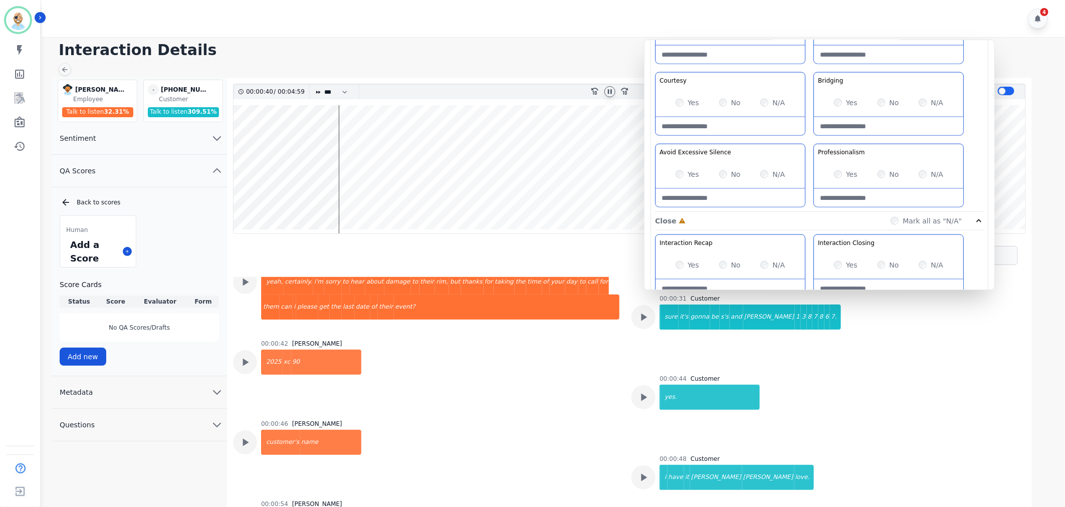
click at [807, 138] on div "Customer Education Educate your customer on how to get the information that the…" at bounding box center [819, 106] width 329 height 211
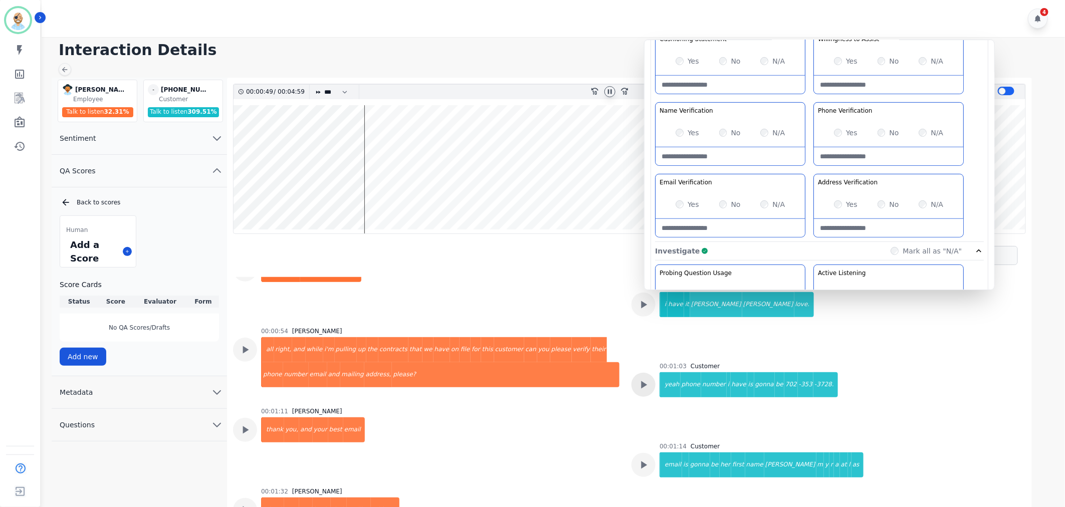
click at [646, 381] on icon at bounding box center [643, 384] width 13 height 13
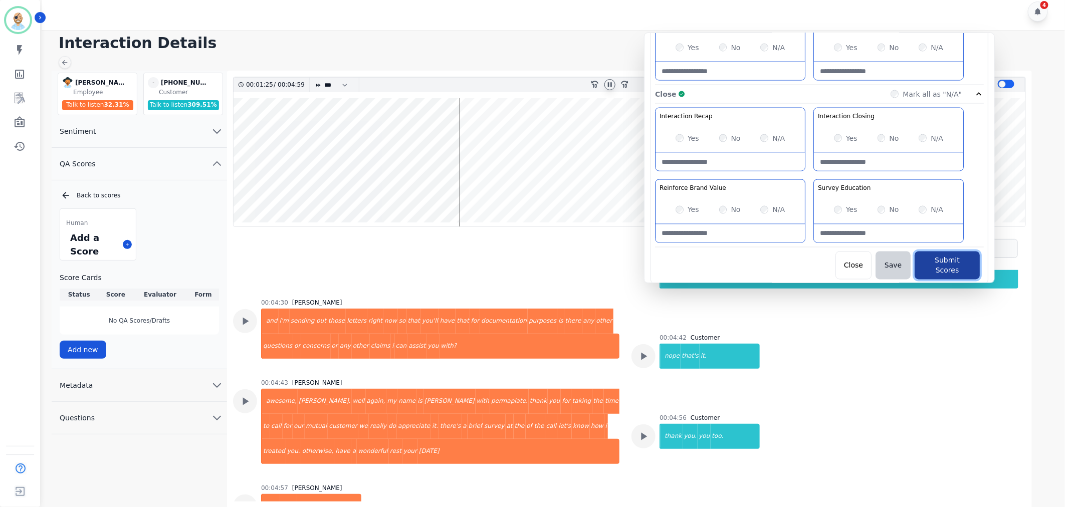
click at [953, 262] on button "Submit Scores" at bounding box center [947, 266] width 65 height 28
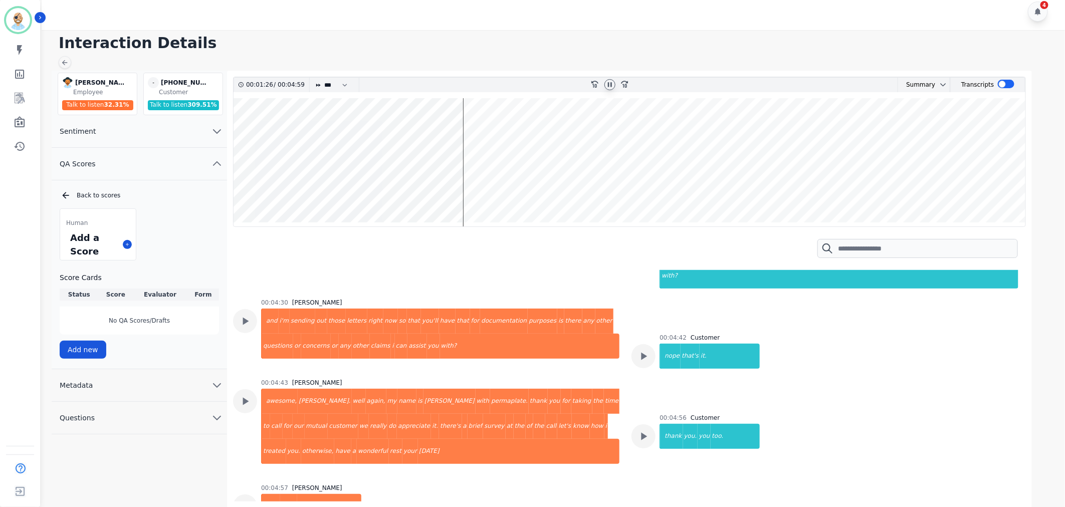
click at [583, 39] on h1 "Interaction Details" at bounding box center [557, 43] width 996 height 18
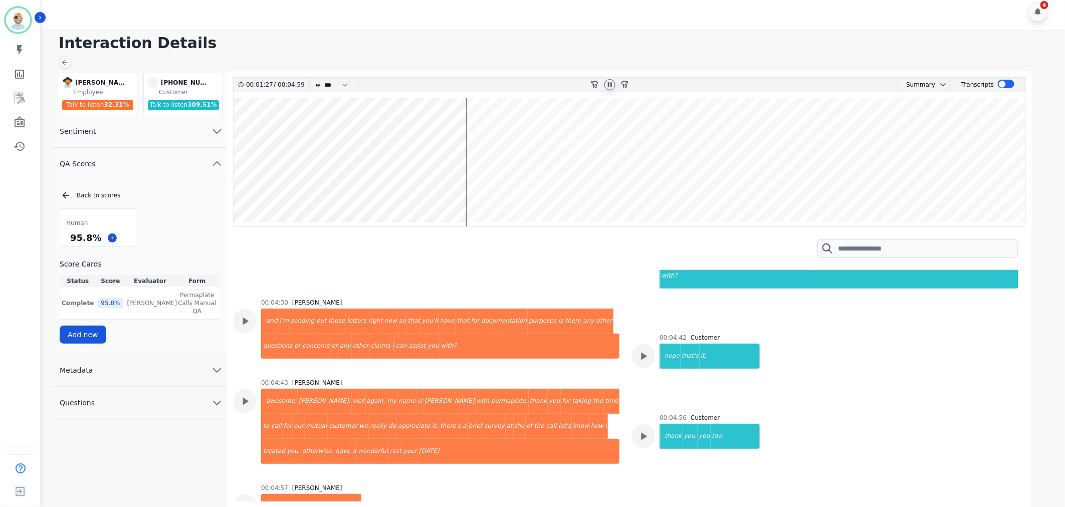
click at [607, 81] on icon at bounding box center [610, 85] width 8 height 8
click at [176, 221] on div "Human 95.8 % Score Cards Status Score Evaluator Form Complete 95.8 % Clint Huds…" at bounding box center [139, 275] width 159 height 135
drag, startPoint x: 101, startPoint y: 238, endPoint x: 71, endPoint y: 240, distance: 30.1
click at [71, 240] on div "95.8 %" at bounding box center [98, 238] width 76 height 18
copy div "95.8 %"
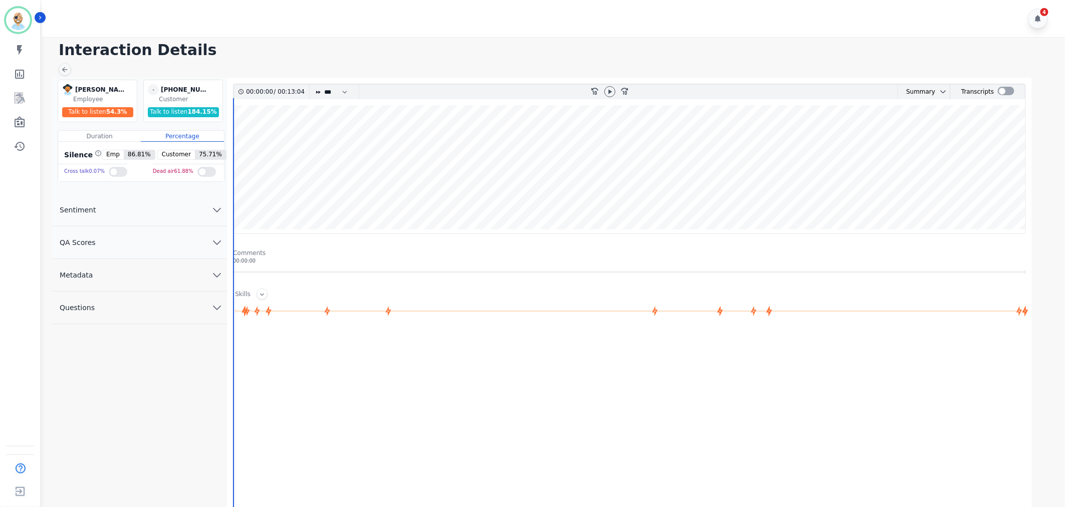
click at [183, 251] on button "QA Scores" at bounding box center [139, 243] width 175 height 33
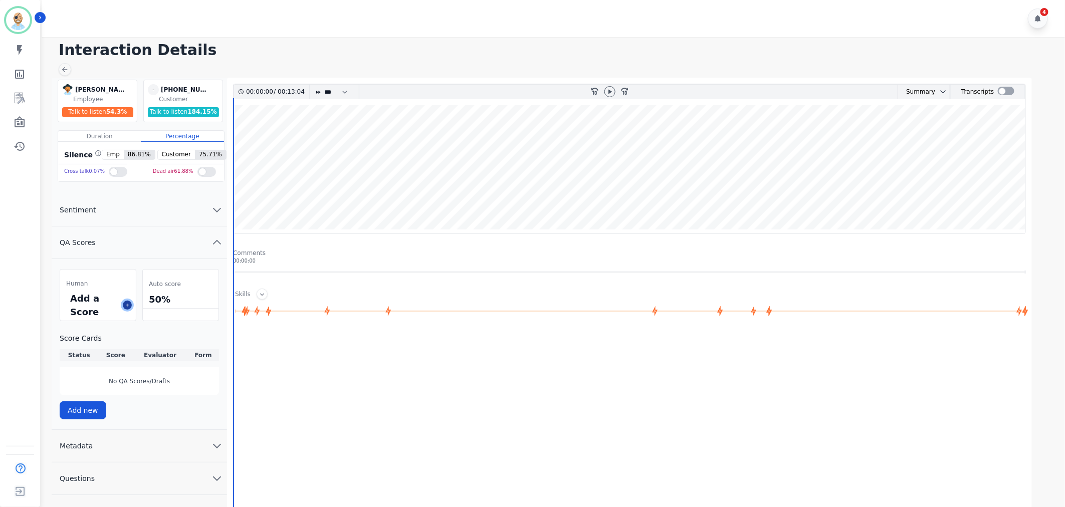
click at [127, 308] on button at bounding box center [127, 305] width 9 height 9
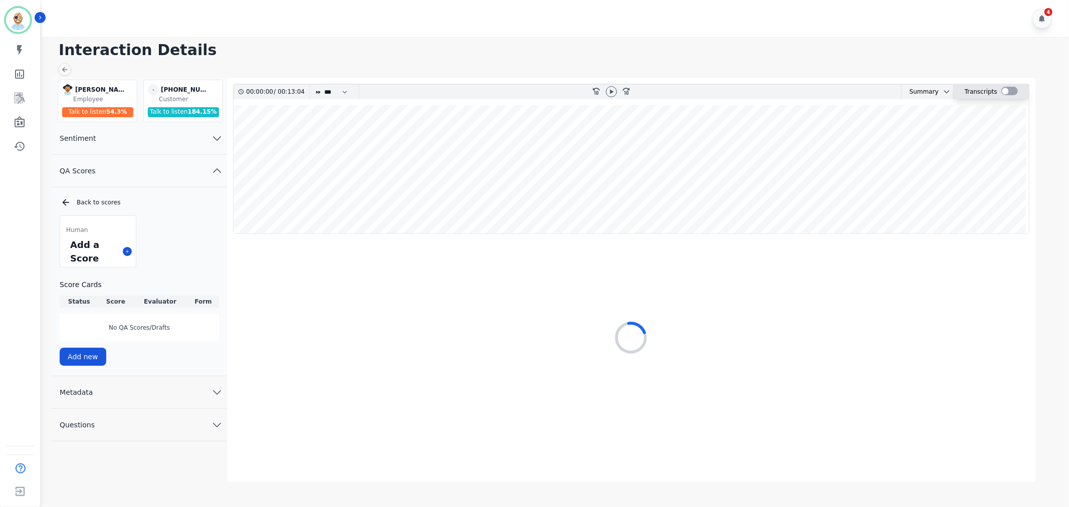
click at [1001, 92] on div at bounding box center [1009, 91] width 17 height 9
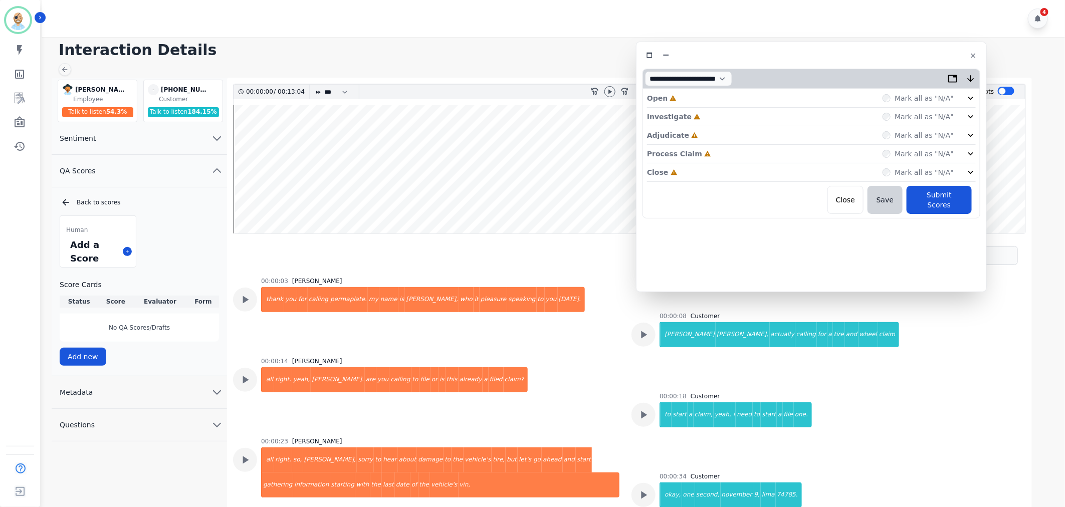
drag, startPoint x: 316, startPoint y: 61, endPoint x: 904, endPoint y: 60, distance: 587.9
click at [904, 60] on div at bounding box center [811, 55] width 338 height 15
click at [724, 171] on div "Close Incomplete Mark all as "N/A"" at bounding box center [811, 172] width 329 height 19
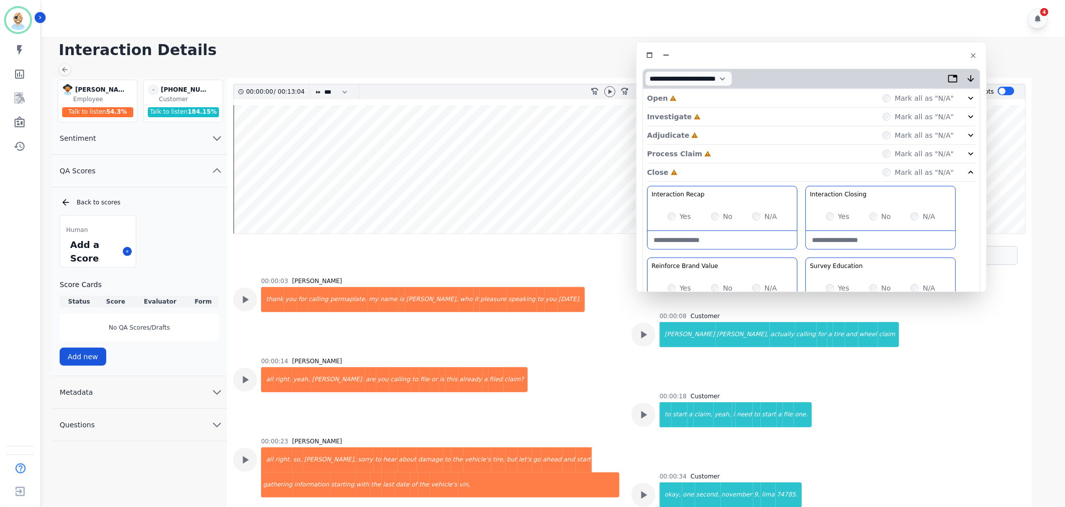
click at [718, 156] on div "Process Claim Incomplete Mark all as "N/A"" at bounding box center [811, 154] width 329 height 19
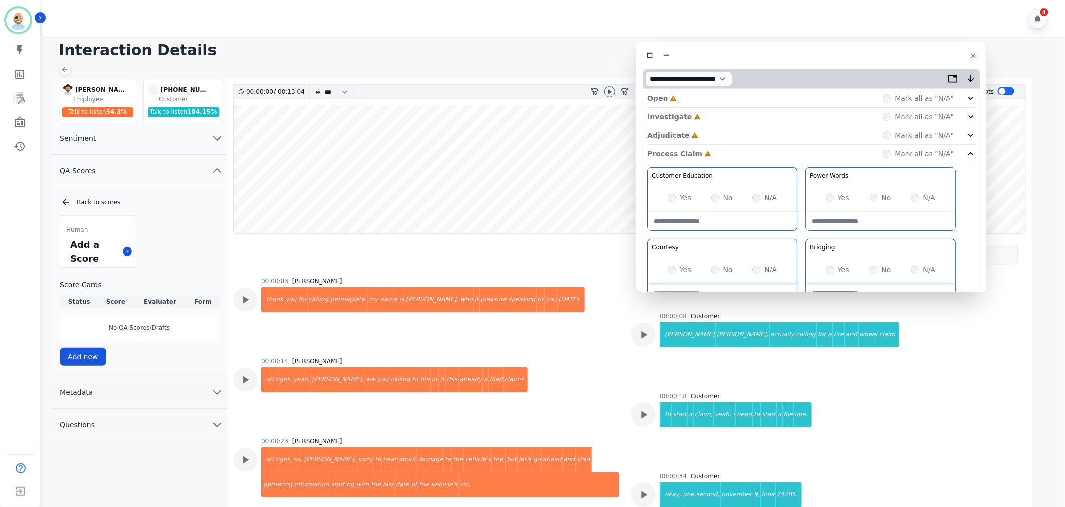
click at [717, 132] on div "Adjudicate Incomplete Mark all as "N/A"" at bounding box center [811, 135] width 329 height 19
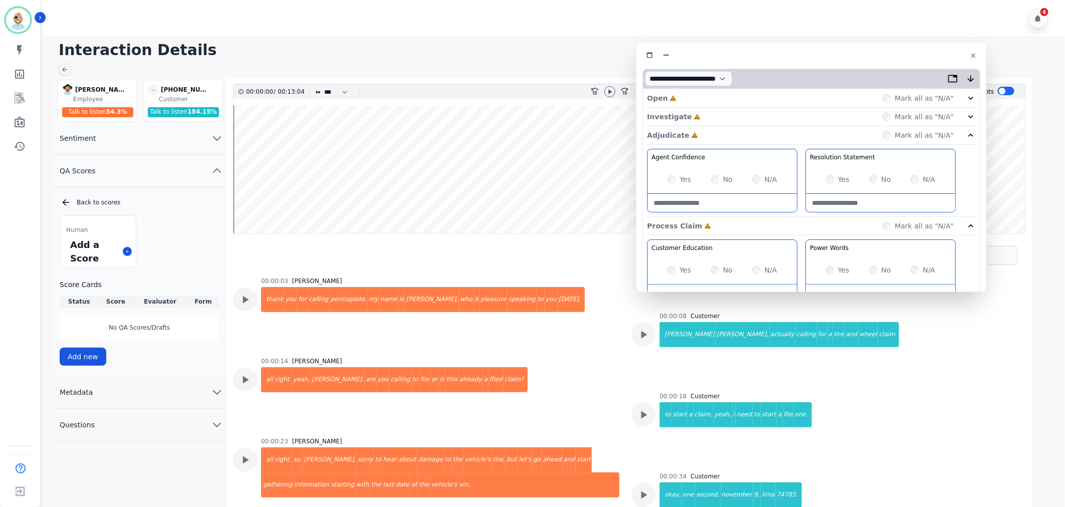
click at [715, 111] on div "Investigate Incomplete Mark all as "N/A"" at bounding box center [811, 117] width 329 height 19
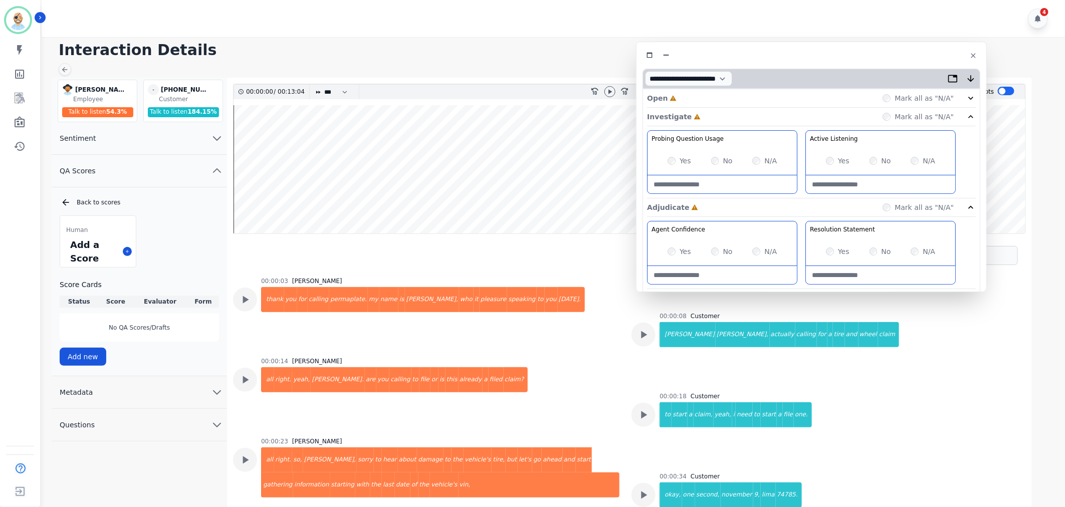
click at [715, 97] on div "Open Incomplete Mark all as "N/A"" at bounding box center [811, 98] width 329 height 19
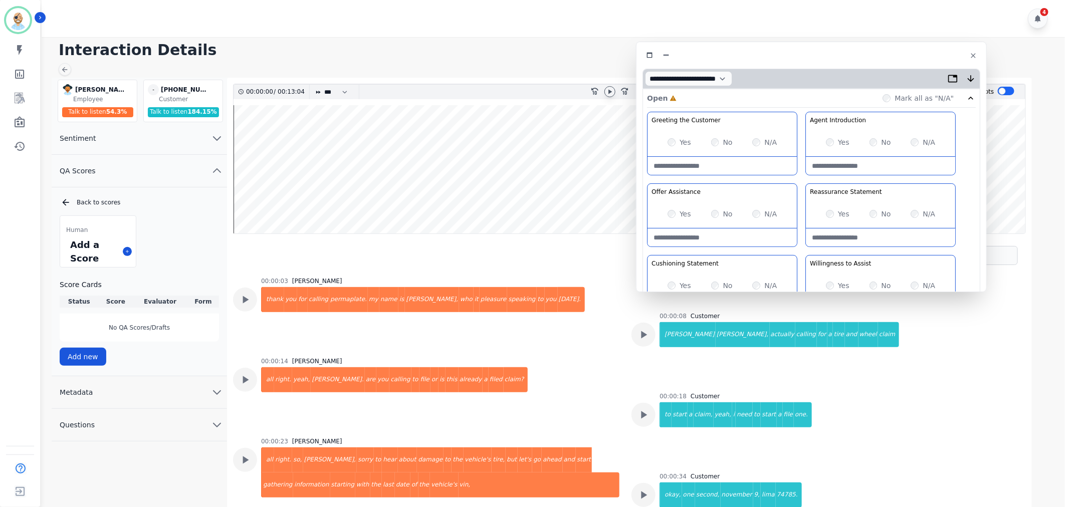
click at [606, 92] on icon at bounding box center [610, 92] width 8 height 8
click at [803, 179] on div "Greeting the Customer Welcome is where we quickly greet our customer as a known…" at bounding box center [811, 289] width 329 height 355
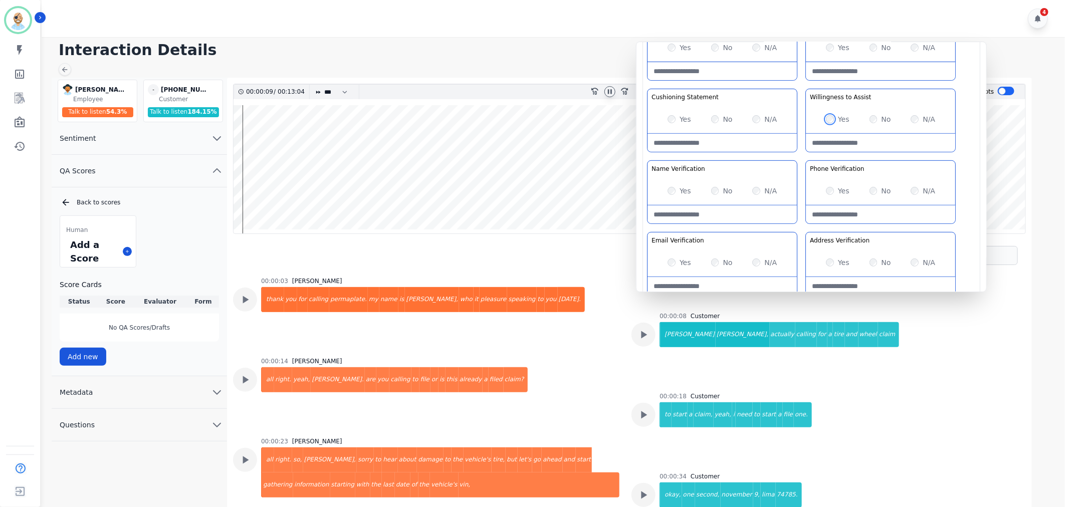
scroll to position [167, 0]
click at [802, 158] on div "Greeting the Customer Welcome is where we quickly greet our customer as a known…" at bounding box center [811, 122] width 329 height 355
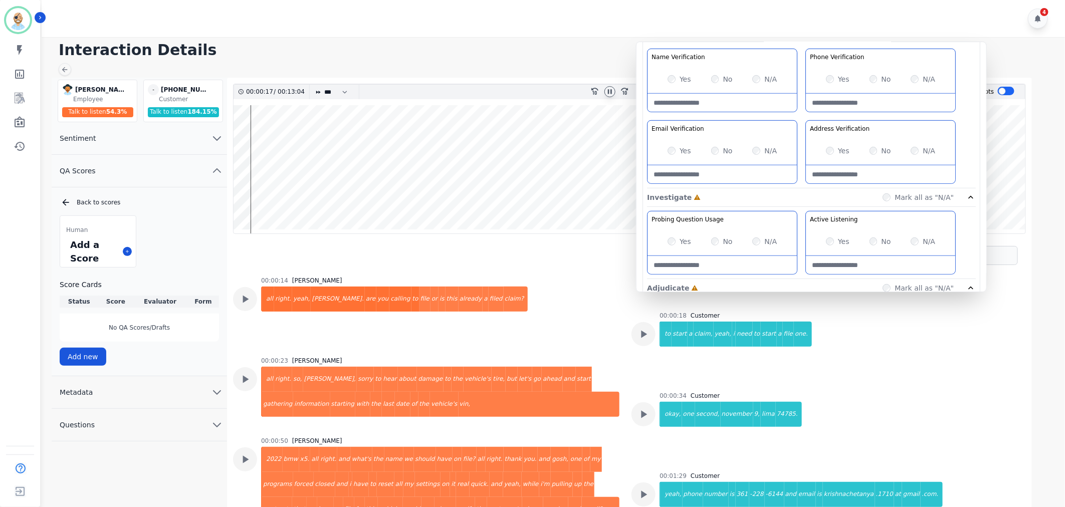
scroll to position [154, 0]
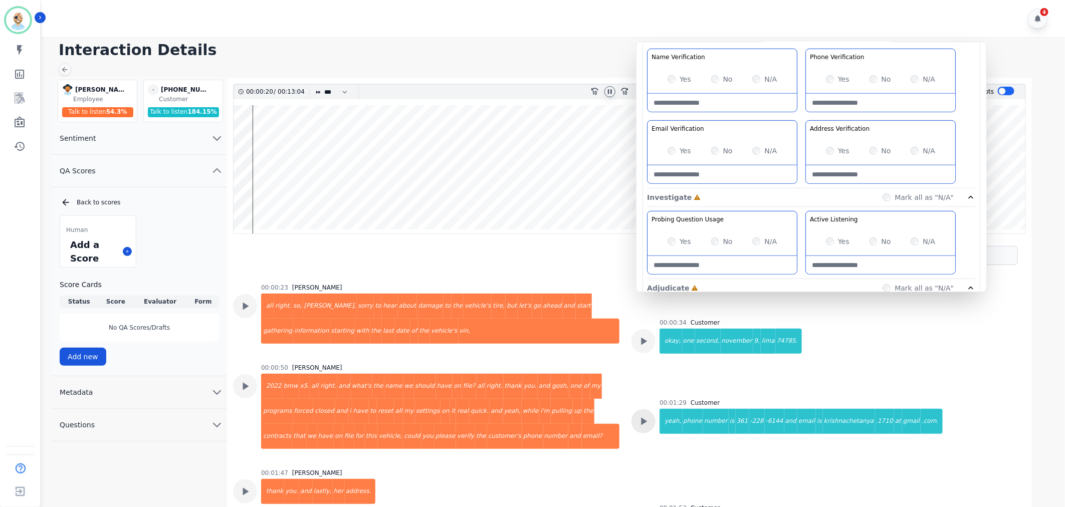
click at [644, 420] on icon at bounding box center [643, 421] width 13 height 13
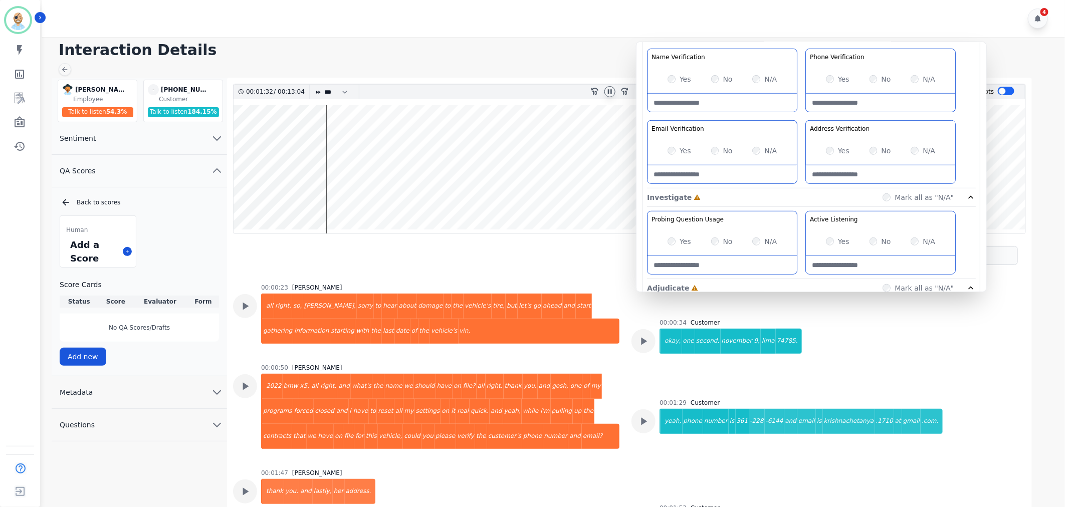
click at [804, 118] on div "Greeting the Customer Welcome is where we quickly greet our customer as a known…" at bounding box center [811, 11] width 329 height 355
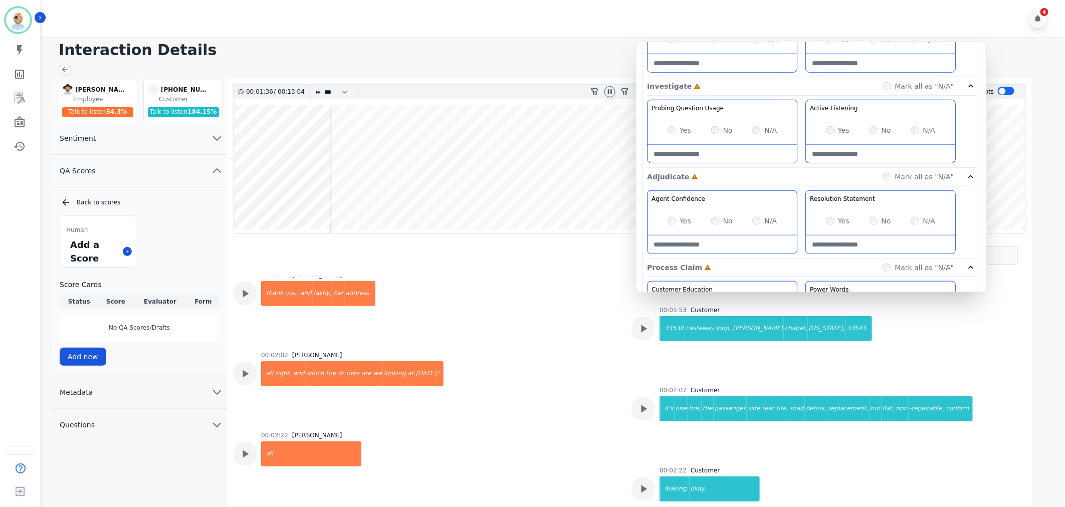
scroll to position [377, 0]
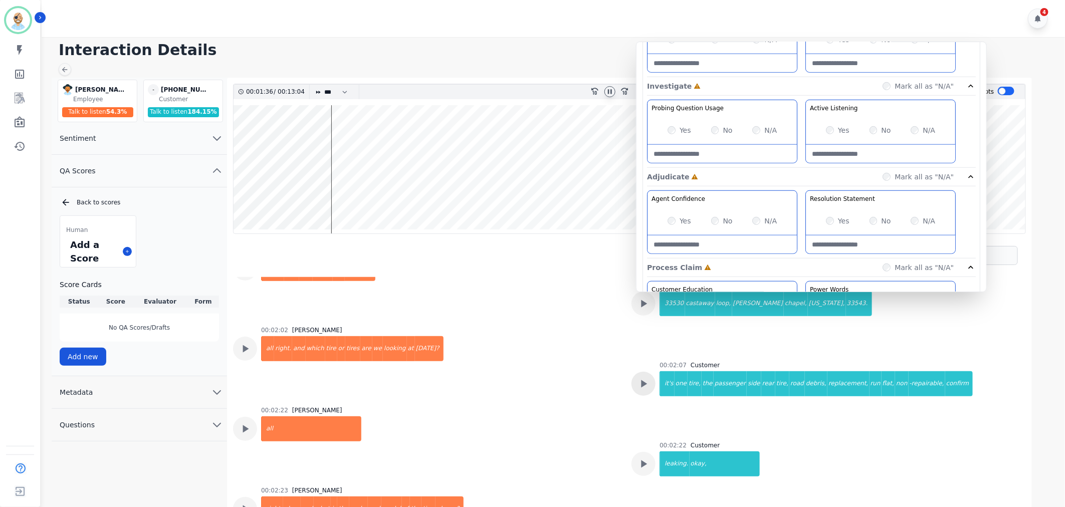
click at [649, 384] on div at bounding box center [643, 384] width 24 height 24
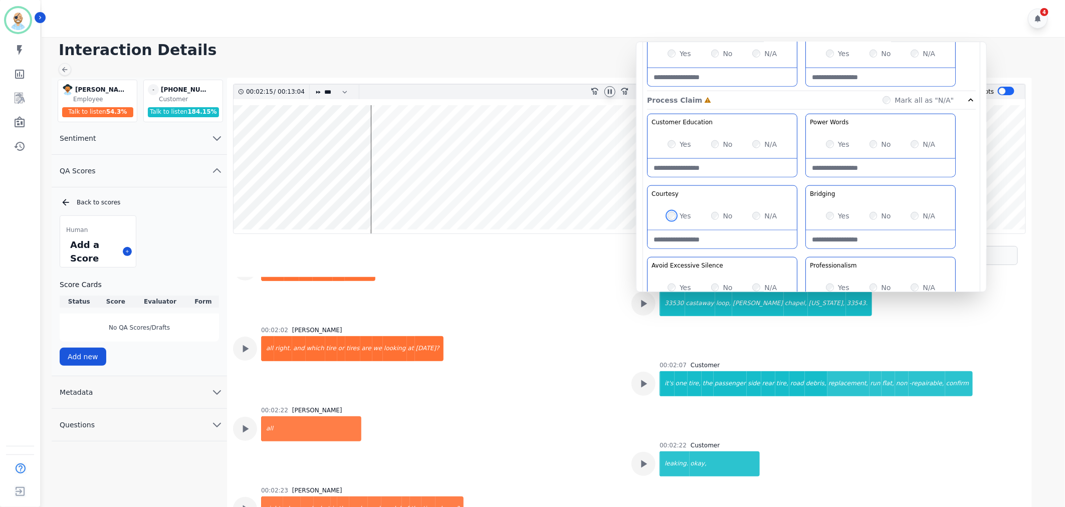
scroll to position [668, 0]
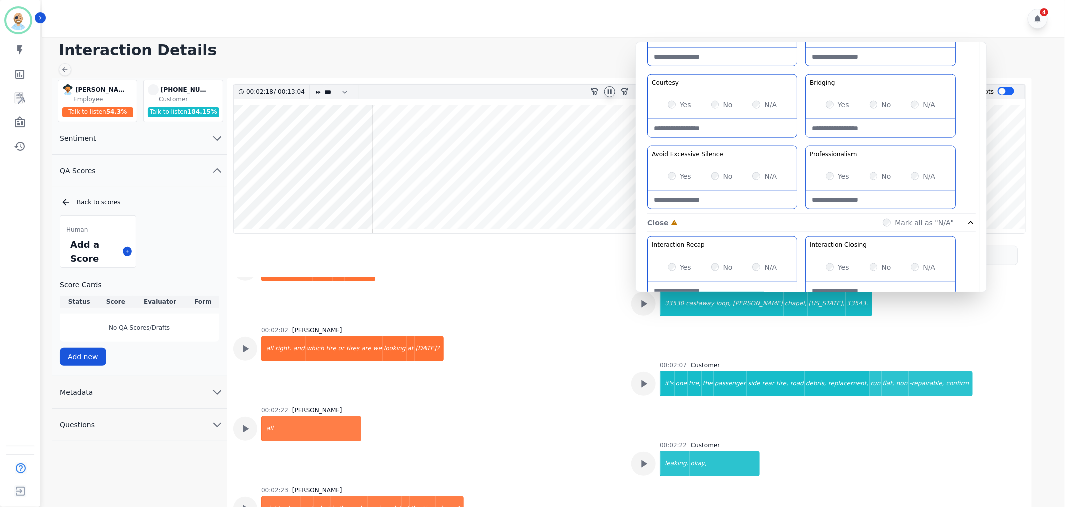
click at [799, 142] on div "Customer Education Educate your customer on how to get the information that the…" at bounding box center [811, 108] width 329 height 211
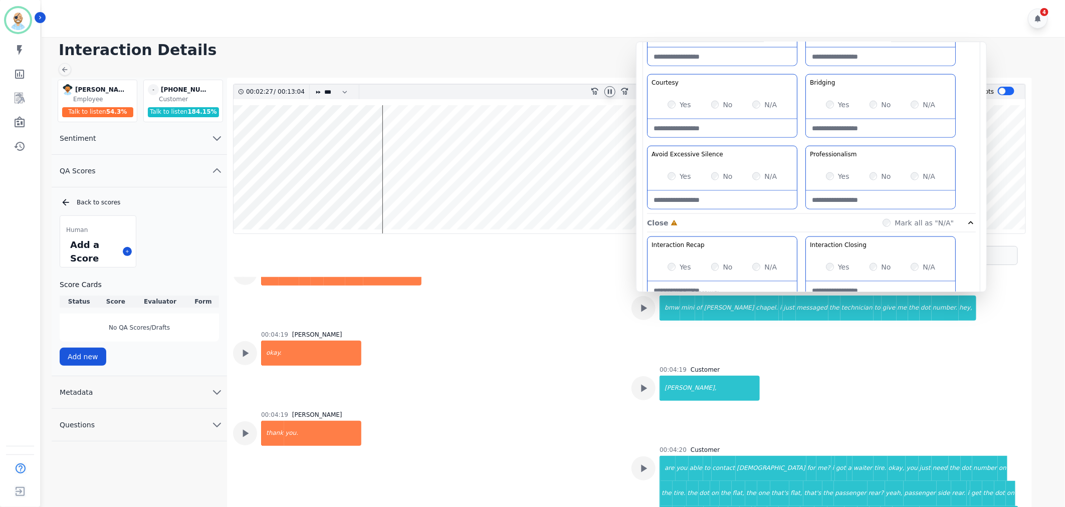
scroll to position [934, 0]
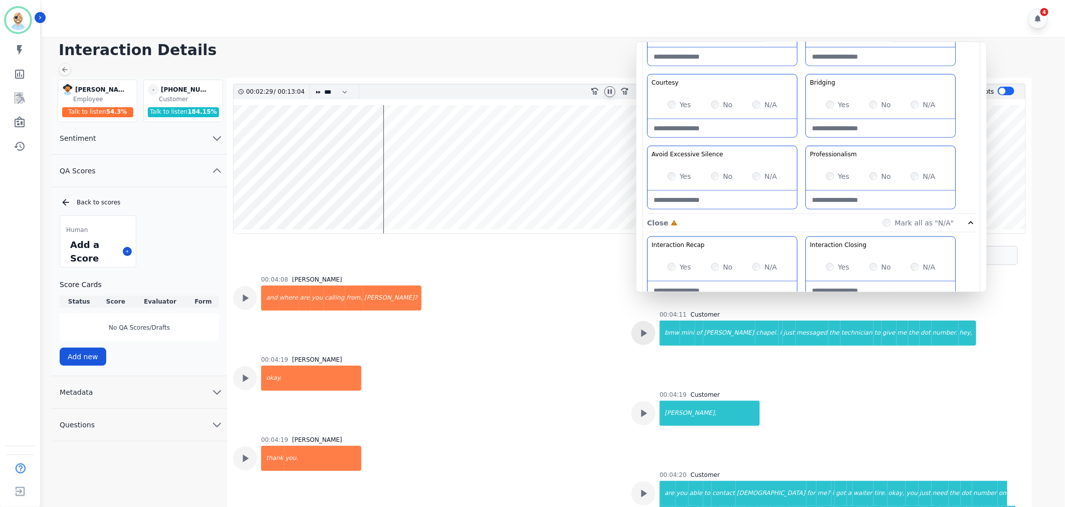
click at [652, 329] on div at bounding box center [643, 333] width 24 height 24
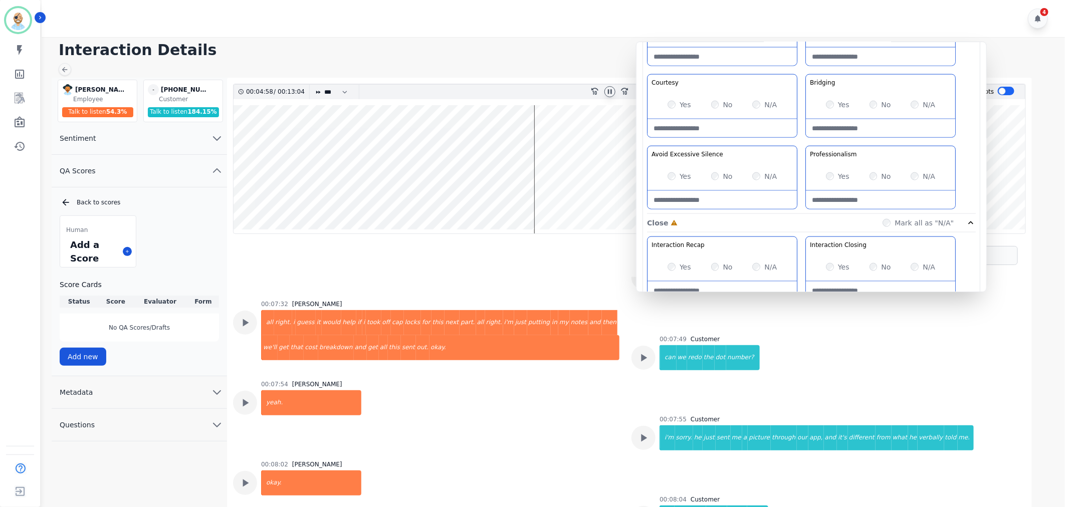
scroll to position [2270, 0]
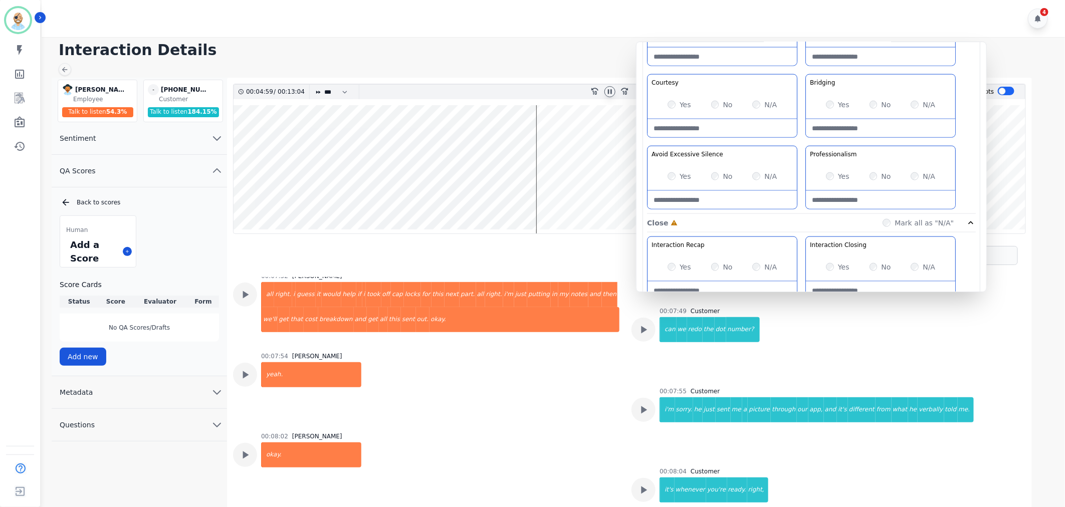
click at [547, 359] on div "00:07:54 Cody Gurney yeah." at bounding box center [426, 386] width 386 height 68
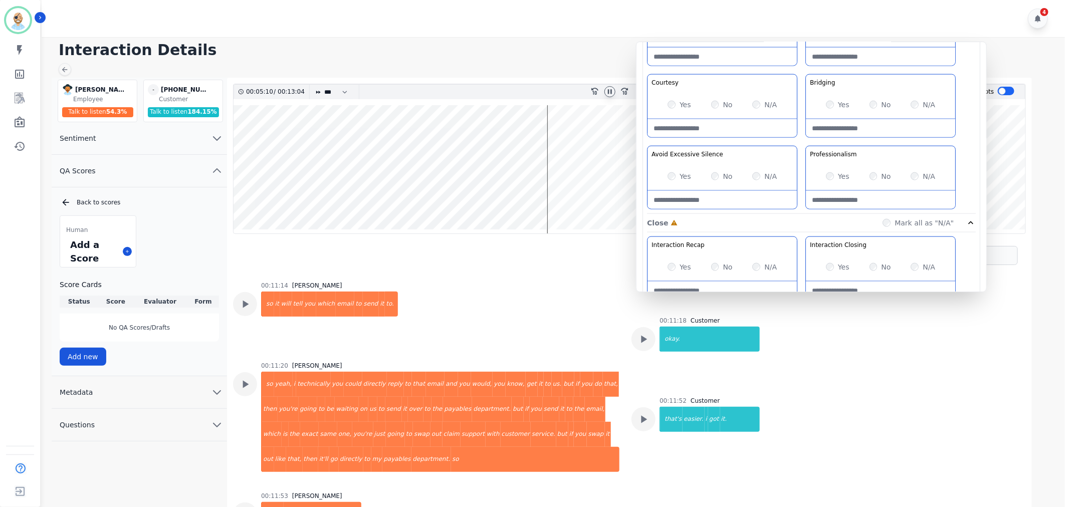
scroll to position [4330, 0]
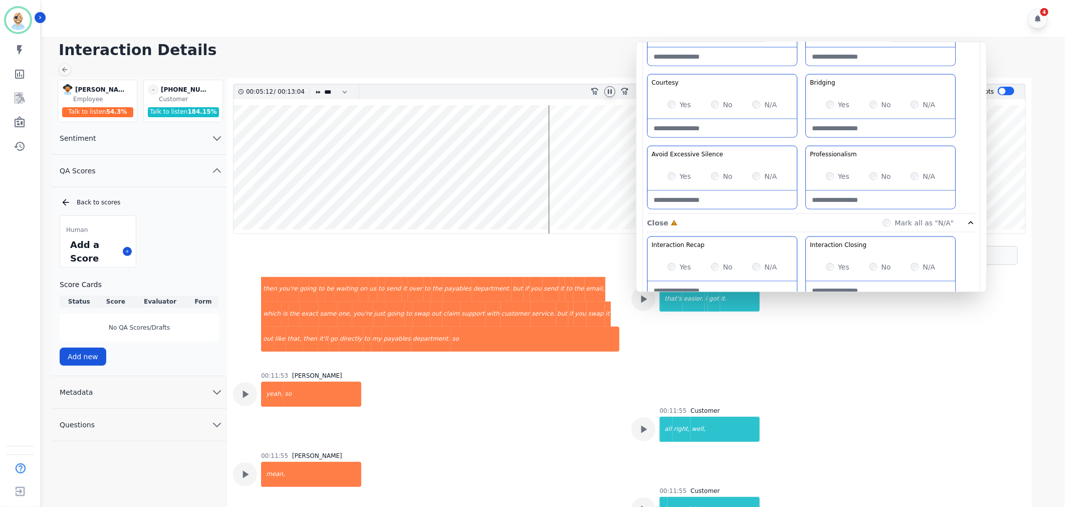
click at [607, 91] on icon at bounding box center [610, 92] width 8 height 8
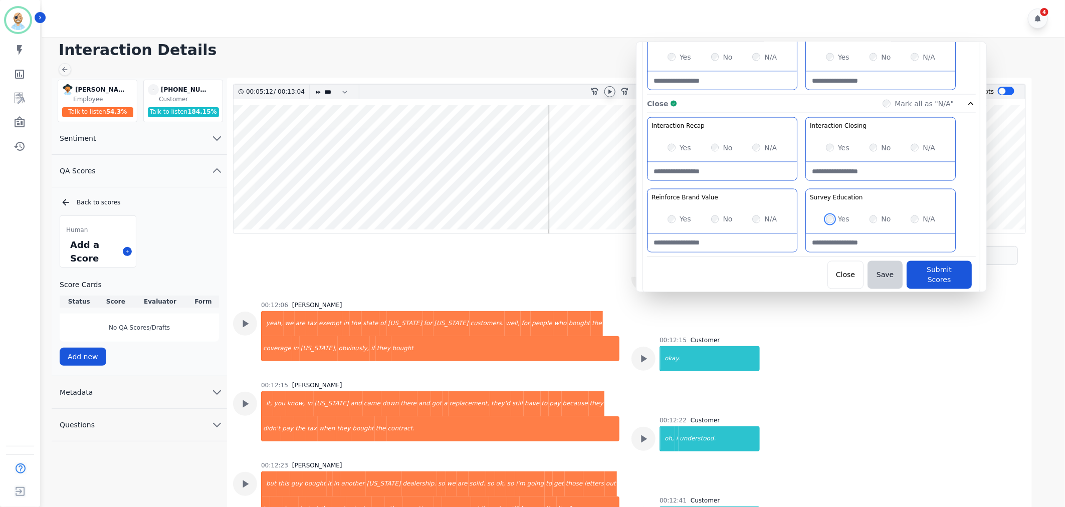
scroll to position [788, 0]
click at [950, 271] on button "Submit Scores" at bounding box center [939, 275] width 65 height 28
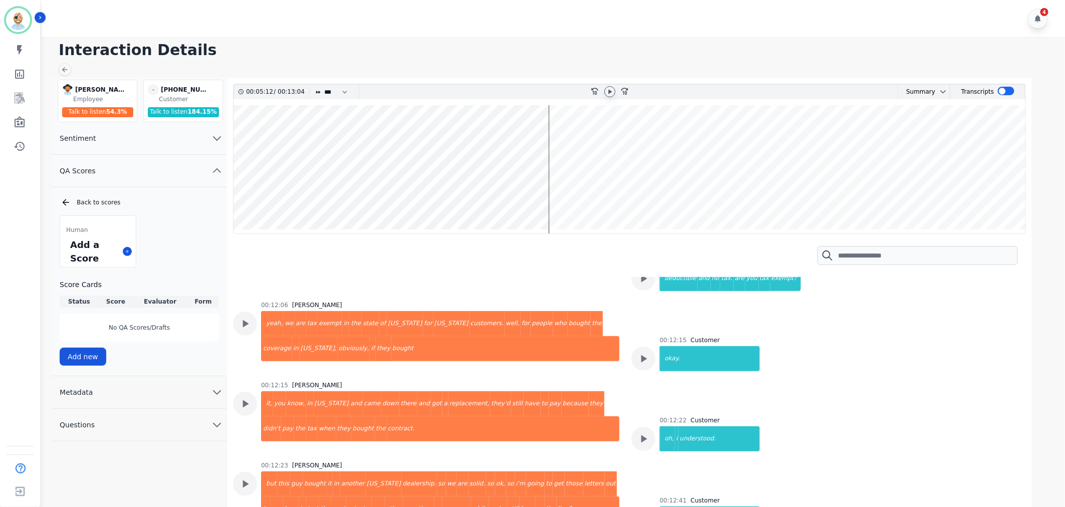
click at [622, 47] on h1 "Interaction Details" at bounding box center [557, 50] width 996 height 18
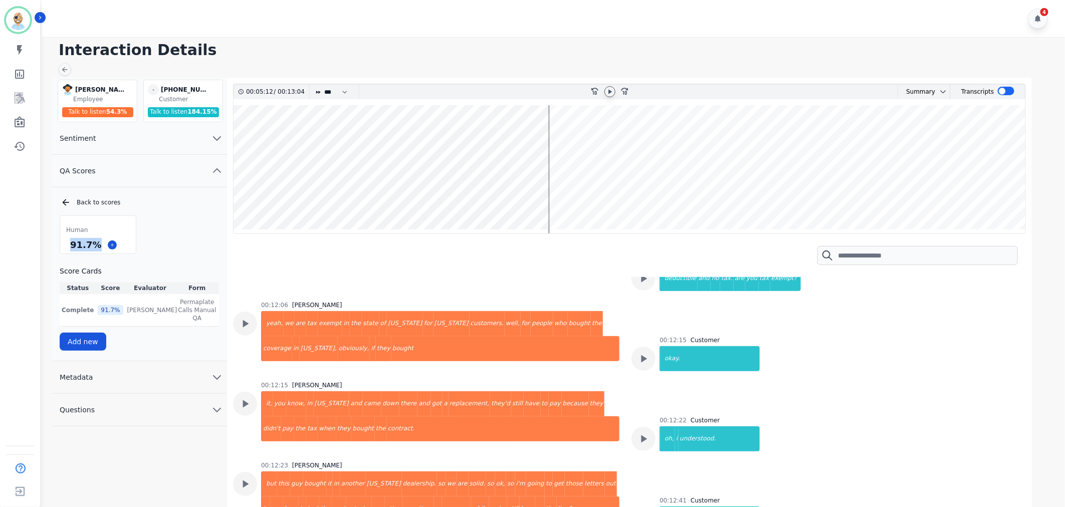
drag, startPoint x: 95, startPoint y: 245, endPoint x: 68, endPoint y: 249, distance: 27.4
click at [68, 249] on div "91.7 %" at bounding box center [85, 245] width 35 height 18
copy div "91.7 %"
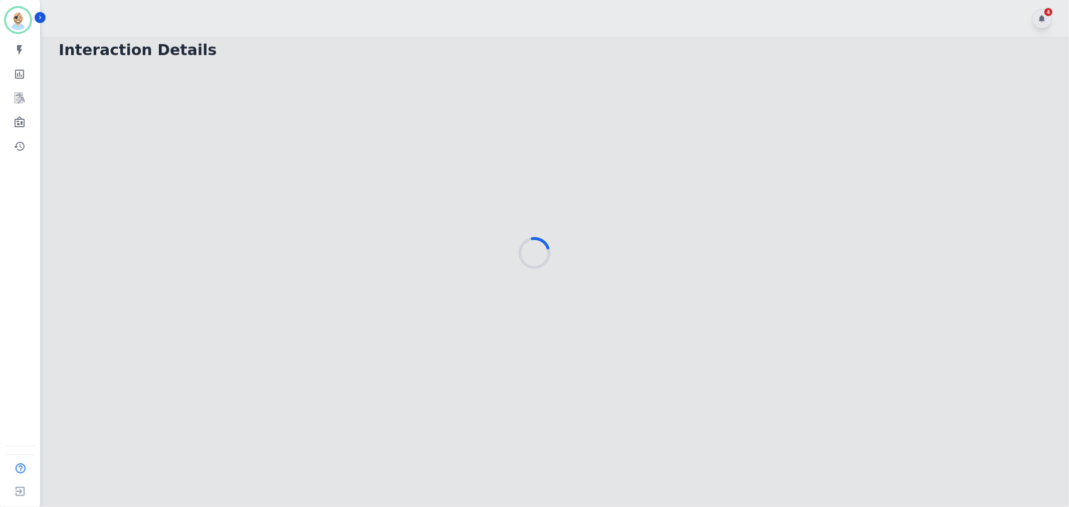
click at [341, 3] on div at bounding box center [534, 253] width 1069 height 507
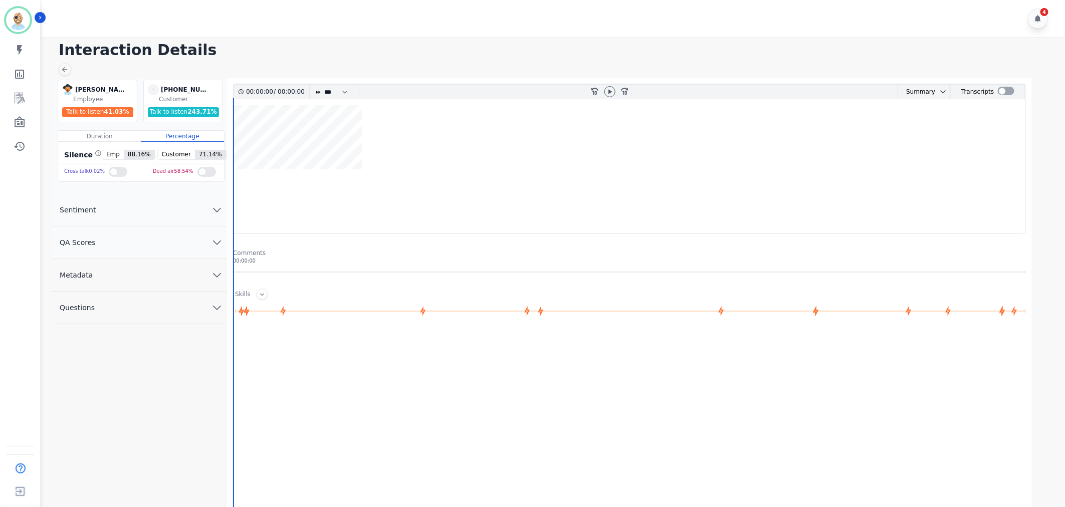
click at [271, 4] on div "4" at bounding box center [555, 18] width 1026 height 37
click at [129, 239] on button "QA Scores" at bounding box center [139, 243] width 175 height 33
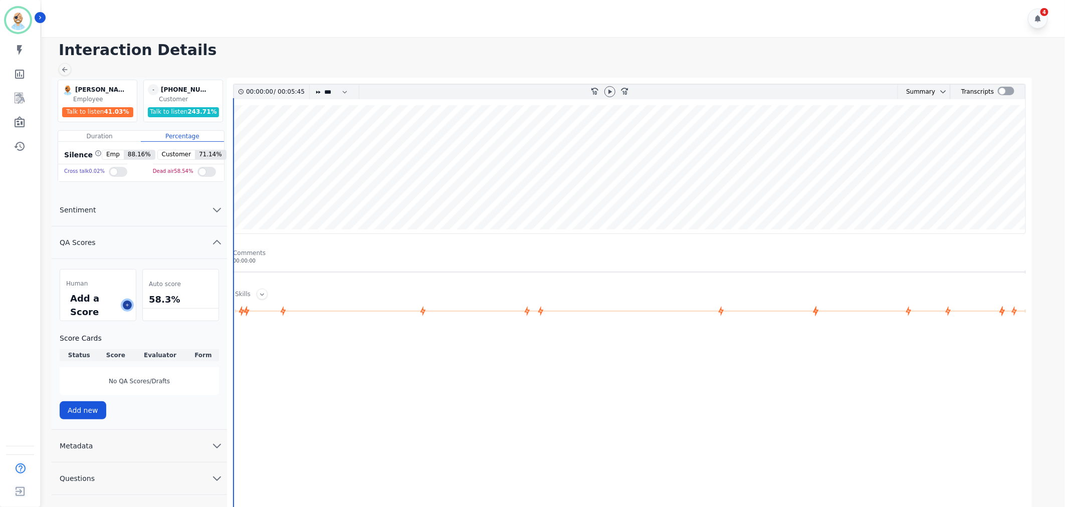
click at [126, 304] on icon at bounding box center [127, 305] width 5 height 5
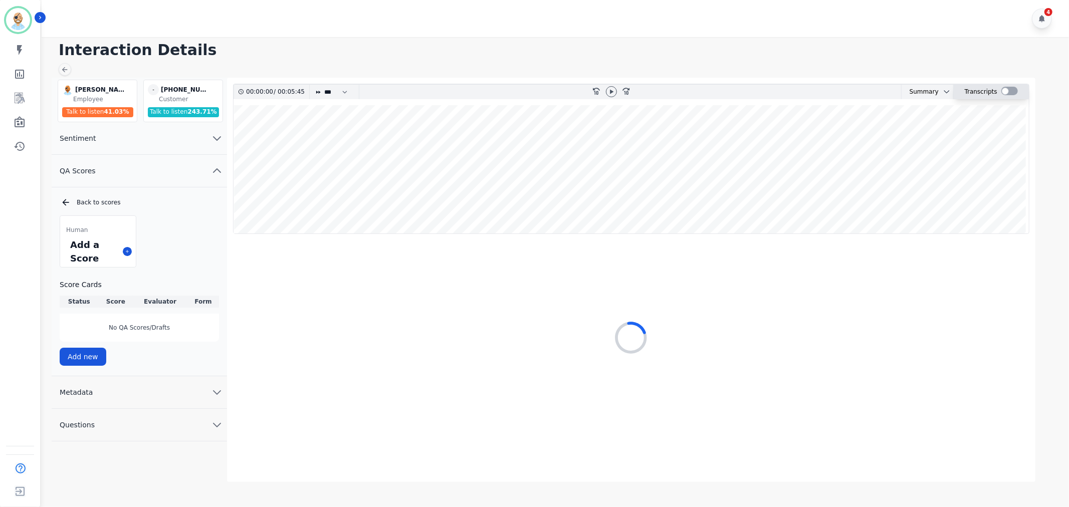
click at [1005, 89] on div at bounding box center [1009, 91] width 17 height 9
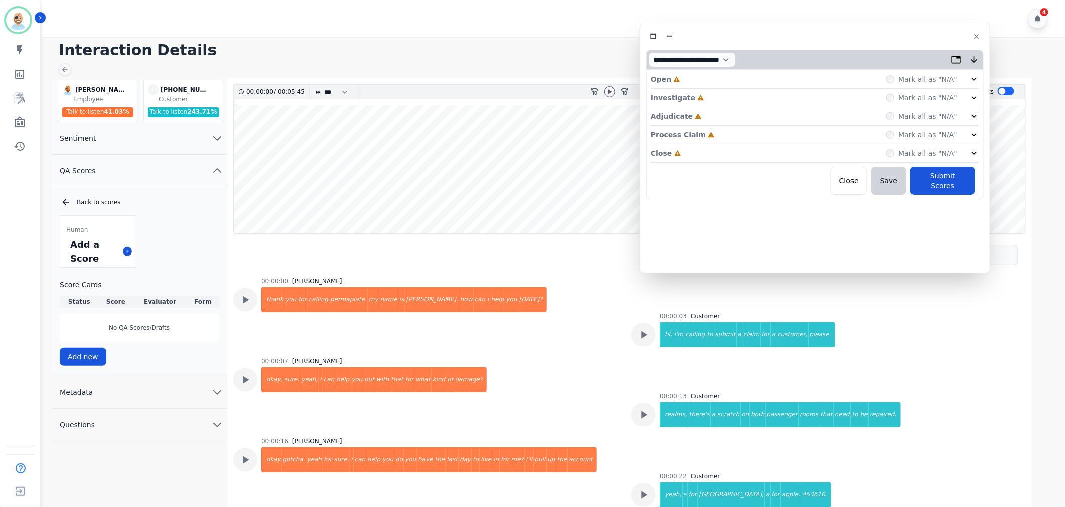
drag, startPoint x: 255, startPoint y: 56, endPoint x: 850, endPoint y: 37, distance: 596.2
click at [850, 37] on div at bounding box center [815, 36] width 338 height 15
click at [701, 151] on div "Close Incomplete Mark all as "N/A"" at bounding box center [814, 153] width 329 height 19
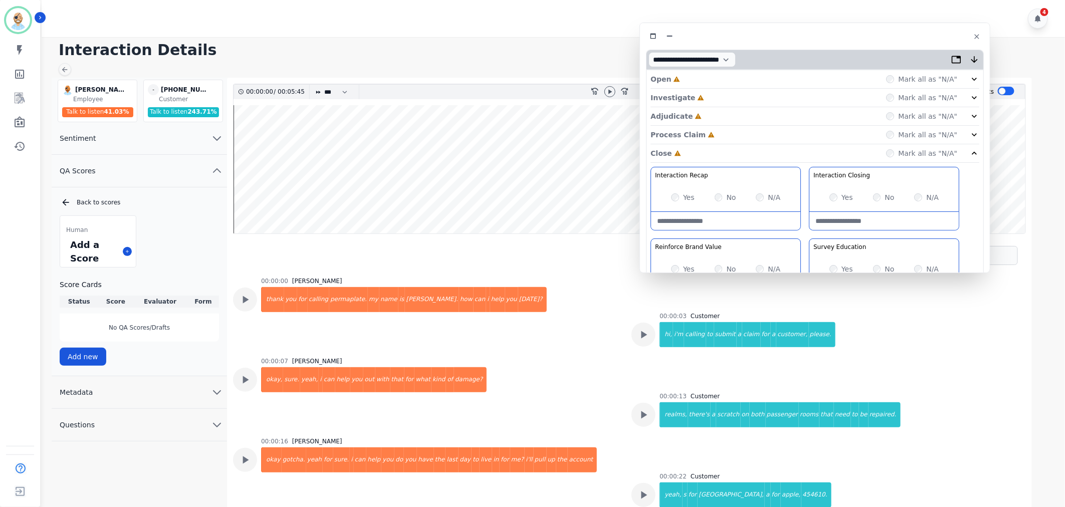
click at [714, 136] on div "Process Claim Incomplete Mark all as "N/A"" at bounding box center [814, 135] width 329 height 19
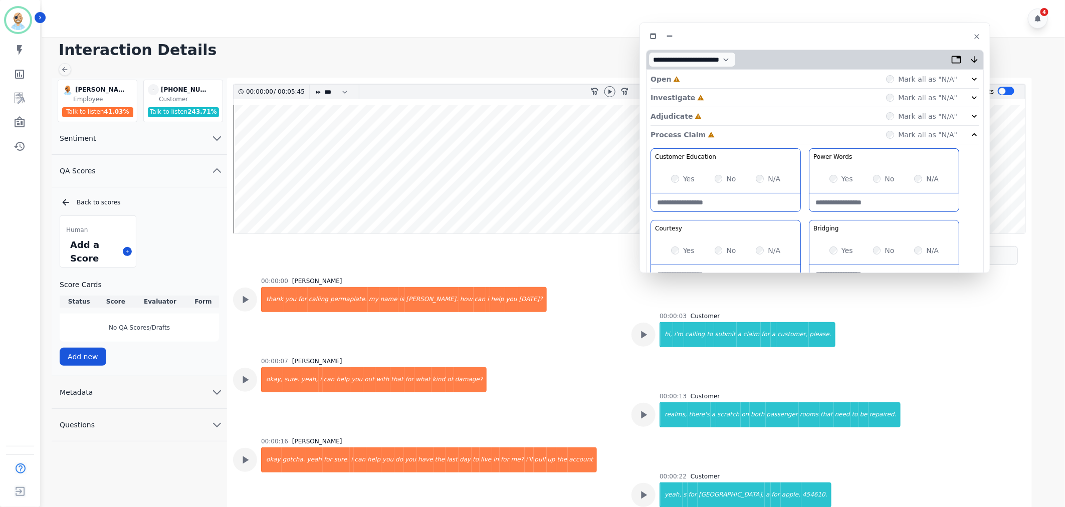
click at [712, 120] on div "Adjudicate Incomplete Mark all as "N/A"" at bounding box center [814, 116] width 329 height 19
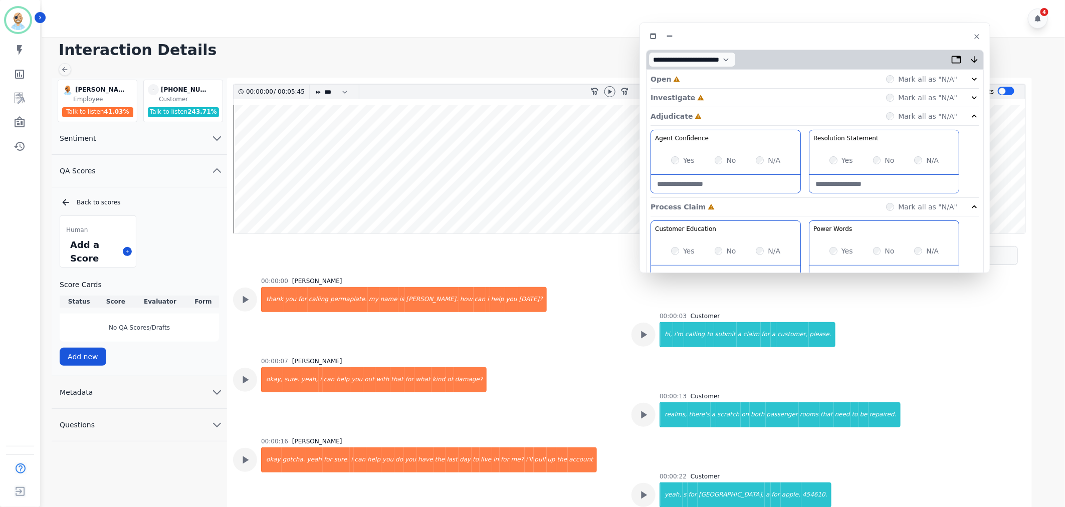
click at [710, 98] on div "Investigate Incomplete Mark all as "N/A"" at bounding box center [814, 98] width 329 height 19
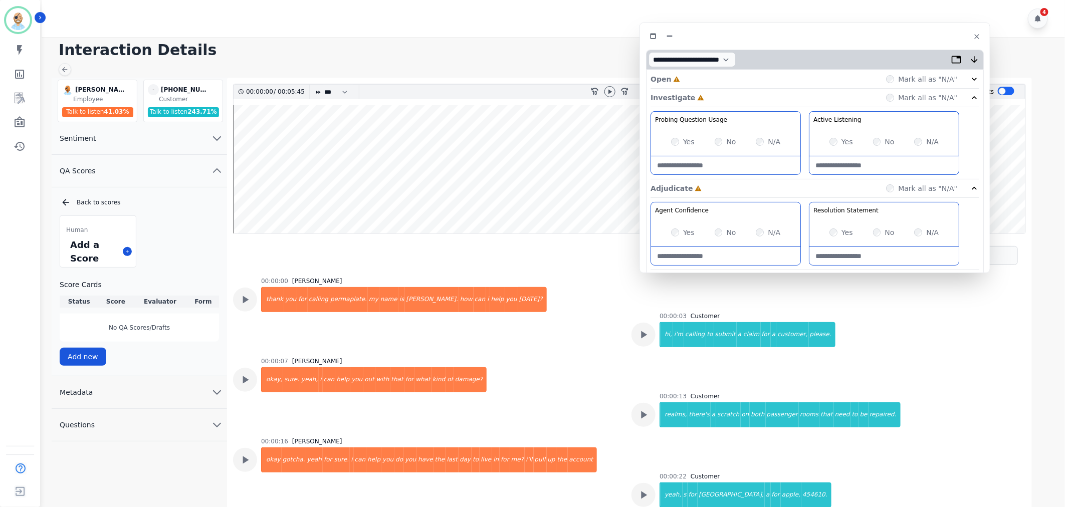
click at [704, 78] on div "Open Incomplete Mark all as "N/A"" at bounding box center [814, 79] width 329 height 19
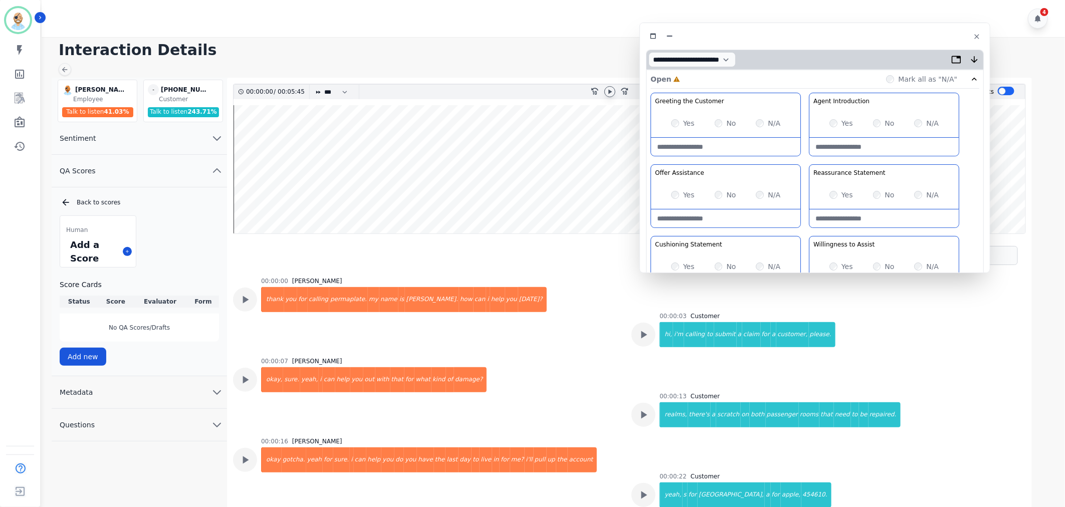
click at [607, 91] on icon at bounding box center [610, 92] width 8 height 8
click at [803, 161] on div "Greeting the Customer Welcome is where we quickly greet our customer as a known…" at bounding box center [814, 270] width 329 height 355
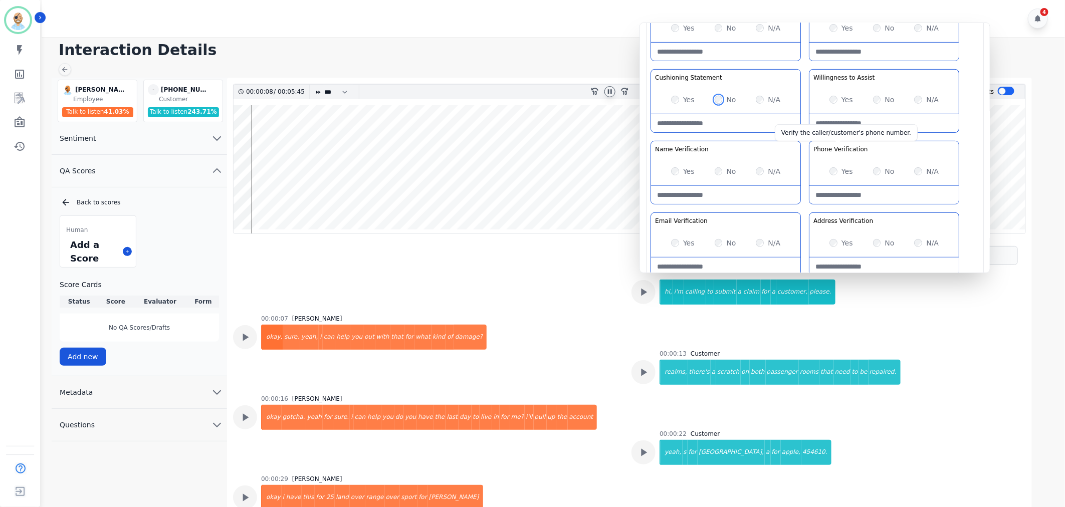
scroll to position [111, 0]
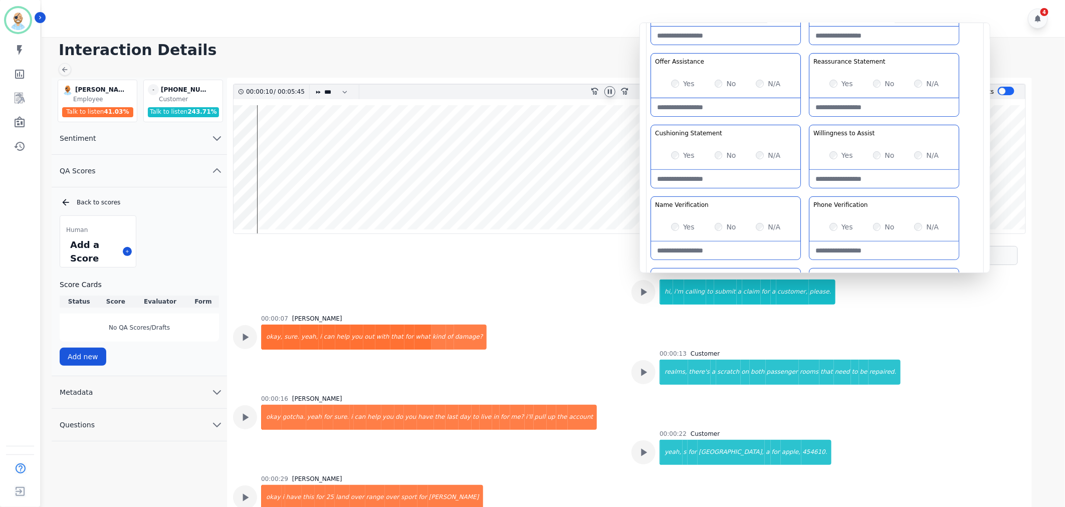
click at [803, 112] on div "Greeting the Customer Welcome is where we quickly greet our customer as a known…" at bounding box center [814, 158] width 329 height 355
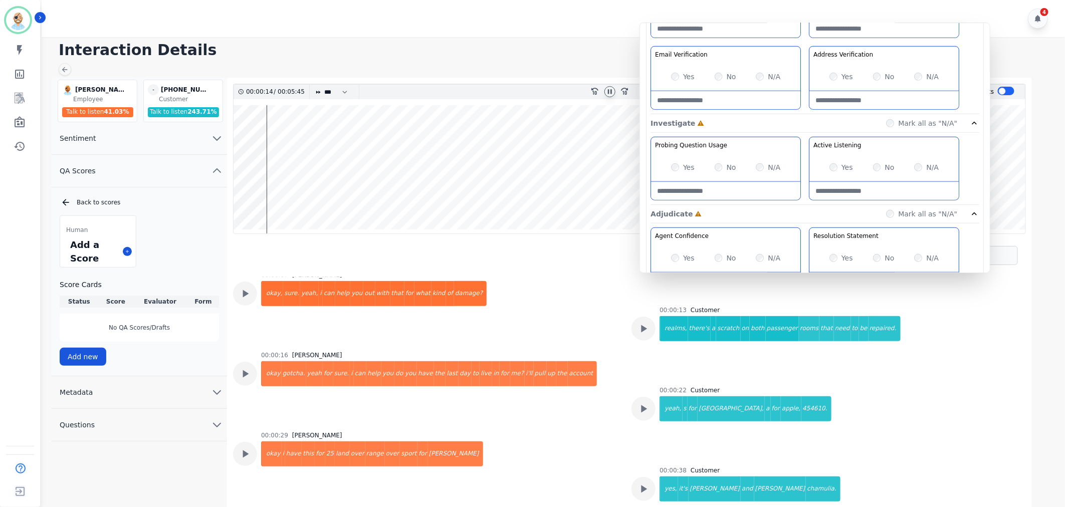
scroll to position [334, 0]
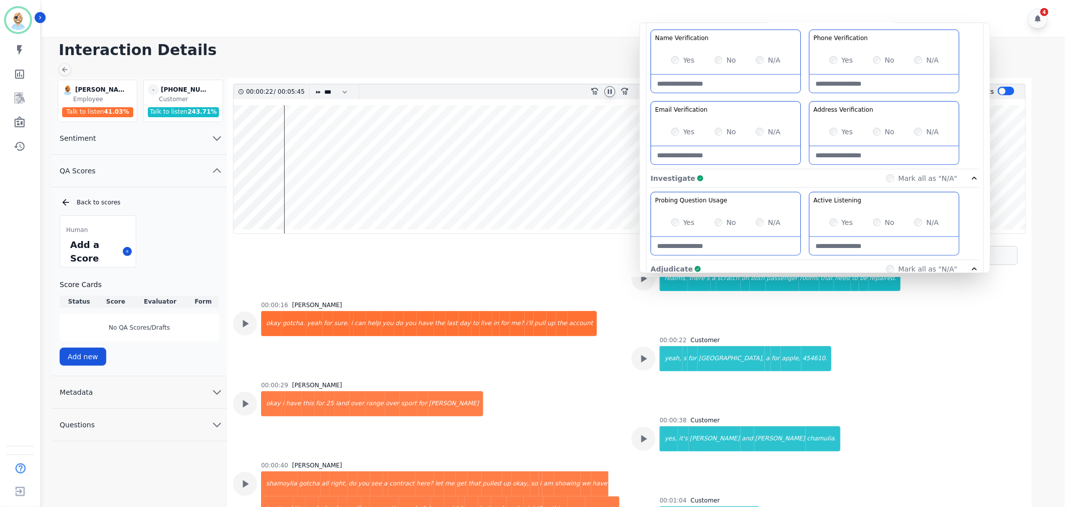
scroll to position [241, 0]
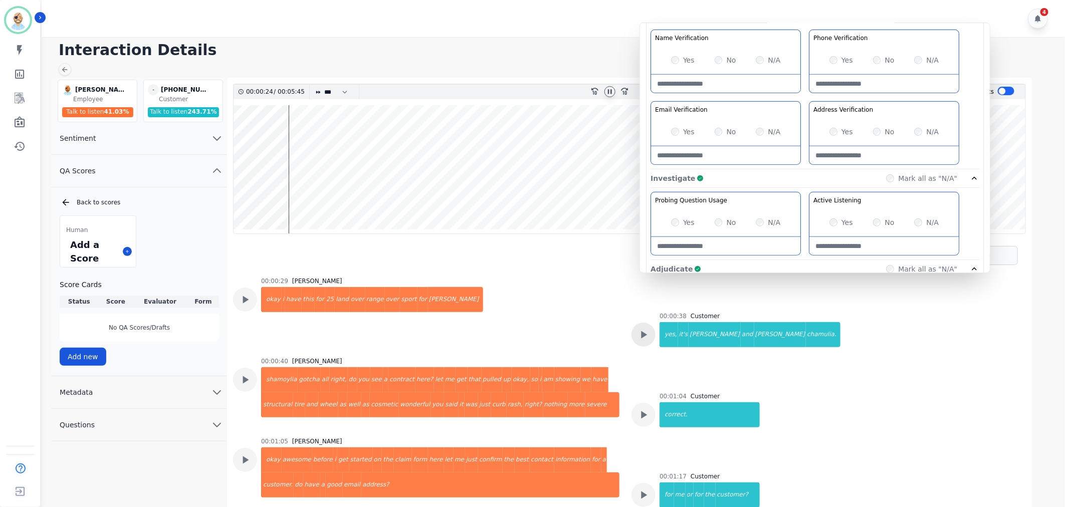
click at [638, 334] on icon at bounding box center [643, 334] width 13 height 13
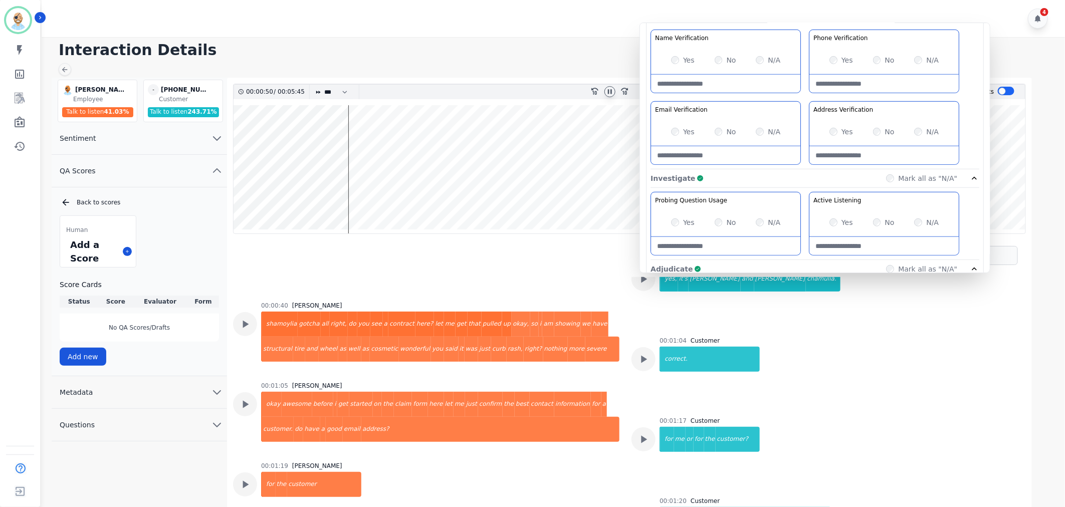
scroll to position [352, 0]
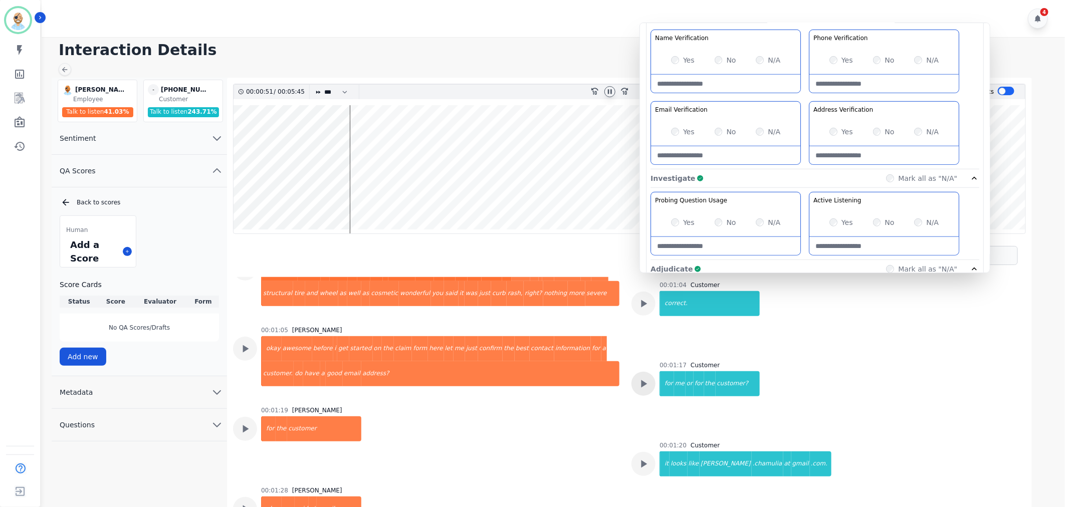
click at [640, 387] on icon at bounding box center [643, 383] width 13 height 13
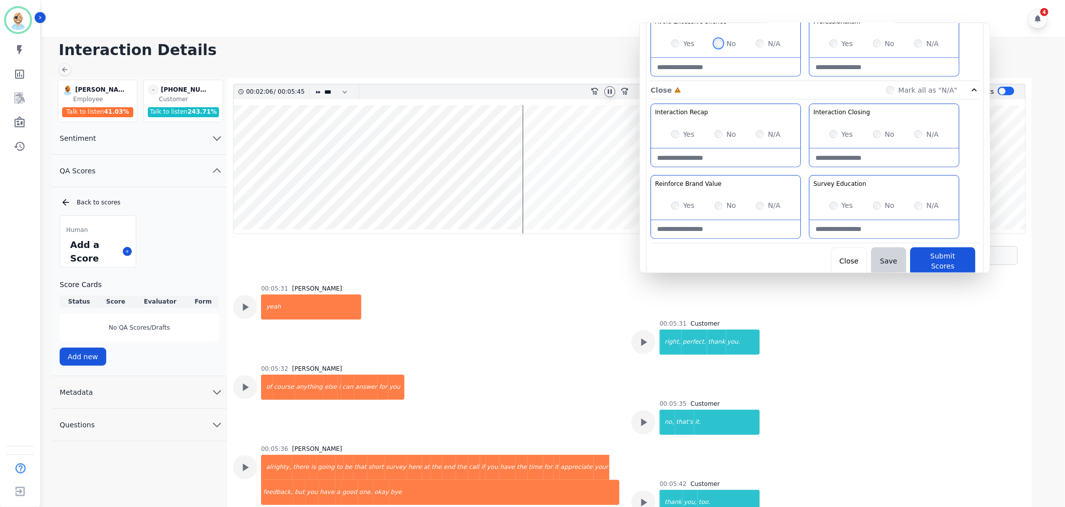
scroll to position [788, 0]
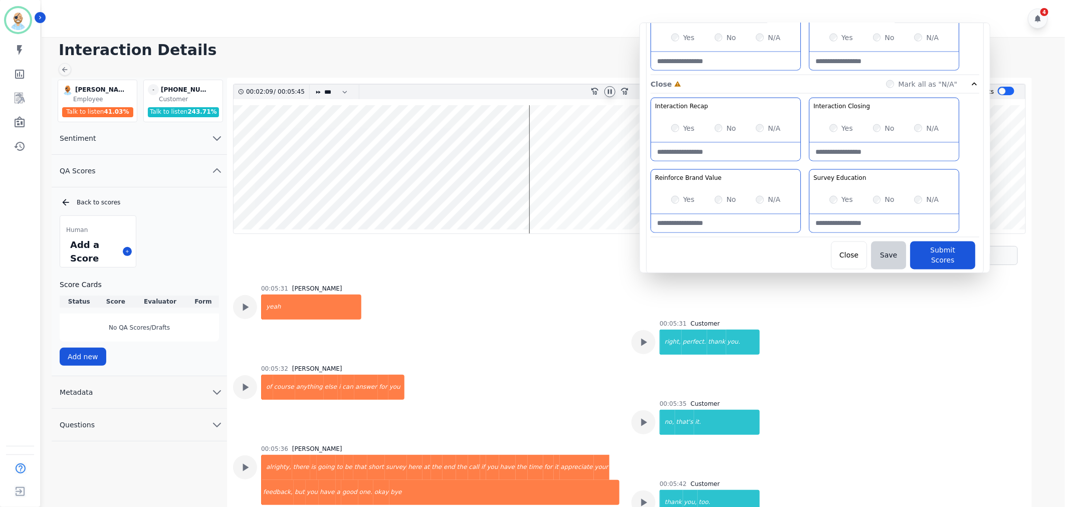
click at [835, 124] on div "Yes" at bounding box center [841, 128] width 24 height 10
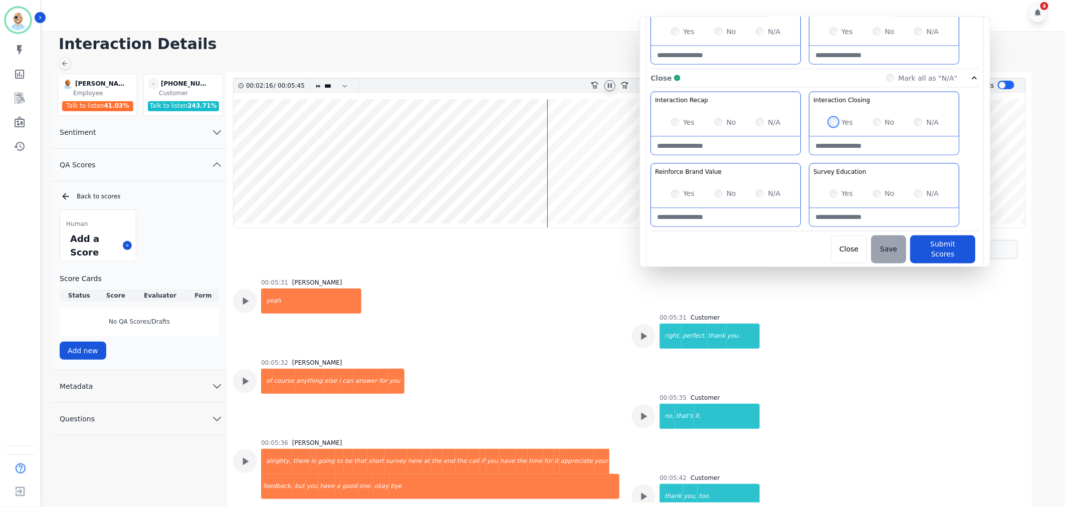
scroll to position [7, 0]
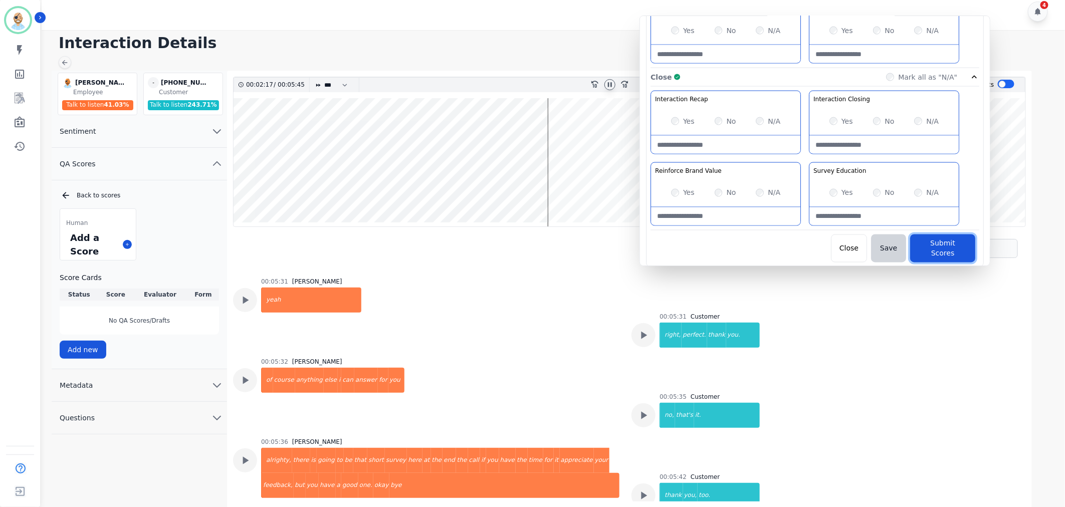
click at [924, 249] on button "Submit Scores" at bounding box center [942, 249] width 65 height 28
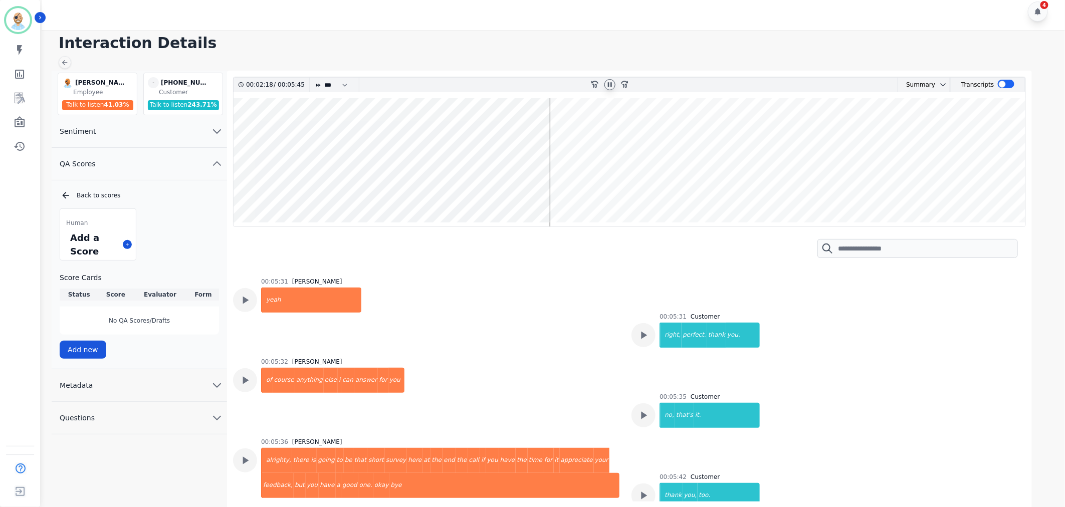
click at [513, 38] on h1 "Interaction Details" at bounding box center [557, 43] width 996 height 18
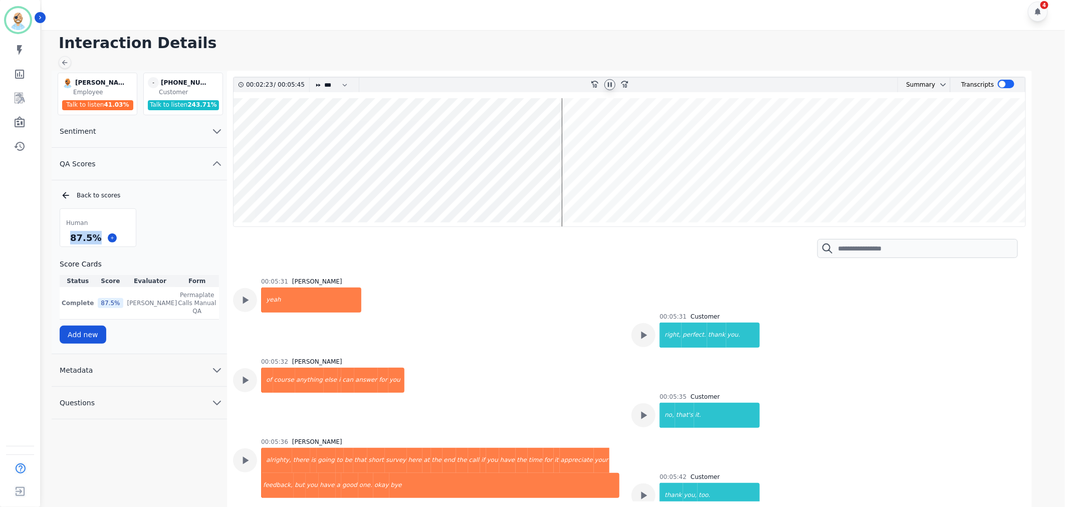
drag, startPoint x: 97, startPoint y: 237, endPoint x: 66, endPoint y: 238, distance: 31.1
click at [66, 238] on div "87.5 %" at bounding box center [98, 238] width 76 height 18
copy div "87.5 %"
click at [613, 86] on icon at bounding box center [610, 85] width 8 height 8
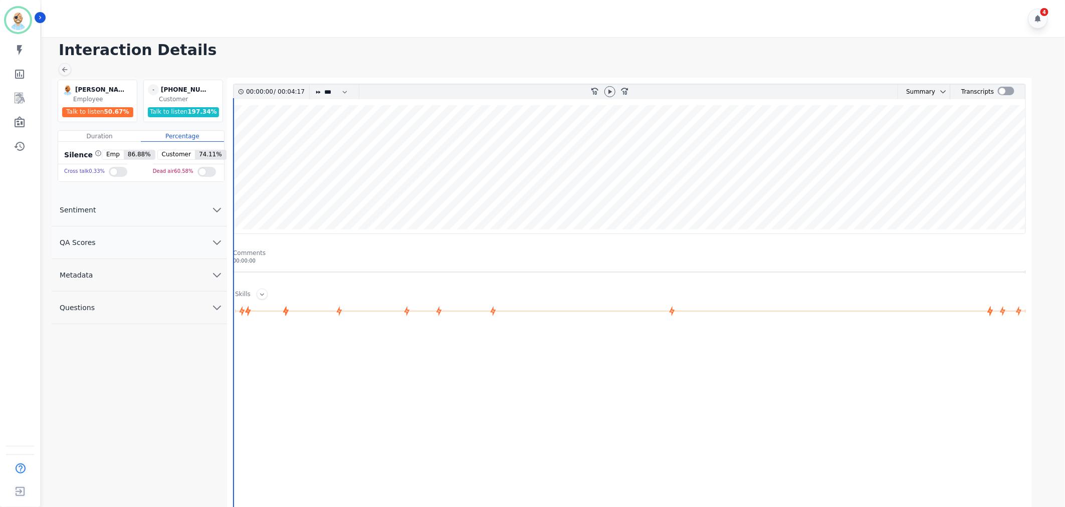
click at [166, 242] on button "QA Scores" at bounding box center [139, 243] width 175 height 33
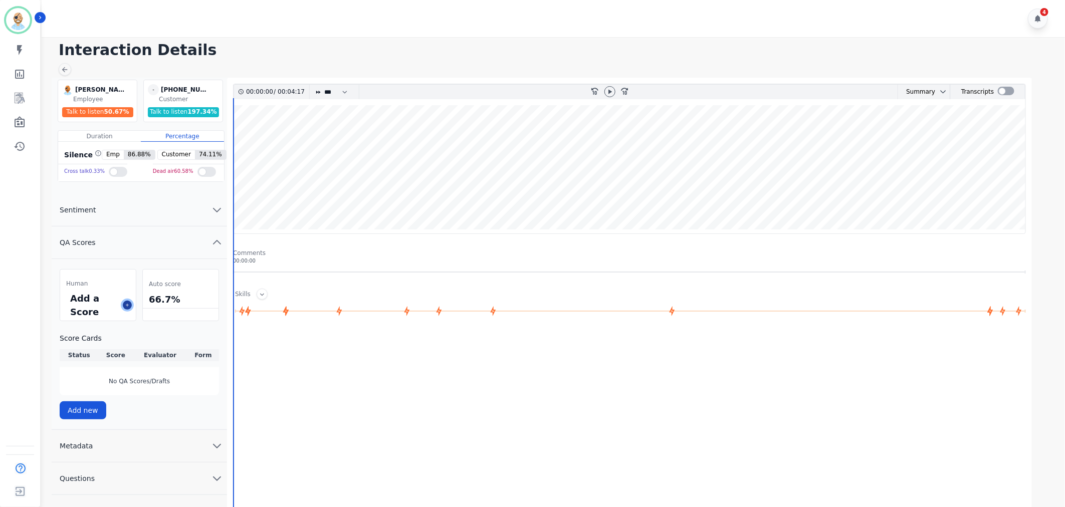
click at [126, 305] on icon at bounding box center [127, 305] width 5 height 5
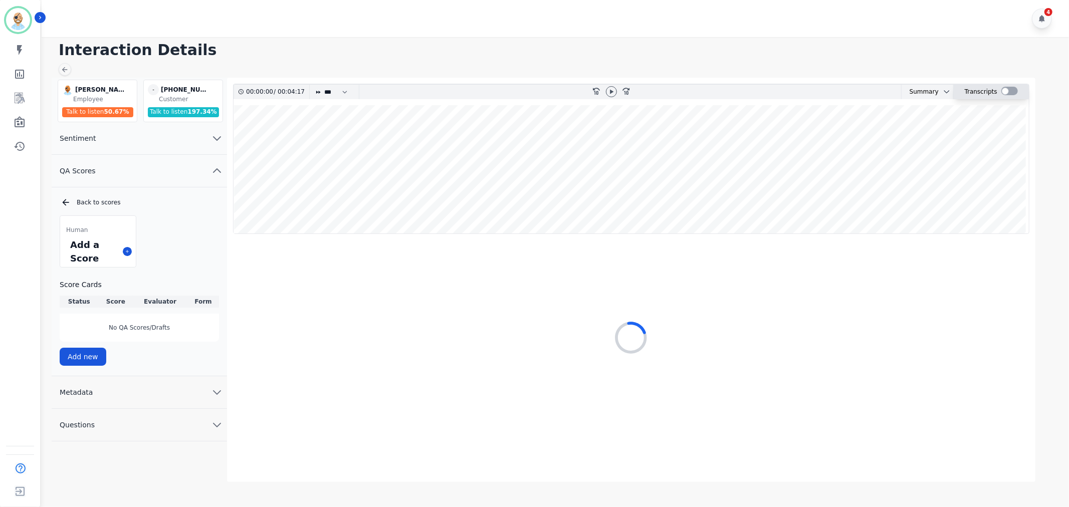
click at [1010, 92] on div at bounding box center [1009, 91] width 17 height 9
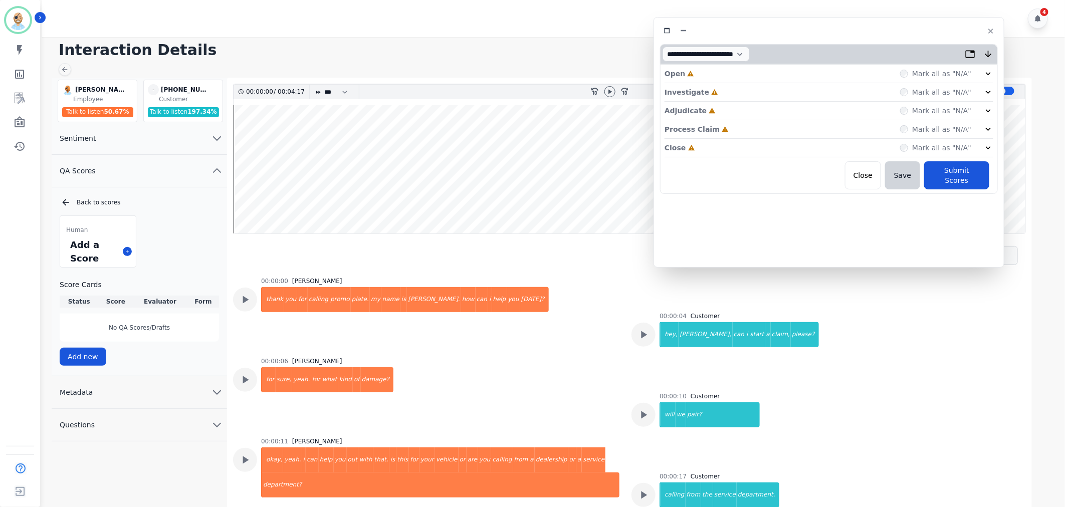
drag, startPoint x: 266, startPoint y: 65, endPoint x: 876, endPoint y: 40, distance: 610.4
click at [722, 146] on div "Close Incomplete Mark all as "N/A"" at bounding box center [829, 148] width 329 height 19
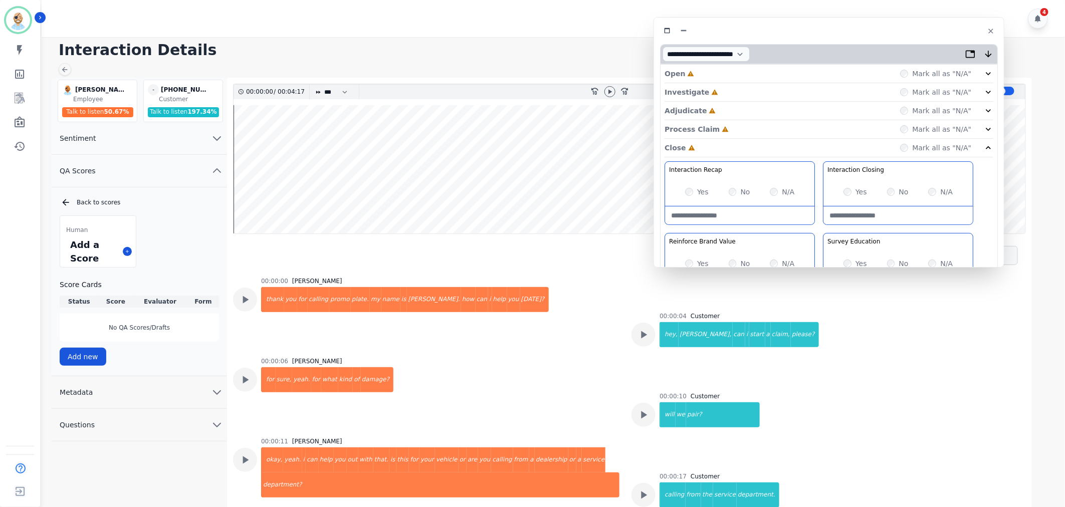
click at [725, 130] on div "Process Claim Incomplete Mark all as "N/A"" at bounding box center [829, 129] width 329 height 19
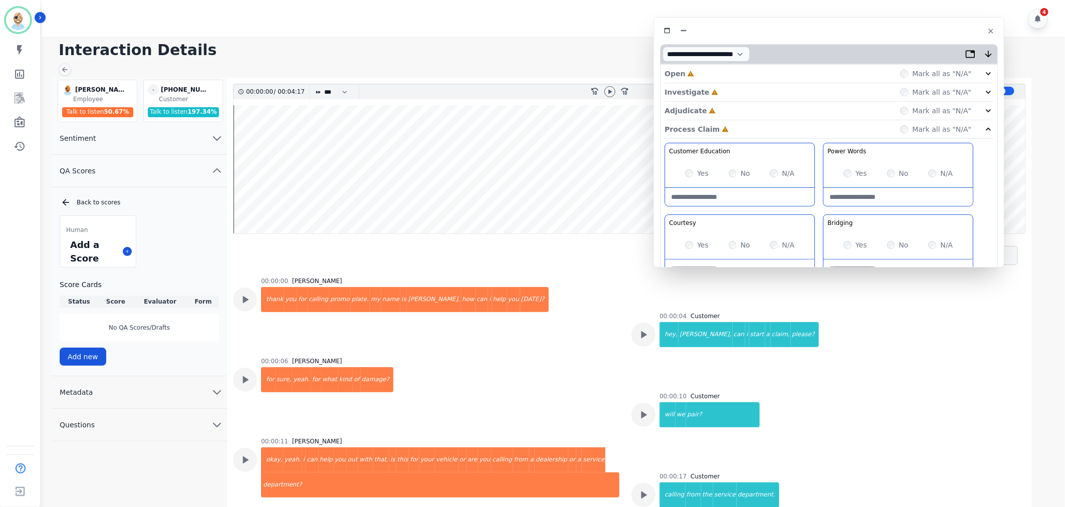
click at [720, 110] on div "Adjudicate Incomplete Mark all as "N/A"" at bounding box center [829, 111] width 329 height 19
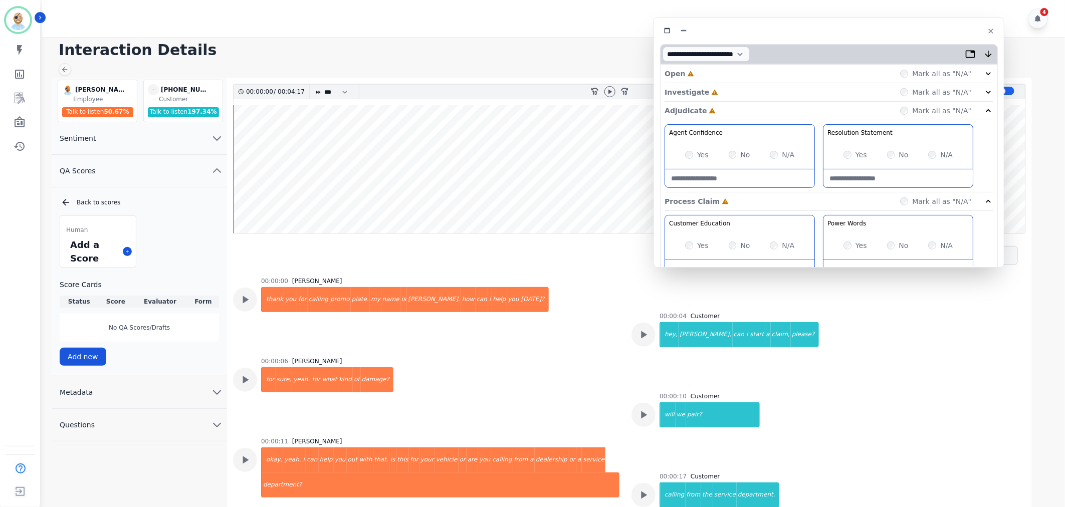
click at [714, 90] on div "Investigate Incomplete Mark all as "N/A"" at bounding box center [829, 92] width 329 height 19
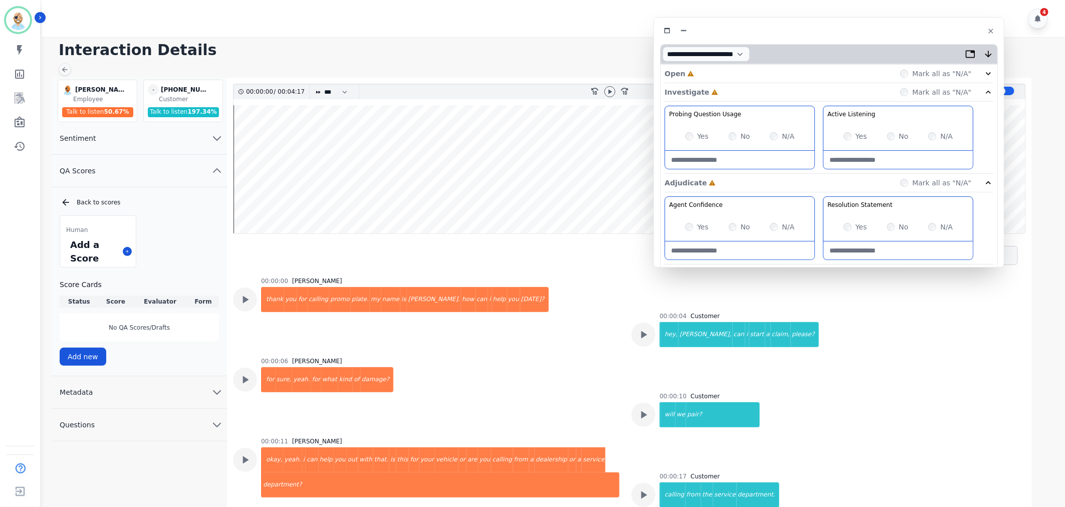
click at [708, 69] on div "Open Incomplete Mark all as "N/A"" at bounding box center [829, 74] width 329 height 19
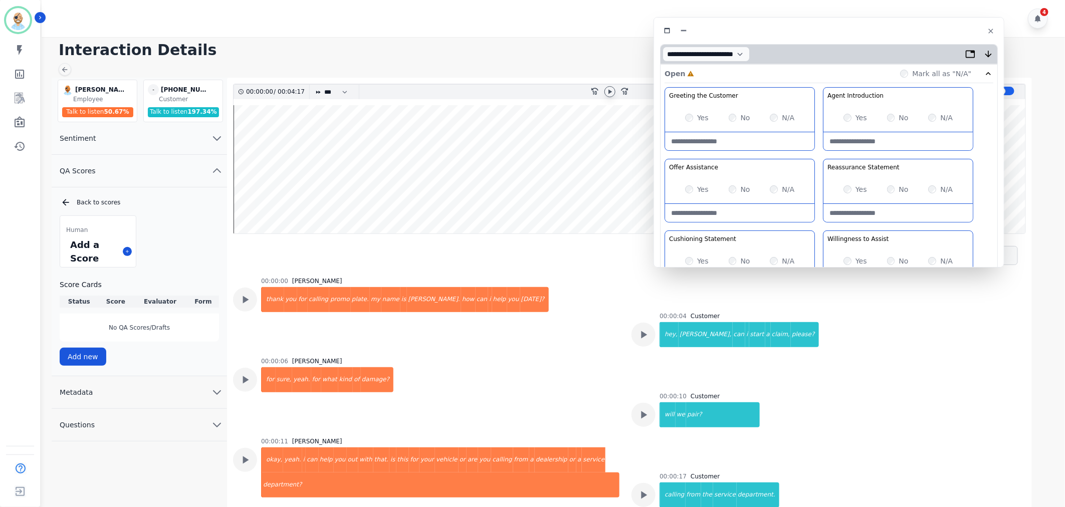
click at [607, 89] on icon at bounding box center [610, 92] width 8 height 8
click at [818, 154] on div "Greeting the Customer Welcome is where we quickly greet our customer as a known…" at bounding box center [829, 264] width 329 height 355
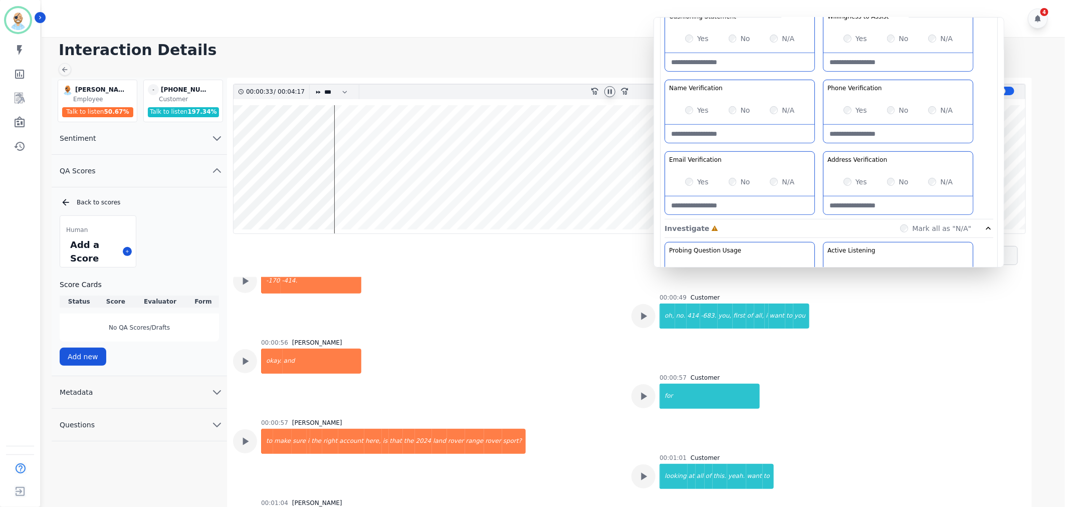
scroll to position [1255, 0]
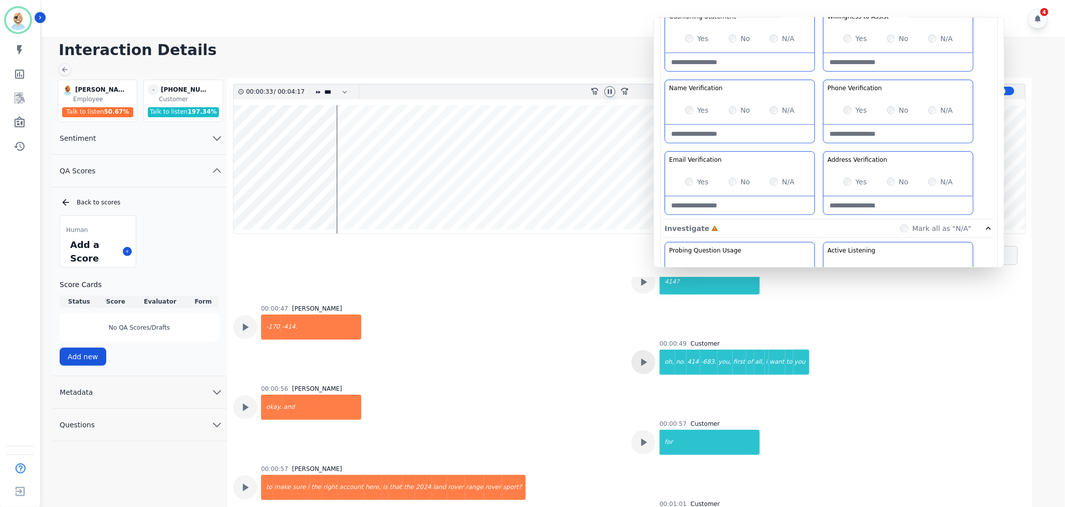
click at [638, 363] on icon at bounding box center [643, 362] width 13 height 13
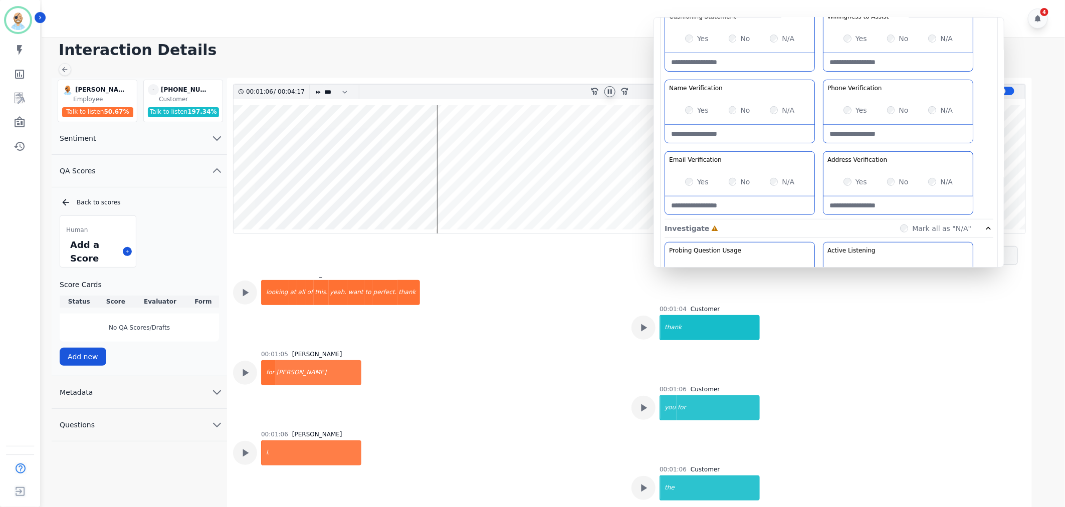
scroll to position [1534, 0]
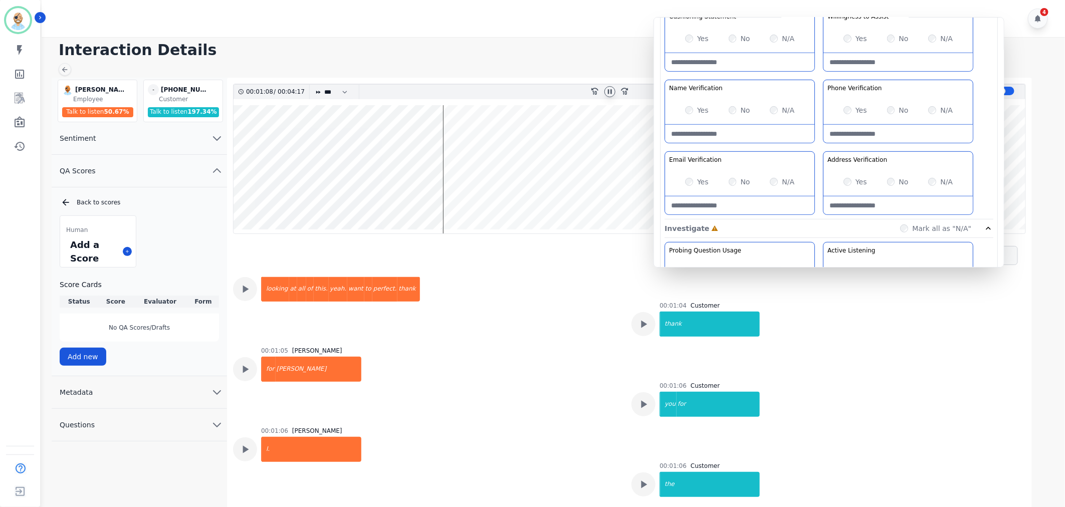
click at [725, 133] on Verification-note at bounding box center [739, 134] width 149 height 18
type Verification-note "**********"
click at [818, 149] on div "Greeting the Customer Welcome is where we quickly greet our customer as a known…" at bounding box center [829, 42] width 329 height 355
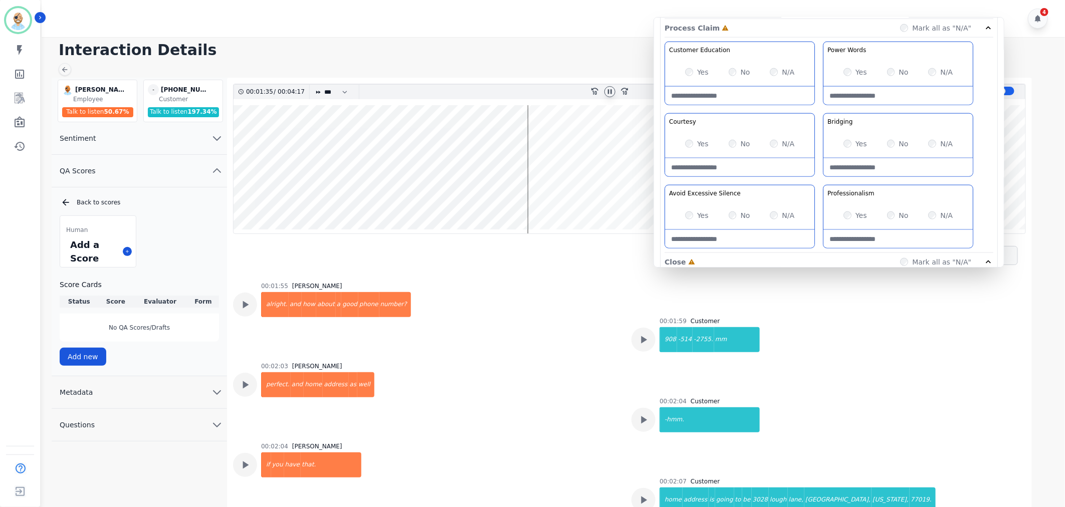
scroll to position [612, 0]
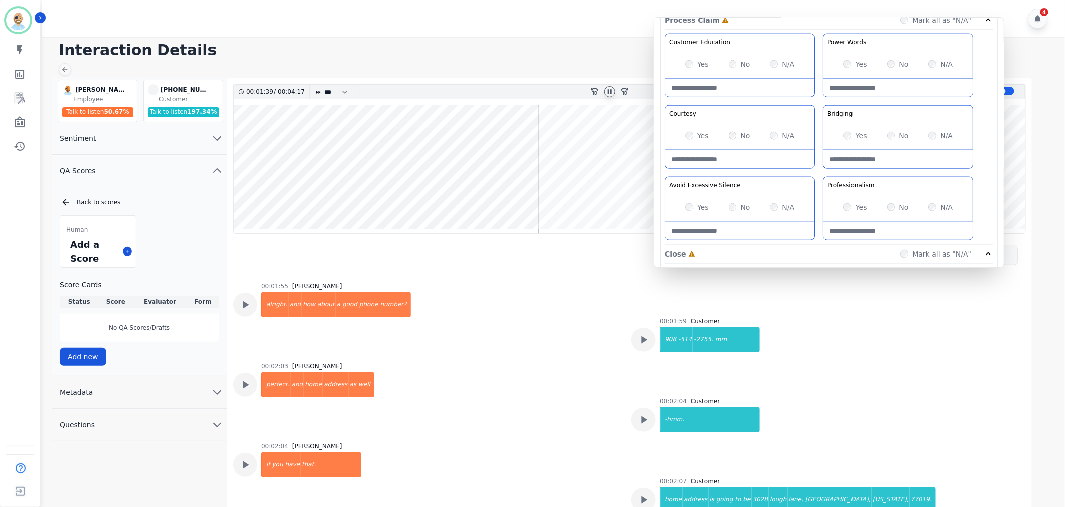
click at [845, 58] on div "Yes No N/A" at bounding box center [897, 64] width 149 height 28
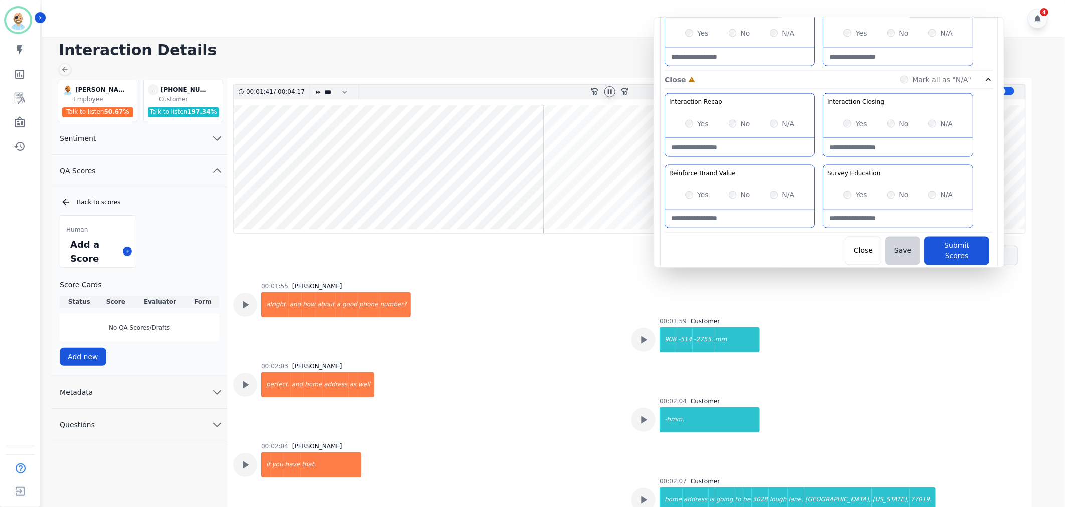
scroll to position [788, 0]
click at [684, 122] on div "Yes No N/A" at bounding box center [739, 123] width 149 height 28
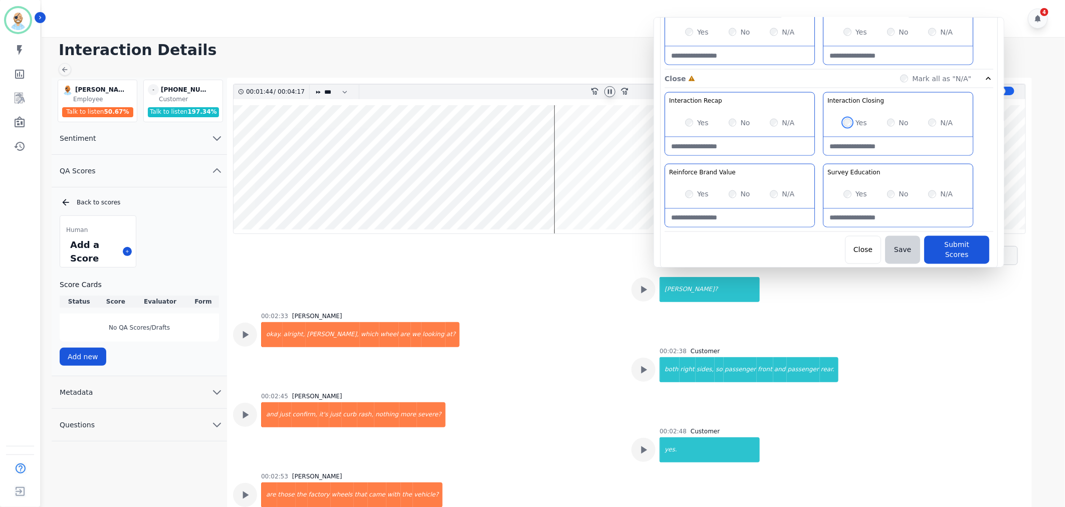
scroll to position [4256, 0]
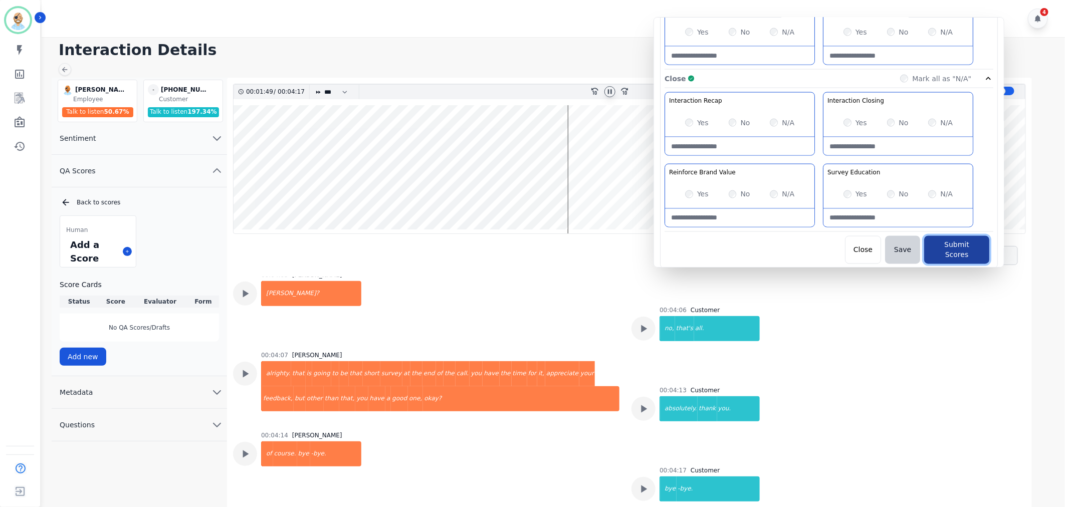
click at [940, 245] on button "Submit Scores" at bounding box center [956, 250] width 65 height 28
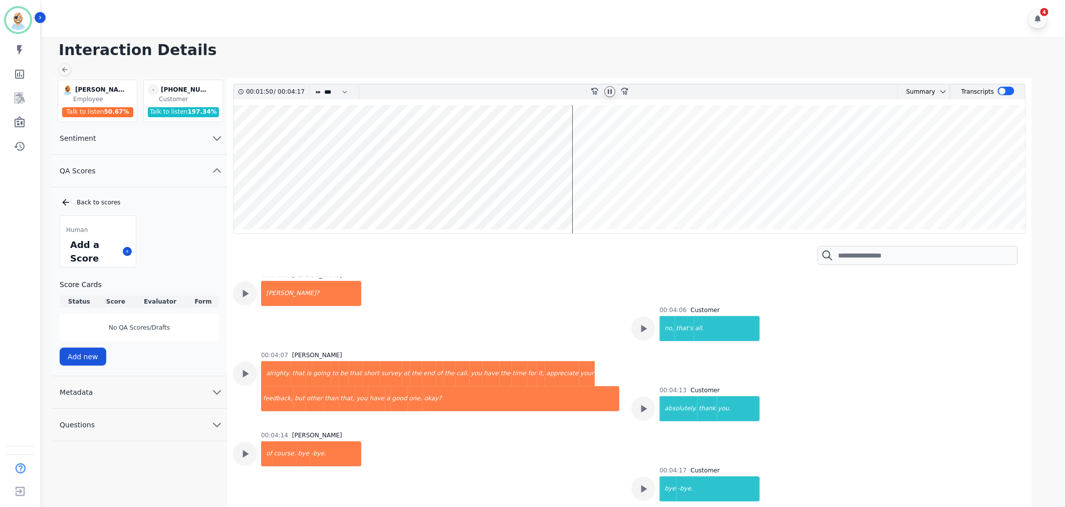
click at [574, 47] on h1 "Interaction Details" at bounding box center [557, 50] width 996 height 18
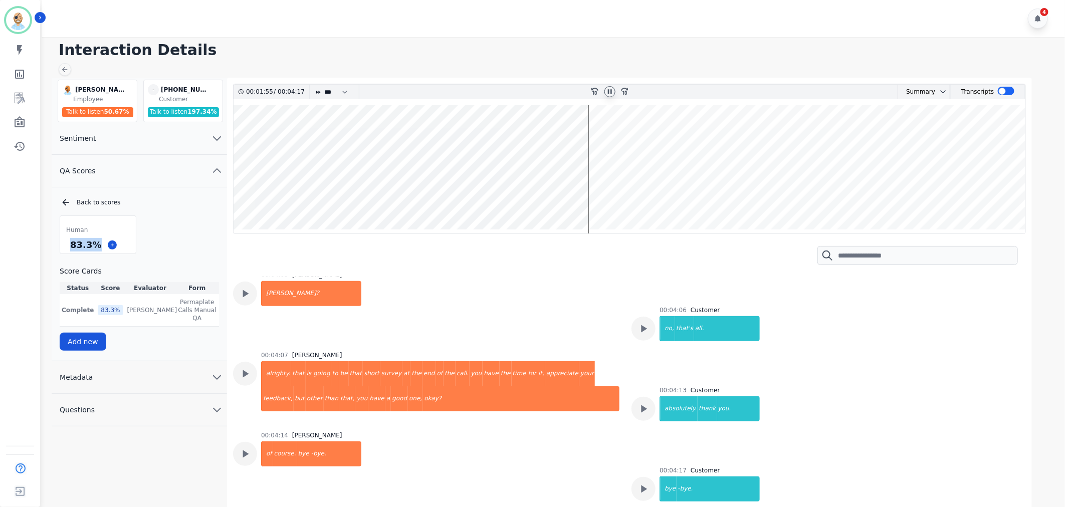
drag, startPoint x: 96, startPoint y: 246, endPoint x: 68, endPoint y: 246, distance: 28.1
click at [68, 246] on div "83.3 %" at bounding box center [85, 245] width 35 height 18
copy div "83.3 %"
click at [610, 88] on icon at bounding box center [610, 92] width 8 height 8
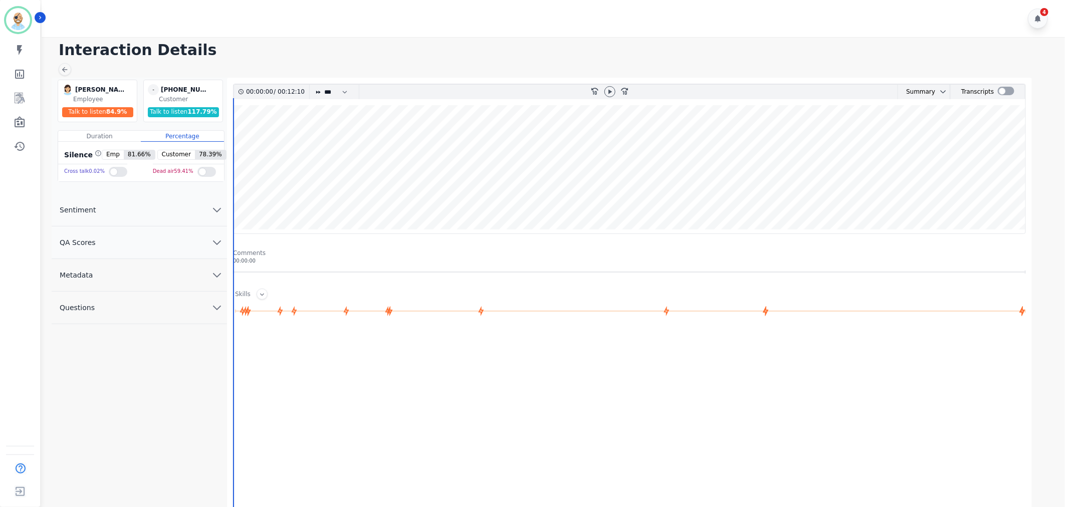
click at [160, 243] on button "QA Scores" at bounding box center [139, 243] width 175 height 33
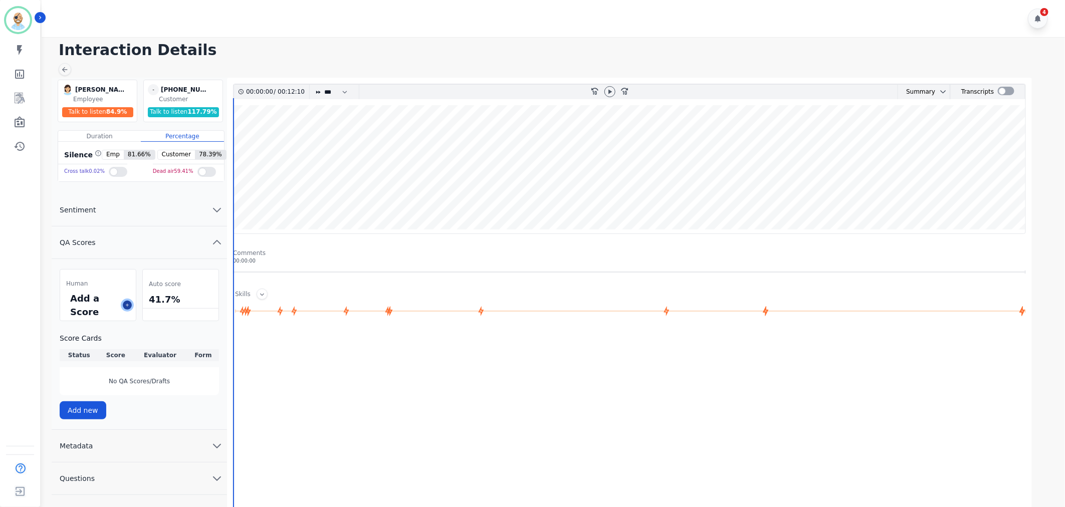
click at [128, 304] on icon at bounding box center [127, 305] width 5 height 5
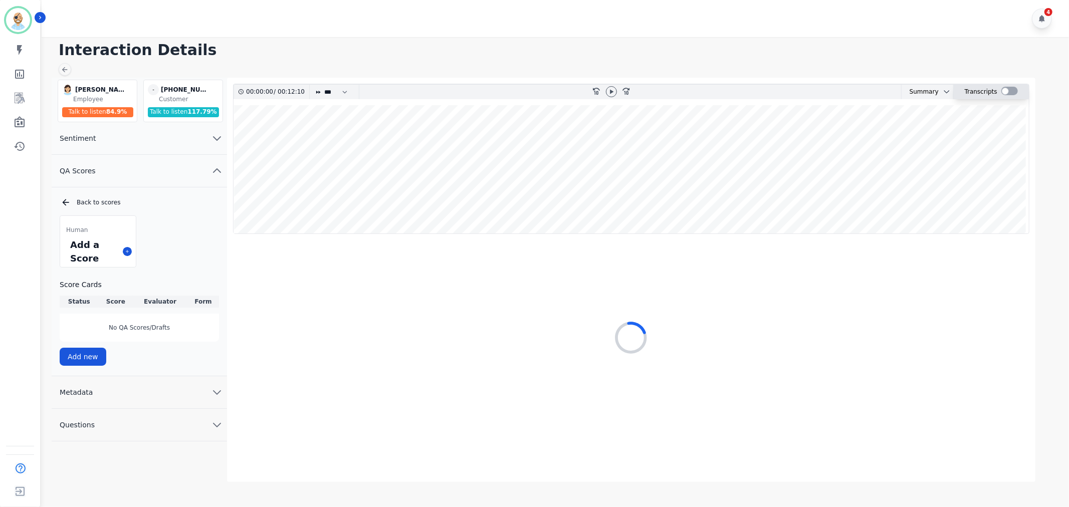
click at [1005, 89] on div at bounding box center [1009, 91] width 17 height 9
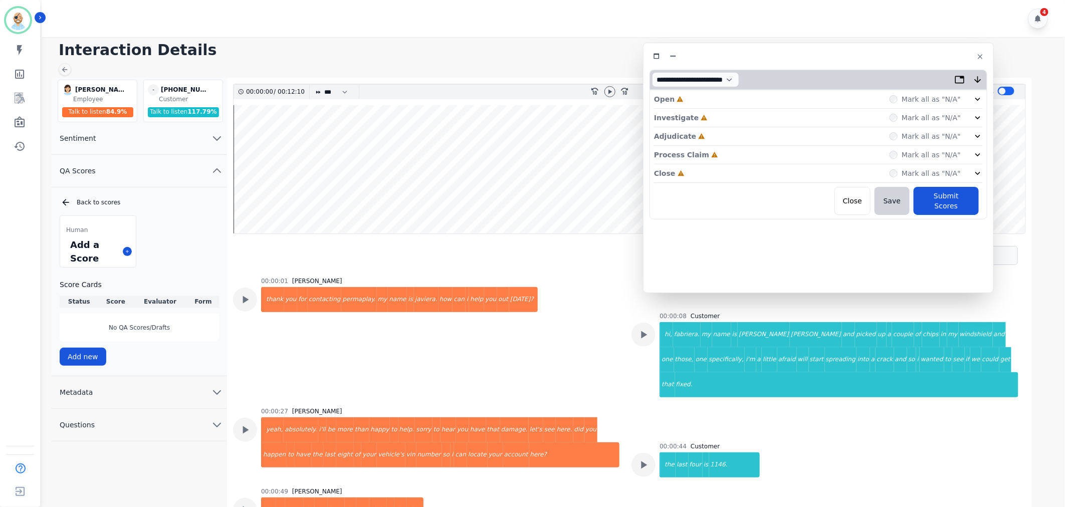
drag, startPoint x: 295, startPoint y: 58, endPoint x: 894, endPoint y: 58, distance: 599.4
click at [894, 58] on div at bounding box center [818, 56] width 338 height 15
click at [604, 90] on div at bounding box center [609, 91] width 11 height 11
click at [722, 170] on div "Close Incomplete Mark all as "N/A"" at bounding box center [818, 173] width 329 height 19
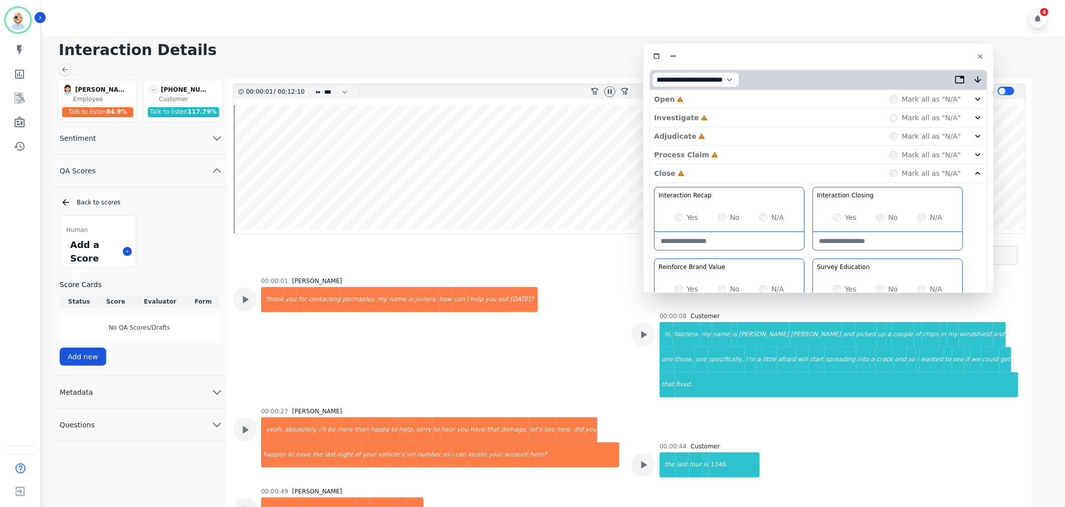
click at [727, 153] on div "Process Claim Incomplete Mark all as "N/A"" at bounding box center [818, 155] width 329 height 19
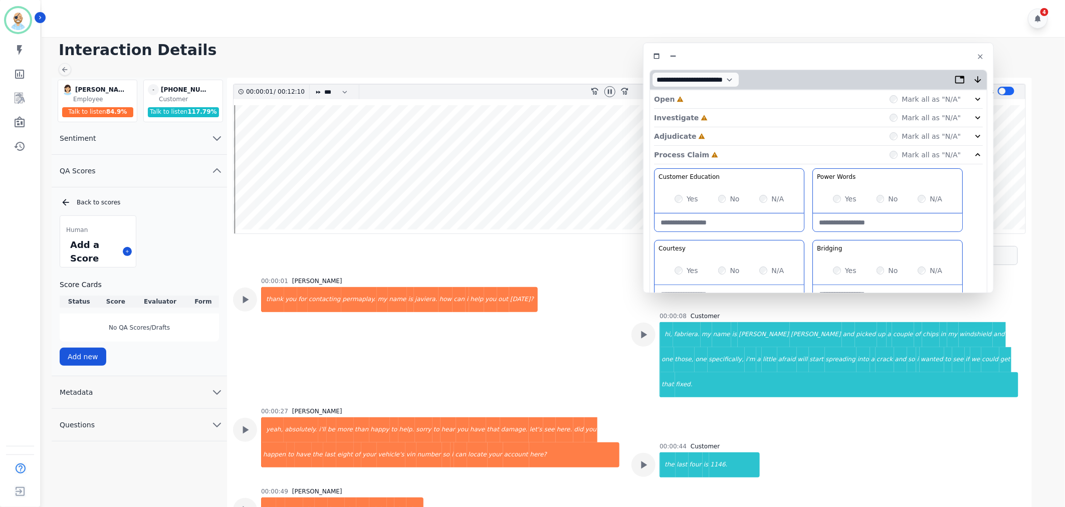
click at [725, 138] on div "Adjudicate Incomplete Mark all as "N/A"" at bounding box center [818, 136] width 329 height 19
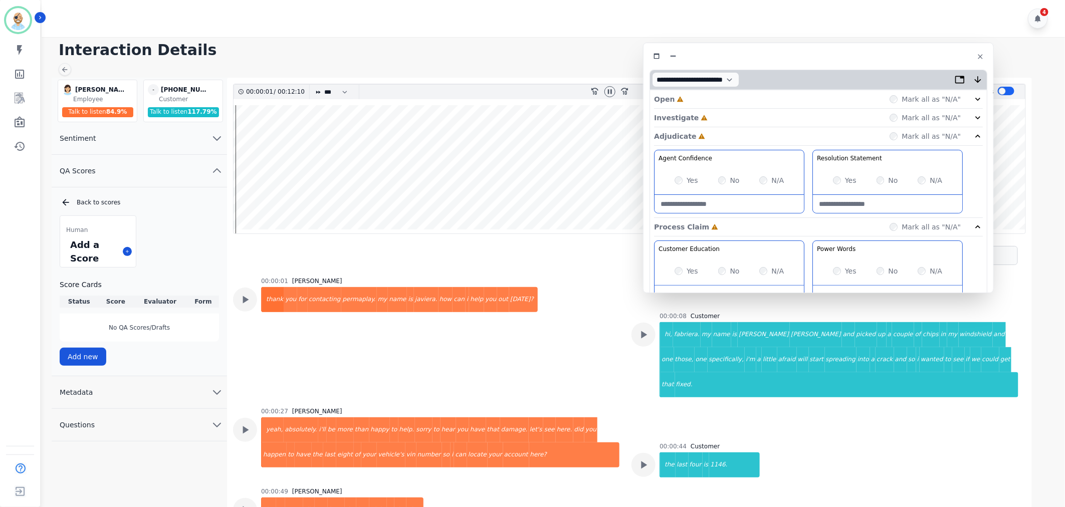
click at [718, 116] on div "Investigate Incomplete Mark all as "N/A"" at bounding box center [818, 118] width 329 height 19
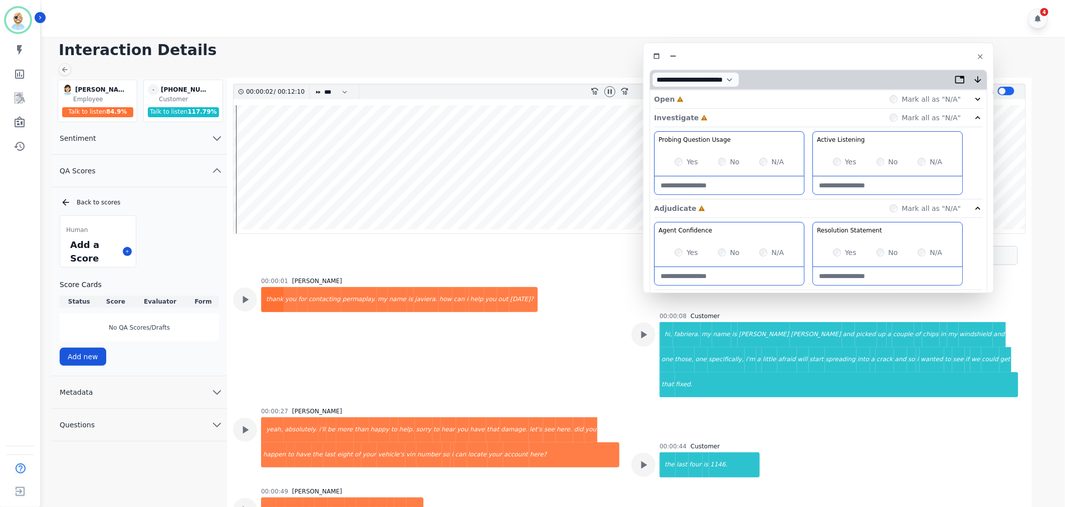
click at [717, 92] on div "Open Incomplete Mark all as "N/A"" at bounding box center [818, 99] width 329 height 19
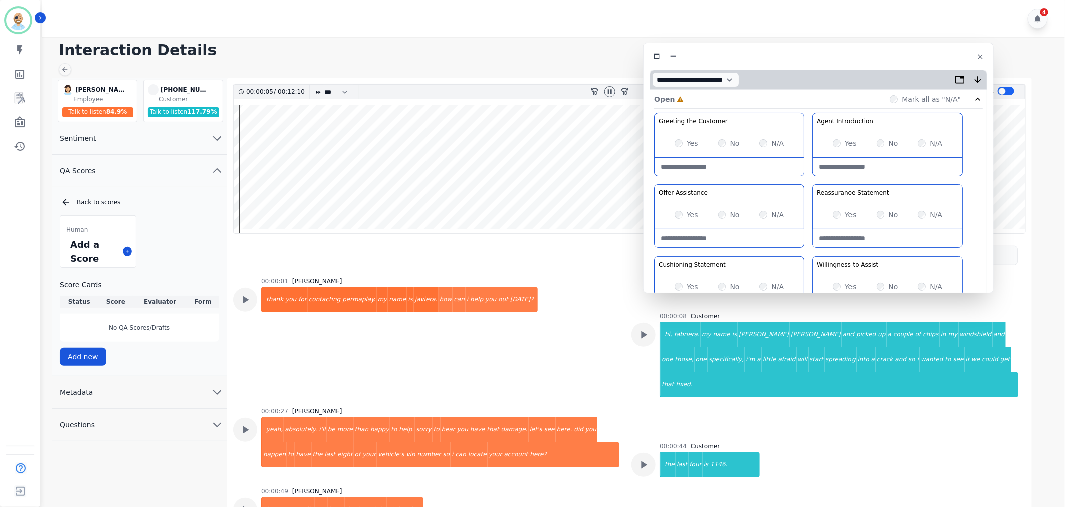
click at [809, 177] on div "Greeting the Customer Welcome is where we quickly greet our customer as a known…" at bounding box center [818, 290] width 329 height 355
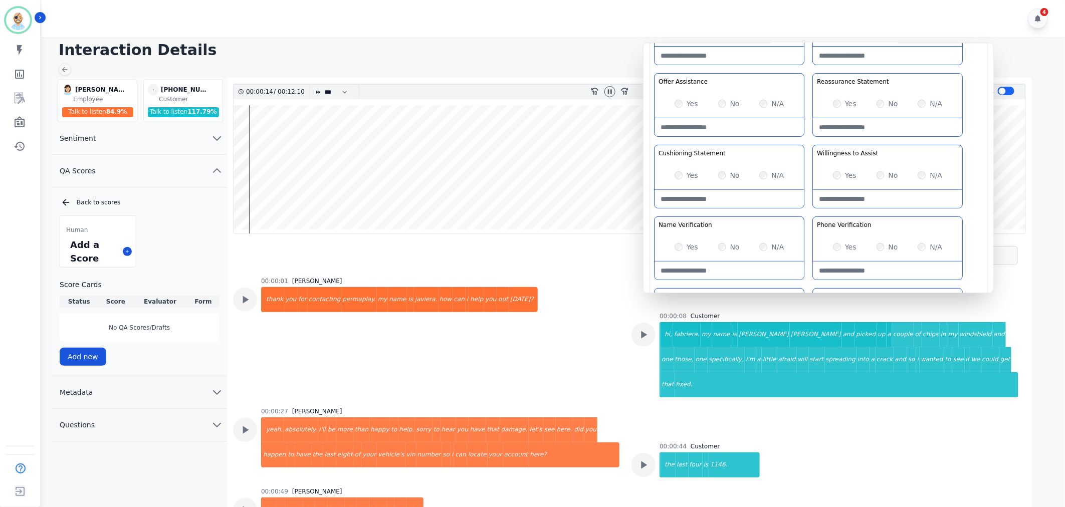
scroll to position [56, 0]
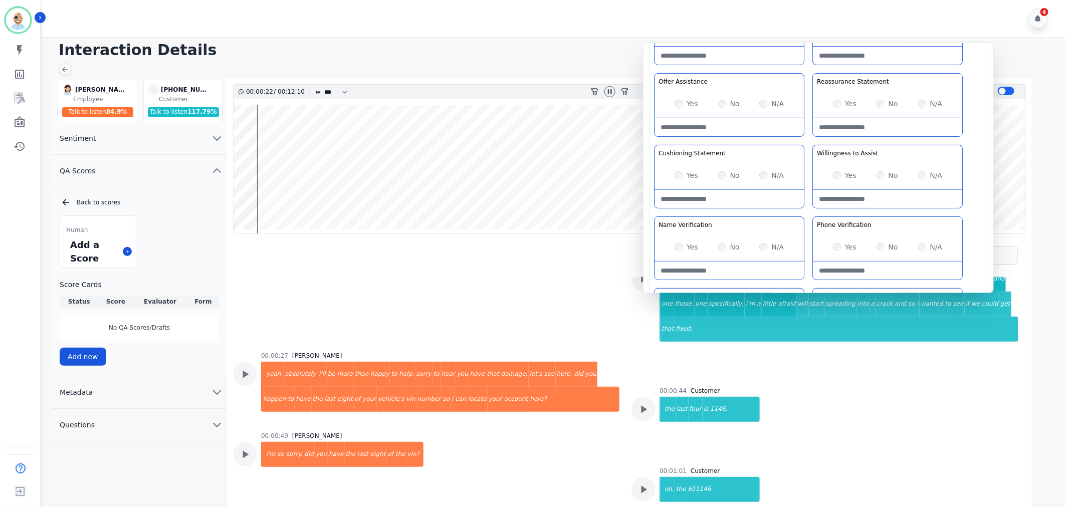
click at [809, 212] on div "Greeting the Customer Welcome is where we quickly greet our customer as a known…" at bounding box center [818, 179] width 329 height 355
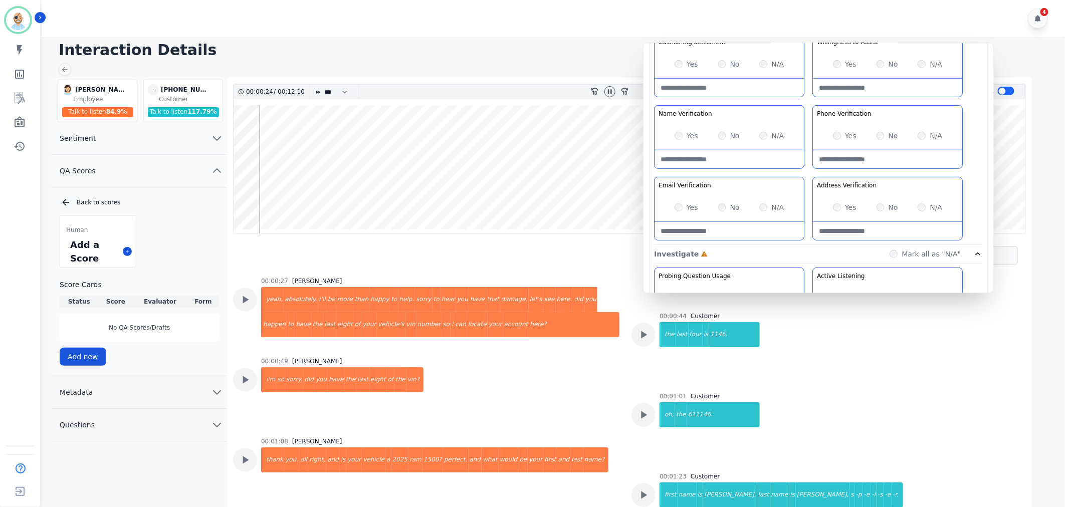
scroll to position [167, 0]
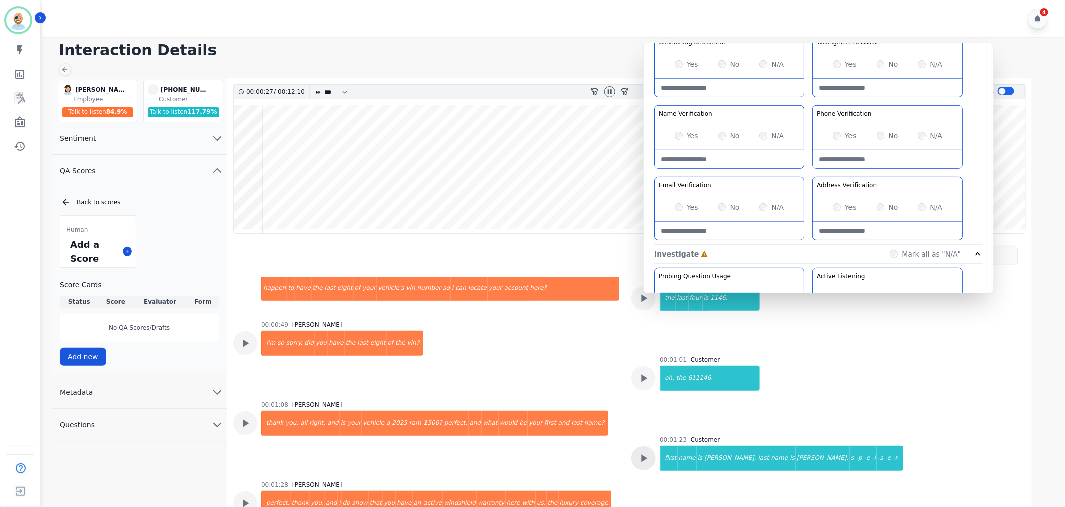
click at [638, 452] on icon at bounding box center [643, 458] width 13 height 13
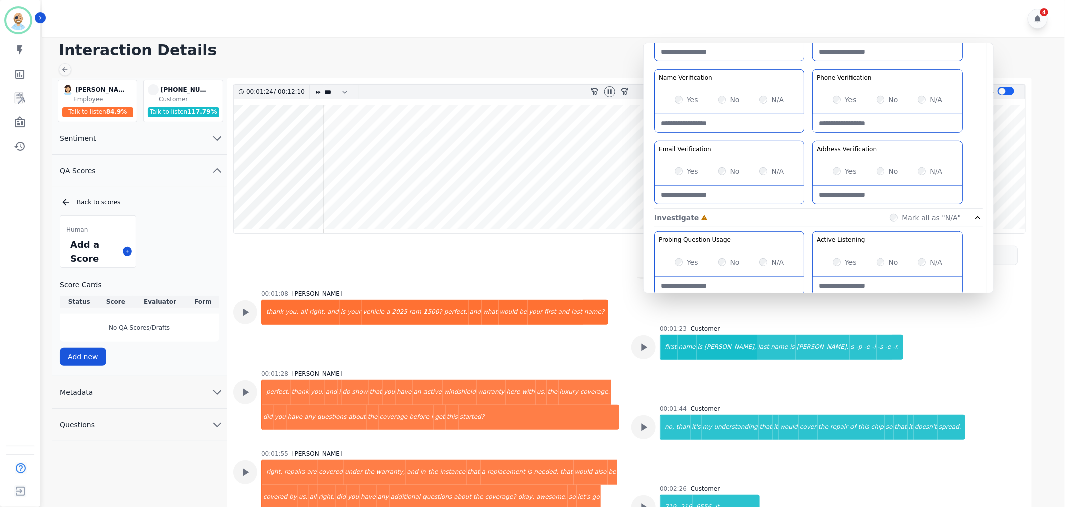
scroll to position [278, 0]
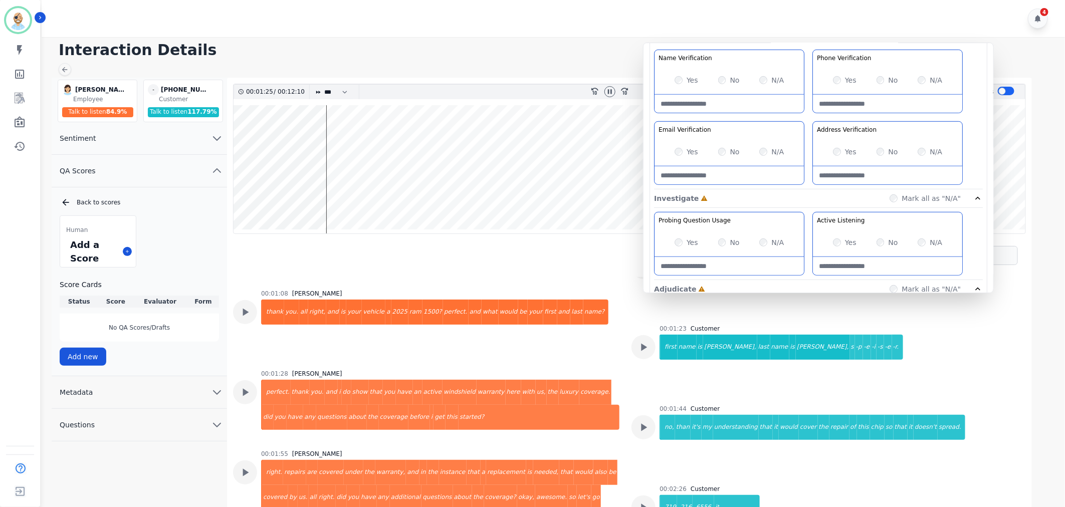
click at [809, 120] on div "Greeting the Customer Welcome is where we quickly greet our customer as a known…" at bounding box center [818, 12] width 329 height 355
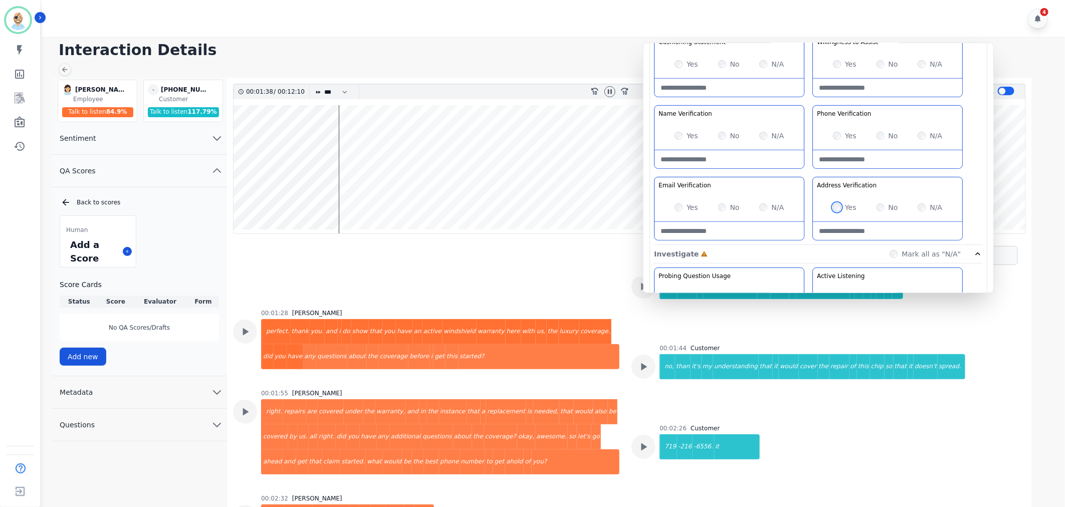
scroll to position [334, 0]
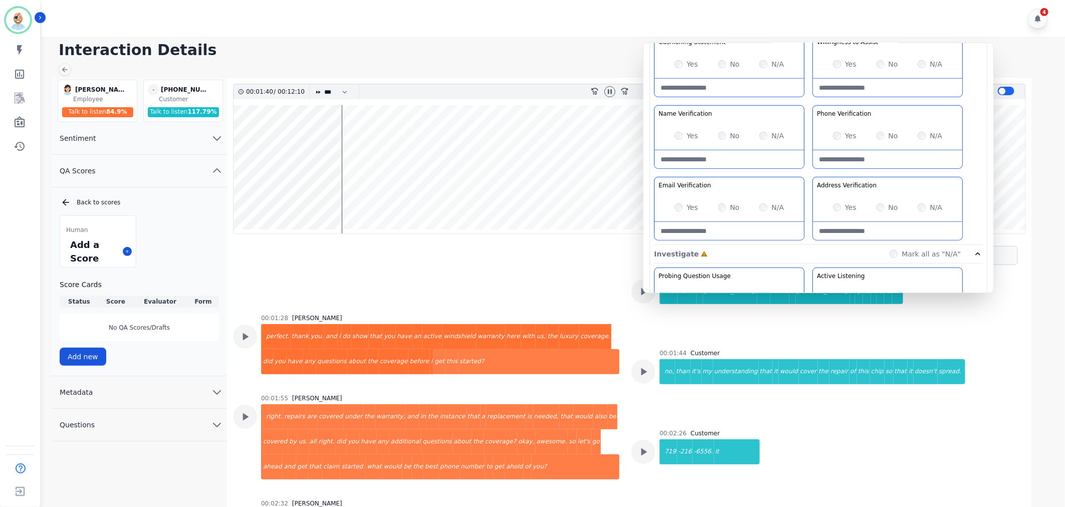
click at [831, 134] on div "Yes No N/A" at bounding box center [887, 136] width 149 height 28
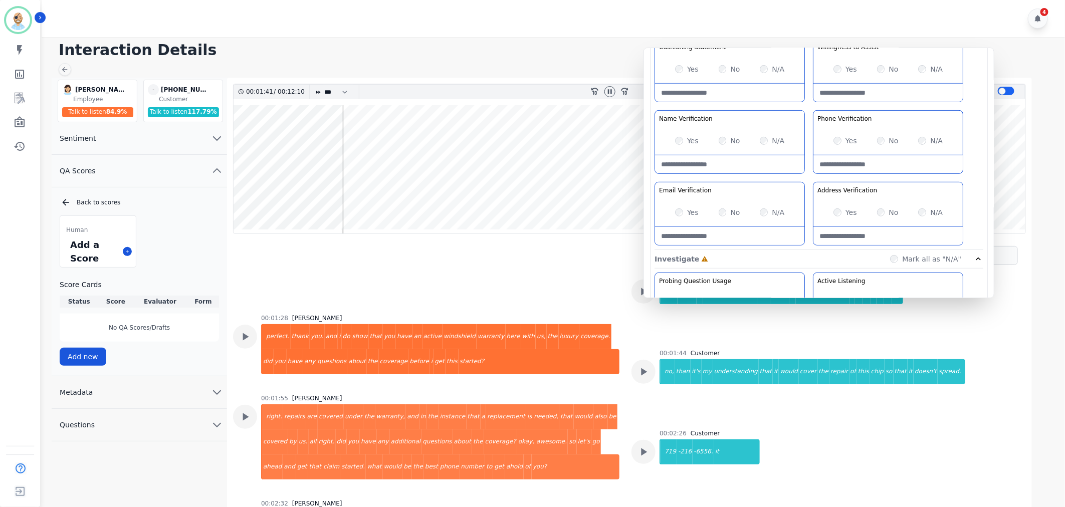
click at [835, 136] on div "Yes" at bounding box center [845, 141] width 24 height 10
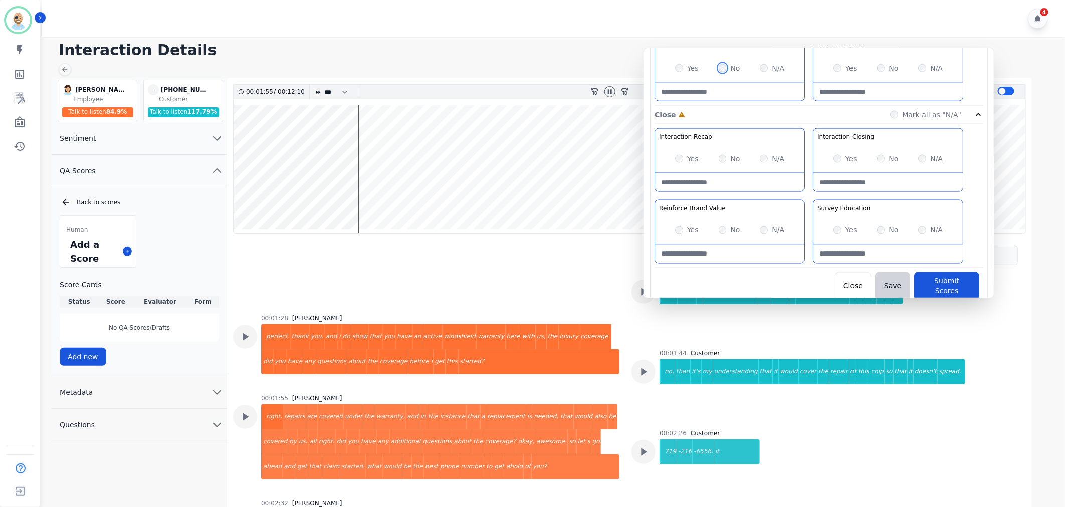
scroll to position [788, 0]
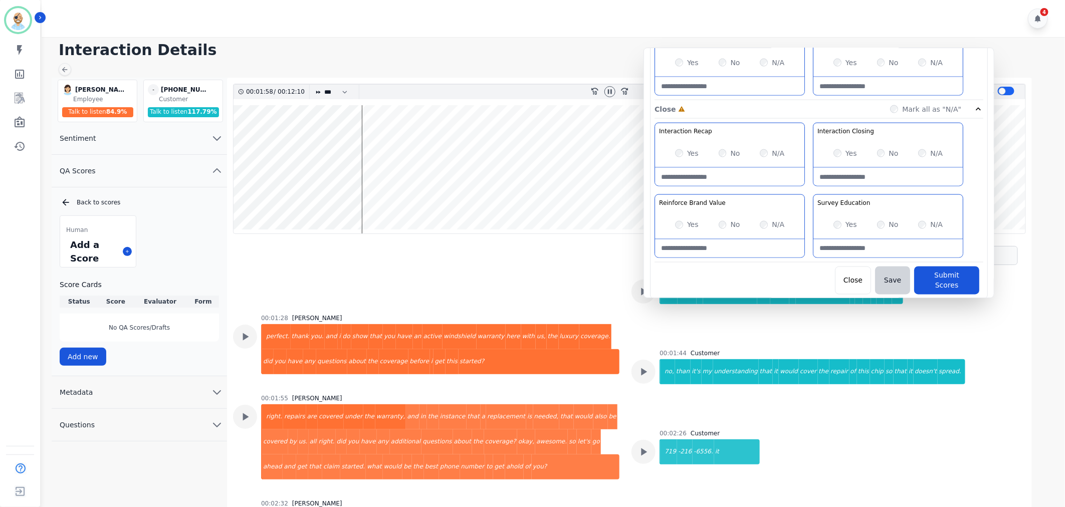
click at [810, 191] on div "Interaction Recap Effectively summarize the conversation and set expectations f…" at bounding box center [819, 193] width 329 height 140
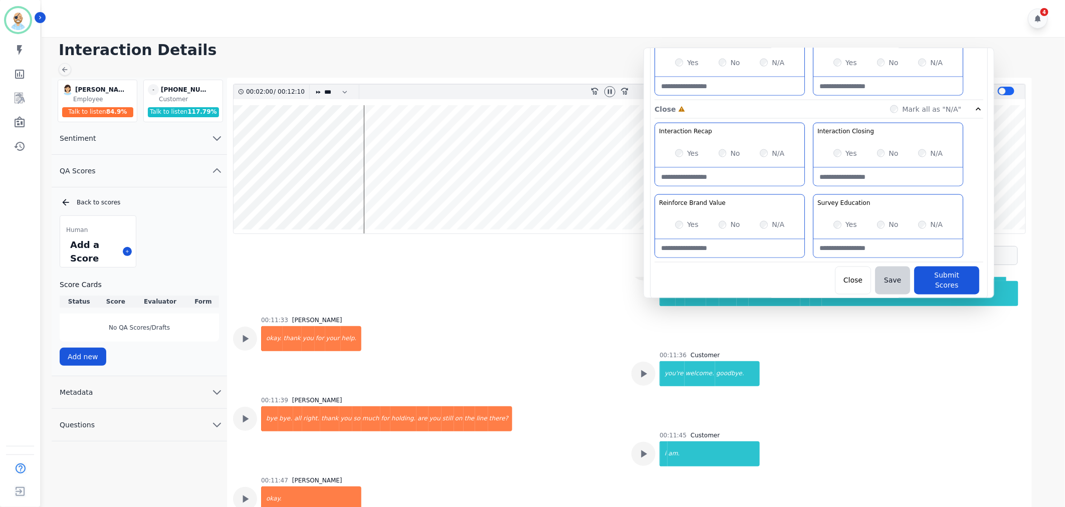
scroll to position [2898, 0]
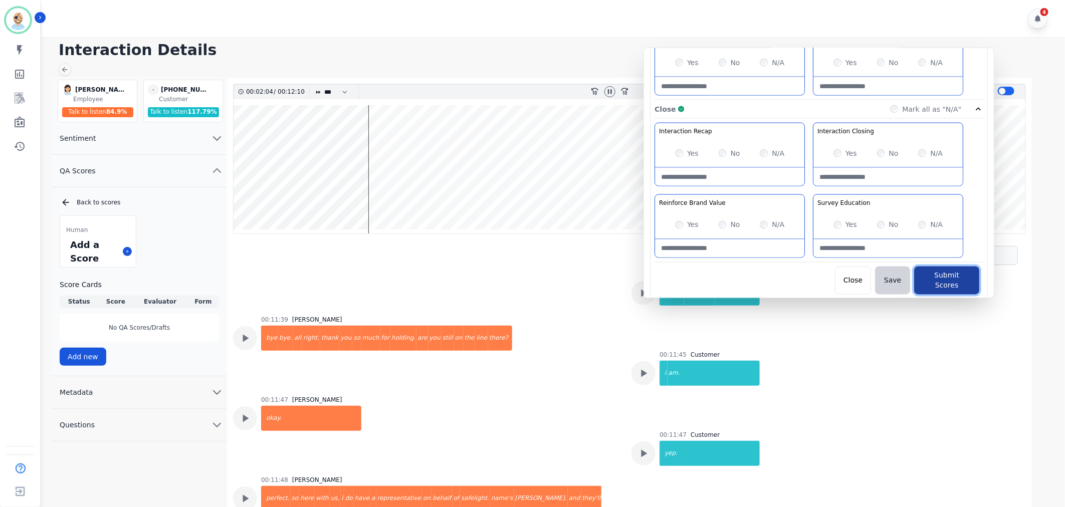
click at [940, 278] on button "Submit Scores" at bounding box center [946, 281] width 65 height 28
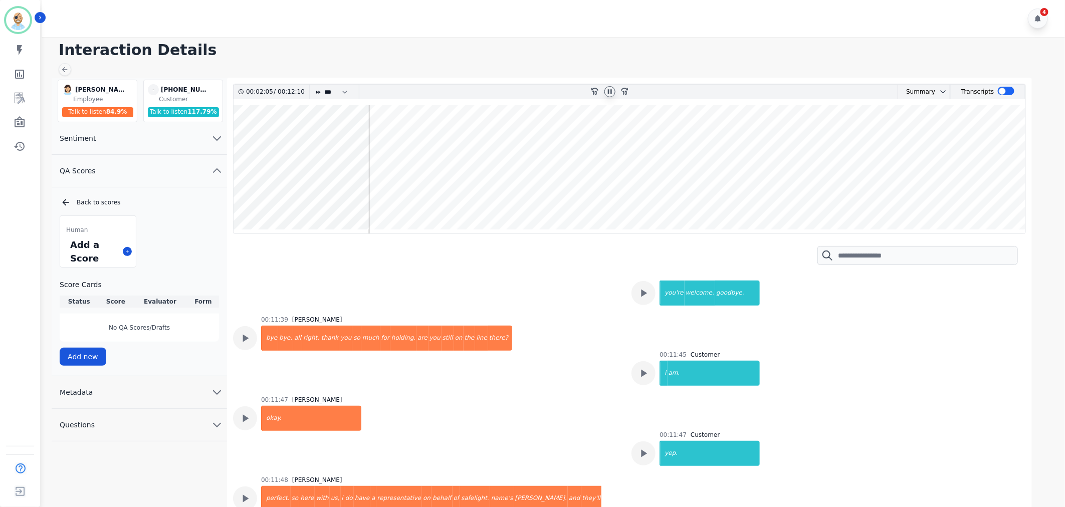
click at [611, 90] on icon at bounding box center [610, 91] width 4 height 5
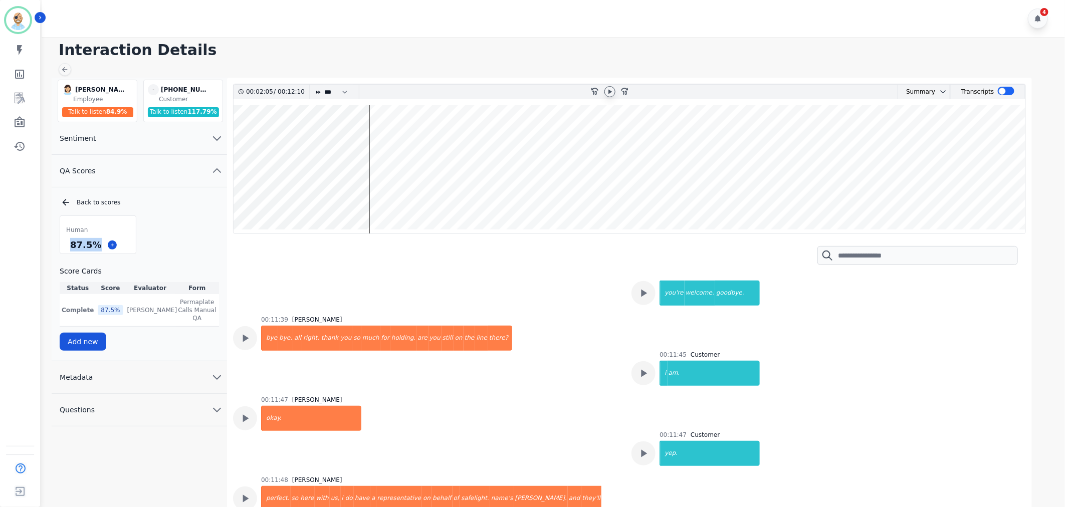
drag, startPoint x: 98, startPoint y: 244, endPoint x: 70, endPoint y: 244, distance: 27.6
click at [70, 244] on div "87.5 %" at bounding box center [85, 245] width 35 height 18
copy div "87.5 %"
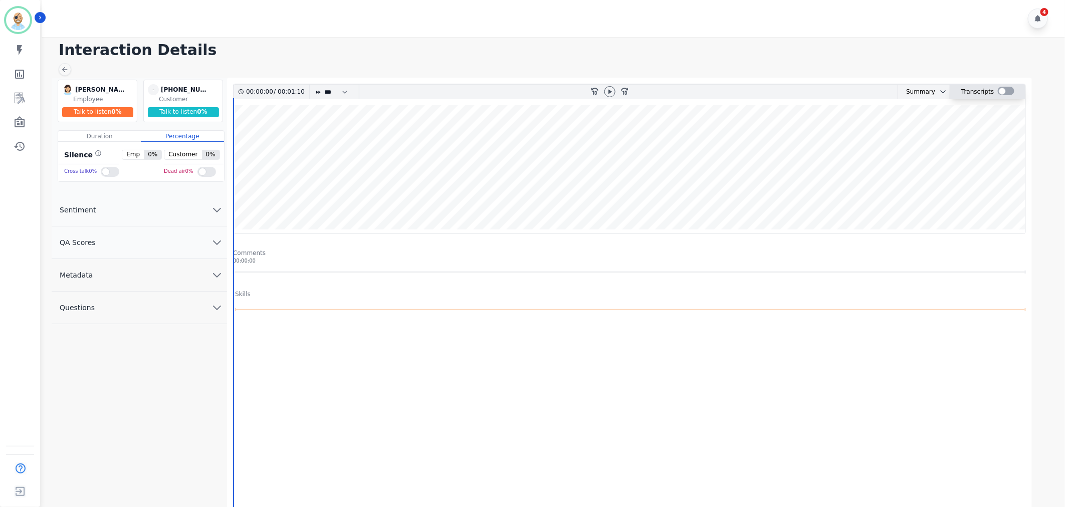
click at [1004, 92] on div at bounding box center [1006, 91] width 17 height 9
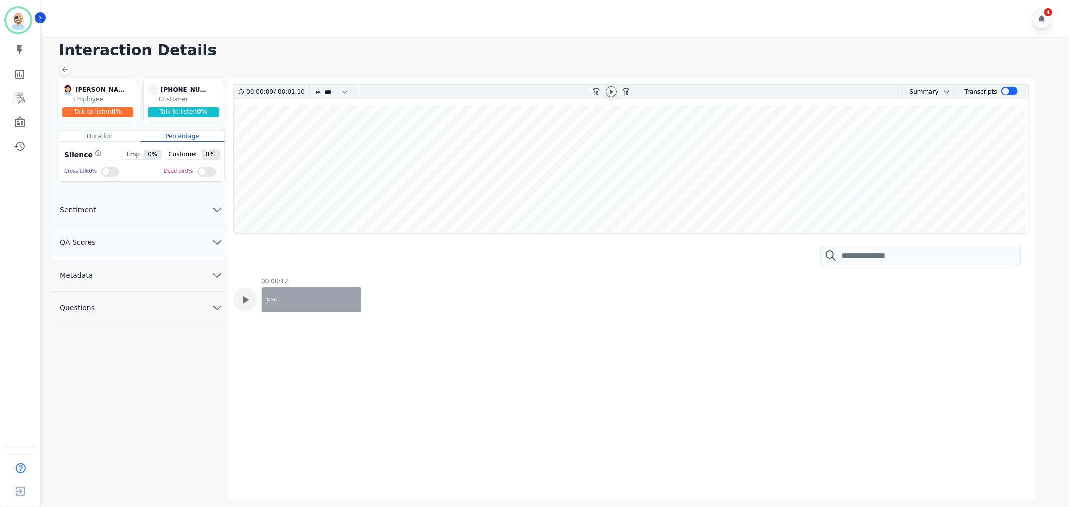
click at [611, 91] on icon at bounding box center [612, 91] width 4 height 5
click at [611, 91] on icon at bounding box center [611, 92] width 8 height 8
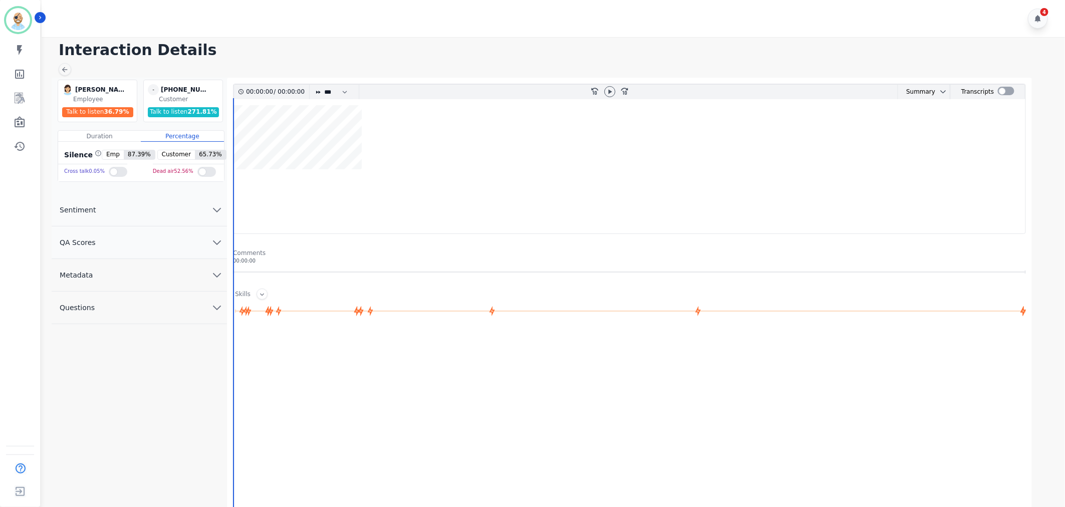
click at [178, 239] on button "QA Scores" at bounding box center [139, 243] width 175 height 33
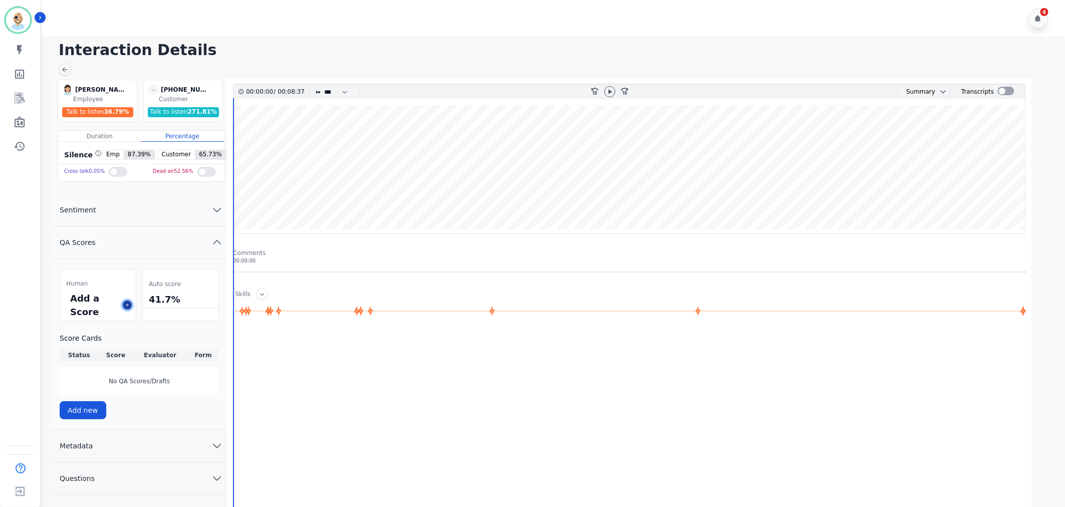
click at [126, 306] on icon at bounding box center [127, 305] width 5 height 5
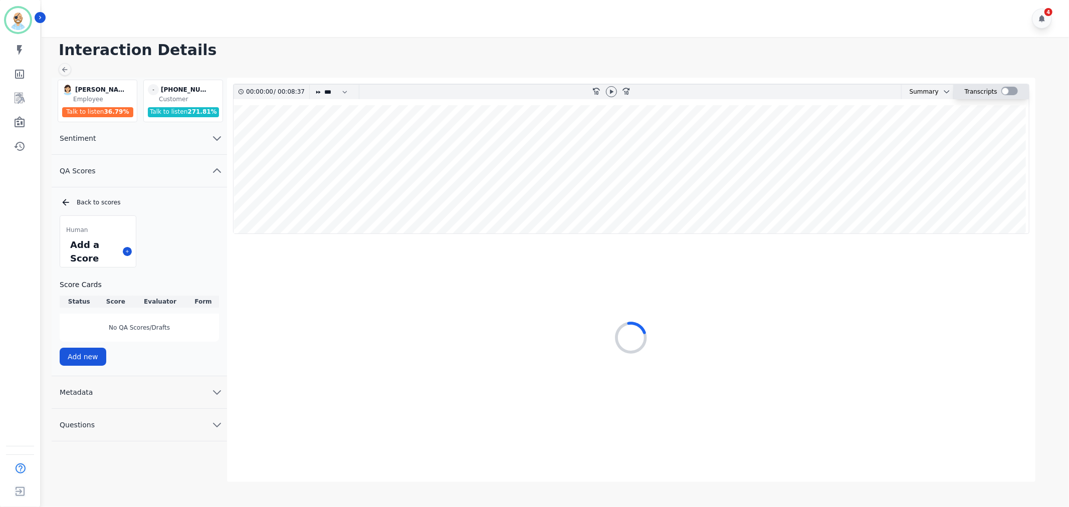
click at [1008, 91] on div at bounding box center [1009, 91] width 17 height 9
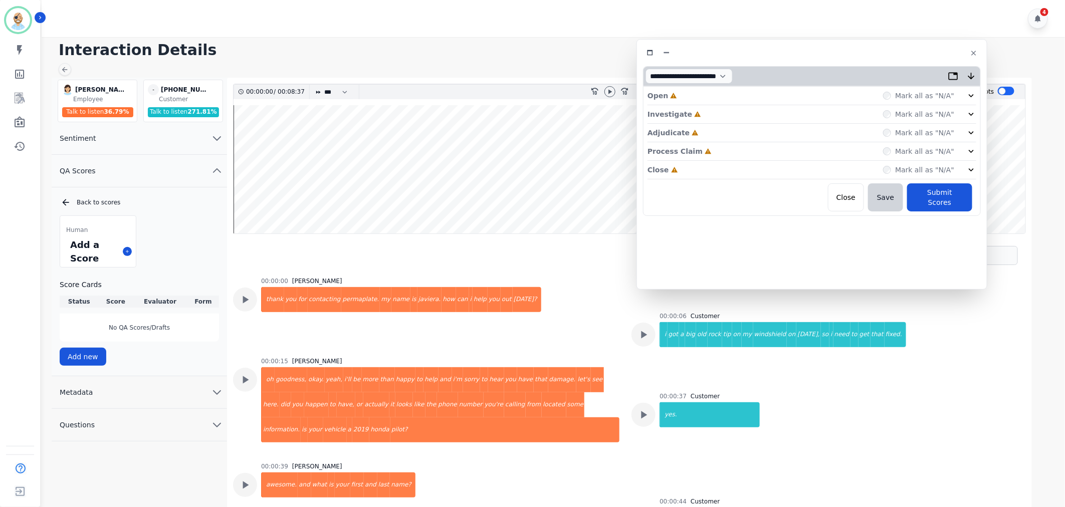
drag, startPoint x: 196, startPoint y: 50, endPoint x: 789, endPoint y: 47, distance: 592.9
click at [789, 47] on div at bounding box center [812, 53] width 338 height 15
click at [713, 165] on div "Close Incomplete Mark all as "N/A"" at bounding box center [811, 170] width 329 height 19
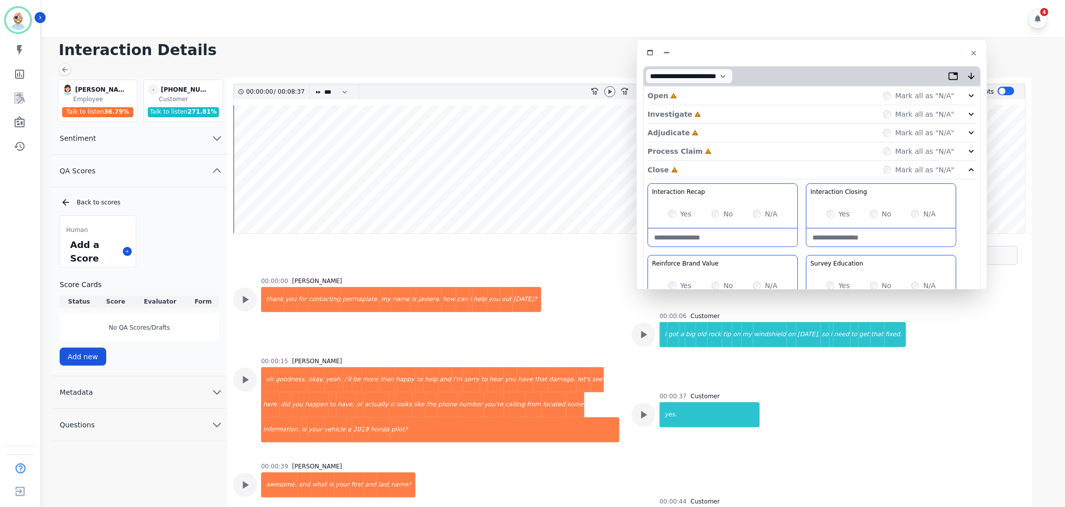
click at [713, 151] on div "Process Claim Incomplete Mark all as "N/A"" at bounding box center [811, 151] width 329 height 19
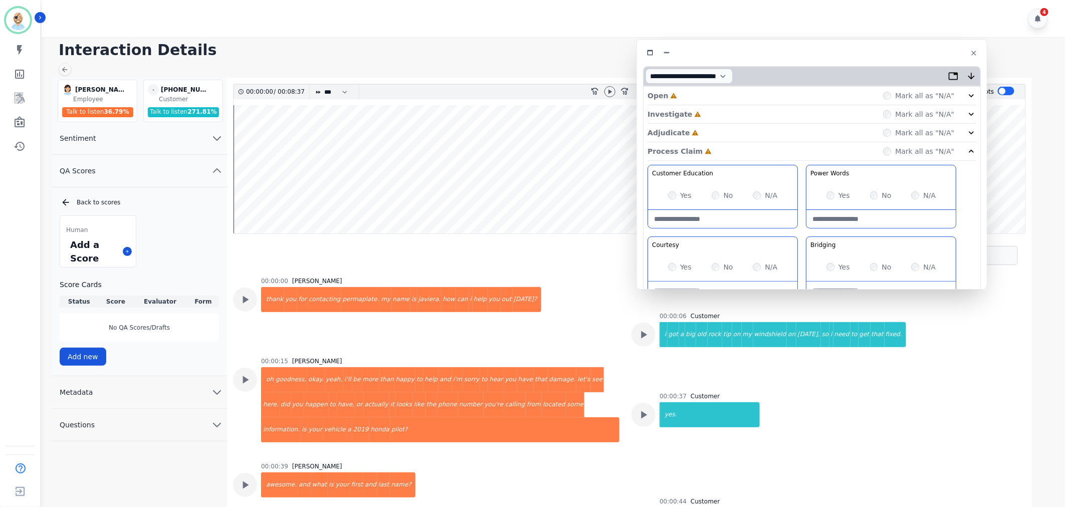
click at [710, 133] on div "Adjudicate Incomplete Mark all as "N/A"" at bounding box center [811, 133] width 329 height 19
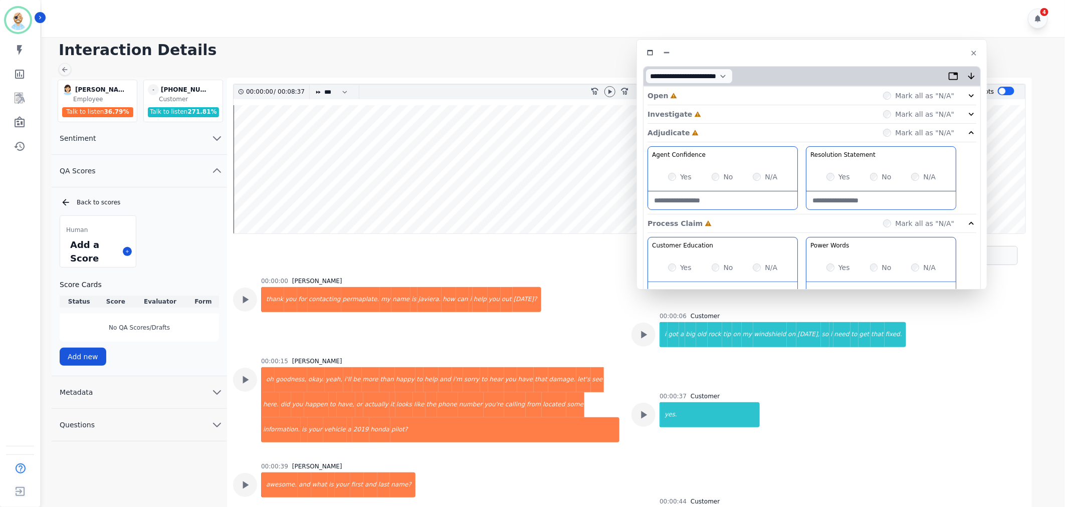
click at [708, 116] on div "Investigate Incomplete Mark all as "N/A"" at bounding box center [811, 114] width 329 height 19
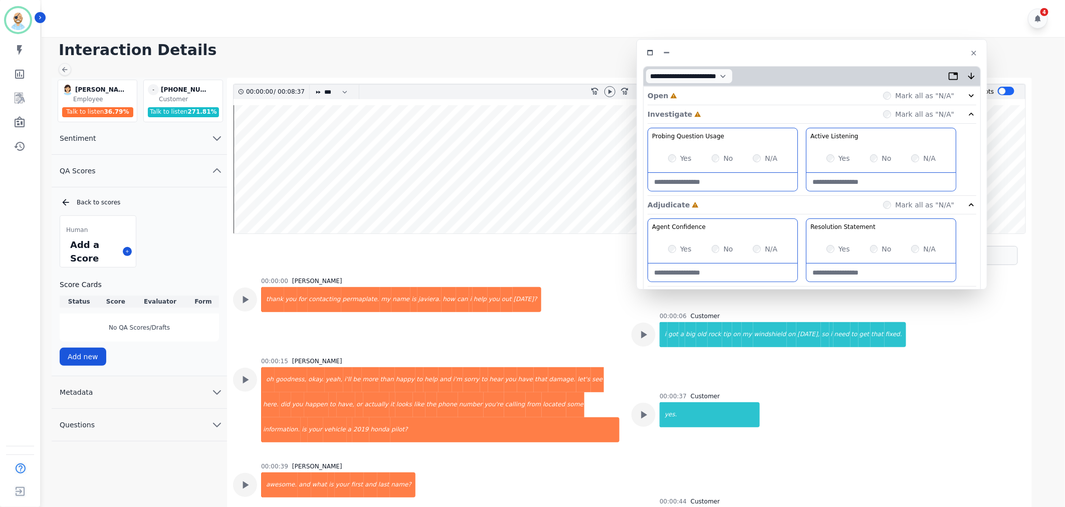
click at [707, 98] on div "Open Incomplete Mark all as "N/A"" at bounding box center [811, 96] width 329 height 19
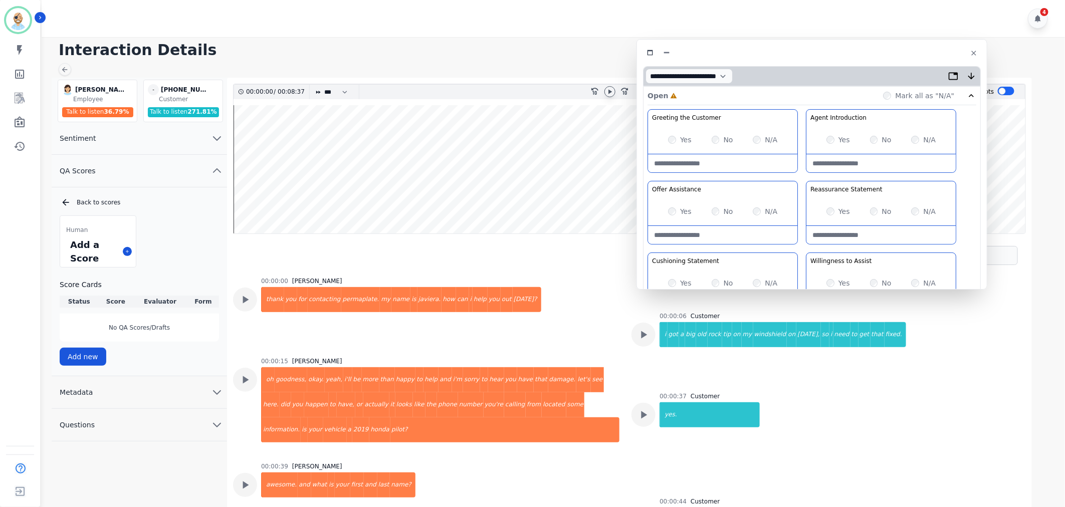
click at [612, 89] on icon at bounding box center [610, 92] width 8 height 8
click at [799, 177] on div "Greeting the Customer Welcome is where we quickly greet our customer as a known…" at bounding box center [811, 286] width 329 height 355
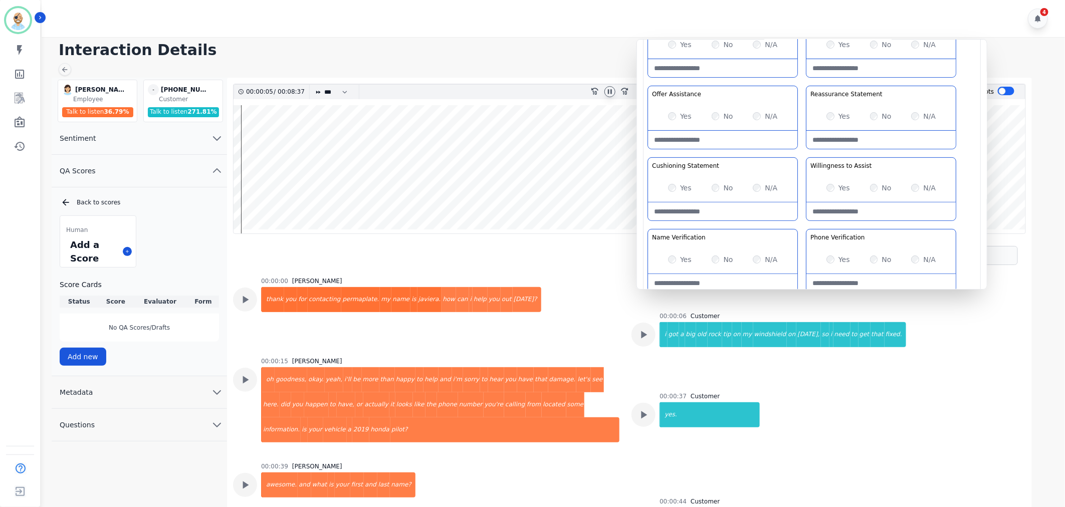
scroll to position [111, 0]
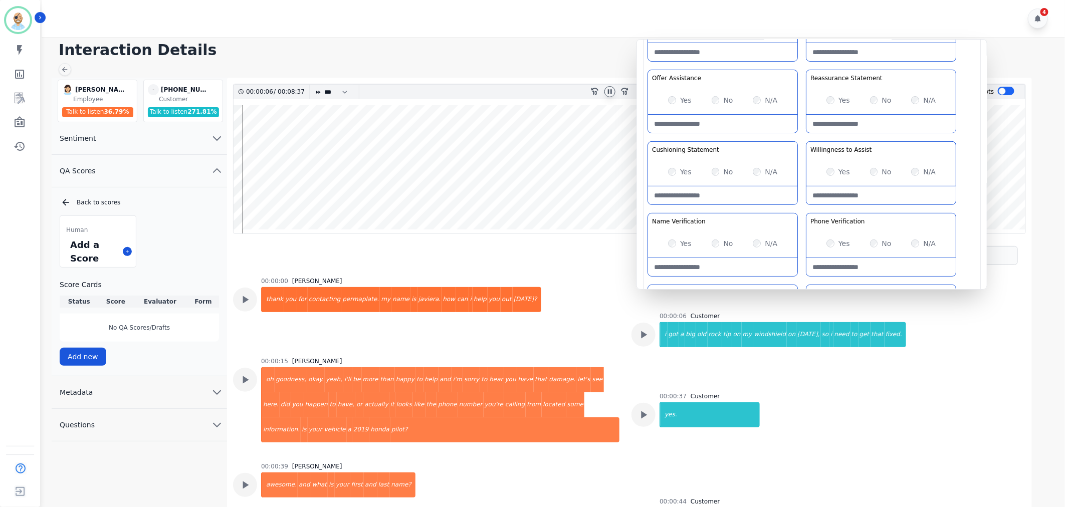
click at [801, 137] on div "Greeting the Customer Welcome is where we quickly greet our customer as a known…" at bounding box center [811, 175] width 329 height 355
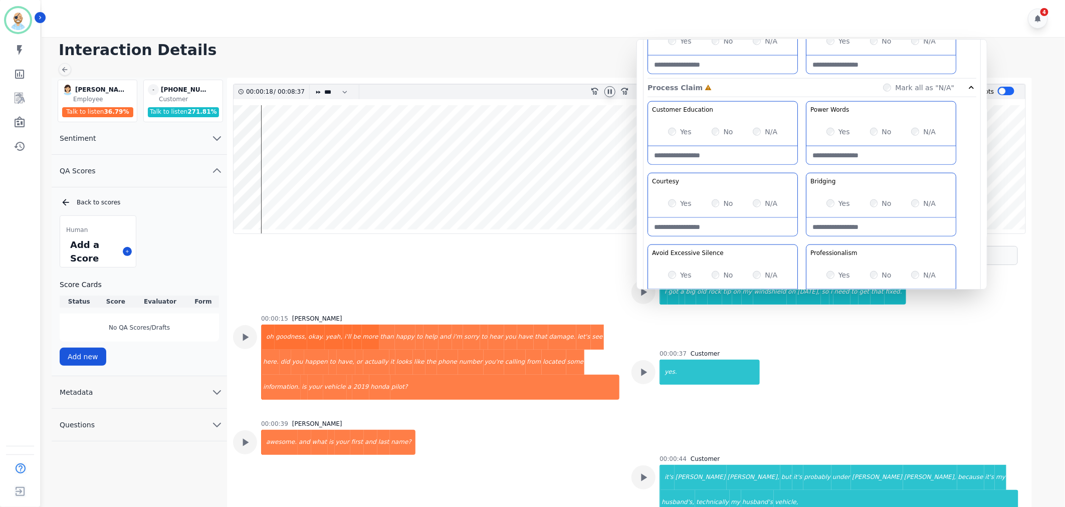
scroll to position [612, 0]
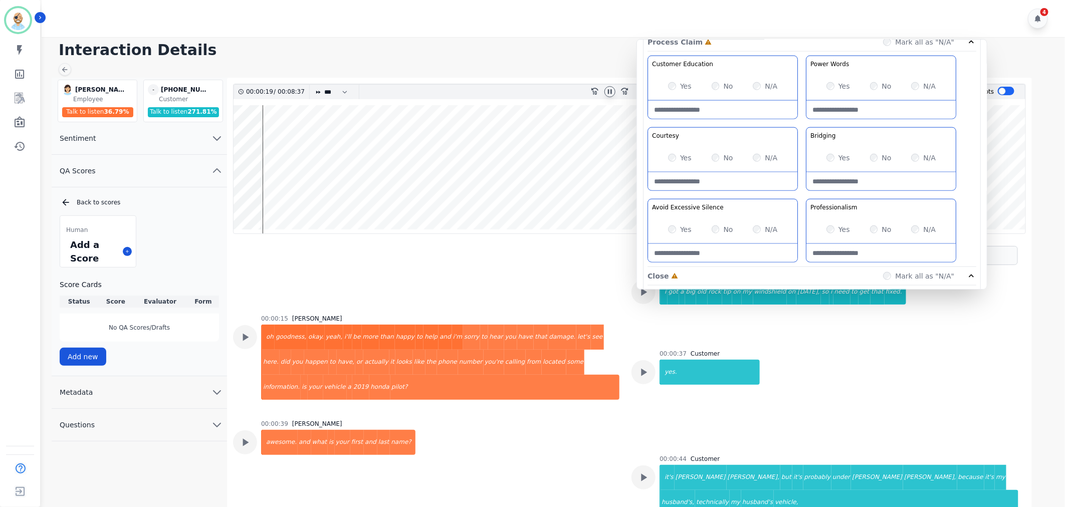
click at [801, 194] on div "Customer Education Educate your customer on how to get the information that the…" at bounding box center [811, 161] width 329 height 211
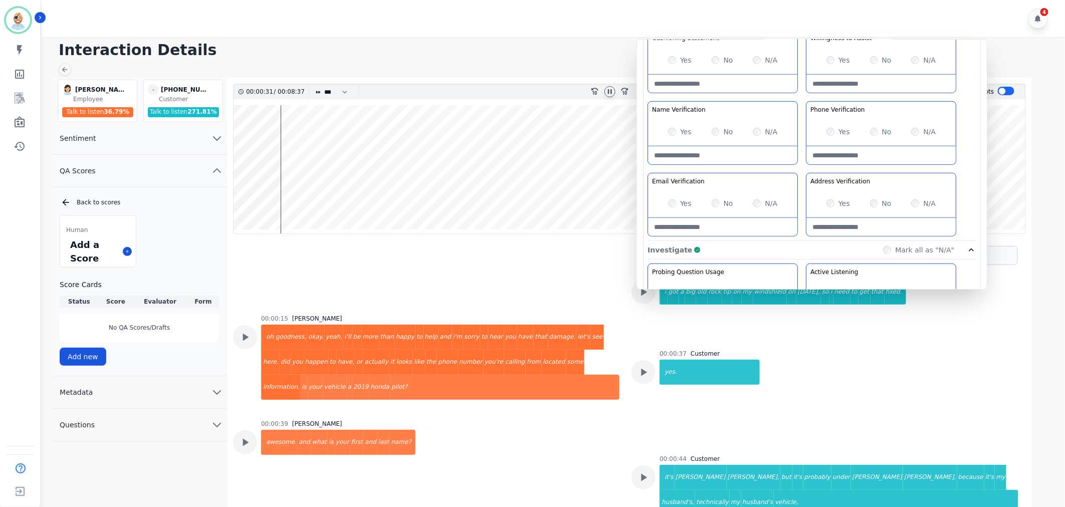
scroll to position [223, 0]
click at [803, 167] on div "Greeting the Customer Welcome is where we quickly greet our customer as a known…" at bounding box center [811, 64] width 329 height 355
click at [802, 166] on div "Greeting the Customer Welcome is where we quickly greet our customer as a known…" at bounding box center [811, 64] width 329 height 355
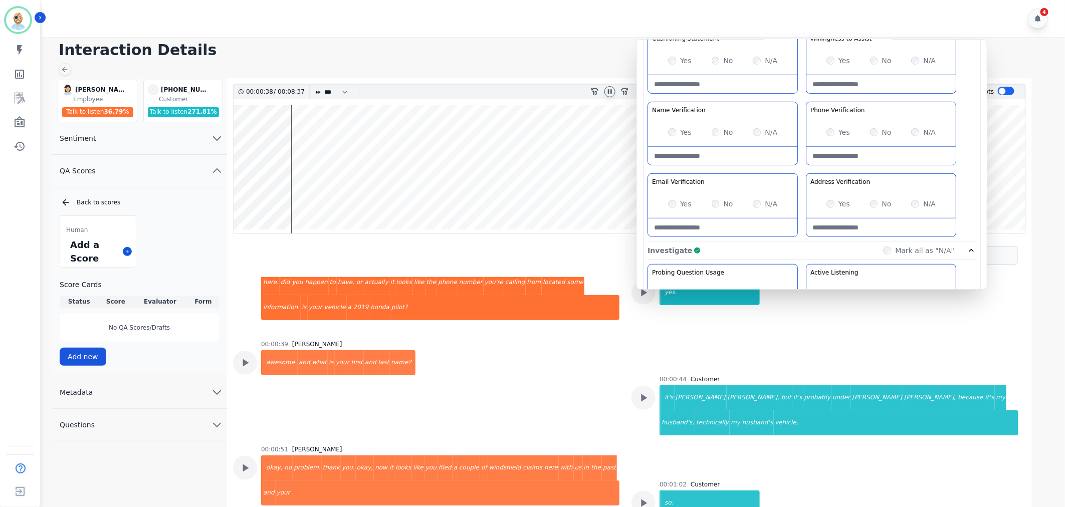
scroll to position [142, 0]
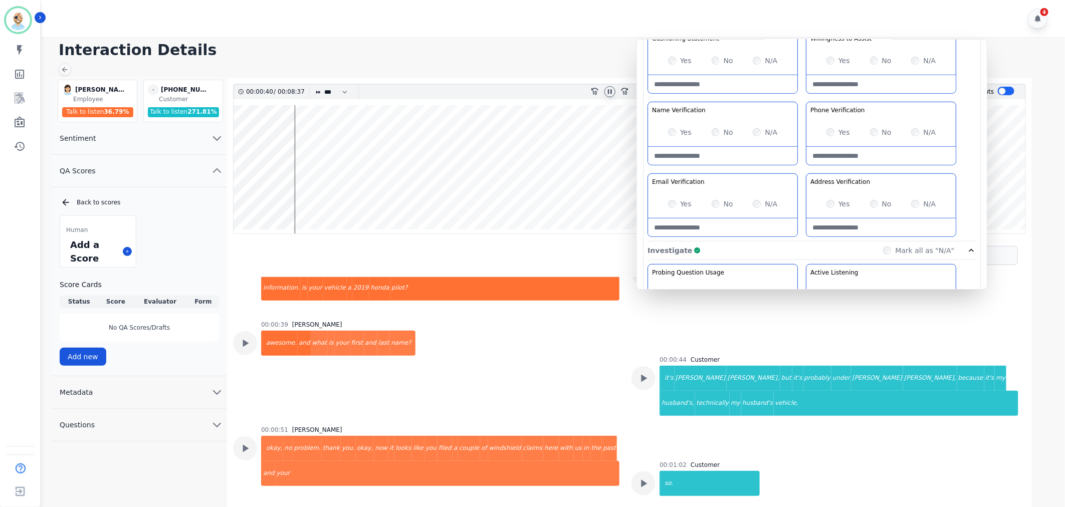
click at [805, 172] on div "Greeting the Customer Welcome is where we quickly greet our customer as a known…" at bounding box center [811, 64] width 329 height 355
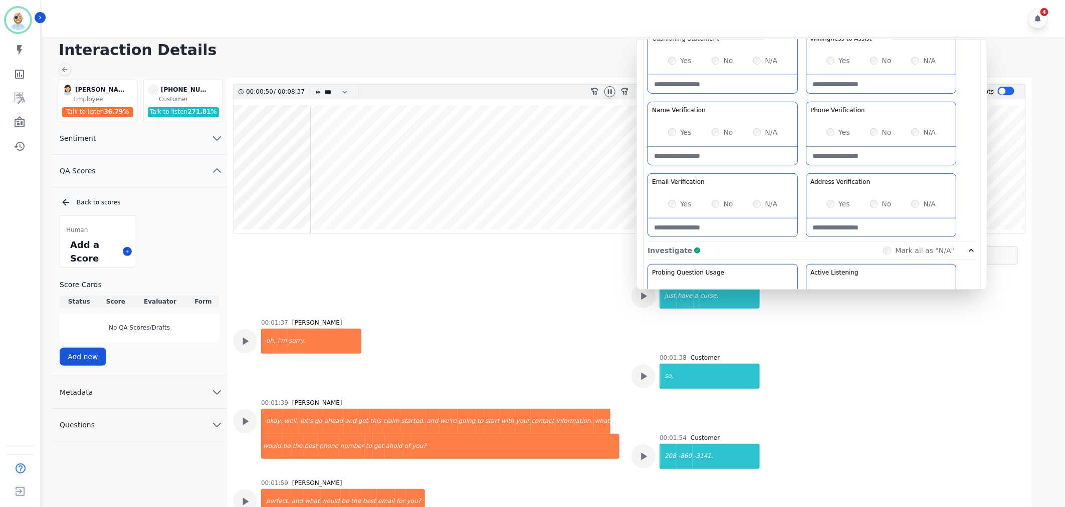
scroll to position [532, 0]
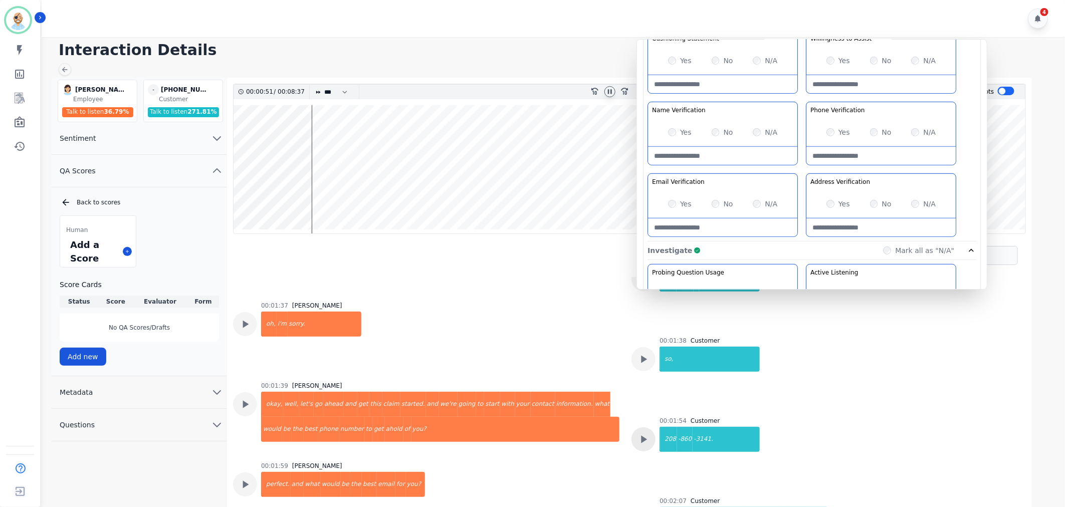
click at [640, 433] on icon at bounding box center [643, 439] width 13 height 13
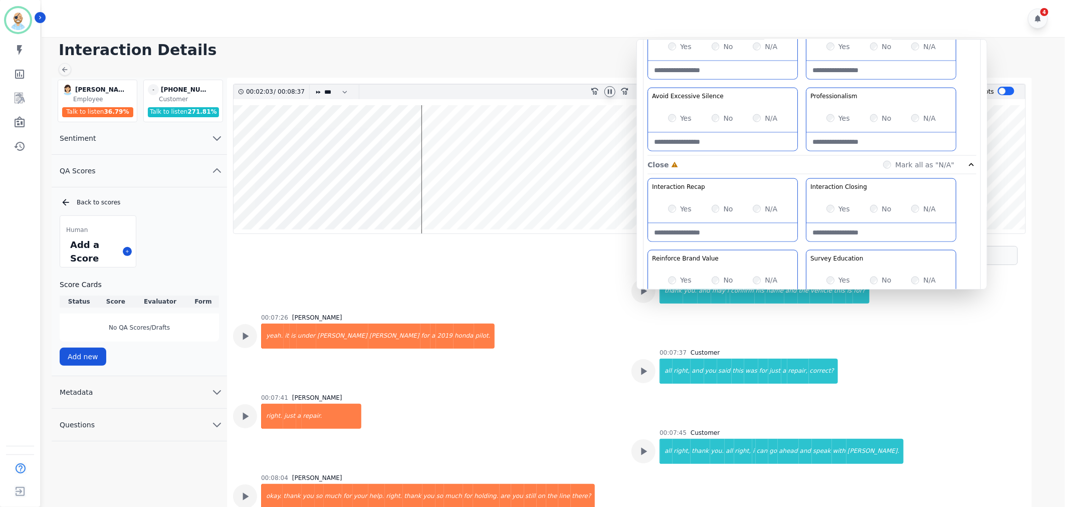
scroll to position [2743, 0]
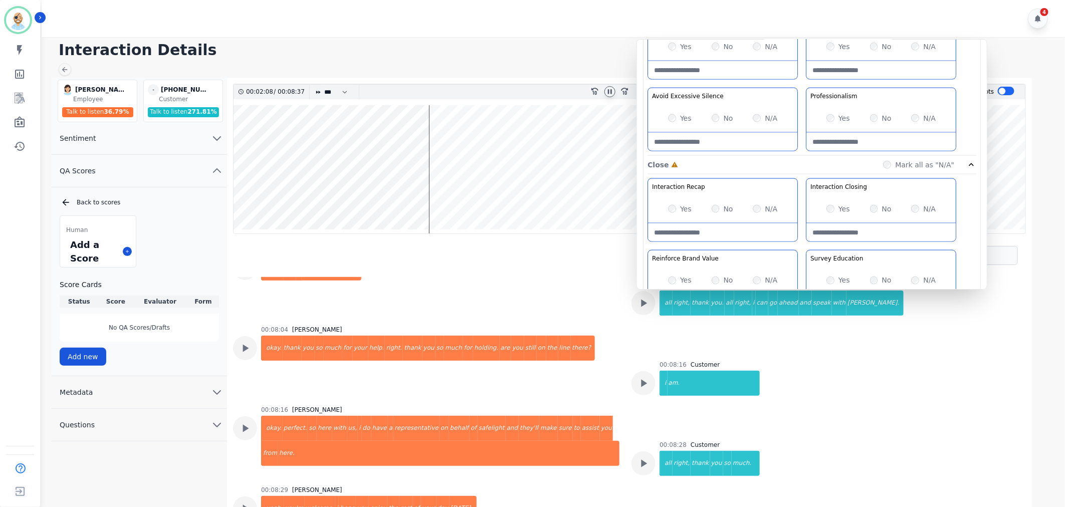
click at [921, 283] on div "N/A" at bounding box center [923, 281] width 25 height 10
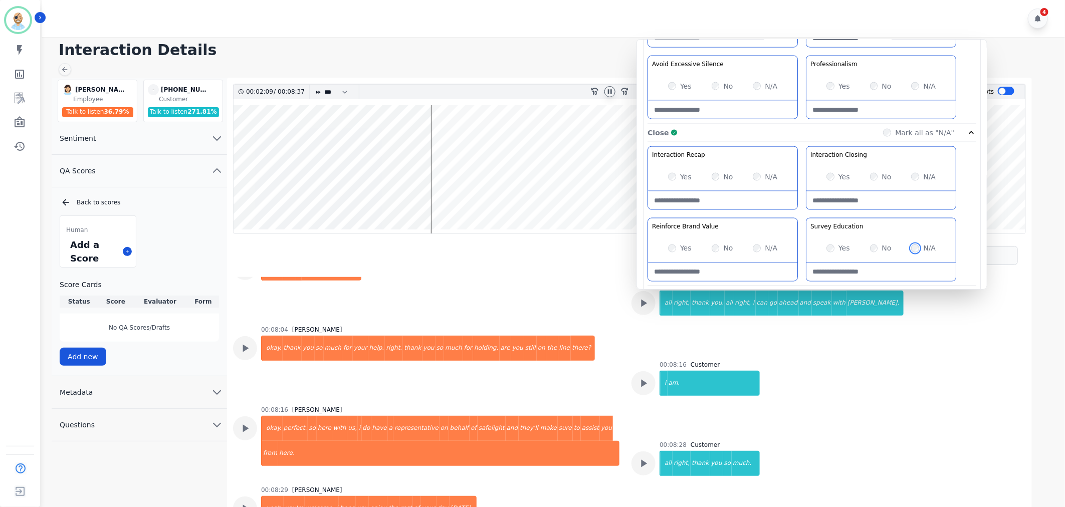
scroll to position [788, 0]
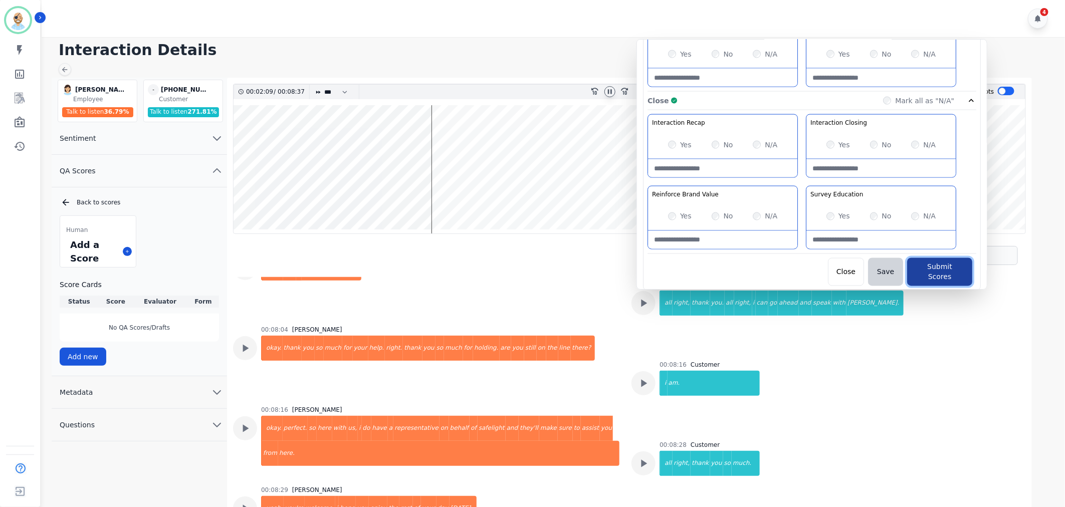
click at [940, 273] on button "Submit Scores" at bounding box center [939, 272] width 65 height 28
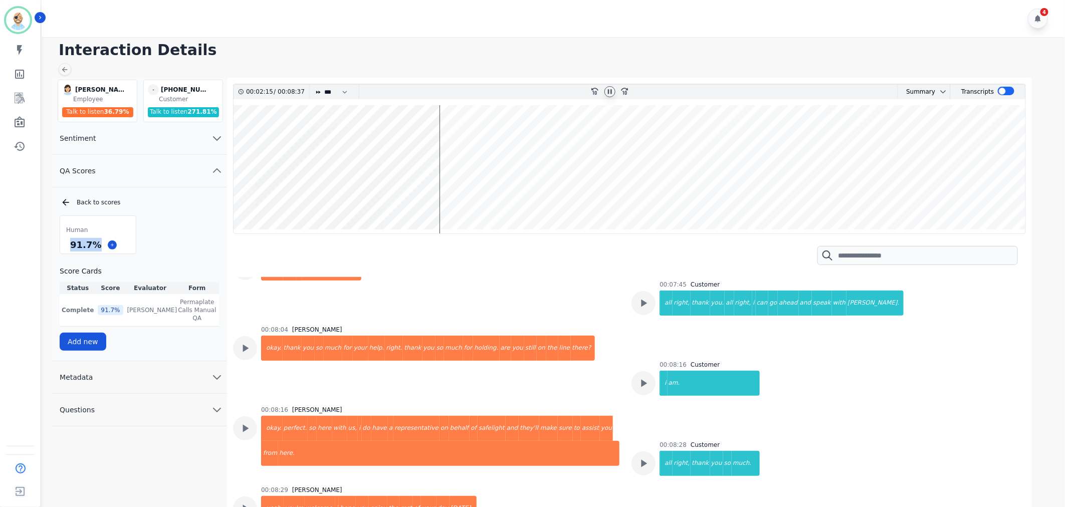
drag, startPoint x: 96, startPoint y: 244, endPoint x: 69, endPoint y: 244, distance: 26.6
click at [69, 244] on div "91.7 %" at bounding box center [85, 245] width 35 height 18
copy div "91.7 %"
click at [613, 91] on icon at bounding box center [610, 92] width 8 height 8
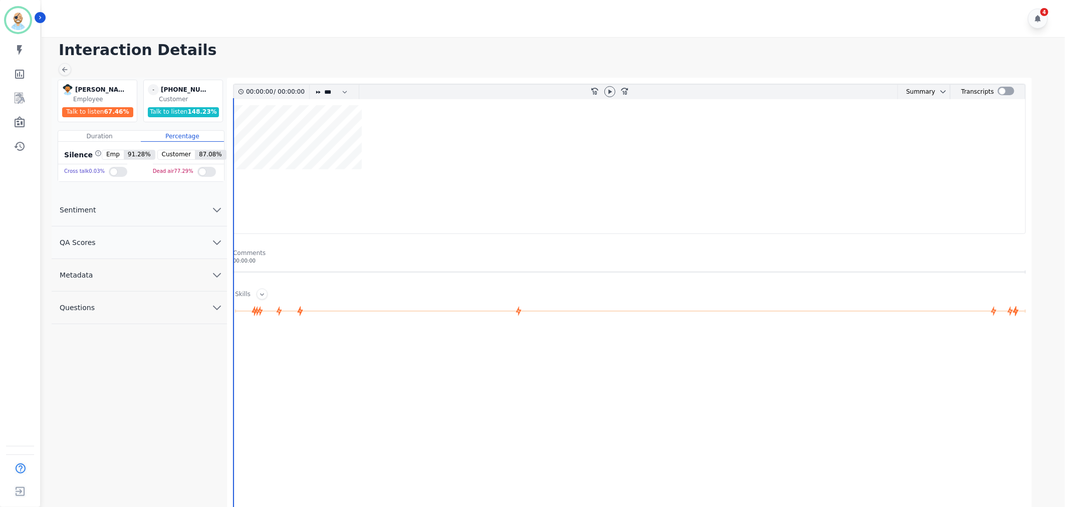
click at [139, 246] on button "QA Scores" at bounding box center [139, 243] width 175 height 33
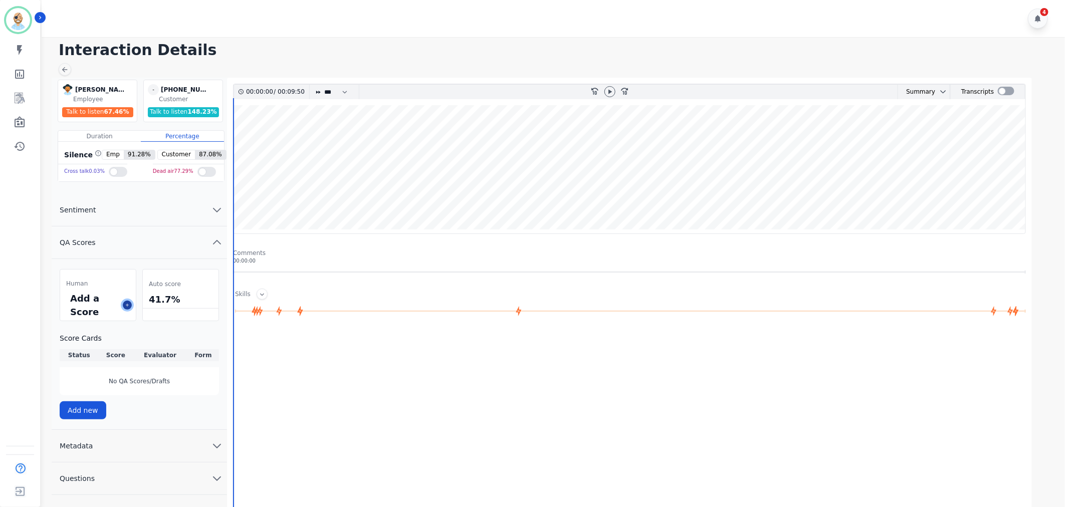
click at [131, 303] on button at bounding box center [127, 305] width 9 height 9
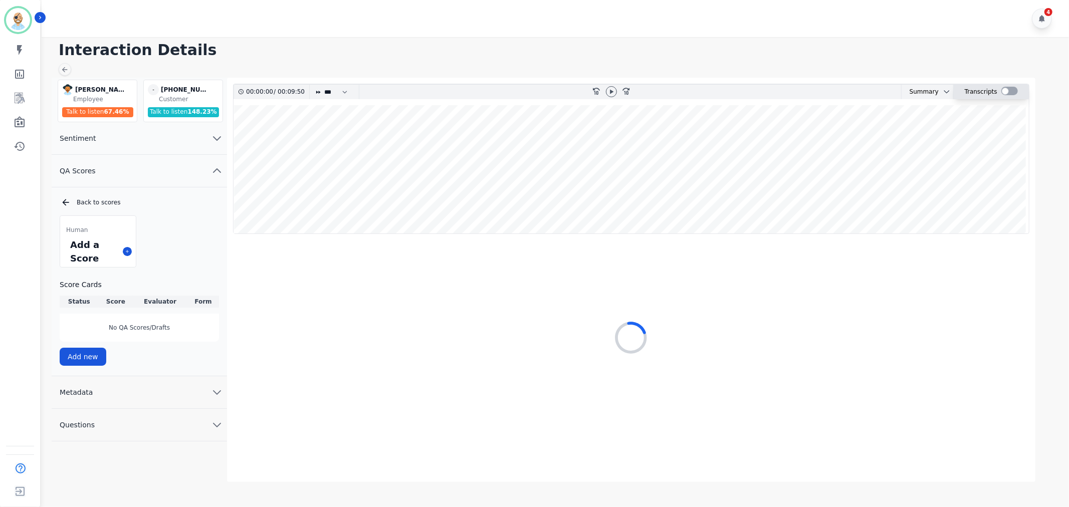
click at [1012, 92] on div at bounding box center [1009, 91] width 17 height 9
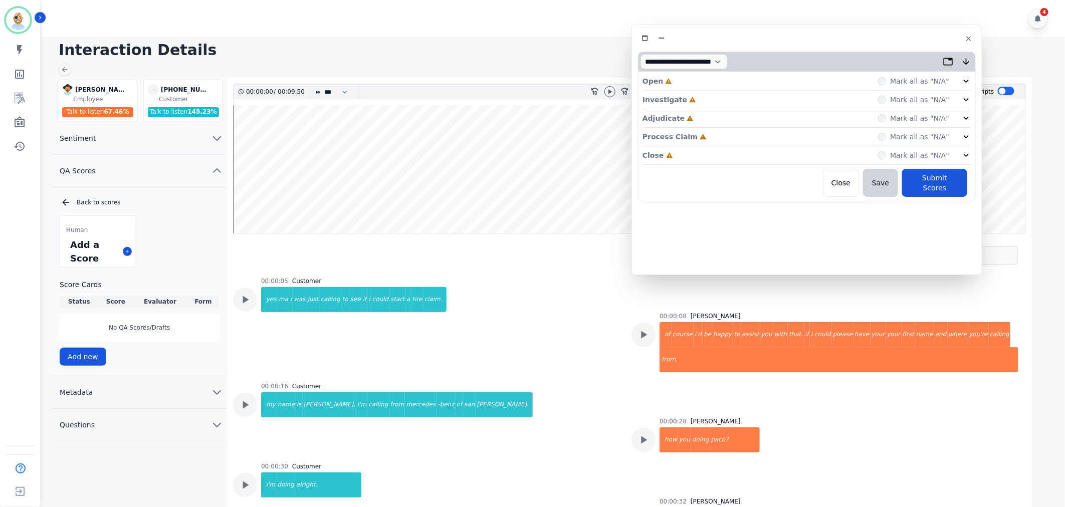
drag, startPoint x: 182, startPoint y: 58, endPoint x: 769, endPoint y: 41, distance: 587.1
click at [769, 41] on div at bounding box center [807, 38] width 338 height 15
click at [694, 153] on div "Close Incomplete Mark all as "N/A"" at bounding box center [805, 155] width 329 height 19
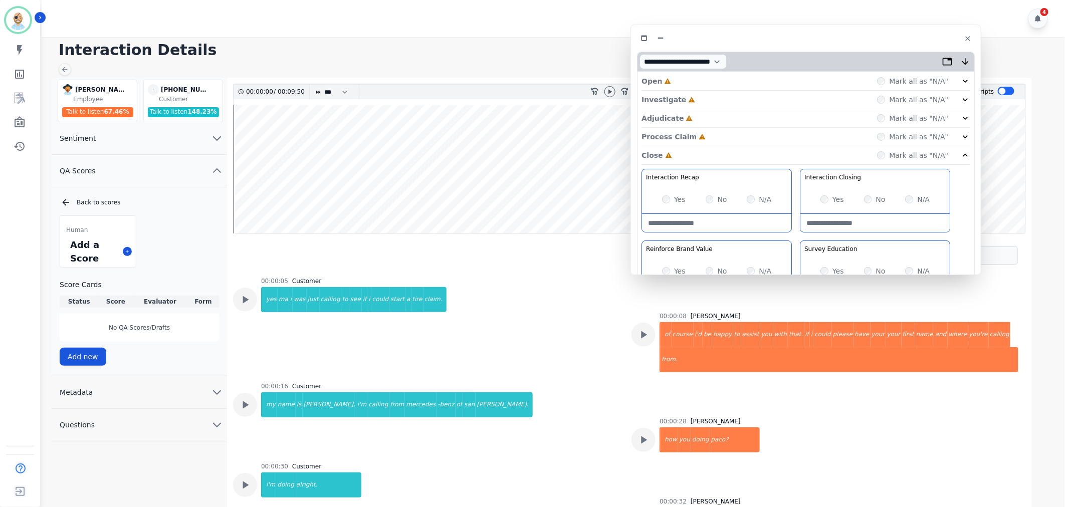
click at [711, 128] on div "Process Claim Incomplete Mark all as "N/A"" at bounding box center [805, 137] width 329 height 19
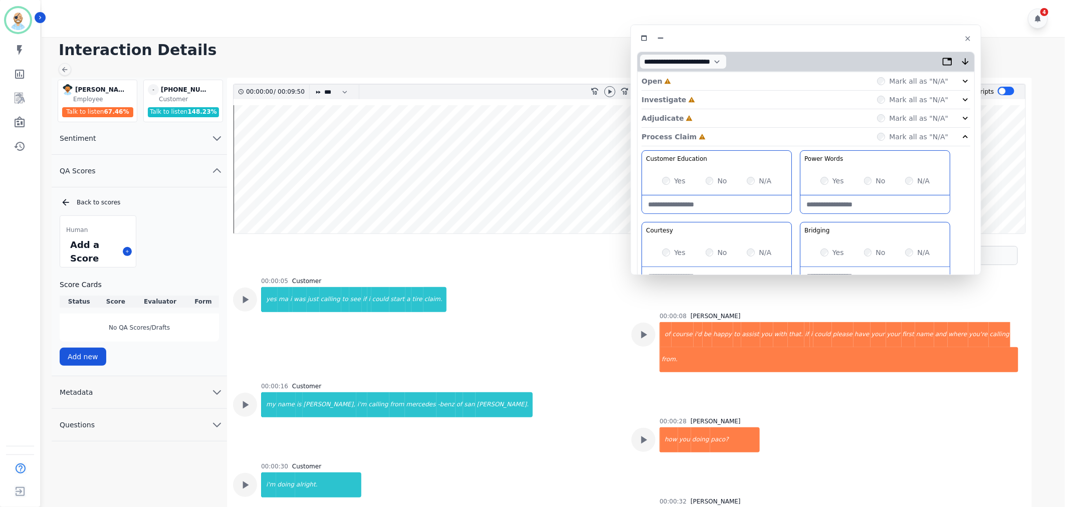
click at [702, 112] on div "Adjudicate Incomplete Mark all as "N/A"" at bounding box center [805, 118] width 329 height 19
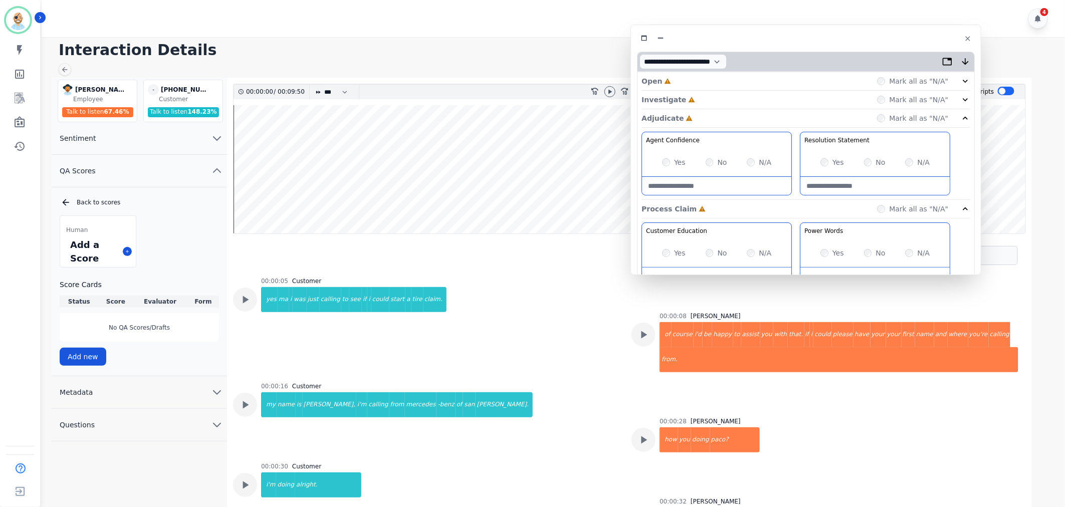
click at [701, 99] on div "Investigate Incomplete Mark all as "N/A"" at bounding box center [805, 100] width 329 height 19
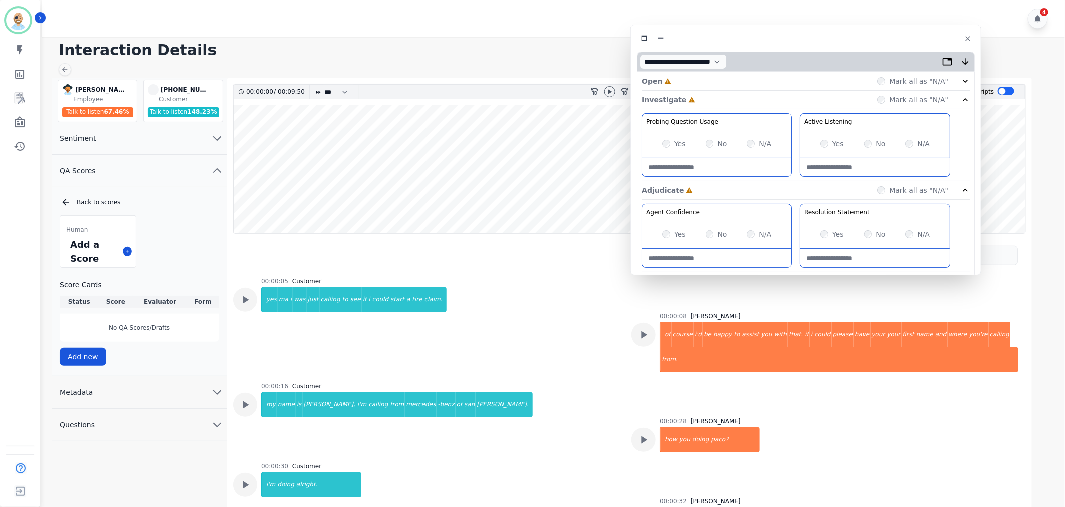
click at [694, 81] on div "Open Incomplete Mark all as "N/A"" at bounding box center [805, 81] width 329 height 19
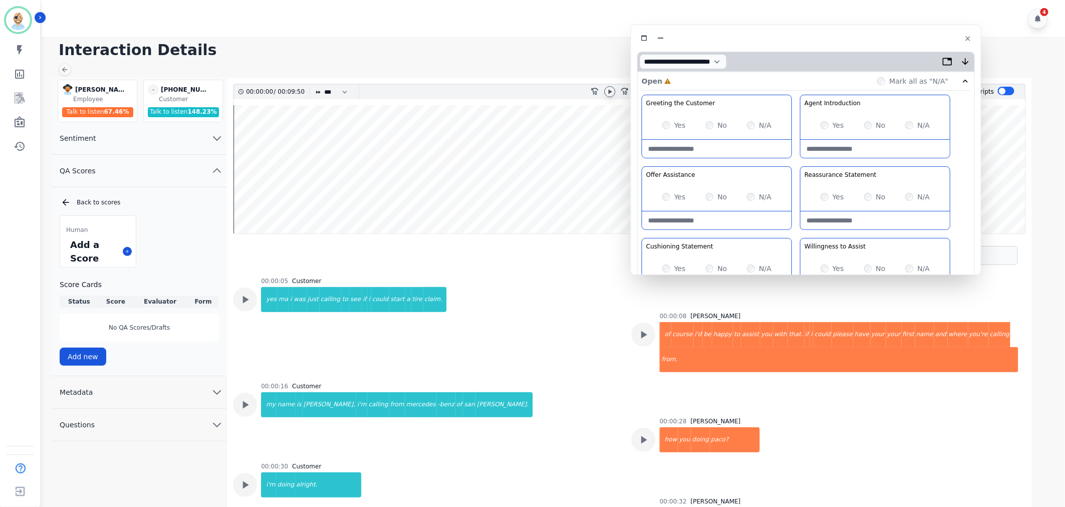
click at [609, 91] on icon at bounding box center [610, 91] width 4 height 5
click at [795, 159] on div "Greeting the Customer Welcome is where we quickly greet our customer as a known…" at bounding box center [805, 272] width 329 height 355
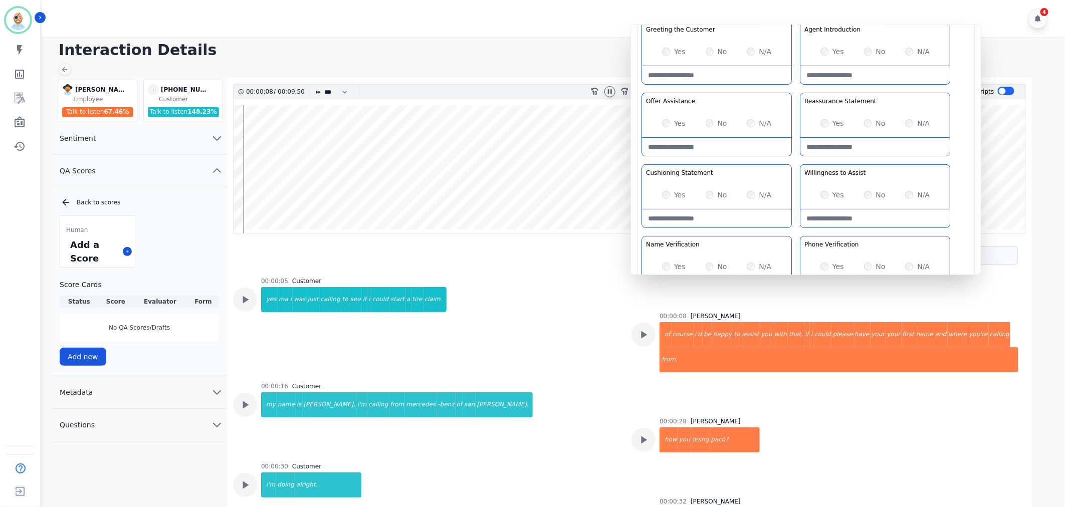
scroll to position [111, 0]
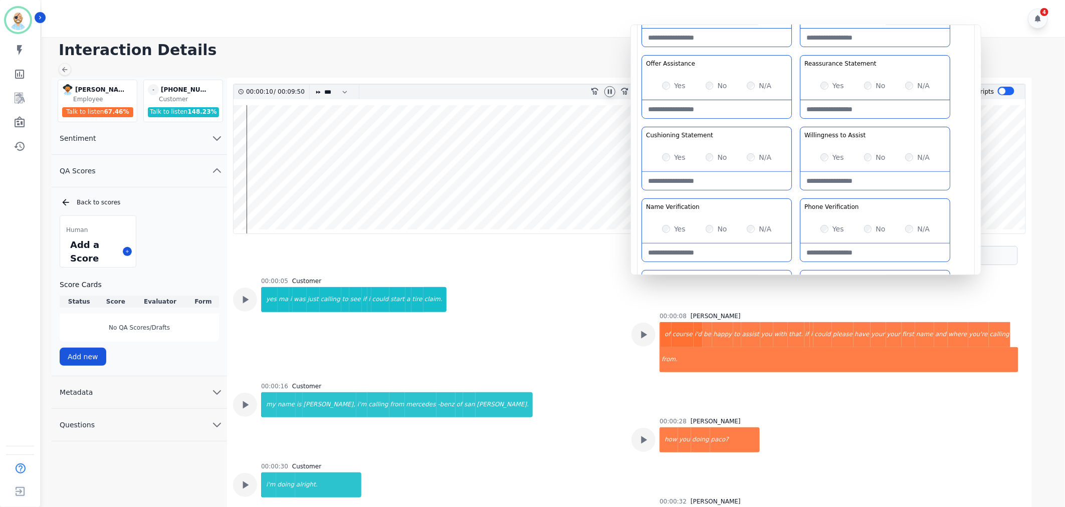
click at [795, 124] on div "Greeting the Customer Welcome is where we quickly greet our customer as a known…" at bounding box center [805, 160] width 329 height 355
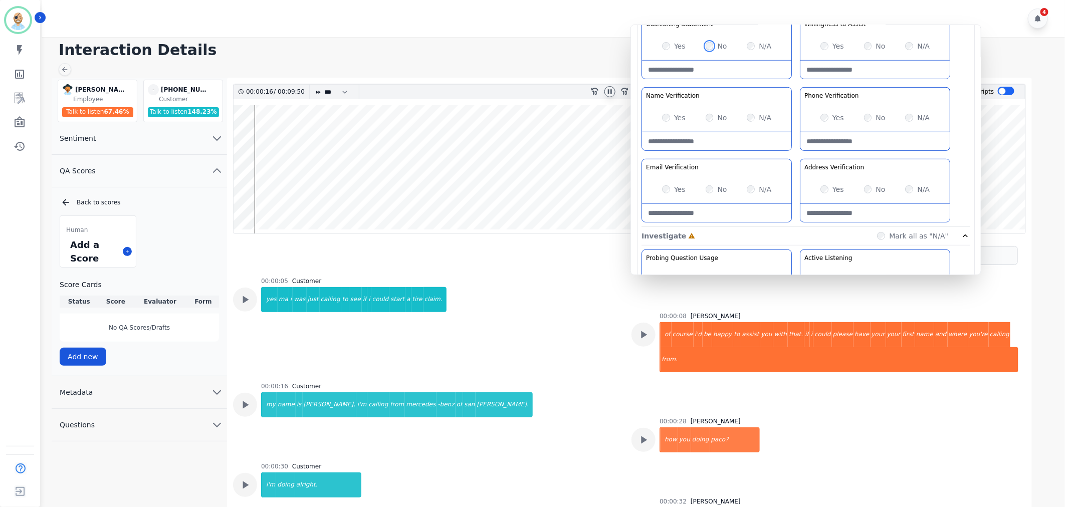
scroll to position [43, 0]
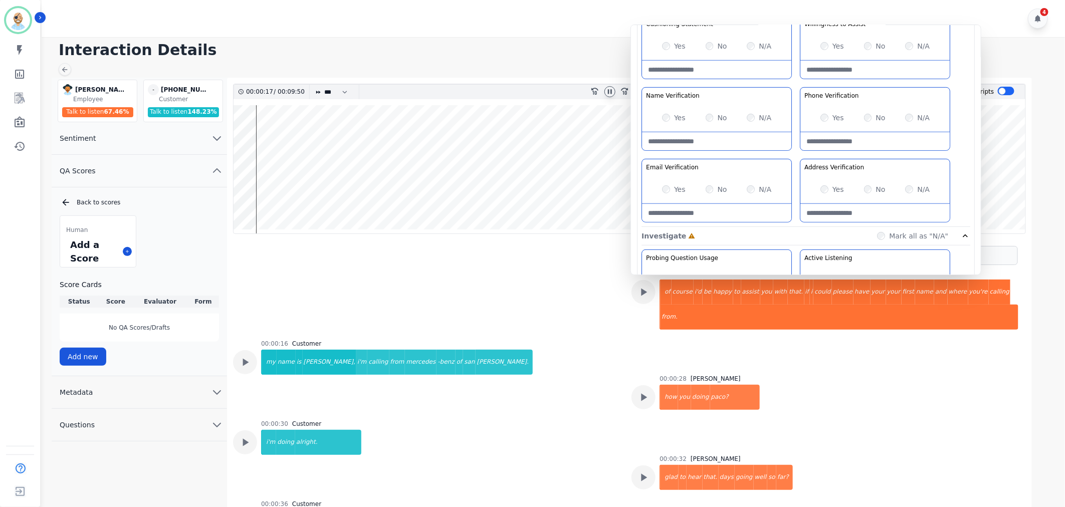
click at [796, 81] on div "Greeting the Customer Welcome is where we quickly greet our customer as a known…" at bounding box center [805, 49] width 329 height 355
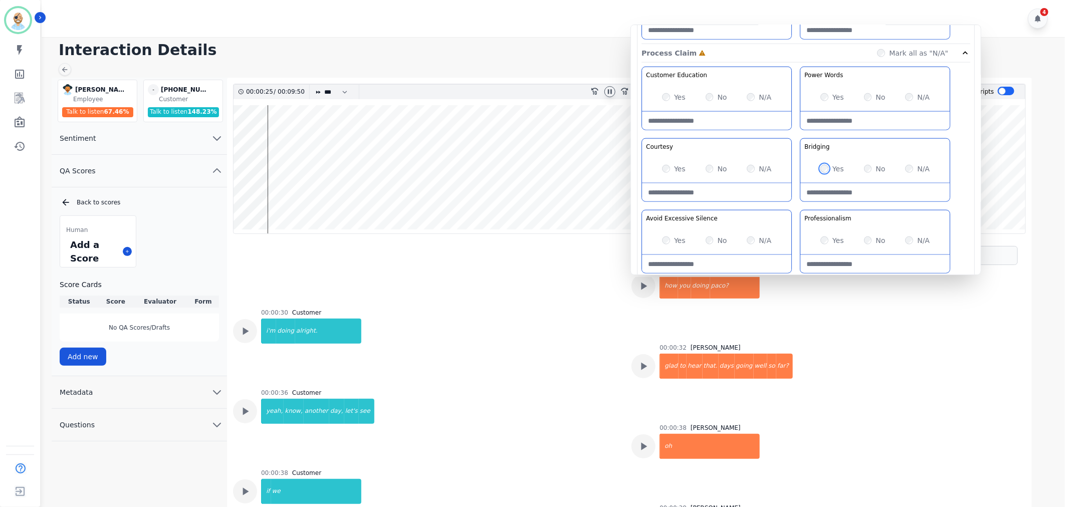
scroll to position [612, 0]
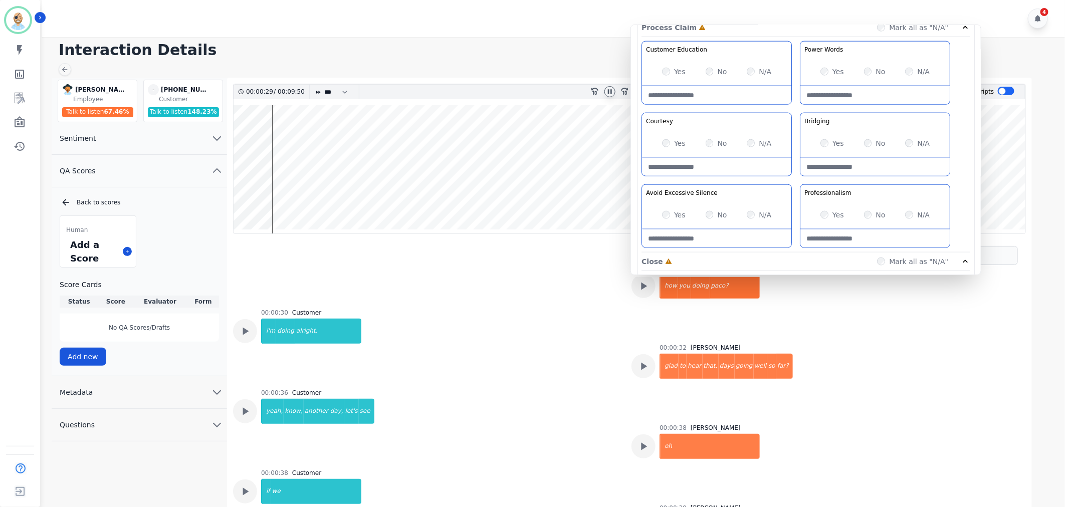
click at [671, 73] on div "Yes" at bounding box center [674, 72] width 24 height 10
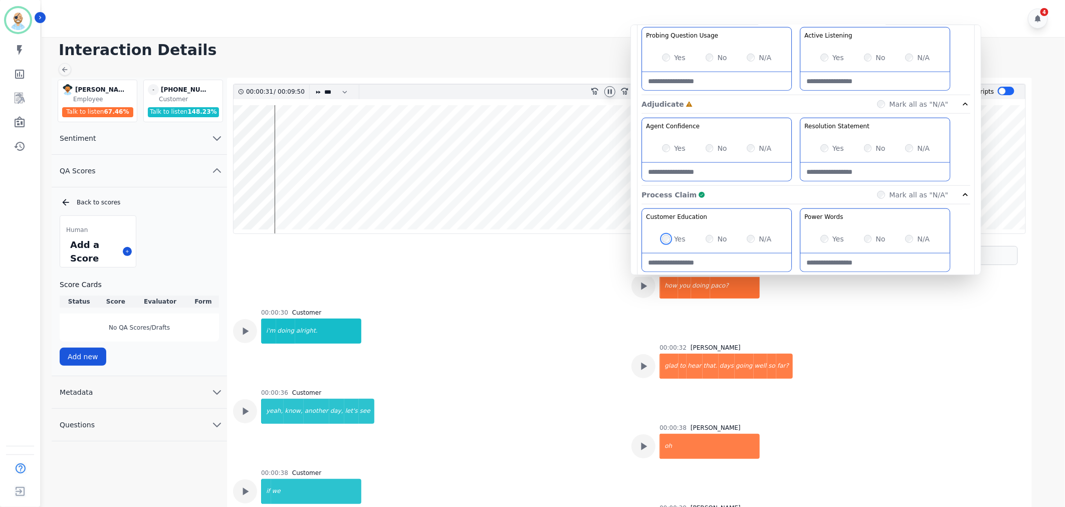
scroll to position [389, 0]
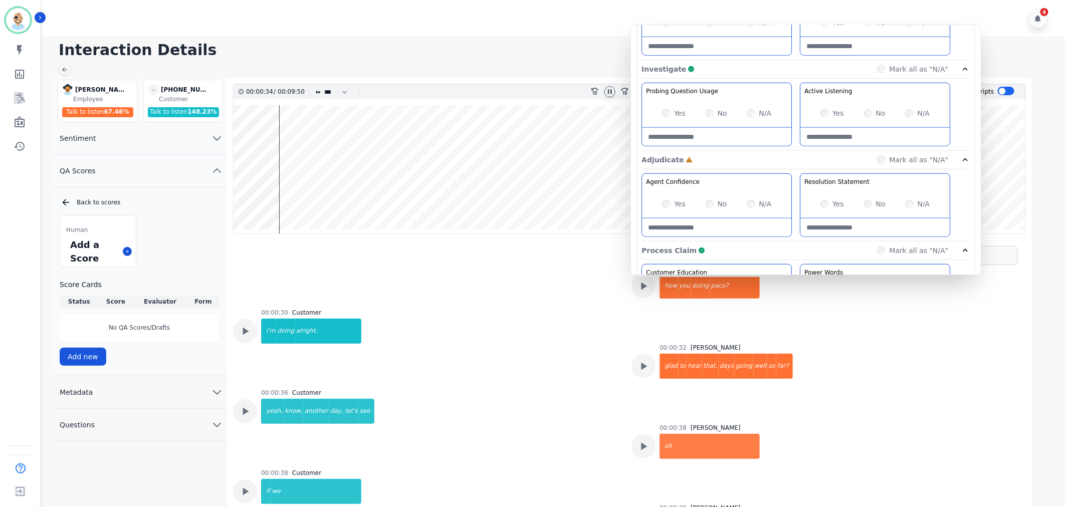
click at [827, 200] on div "Yes" at bounding box center [832, 204] width 24 height 10
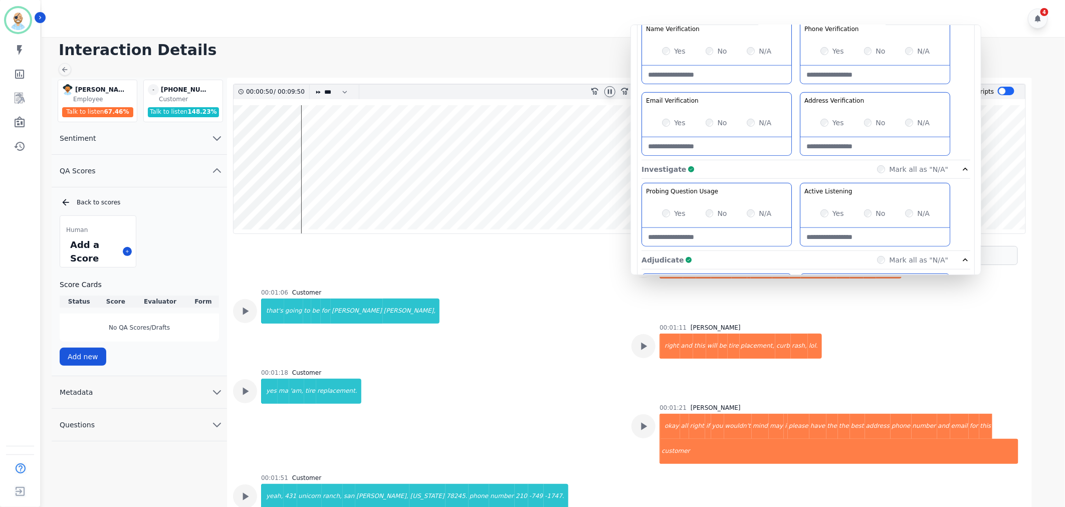
scroll to position [223, 0]
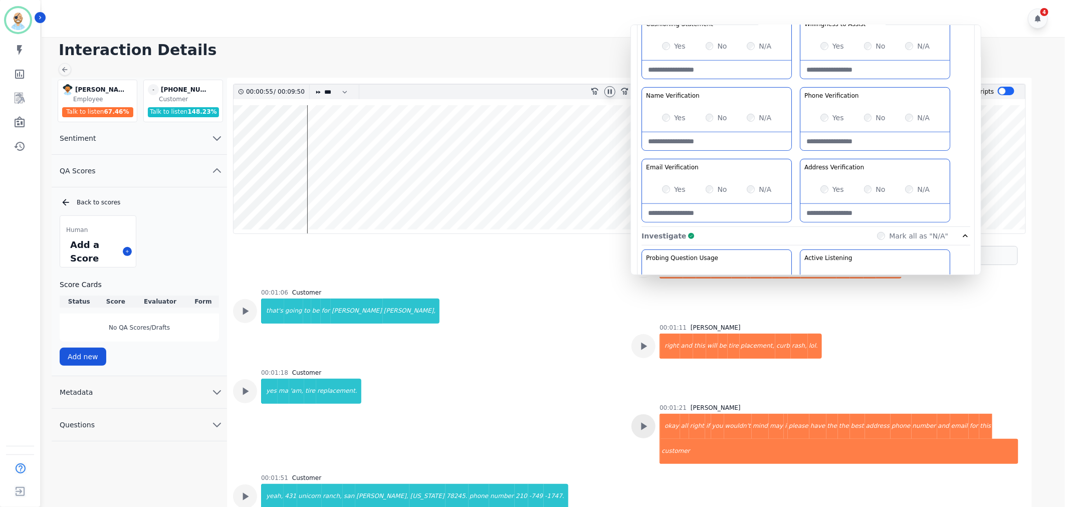
click at [641, 423] on icon at bounding box center [644, 427] width 6 height 8
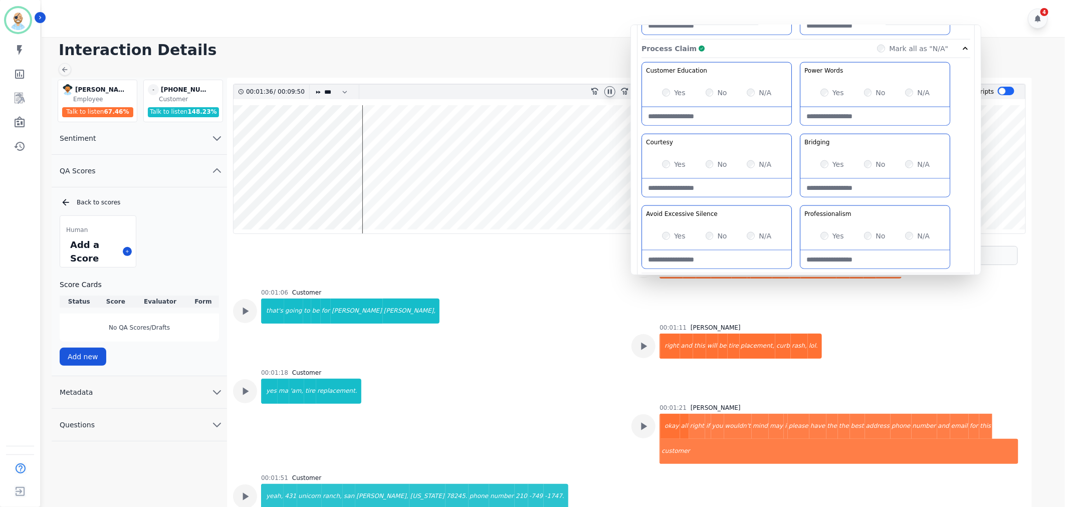
scroll to position [677, 0]
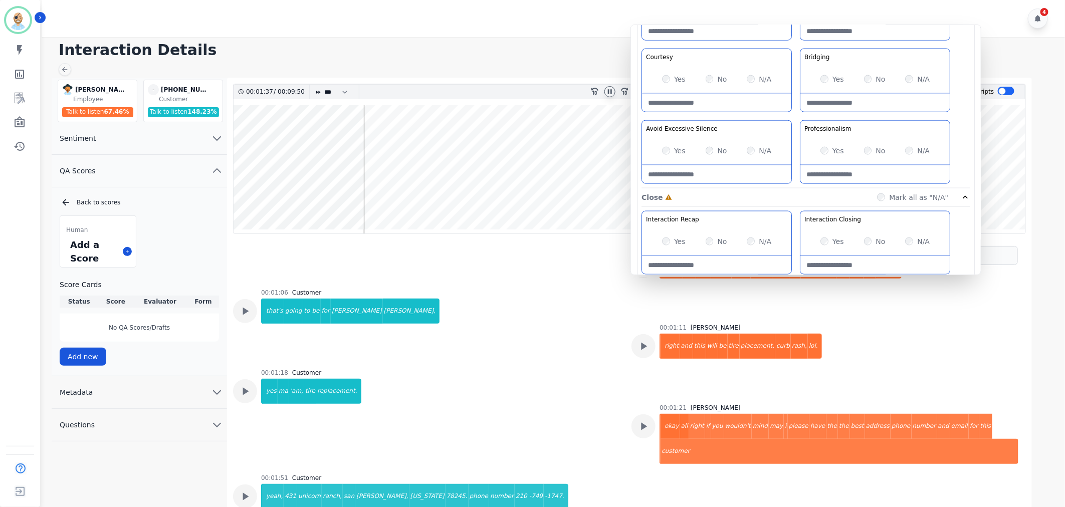
click at [795, 119] on div "Customer Education Educate your customer on how to get the information that the…" at bounding box center [805, 82] width 329 height 211
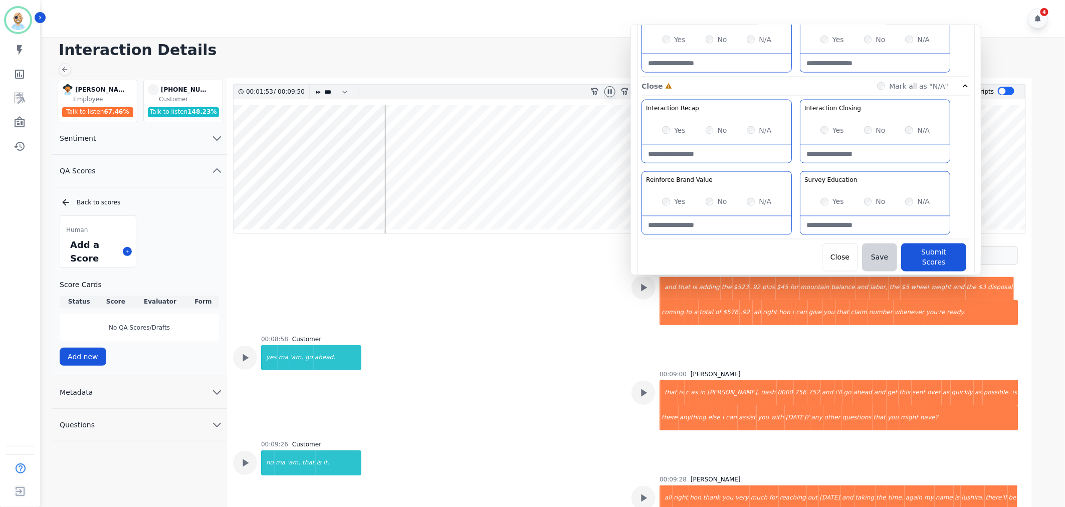
scroll to position [2198, 0]
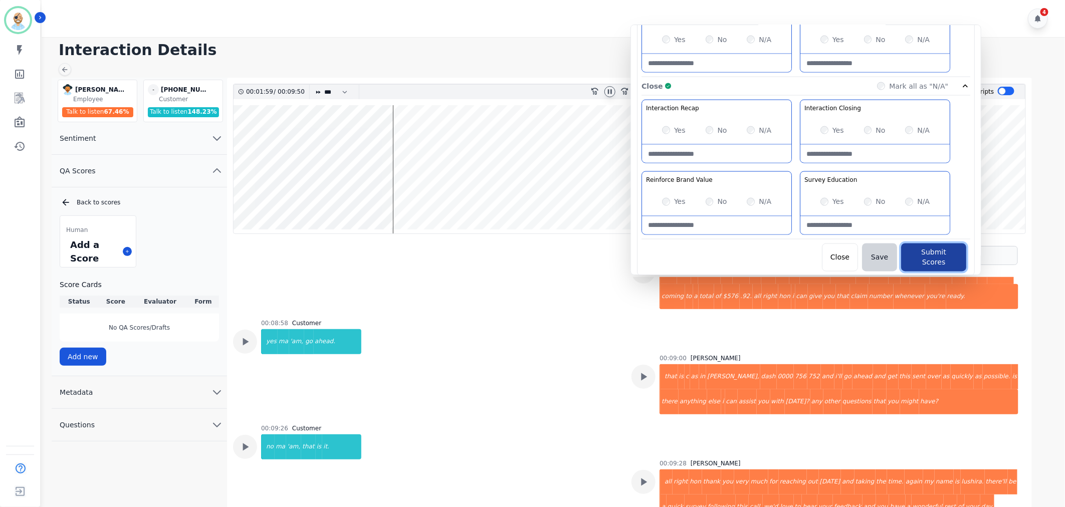
click at [925, 252] on button "Submit Scores" at bounding box center [933, 258] width 65 height 28
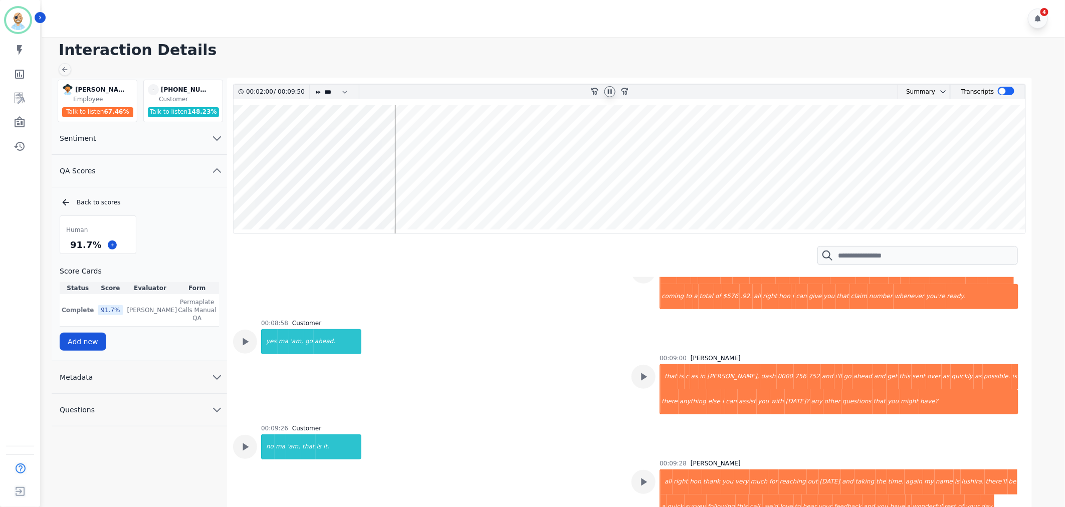
click at [608, 92] on icon at bounding box center [610, 91] width 4 height 5
drag, startPoint x: 97, startPoint y: 245, endPoint x: 69, endPoint y: 247, distance: 28.6
click at [69, 247] on div "91.7 %" at bounding box center [85, 245] width 35 height 18
copy div "91.7 %"
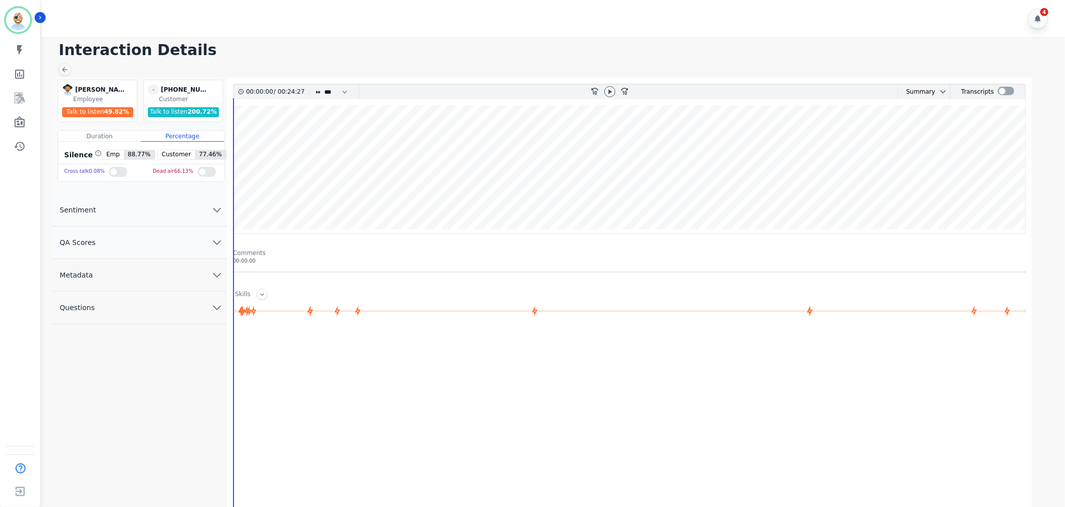
click at [183, 251] on button "QA Scores" at bounding box center [139, 243] width 175 height 33
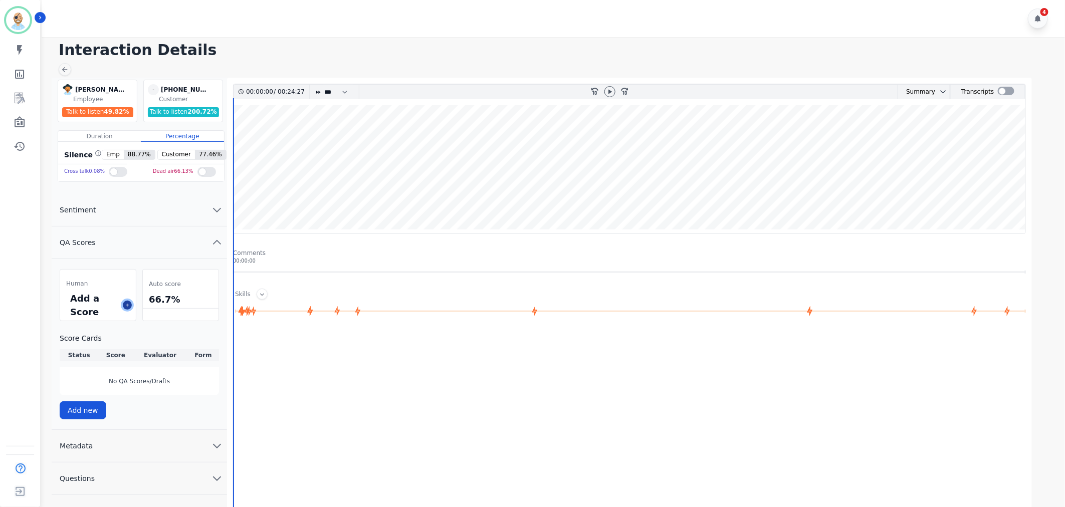
click at [131, 304] on button at bounding box center [127, 305] width 9 height 9
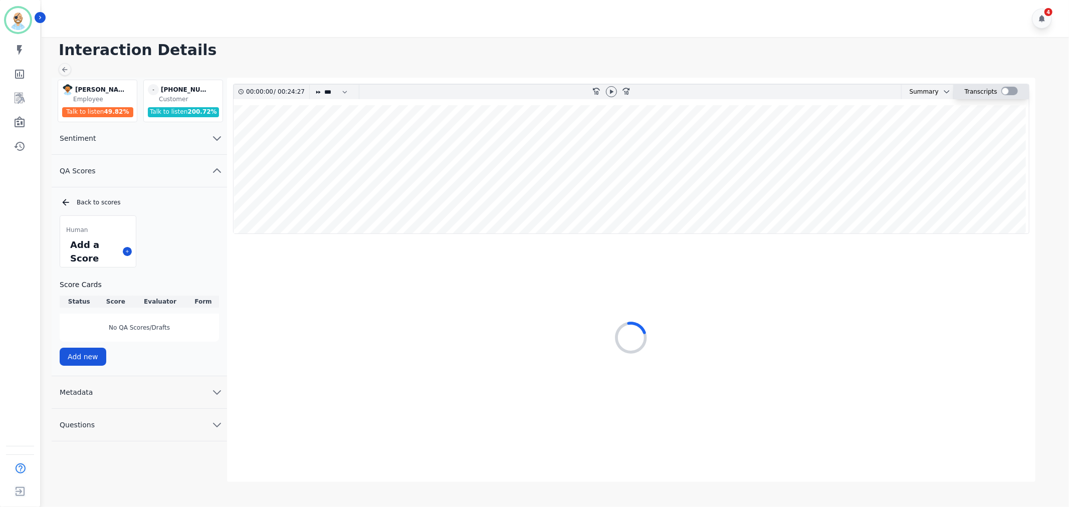
click at [1008, 92] on div at bounding box center [1009, 91] width 17 height 9
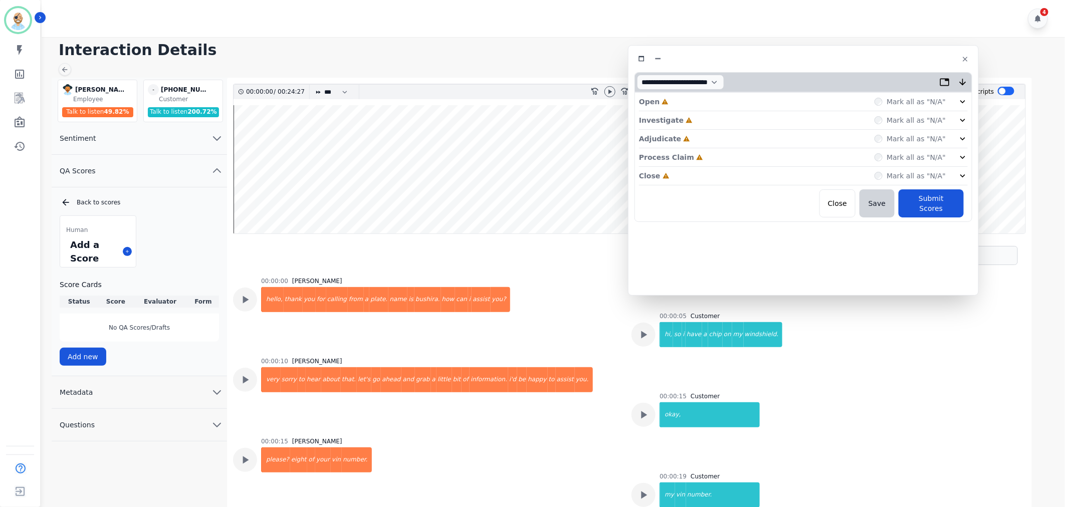
drag, startPoint x: 230, startPoint y: 59, endPoint x: 814, endPoint y: 61, distance: 584.3
click at [814, 61] on div at bounding box center [803, 59] width 338 height 15
click at [695, 173] on div "Close Incomplete Mark all as "N/A"" at bounding box center [803, 175] width 329 height 19
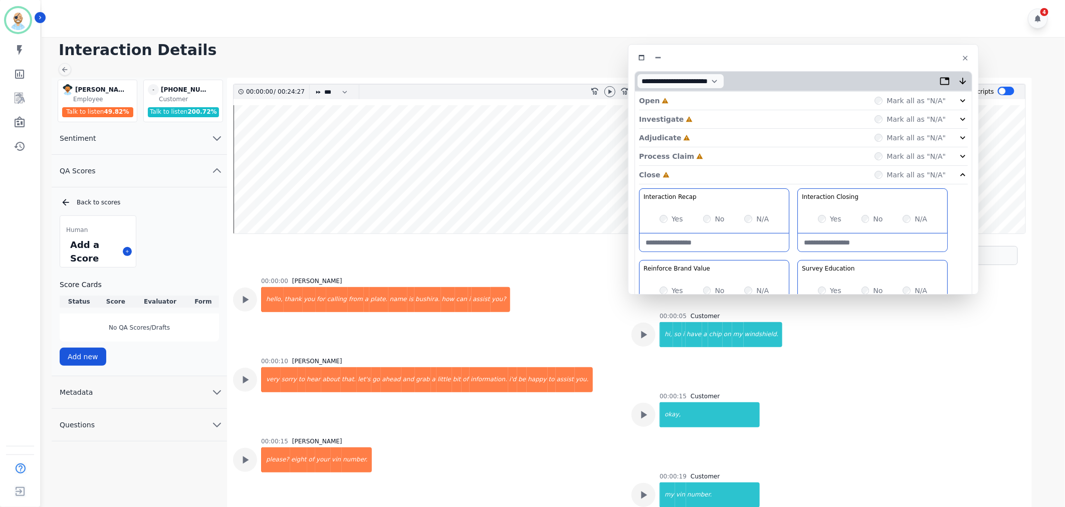
click at [702, 151] on div "Process Claim Incomplete Mark all as "N/A"" at bounding box center [803, 156] width 329 height 19
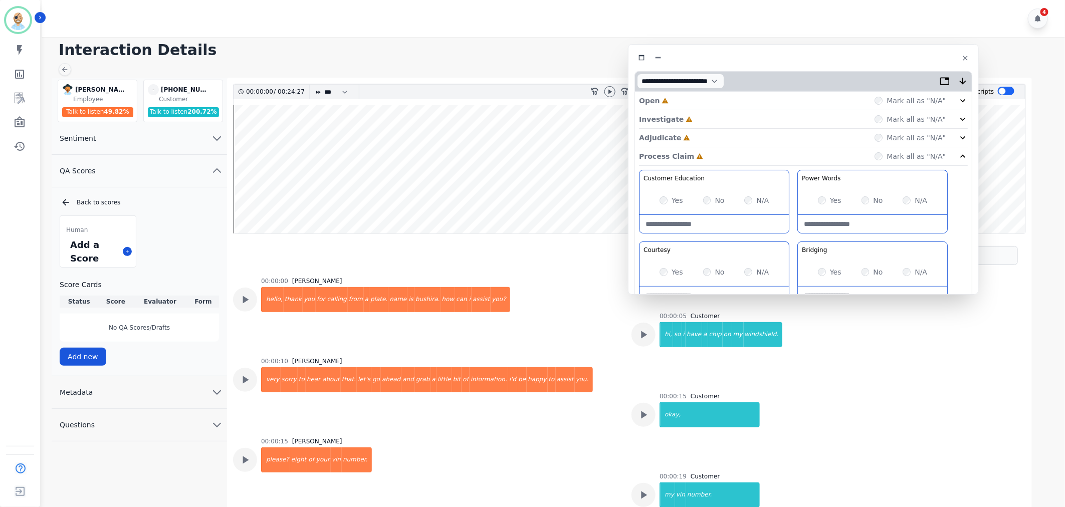
click at [702, 135] on div "Adjudicate Incomplete Mark all as "N/A"" at bounding box center [803, 138] width 329 height 19
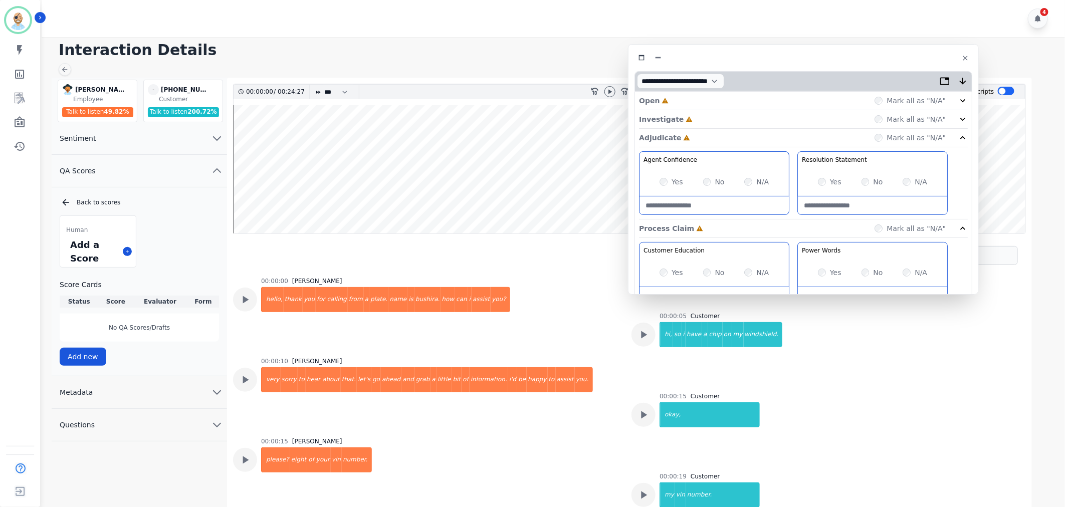
click at [700, 114] on div "Investigate Incomplete Mark all as "N/A"" at bounding box center [803, 119] width 329 height 19
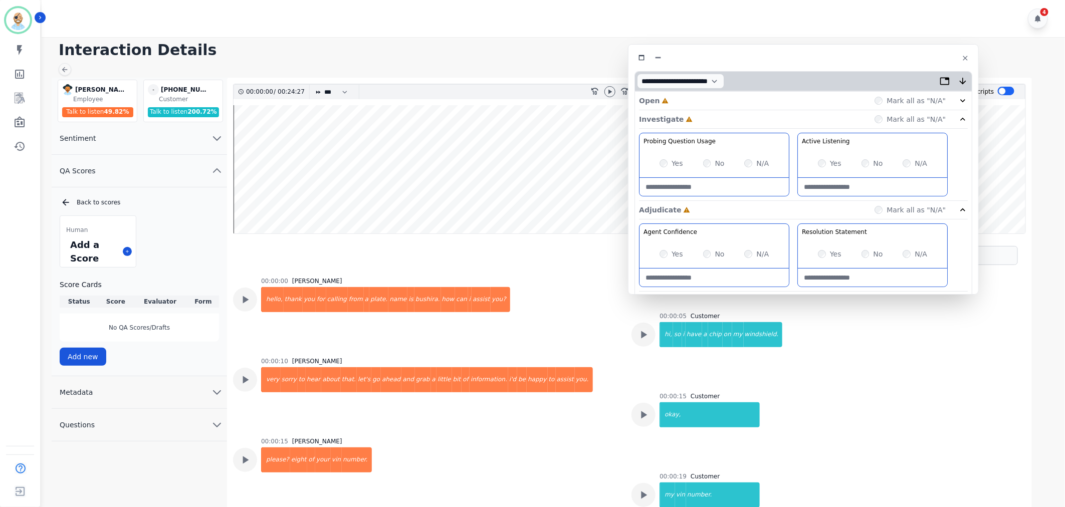
click at [695, 97] on div "Open Incomplete Mark all as "N/A"" at bounding box center [803, 101] width 329 height 19
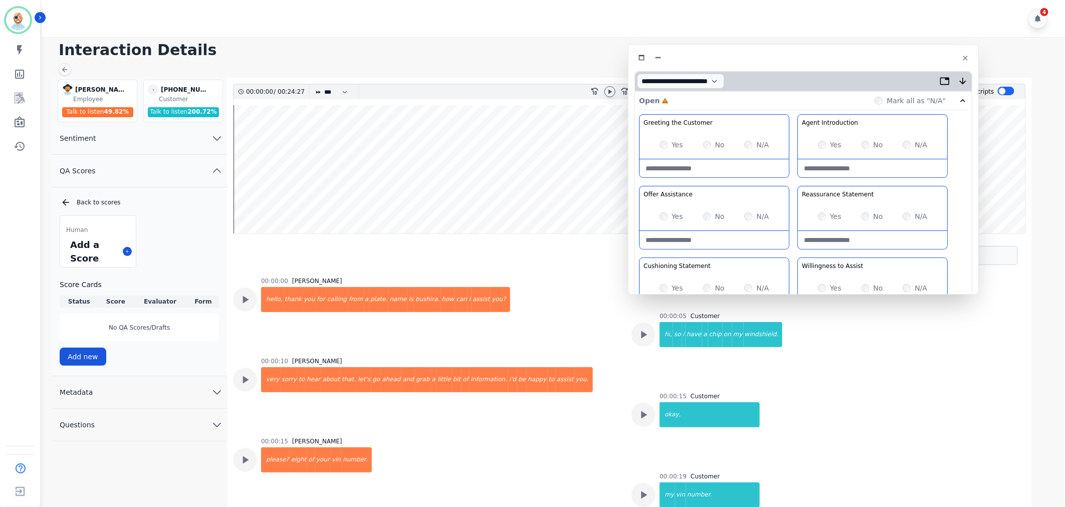
click at [609, 94] on icon at bounding box center [610, 92] width 8 height 8
click at [787, 186] on div "Offer Assistance In a positive and enthusiastic tone. proactively offer to help…" at bounding box center [713, 194] width 149 height 16
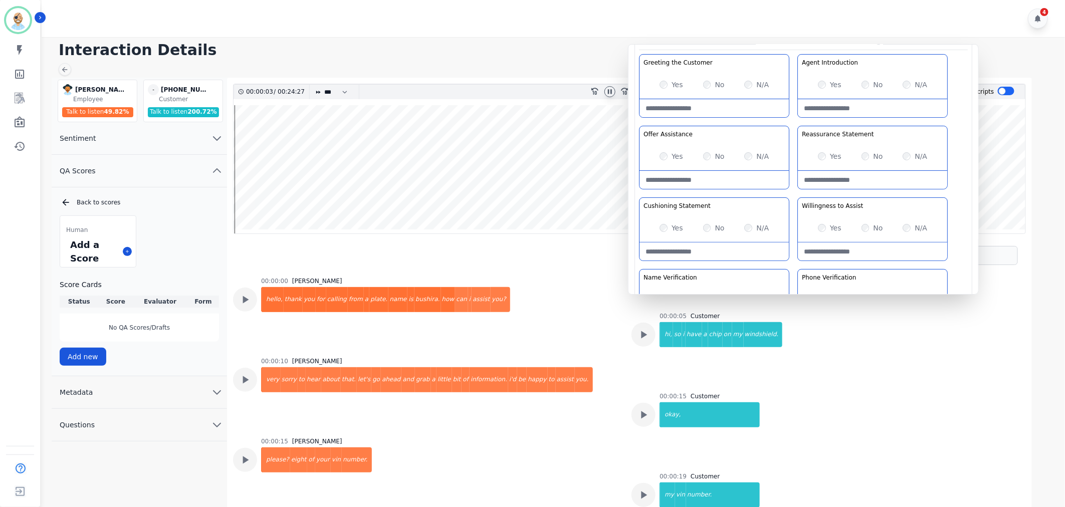
scroll to position [111, 0]
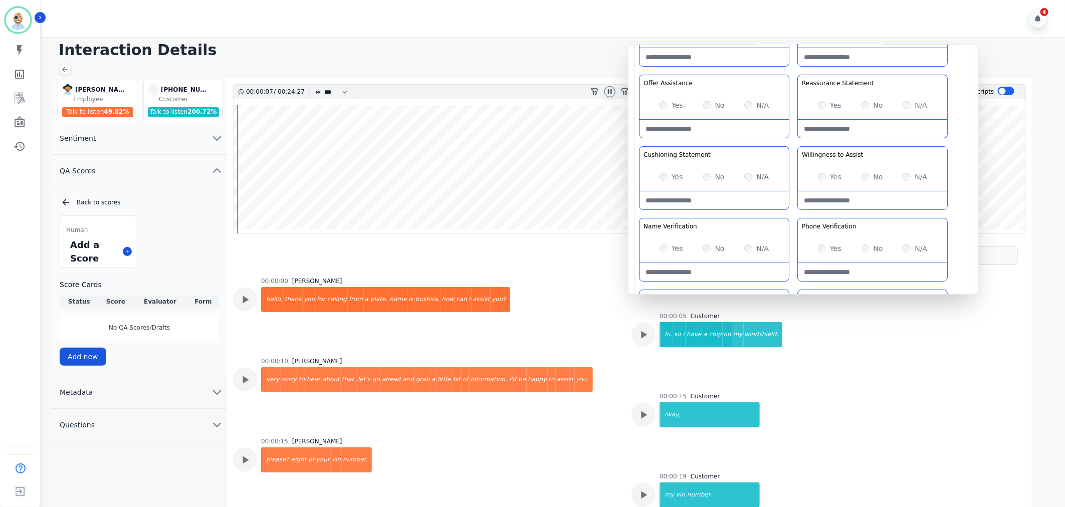
click at [795, 133] on div "Greeting the Customer Welcome is where we quickly greet our customer as a known…" at bounding box center [803, 180] width 329 height 355
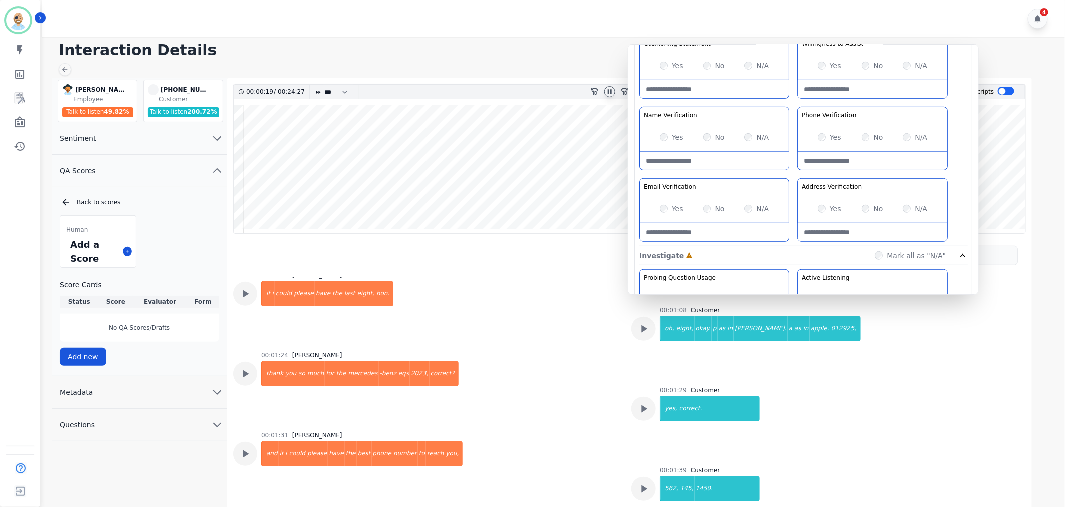
scroll to position [488, 0]
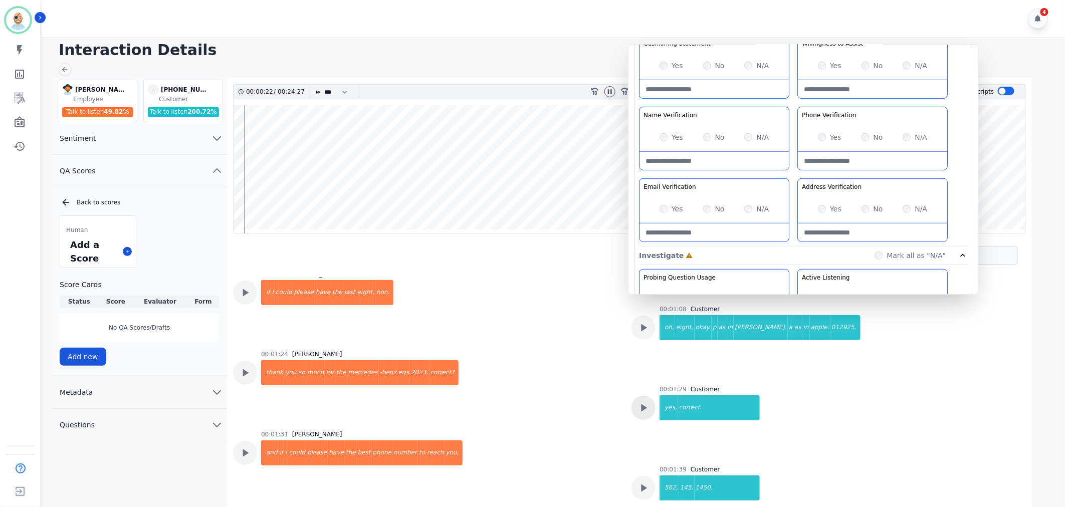
click at [648, 407] on div at bounding box center [643, 408] width 24 height 24
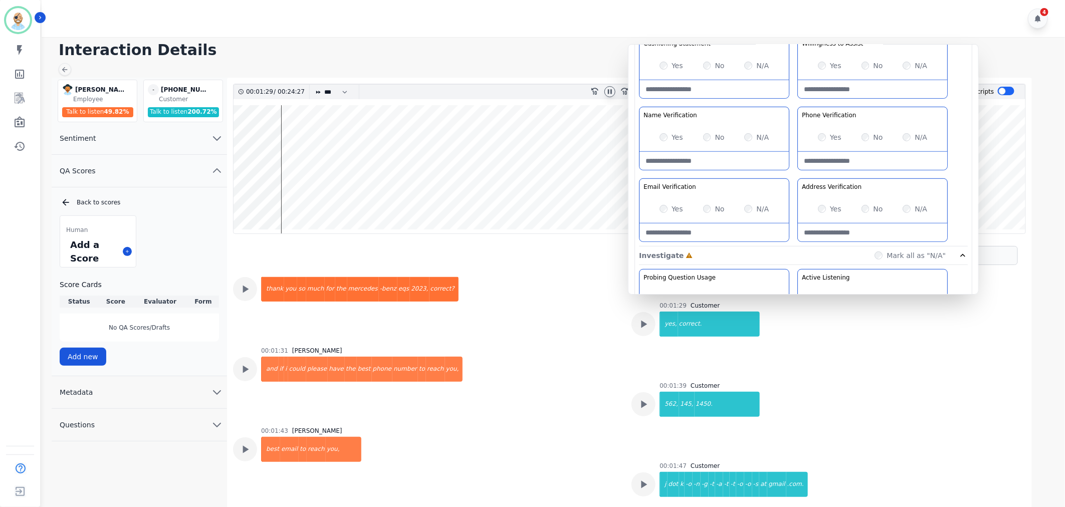
scroll to position [599, 0]
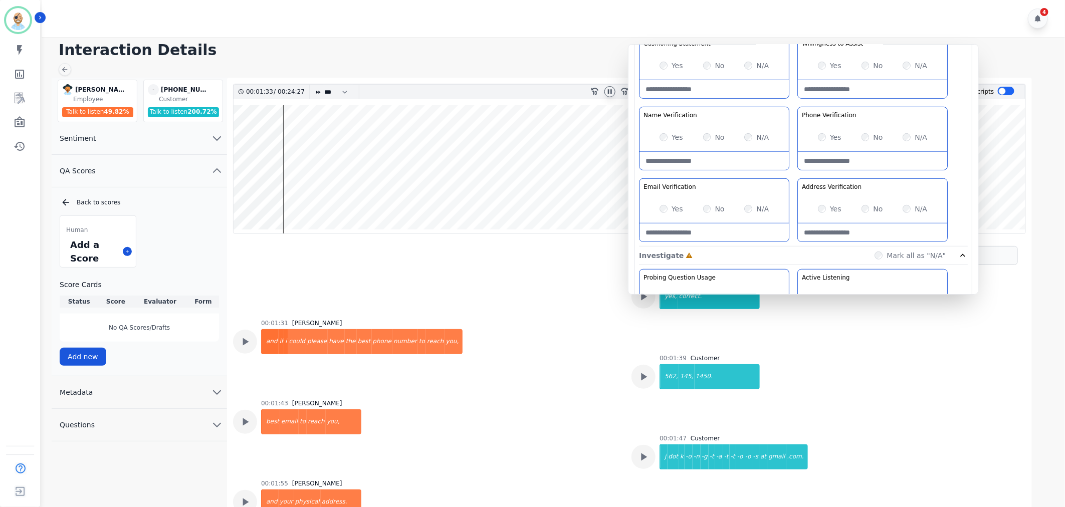
click at [818, 211] on div "Yes" at bounding box center [830, 209] width 24 height 10
click at [792, 173] on div "Greeting the Customer Welcome is where we quickly greet our customer as a known…" at bounding box center [803, 69] width 329 height 355
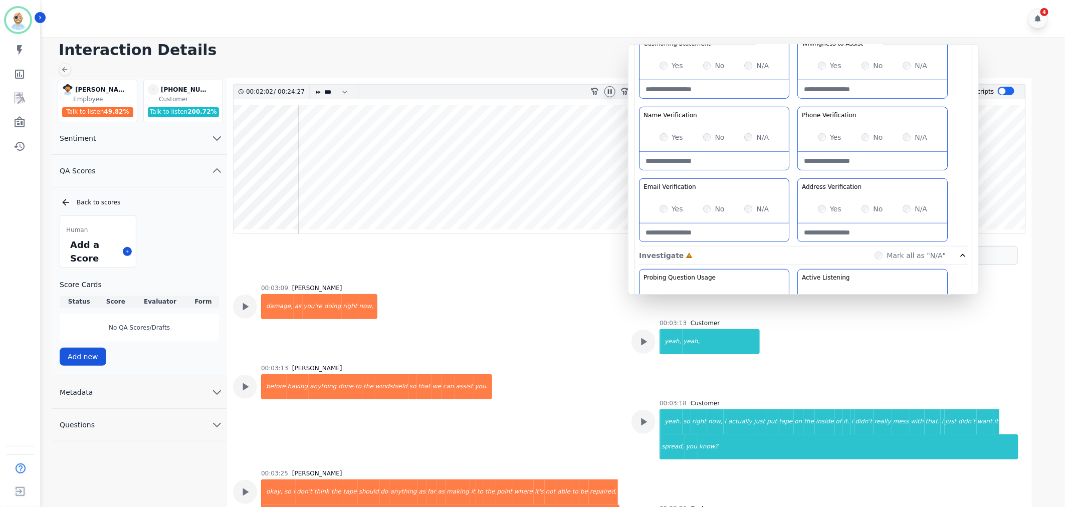
scroll to position [1880, 0]
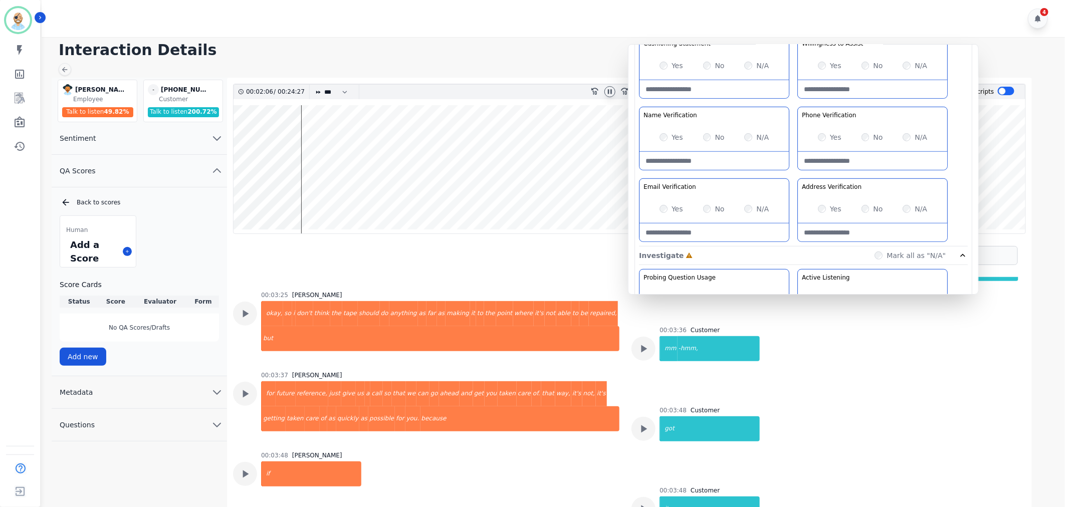
click at [792, 102] on div "Greeting the Customer Welcome is where we quickly greet our customer as a known…" at bounding box center [803, 69] width 329 height 355
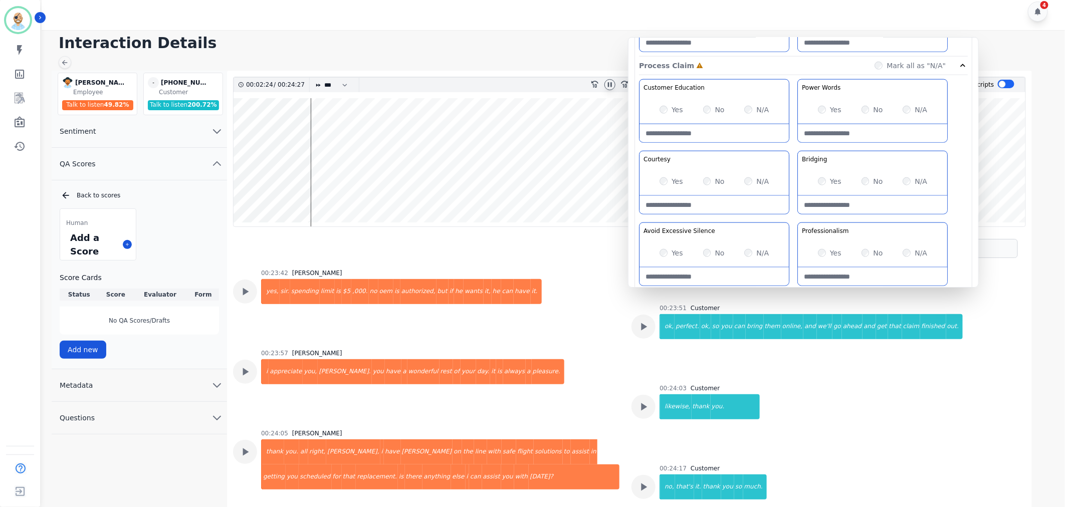
scroll to position [612, 0]
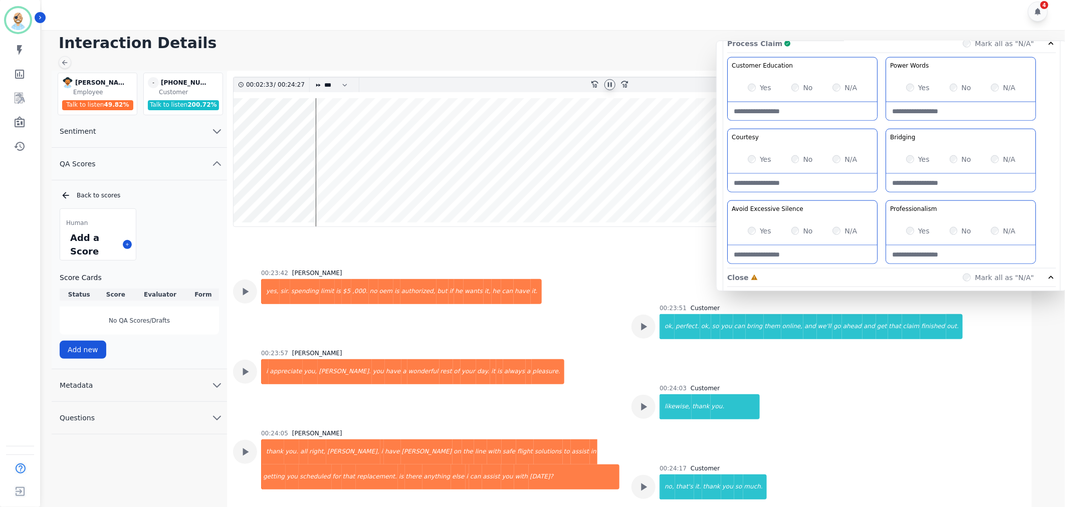
drag, startPoint x: 795, startPoint y: 191, endPoint x: 884, endPoint y: 194, distance: 88.3
click at [884, 194] on div "Customer Education Educate your customer on how to get the information that the…" at bounding box center [891, 162] width 329 height 211
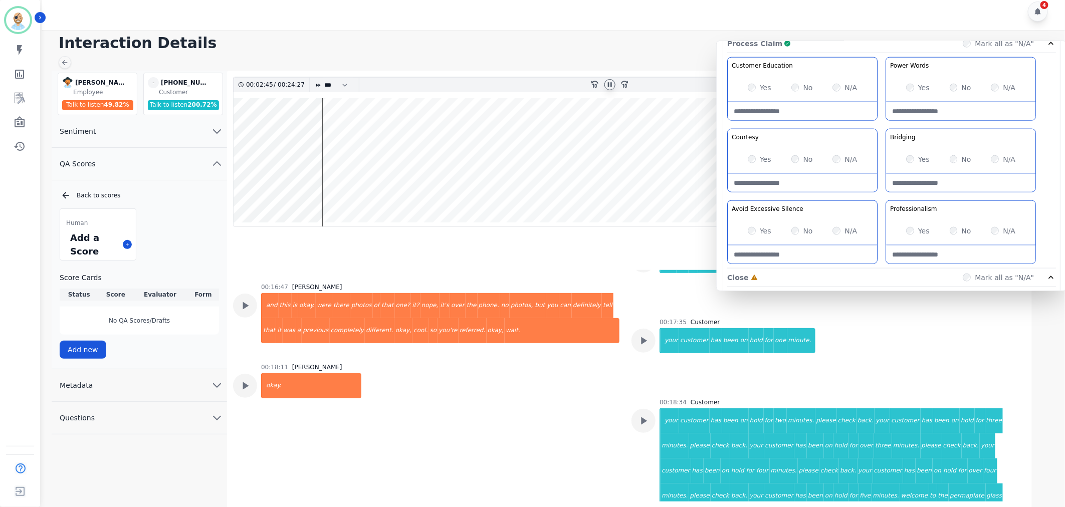
scroll to position [7222, 0]
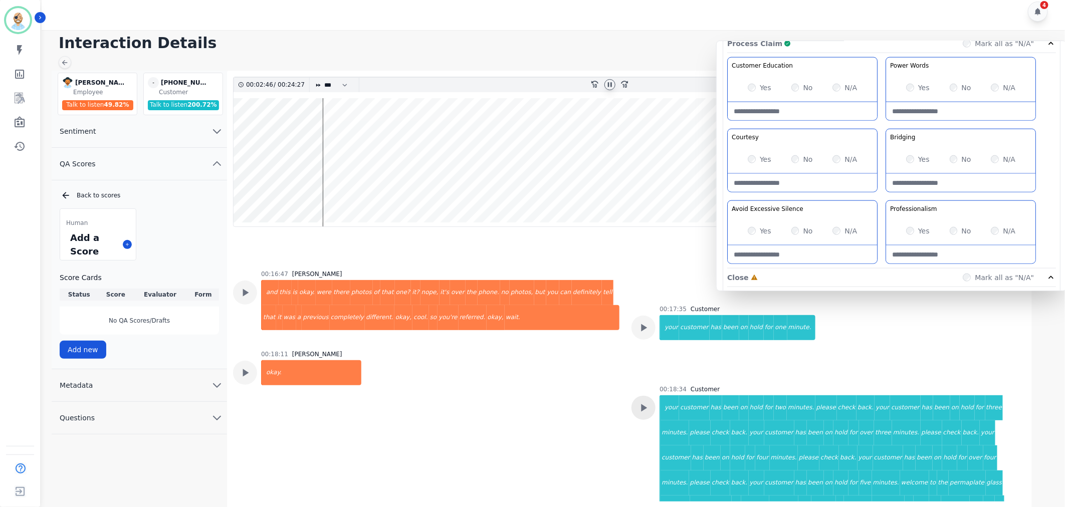
click at [642, 401] on icon at bounding box center [643, 407] width 13 height 13
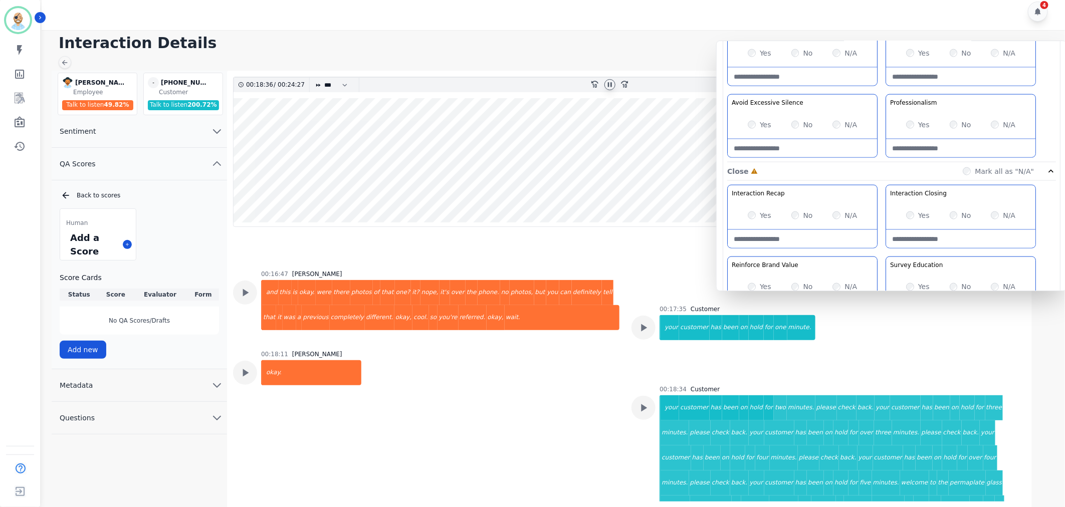
scroll to position [788, 0]
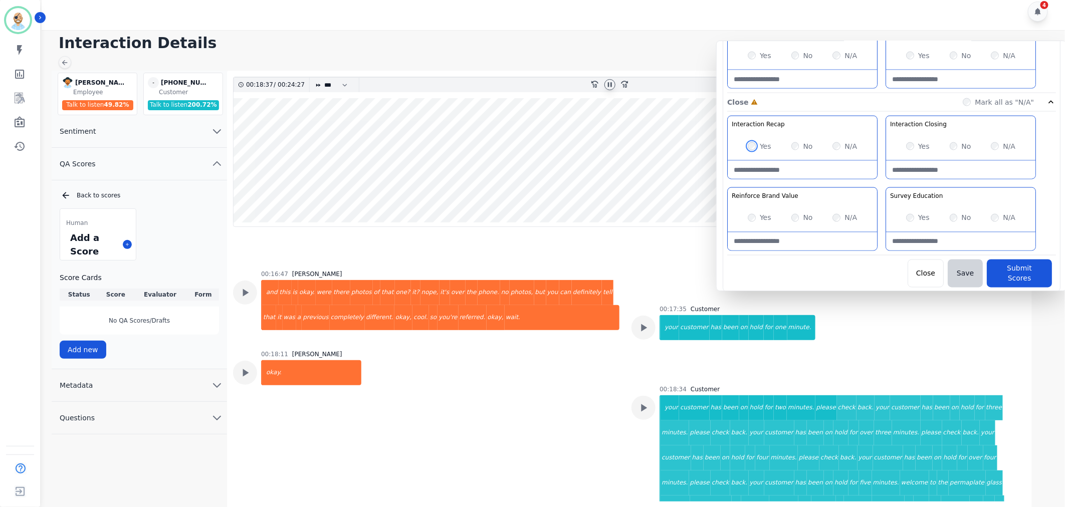
click at [750, 223] on div "Yes" at bounding box center [760, 218] width 24 height 10
click at [998, 271] on button "Submit Scores" at bounding box center [1019, 274] width 65 height 28
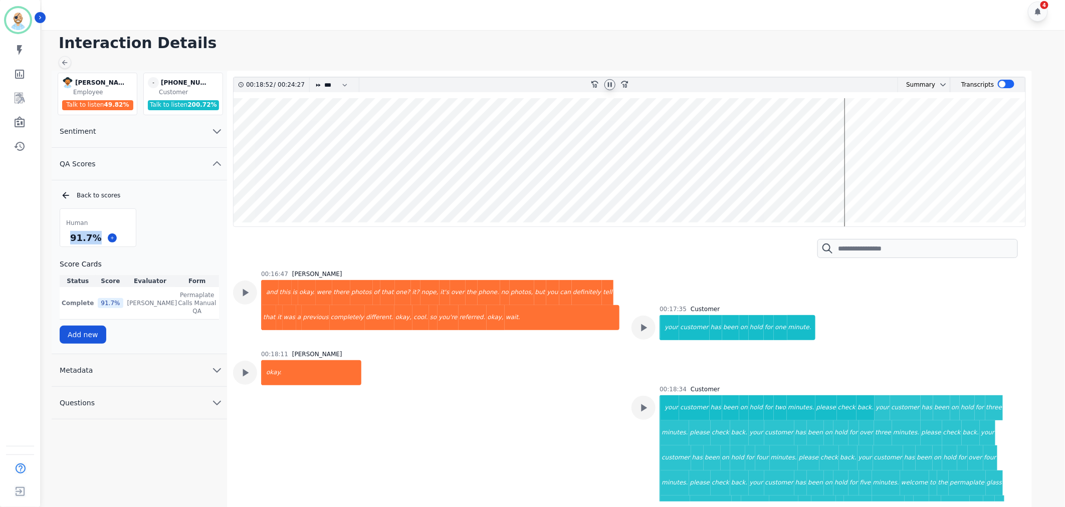
drag, startPoint x: 94, startPoint y: 237, endPoint x: 71, endPoint y: 237, distance: 23.1
click at [71, 237] on div "91.7 %" at bounding box center [85, 238] width 35 height 18
copy div "91.7 %"
drag, startPoint x: 609, startPoint y: 88, endPoint x: 602, endPoint y: 83, distance: 8.9
click at [609, 88] on icon at bounding box center [610, 85] width 8 height 8
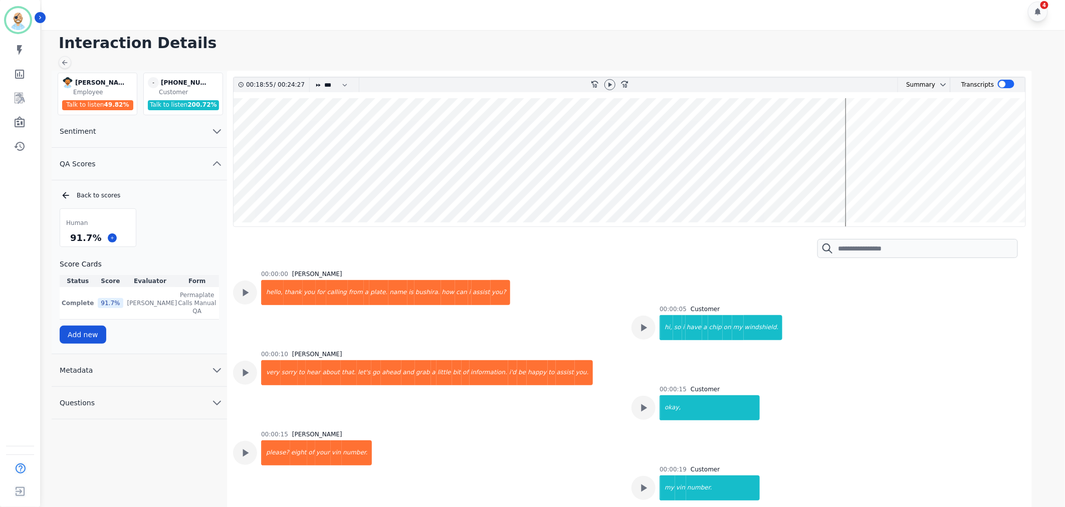
scroll to position [7222, 0]
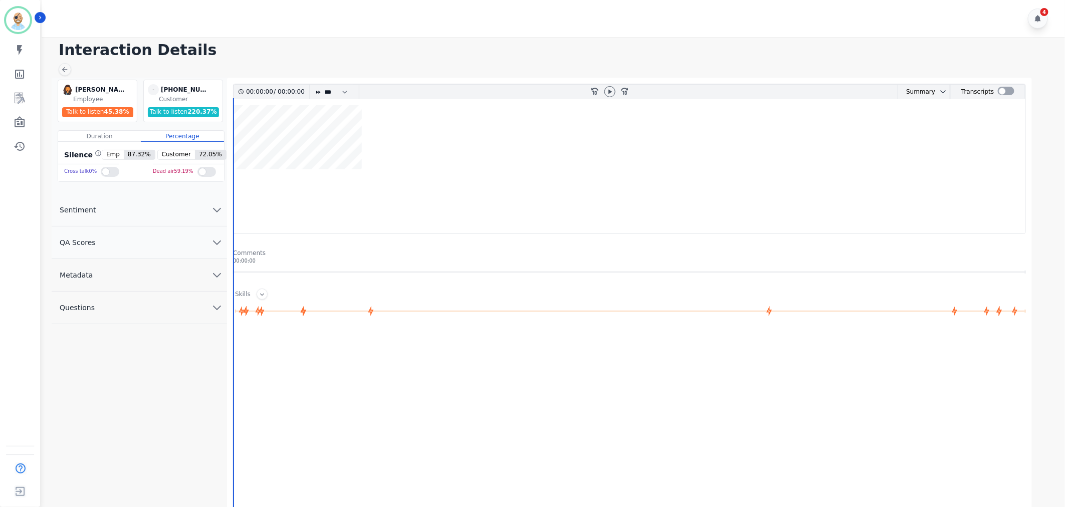
click at [168, 243] on button "QA Scores" at bounding box center [139, 243] width 175 height 33
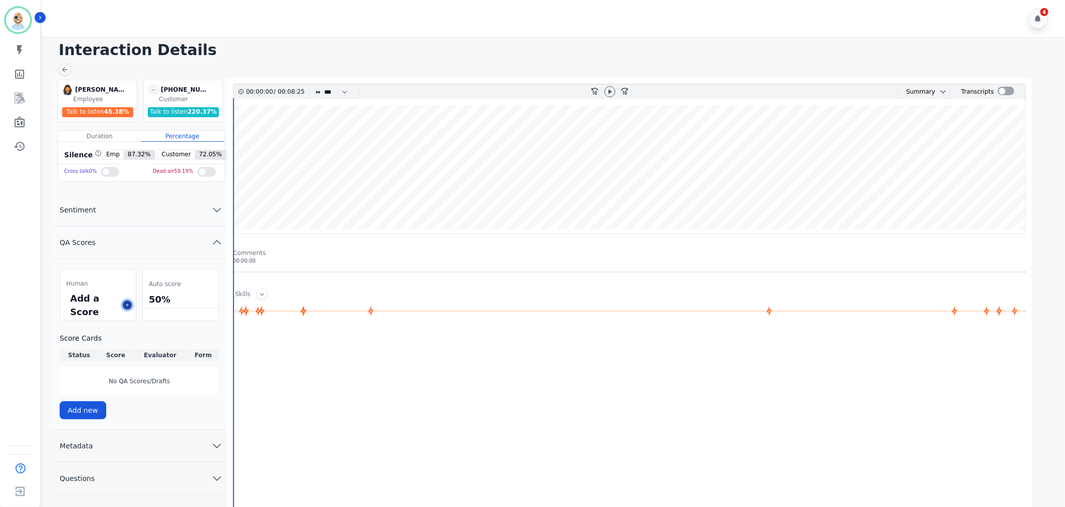
click at [128, 304] on icon at bounding box center [127, 305] width 5 height 5
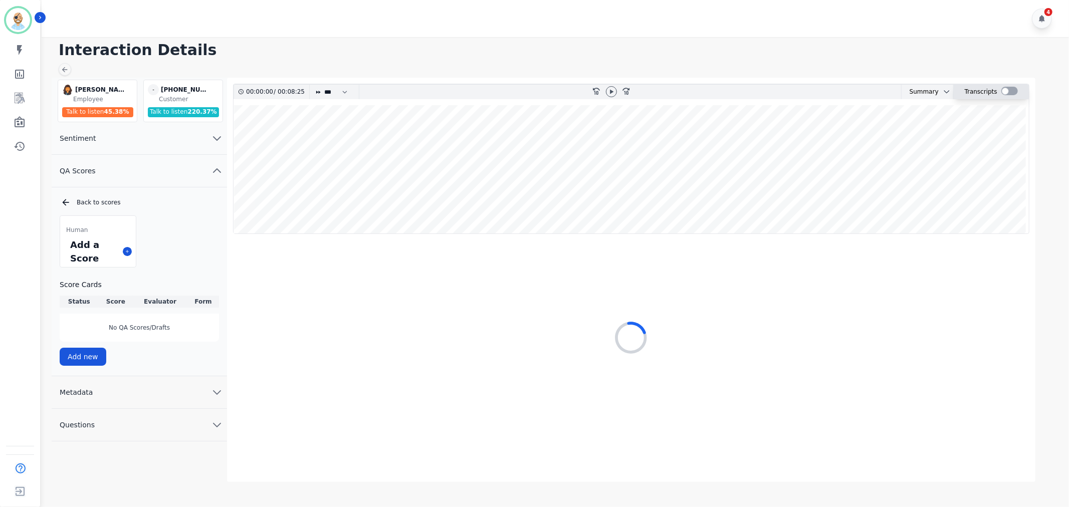
click at [1015, 89] on div at bounding box center [1009, 91] width 17 height 9
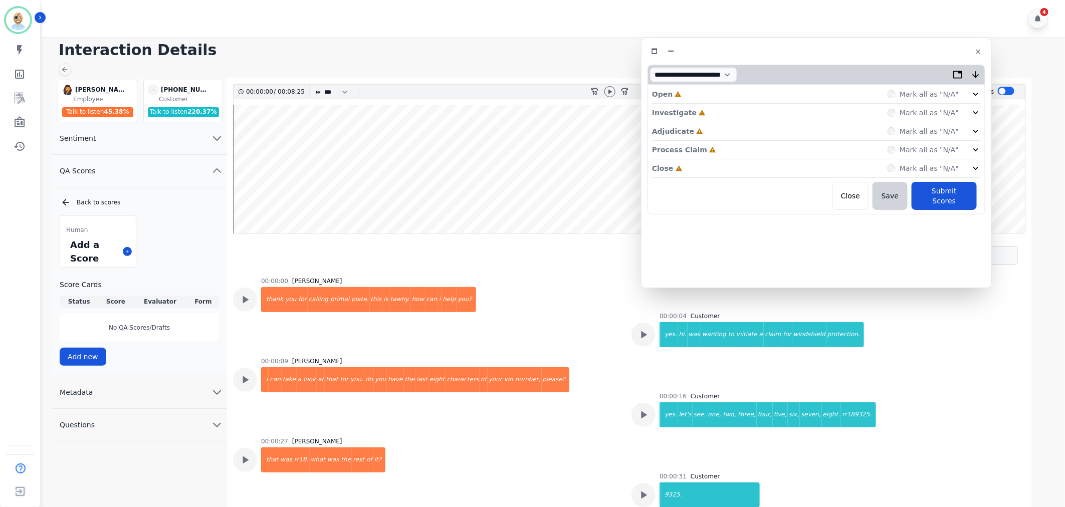
drag, startPoint x: 281, startPoint y: 62, endPoint x: 882, endPoint y: 58, distance: 600.9
click at [725, 162] on div "Close Incomplete Mark all as "N/A"" at bounding box center [820, 169] width 329 height 19
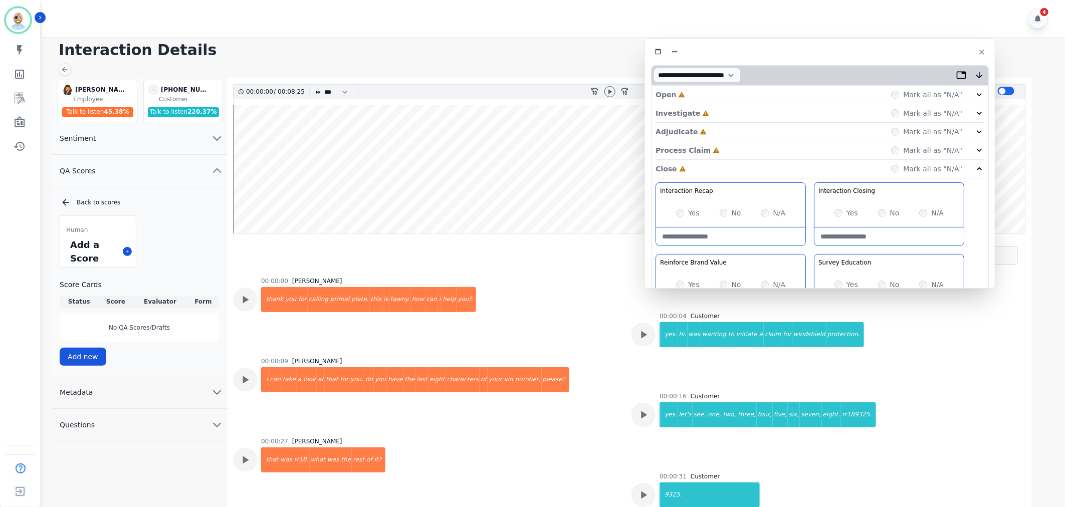
drag, startPoint x: 727, startPoint y: 149, endPoint x: 730, endPoint y: 137, distance: 12.4
click at [727, 149] on div "Process Claim Incomplete Mark all as "N/A"" at bounding box center [820, 150] width 329 height 19
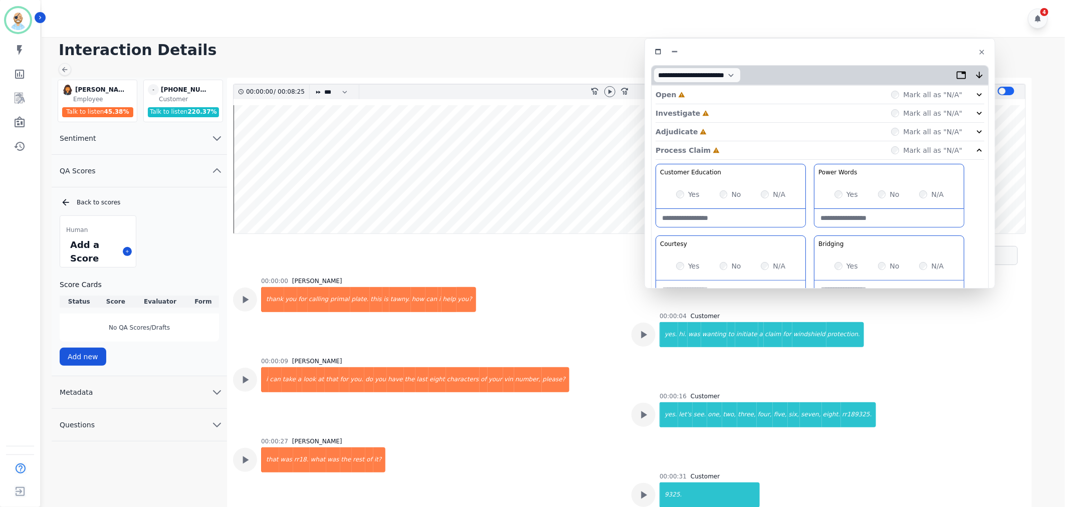
click at [730, 129] on div "Adjudicate Incomplete Mark all as "N/A"" at bounding box center [820, 132] width 329 height 19
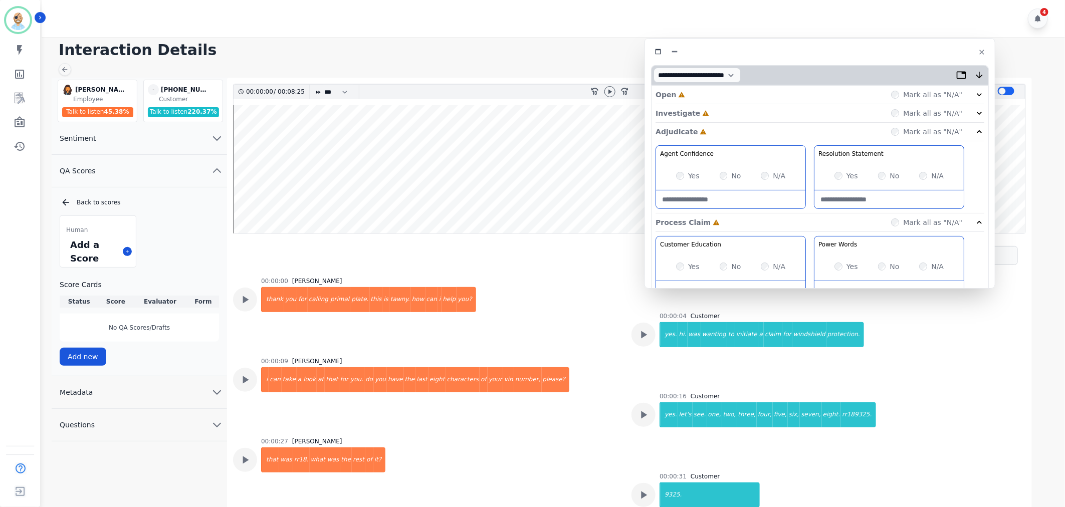
click at [727, 114] on div "Investigate Incomplete Mark all as "N/A"" at bounding box center [820, 113] width 329 height 19
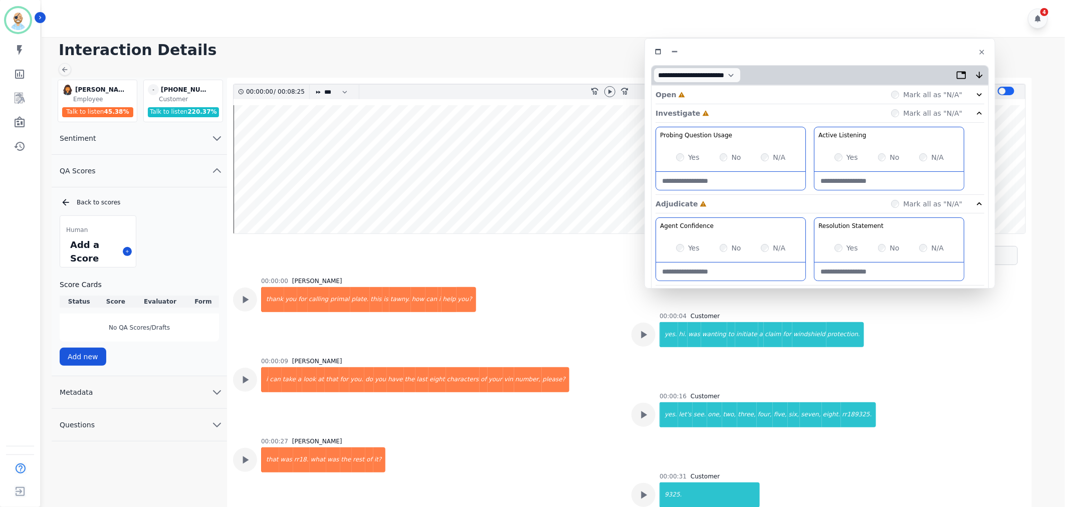
click at [717, 94] on div "Open Incomplete Mark all as "N/A"" at bounding box center [820, 95] width 329 height 19
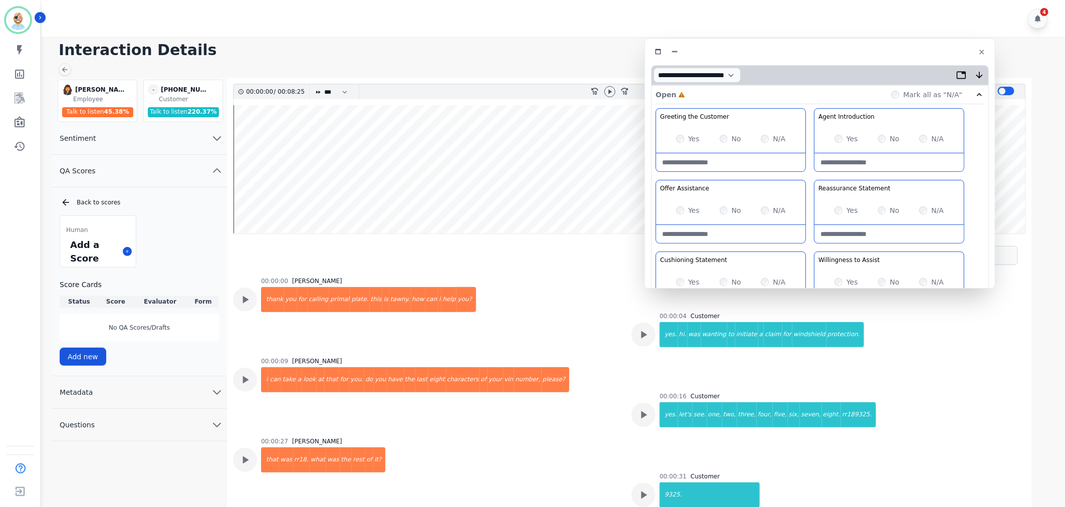
click at [603, 90] on div at bounding box center [609, 92] width 15 height 15
click at [612, 89] on icon at bounding box center [610, 92] width 8 height 8
click at [685, 211] on div "Yes" at bounding box center [688, 210] width 24 height 10
click at [810, 175] on div "Greeting the Customer Welcome is where we quickly greet our customer as a known…" at bounding box center [820, 285] width 329 height 355
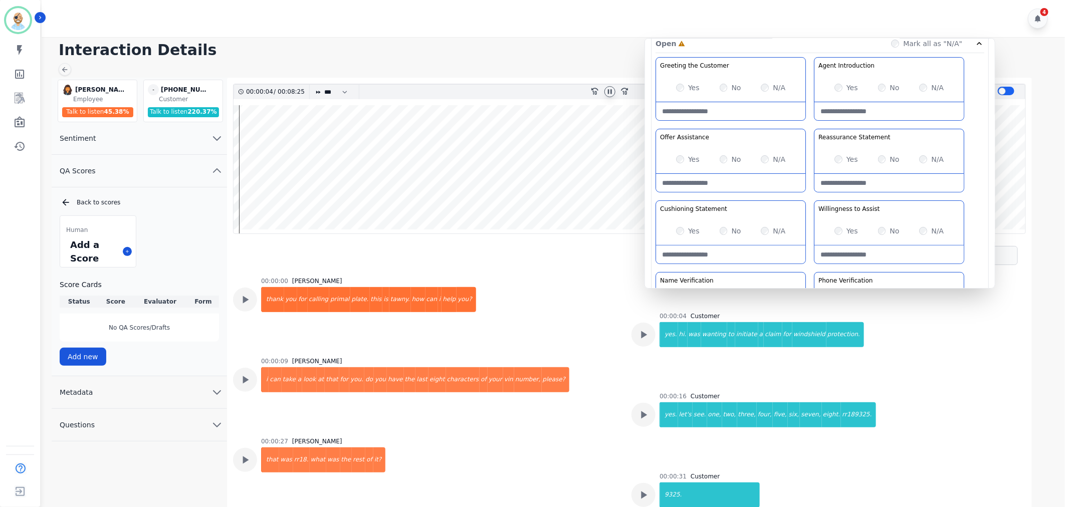
scroll to position [111, 0]
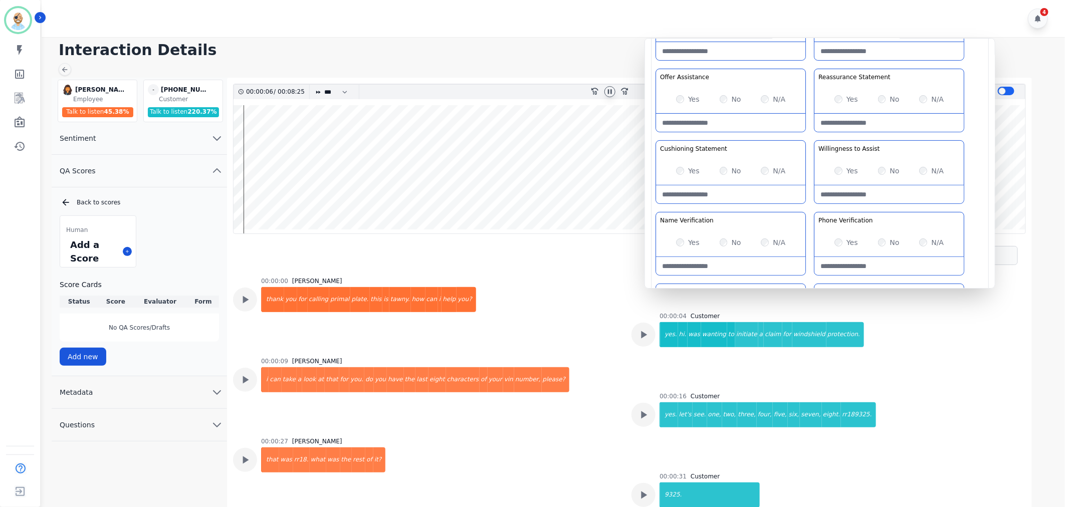
click at [807, 132] on div "Greeting the Customer Welcome is where we quickly greet our customer as a known…" at bounding box center [820, 174] width 329 height 355
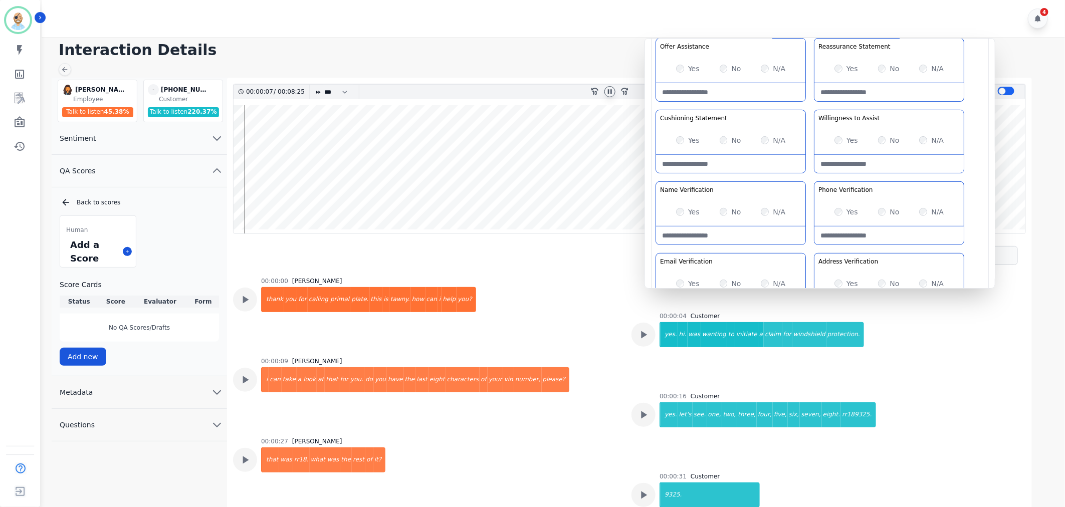
scroll to position [167, 0]
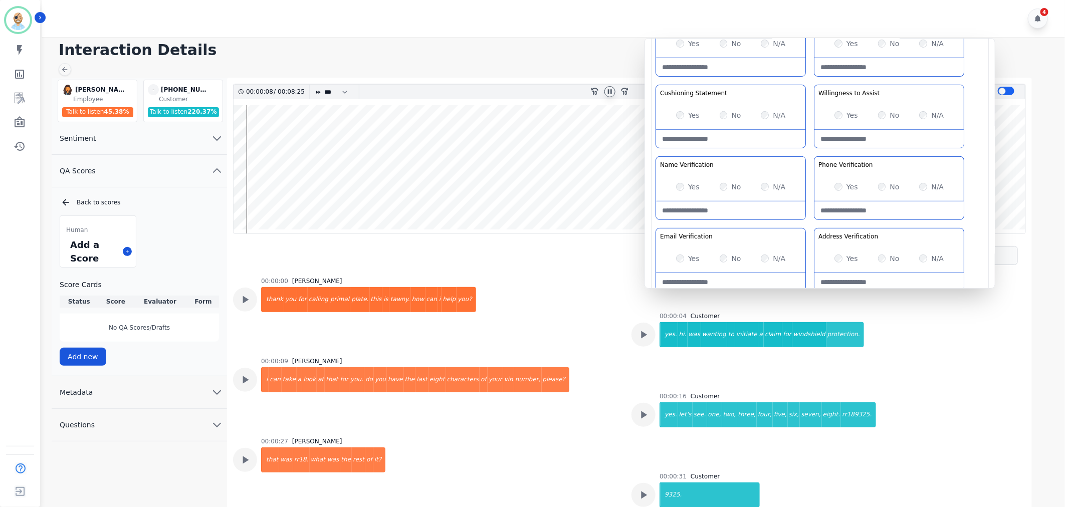
click at [720, 113] on div "No" at bounding box center [731, 115] width 22 height 10
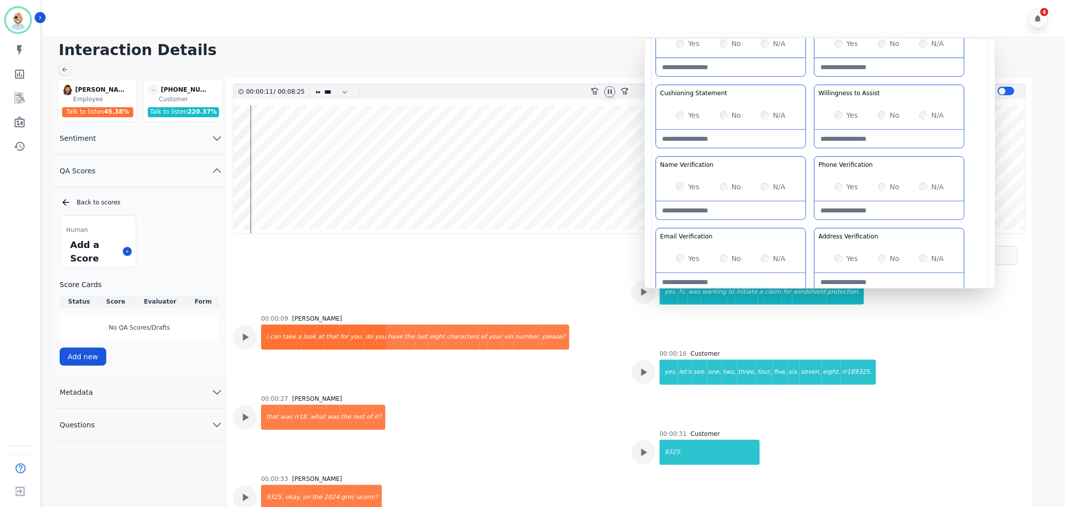
click at [809, 150] on div "Greeting the Customer Welcome is where we quickly greet our customer as a known…" at bounding box center [820, 118] width 329 height 355
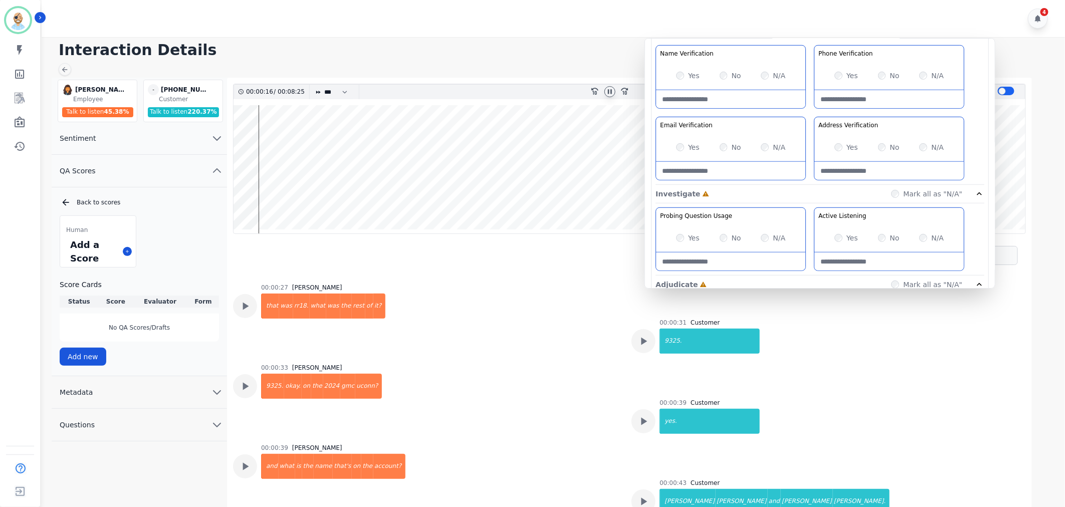
scroll to position [209, 0]
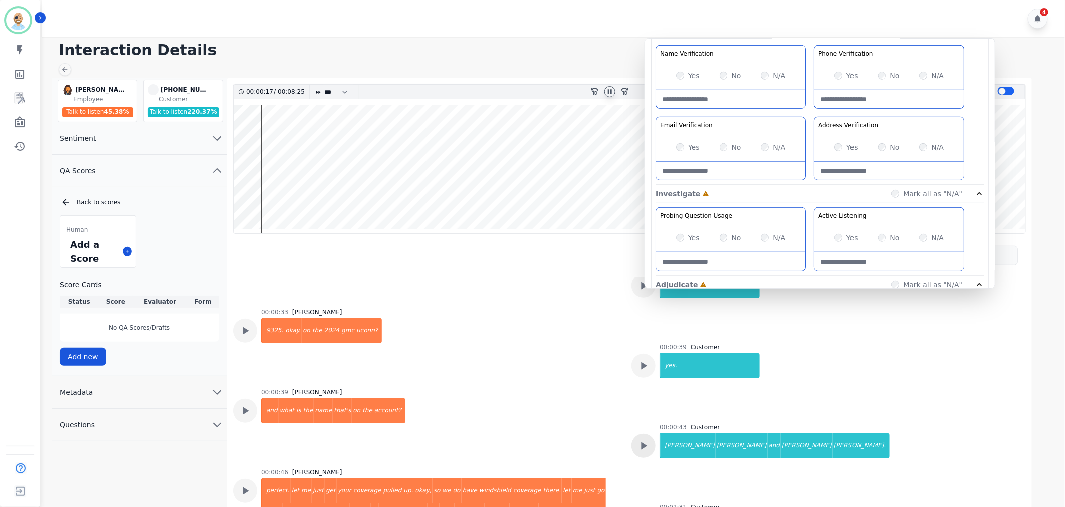
click at [645, 449] on icon at bounding box center [643, 446] width 13 height 13
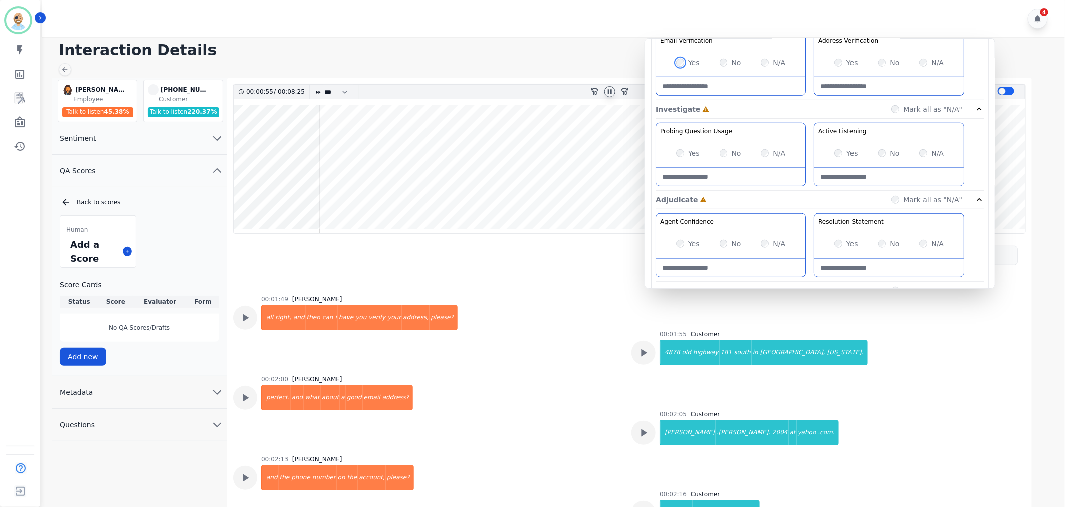
scroll to position [389, 0]
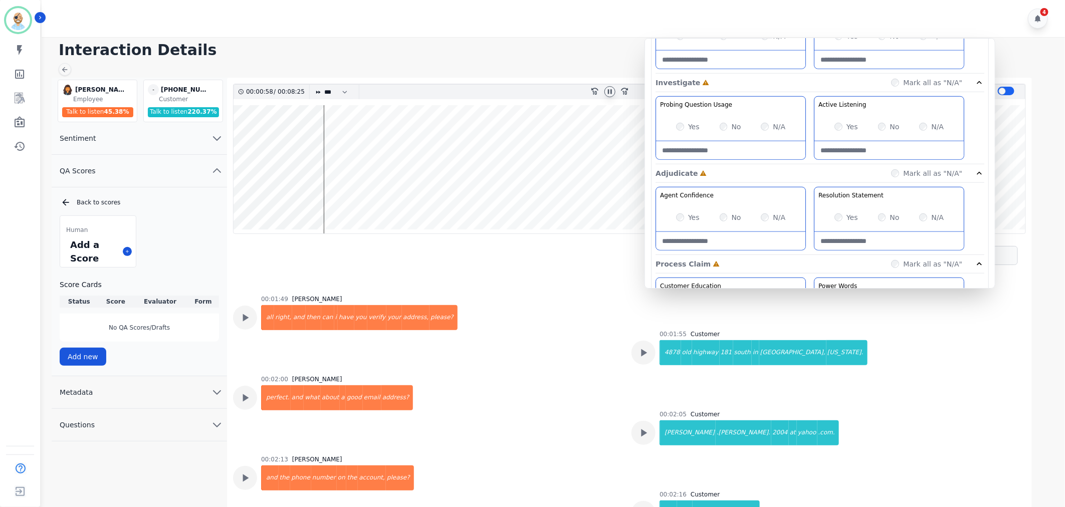
click at [839, 122] on div "Yes" at bounding box center [846, 127] width 24 height 10
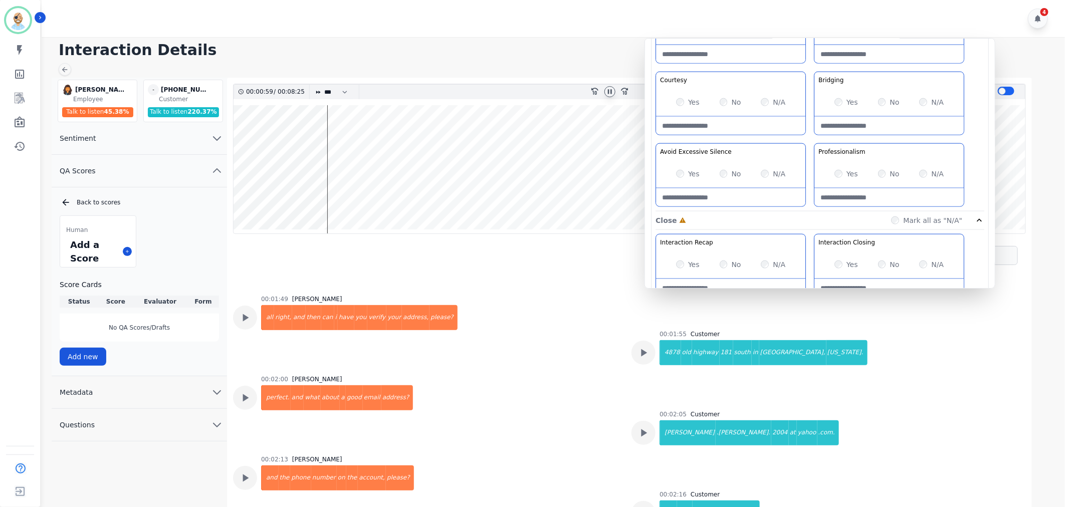
scroll to position [668, 0]
click at [812, 141] on div "Customer Education Educate your customer on how to get the information that the…" at bounding box center [820, 104] width 329 height 211
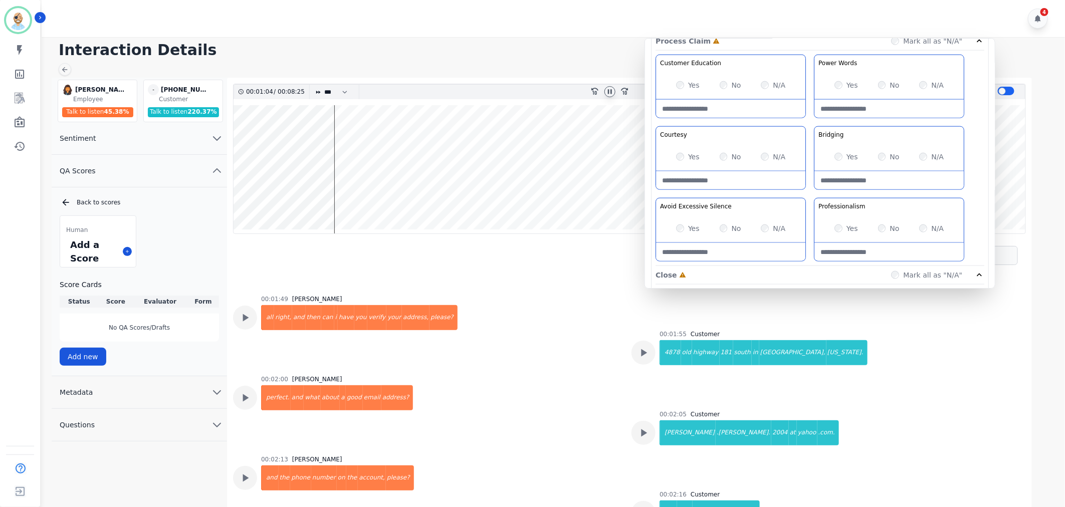
click at [677, 81] on div "Yes" at bounding box center [688, 85] width 24 height 10
click at [842, 83] on div "Yes" at bounding box center [846, 85] width 24 height 10
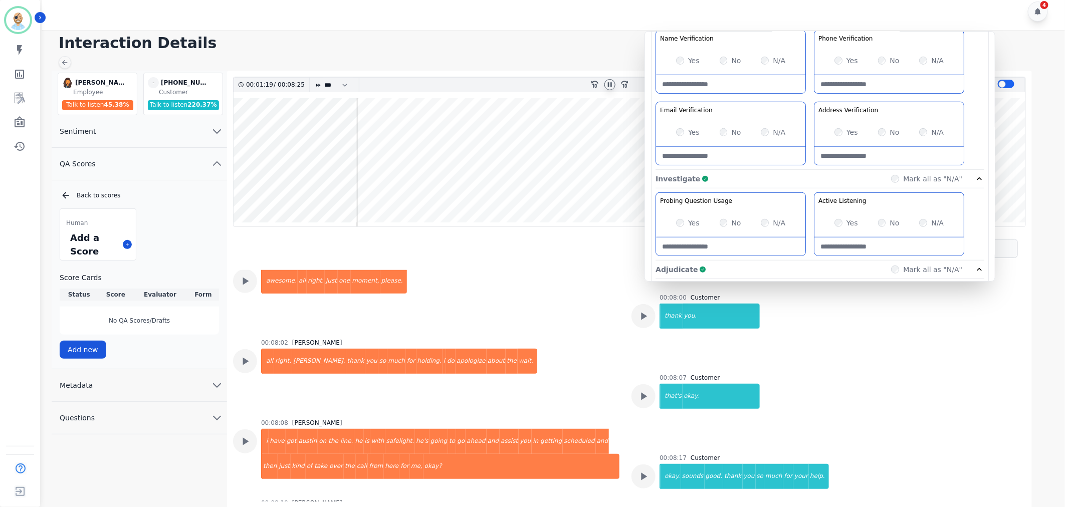
scroll to position [788, 0]
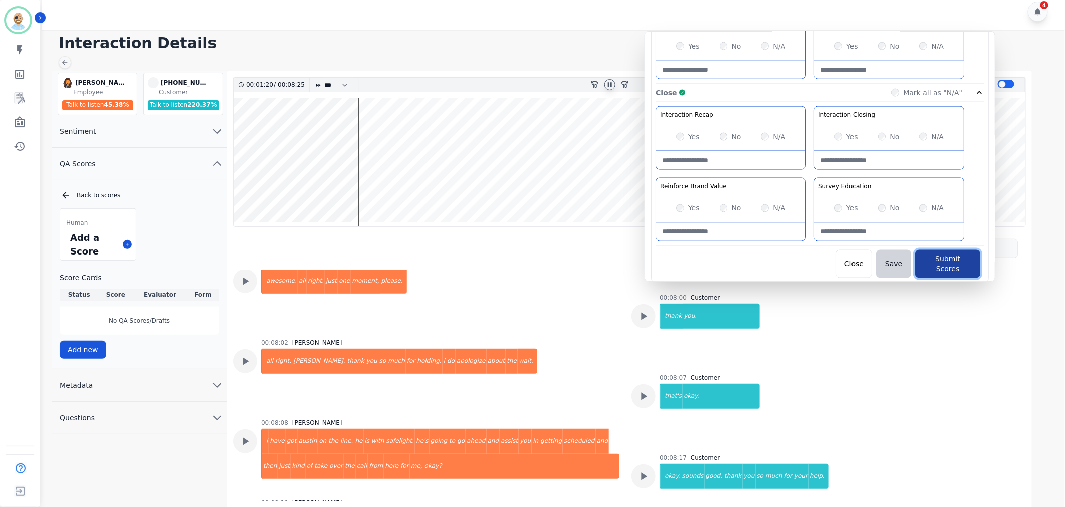
click at [926, 257] on button "Submit Scores" at bounding box center [947, 264] width 65 height 28
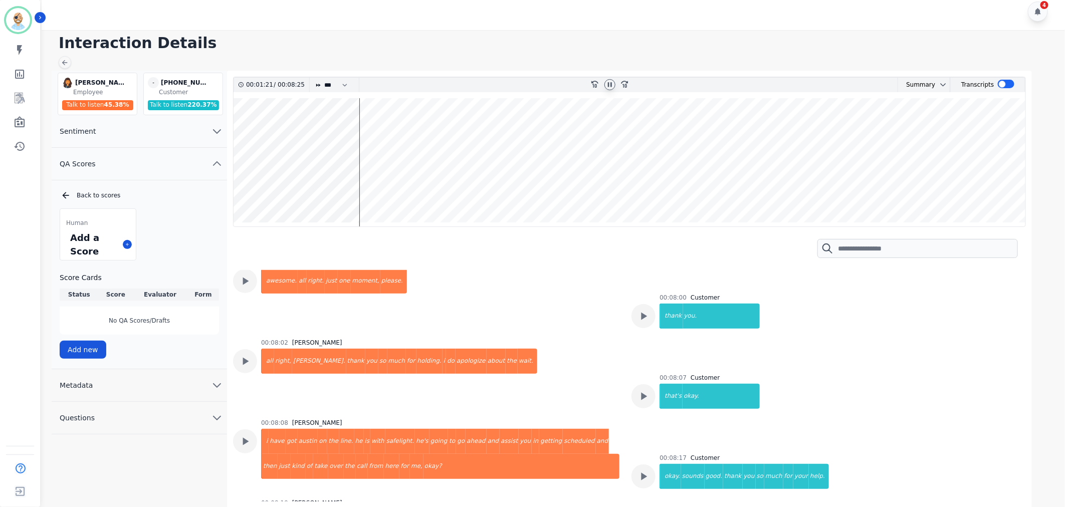
click at [534, 34] on h1 "Interaction Details" at bounding box center [557, 43] width 996 height 18
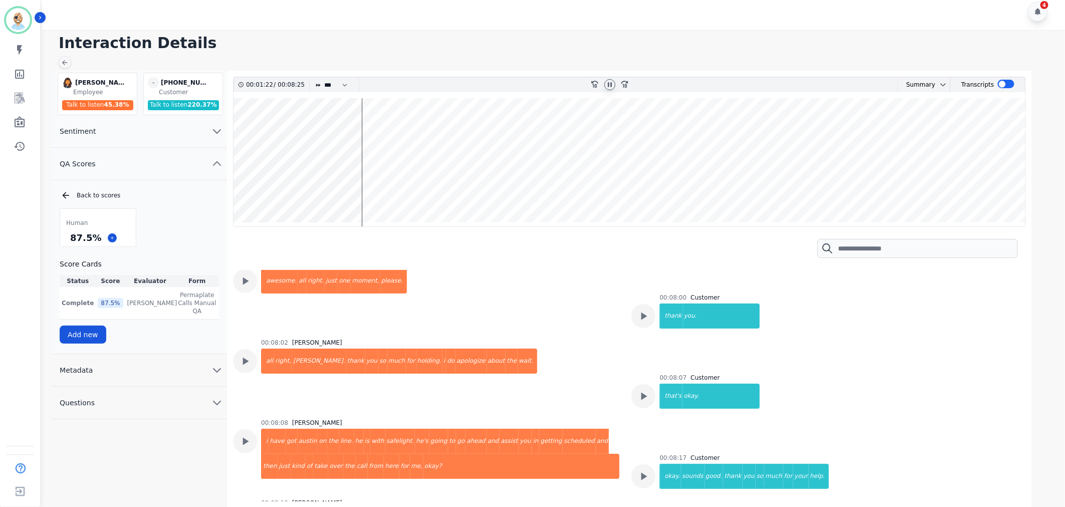
click at [607, 84] on icon at bounding box center [610, 85] width 8 height 8
click at [429, 53] on div "Interaction Details Tawnee Eley Tawnee Eley Employee Talk to listen 45.38 % - +…" at bounding box center [552, 269] width 1026 height 478
drag, startPoint x: 96, startPoint y: 238, endPoint x: 72, endPoint y: 239, distance: 24.6
click at [72, 239] on div "87.5 %" at bounding box center [85, 238] width 35 height 18
copy div "87.5 %"
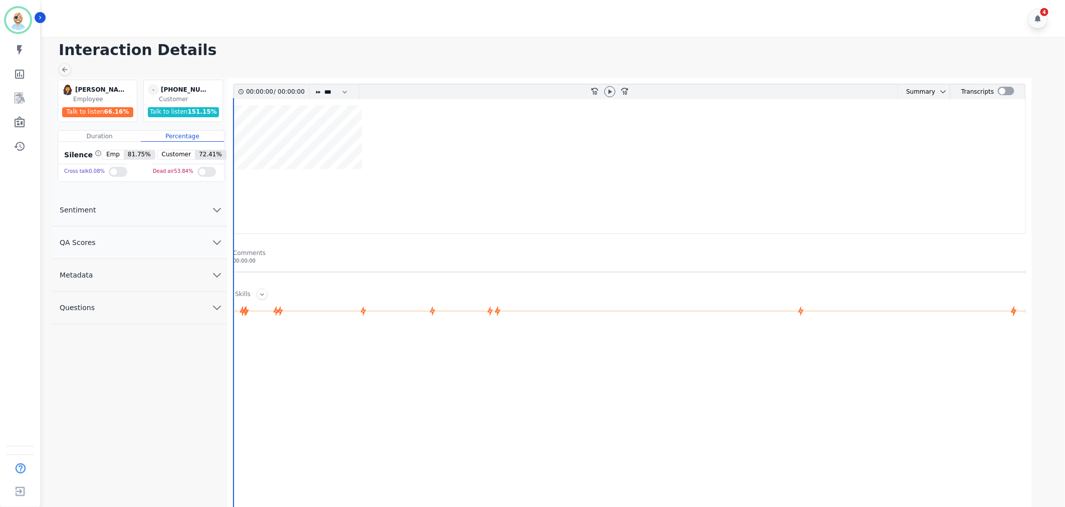
click at [172, 234] on button "QA Scores" at bounding box center [139, 243] width 175 height 33
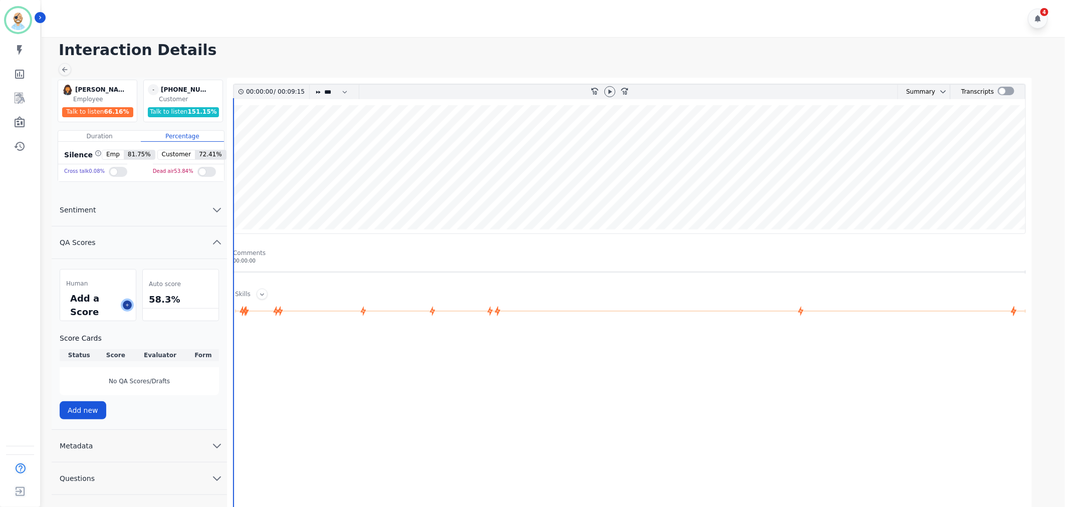
click at [128, 307] on icon at bounding box center [127, 305] width 5 height 5
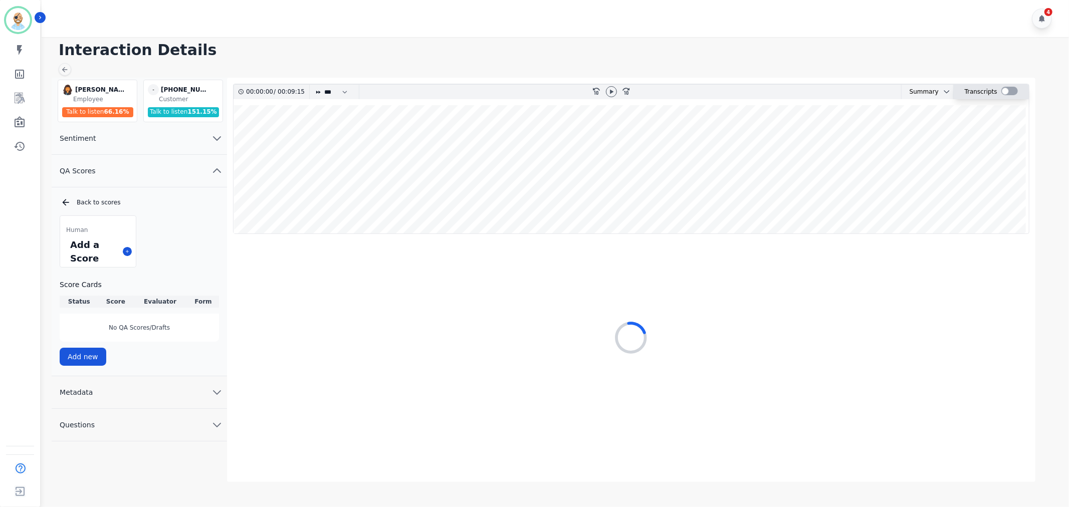
click at [1004, 94] on div at bounding box center [1009, 91] width 17 height 9
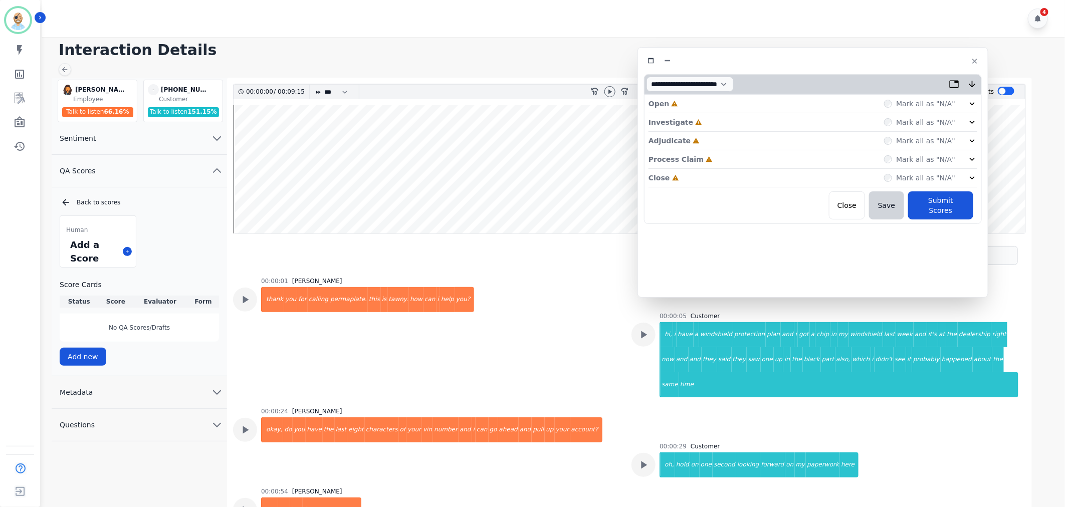
drag, startPoint x: 306, startPoint y: 56, endPoint x: 900, endPoint y: 61, distance: 593.9
click at [900, 61] on div at bounding box center [813, 61] width 338 height 15
click at [775, 177] on div "Close Incomplete Mark all as "N/A"" at bounding box center [812, 178] width 329 height 19
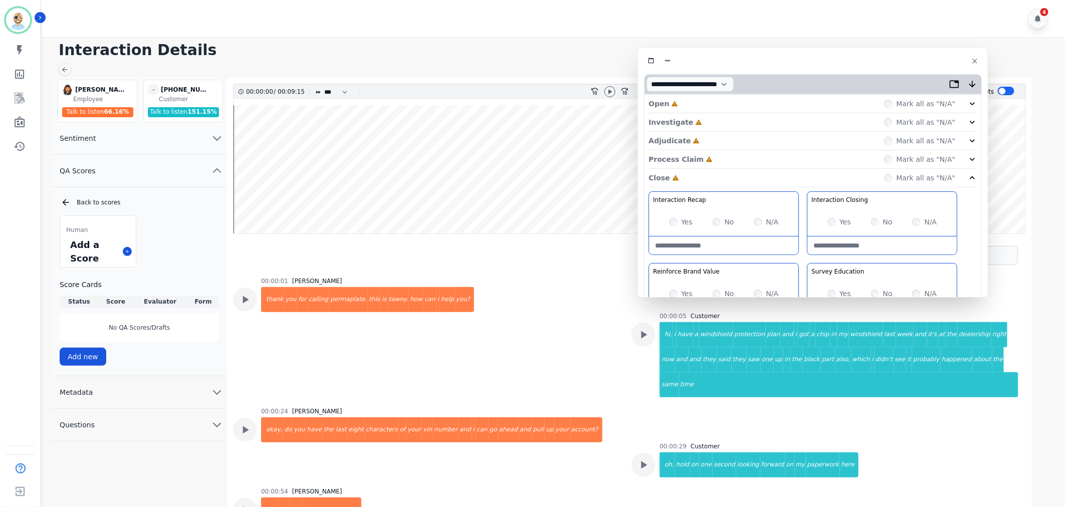
click at [740, 157] on div "Process Claim Incomplete Mark all as "N/A"" at bounding box center [812, 159] width 329 height 19
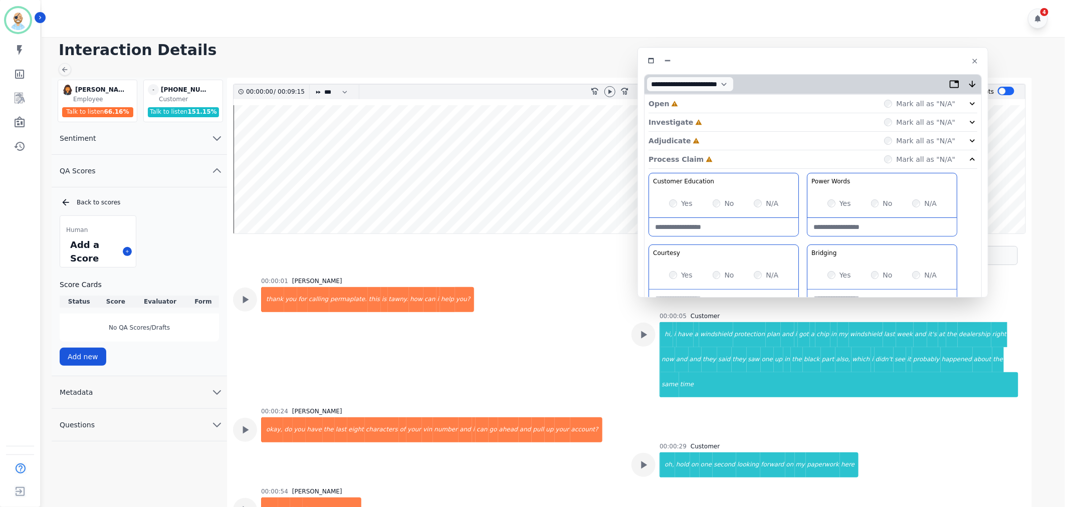
click at [735, 140] on div "Adjudicate Incomplete Mark all as "N/A"" at bounding box center [812, 141] width 329 height 19
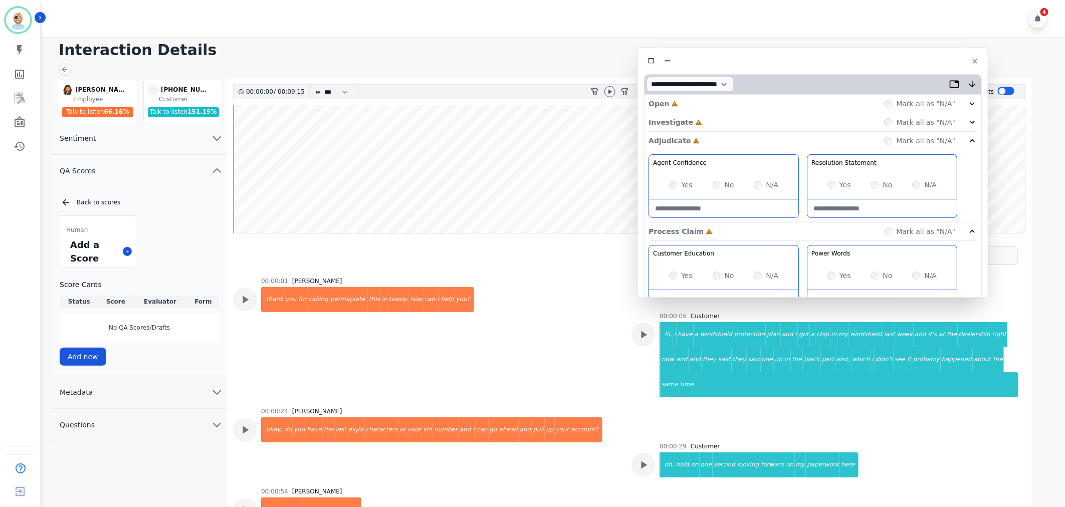
click at [732, 118] on div "Investigate Incomplete Mark all as "N/A"" at bounding box center [812, 122] width 329 height 19
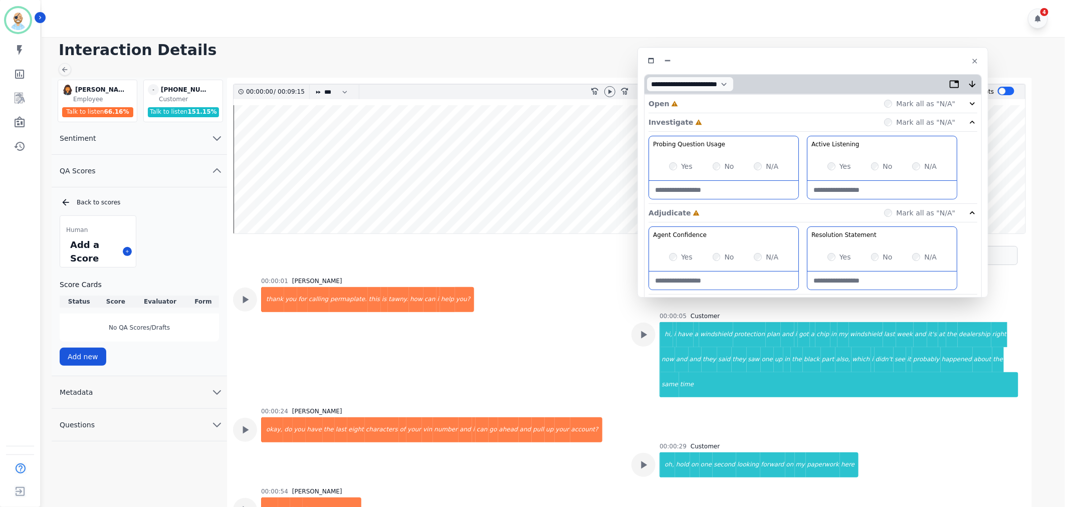
click at [729, 103] on div "Open Incomplete Mark all as "N/A"" at bounding box center [812, 104] width 329 height 19
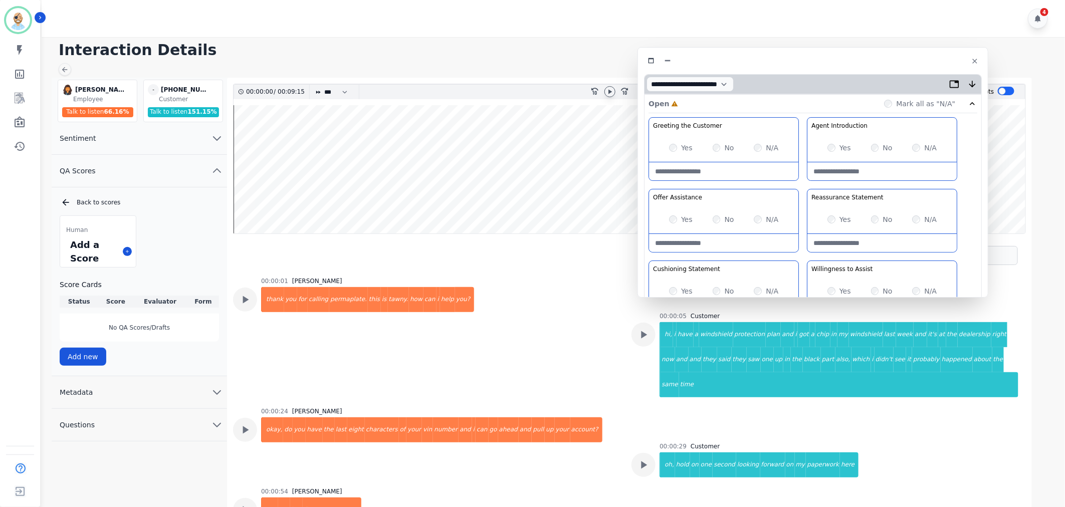
click at [608, 91] on icon at bounding box center [610, 91] width 4 height 5
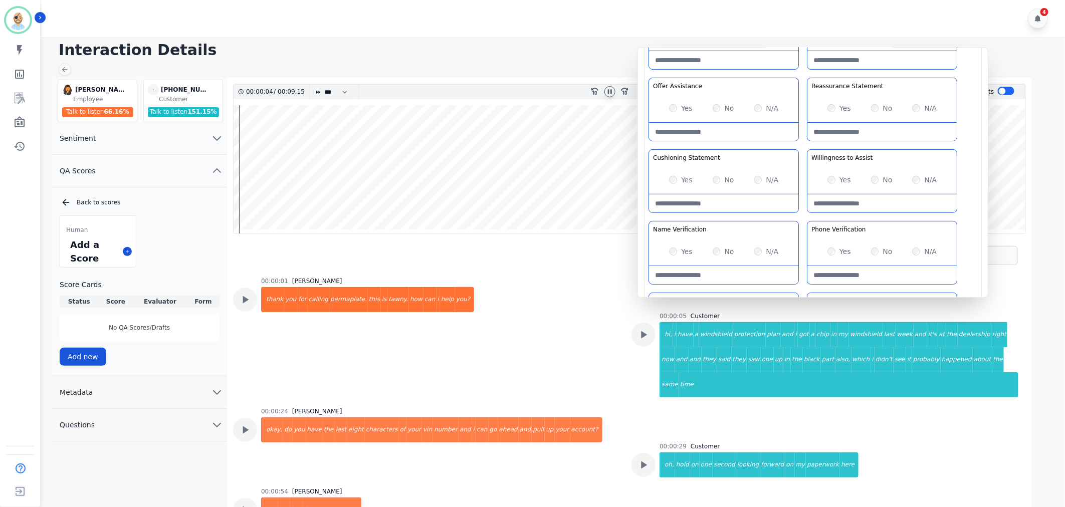
scroll to position [167, 0]
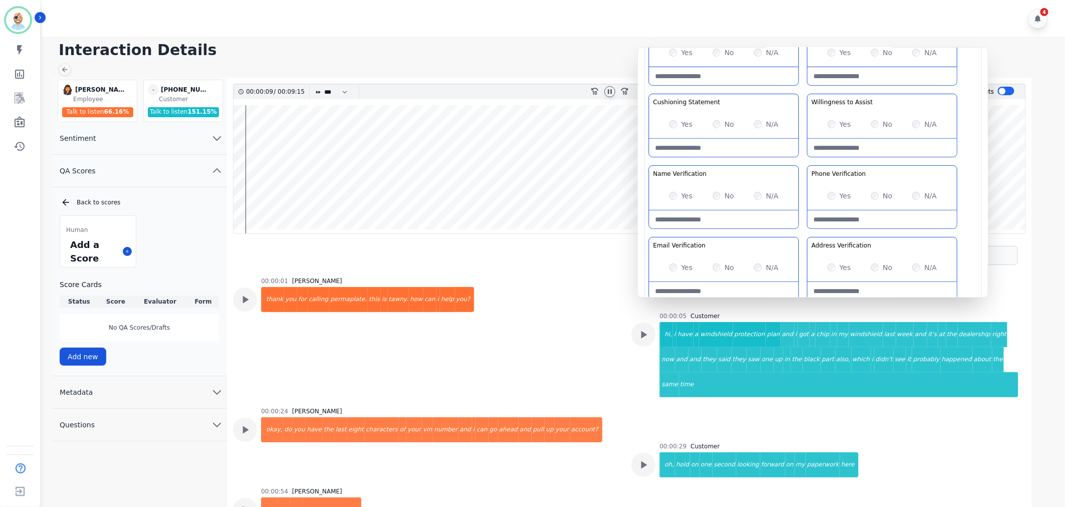
click at [802, 160] on div "Greeting the Customer Welcome is where we quickly greet our customer as a known…" at bounding box center [812, 127] width 329 height 355
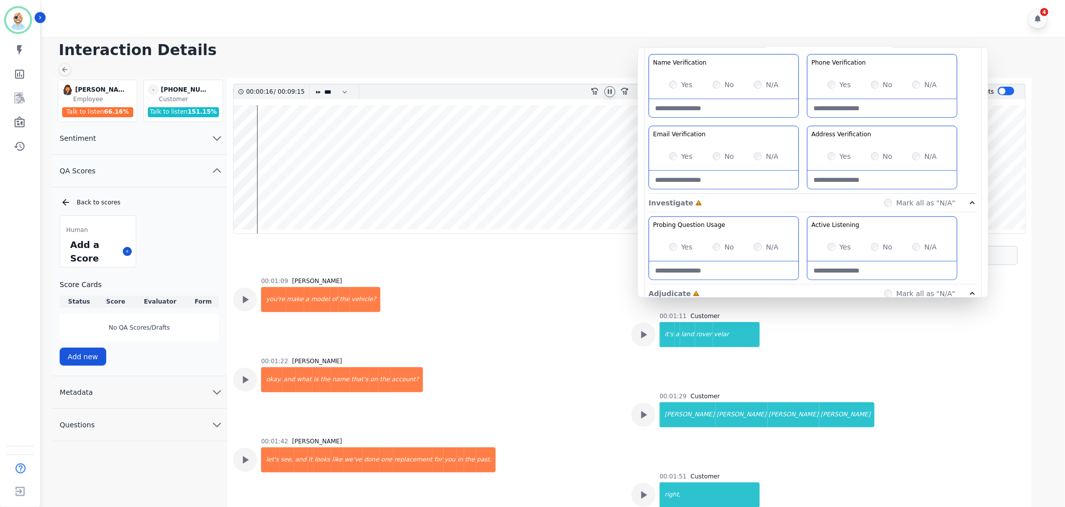
scroll to position [389, 0]
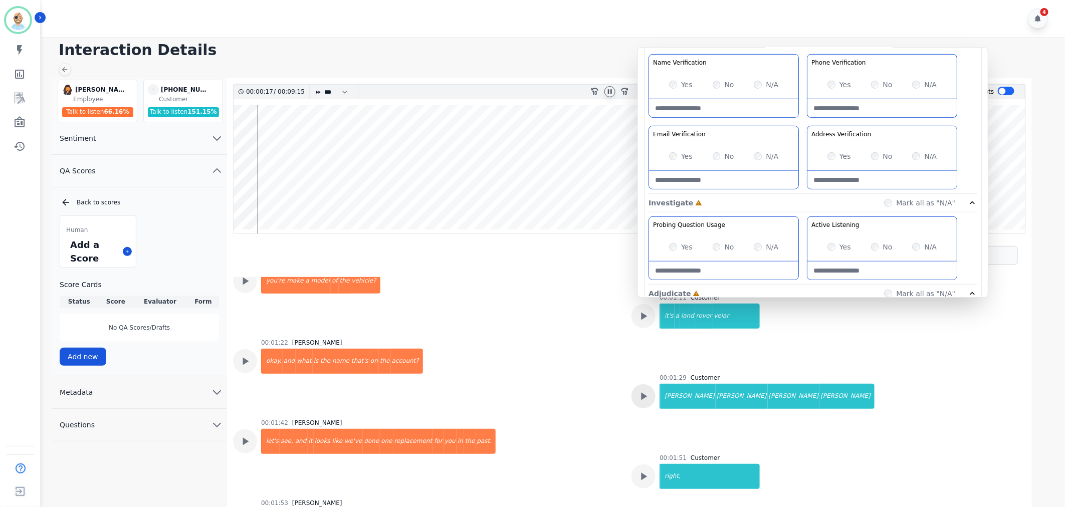
click at [633, 384] on div at bounding box center [643, 396] width 24 height 24
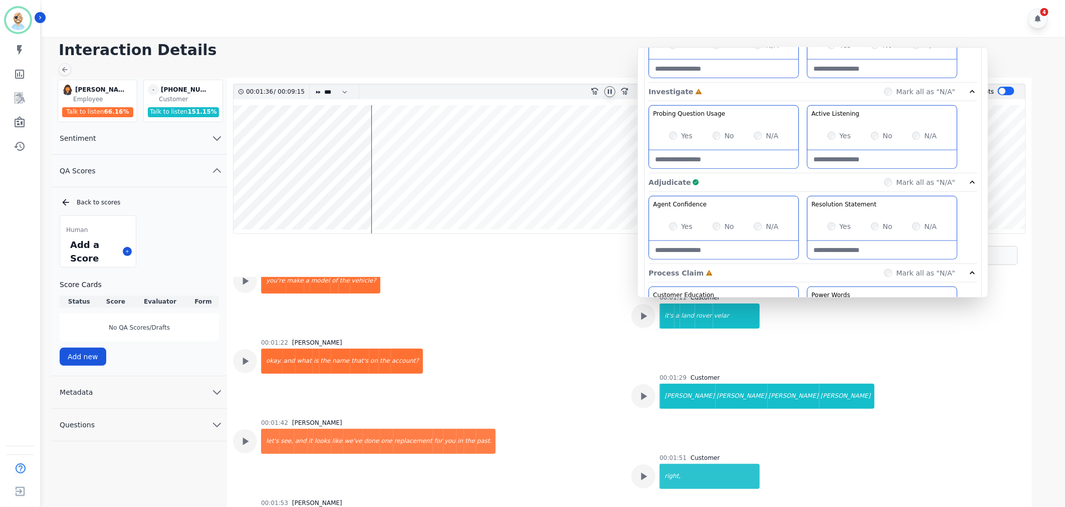
click at [830, 131] on div "Yes" at bounding box center [839, 136] width 24 height 10
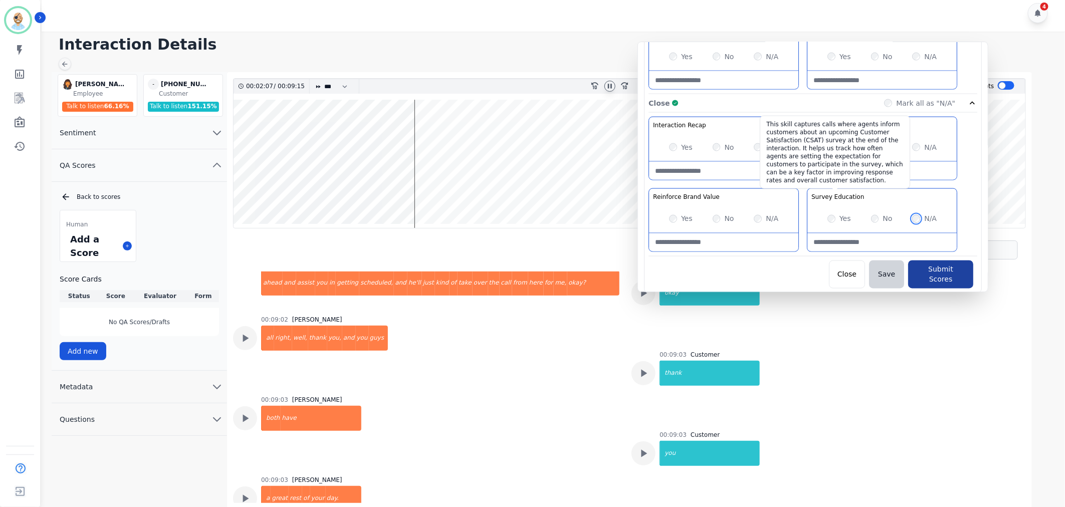
scroll to position [7, 0]
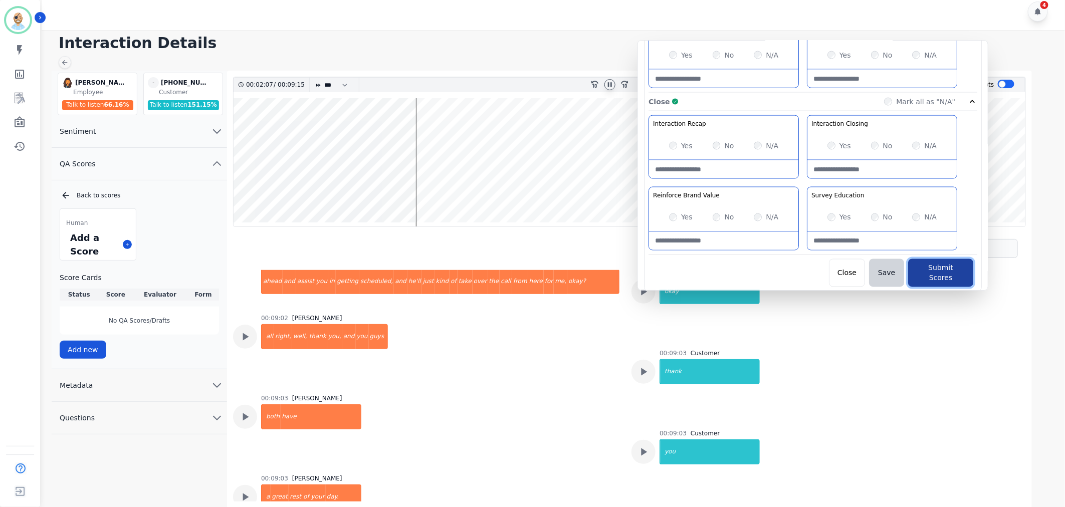
click at [923, 262] on button "Submit Scores" at bounding box center [940, 273] width 65 height 28
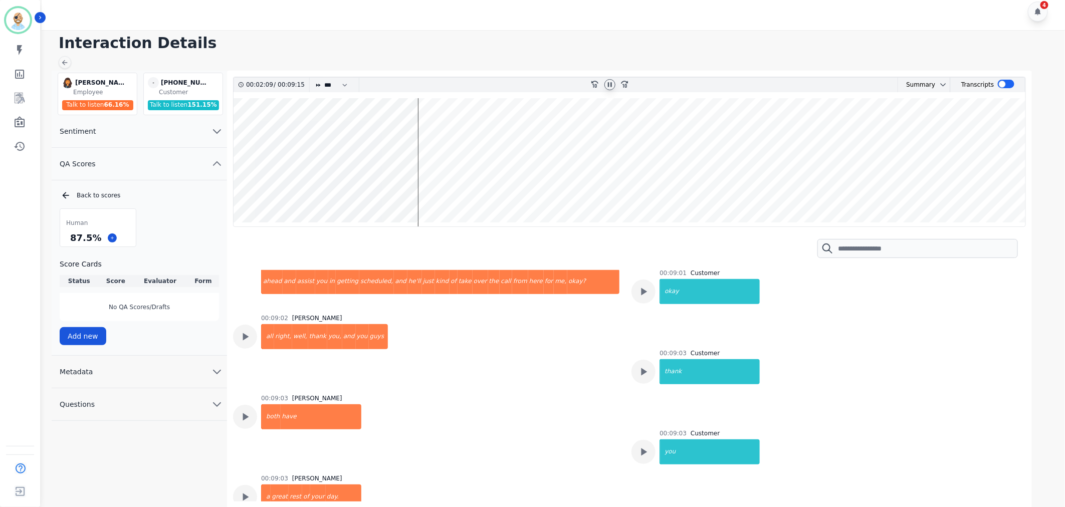
click at [607, 82] on icon at bounding box center [610, 85] width 8 height 8
drag, startPoint x: 97, startPoint y: 238, endPoint x: 69, endPoint y: 241, distance: 27.7
click at [69, 241] on div "87.5 %" at bounding box center [85, 238] width 35 height 18
copy div "87.5 %"
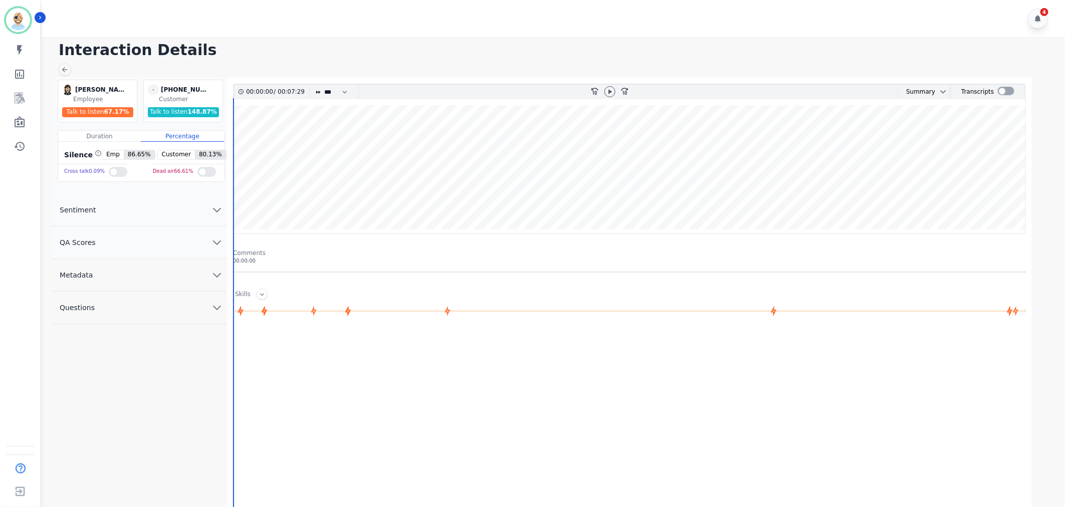
click at [455, 19] on div "4" at bounding box center [555, 18] width 1026 height 37
